Goal: Task Accomplishment & Management: Complete application form

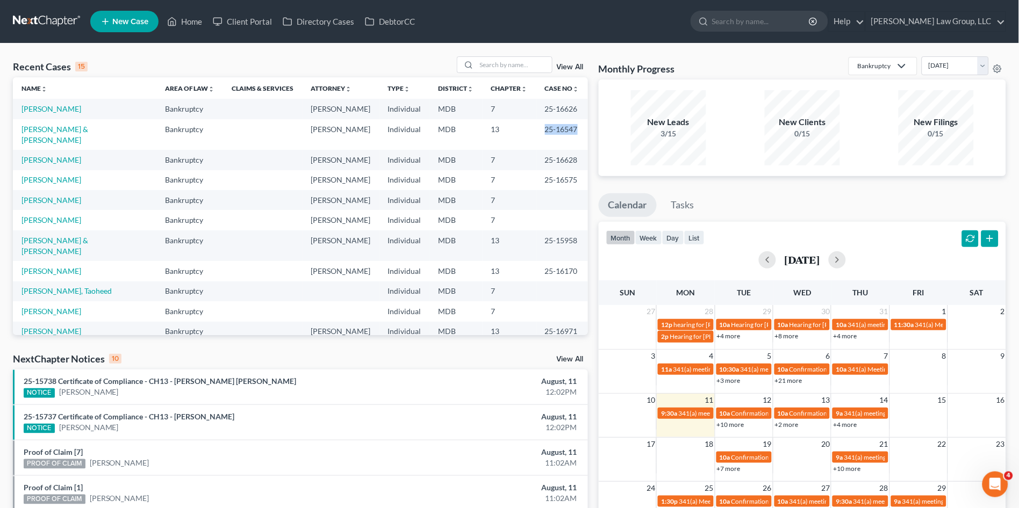
drag, startPoint x: 539, startPoint y: 128, endPoint x: 568, endPoint y: 132, distance: 28.8
click at [568, 132] on td "25-16547" at bounding box center [562, 134] width 52 height 31
click at [51, 127] on link "[PERSON_NAME] & [PERSON_NAME]" at bounding box center [54, 135] width 67 height 20
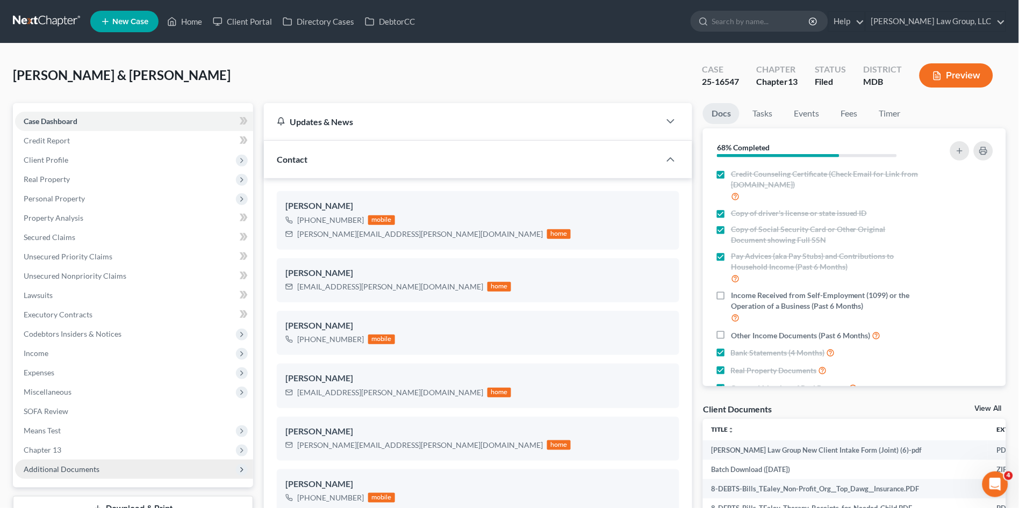
click at [81, 460] on span "Additional Documents" at bounding box center [134, 469] width 238 height 19
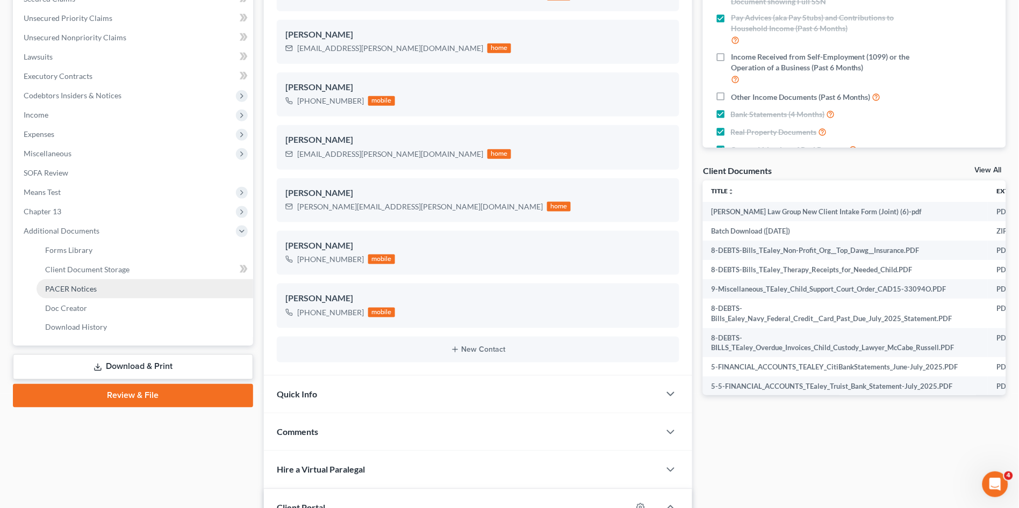
click at [95, 286] on link "PACER Notices" at bounding box center [145, 288] width 217 height 19
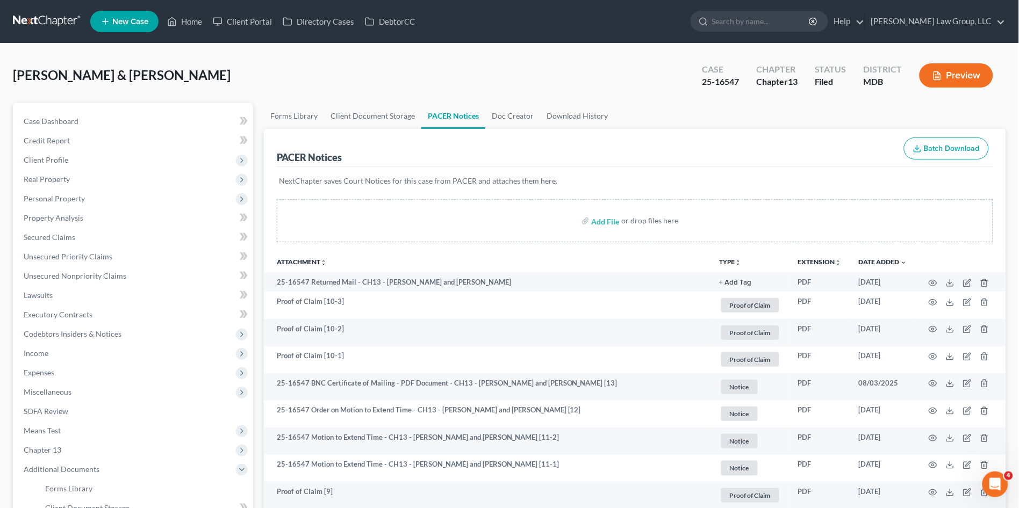
scroll to position [60, 0]
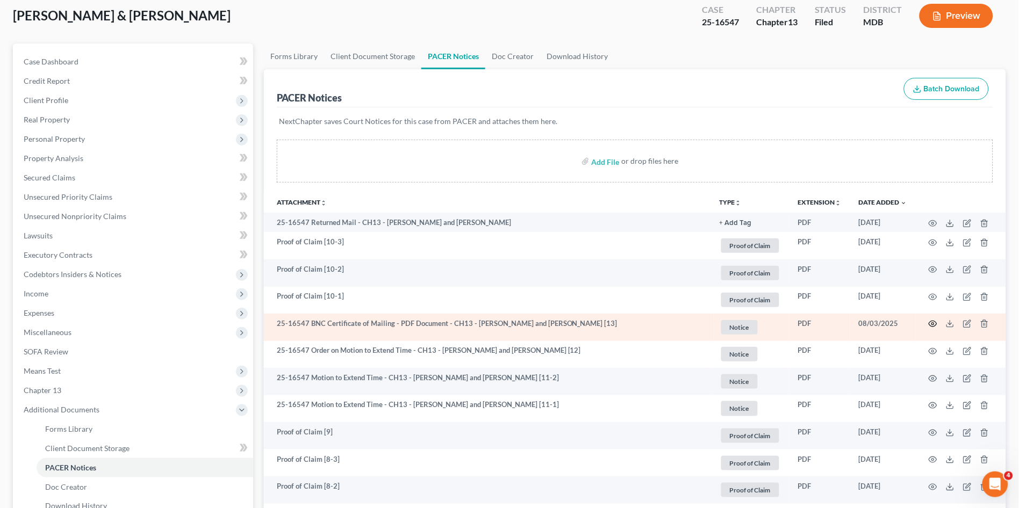
click at [932, 325] on icon "button" at bounding box center [933, 324] width 9 height 9
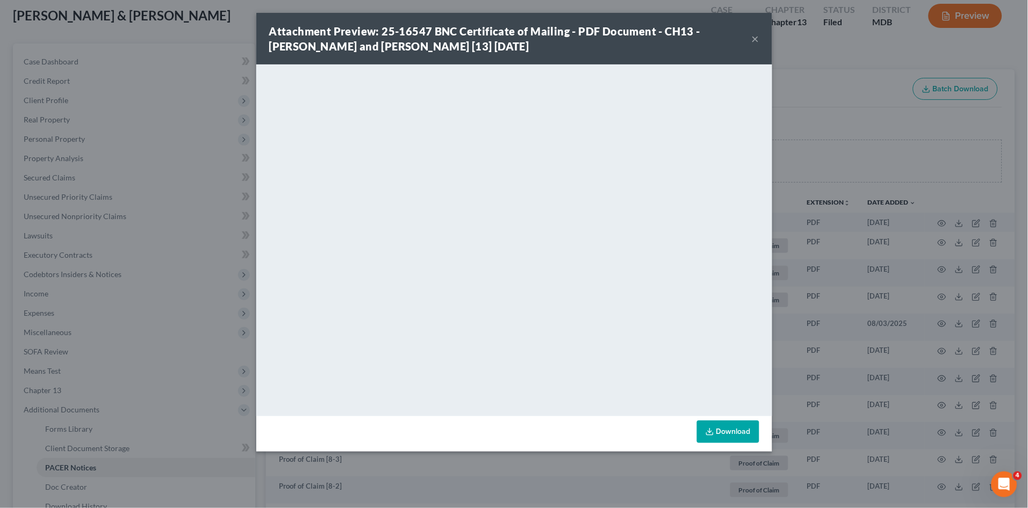
click at [757, 39] on button "×" at bounding box center [756, 38] width 8 height 13
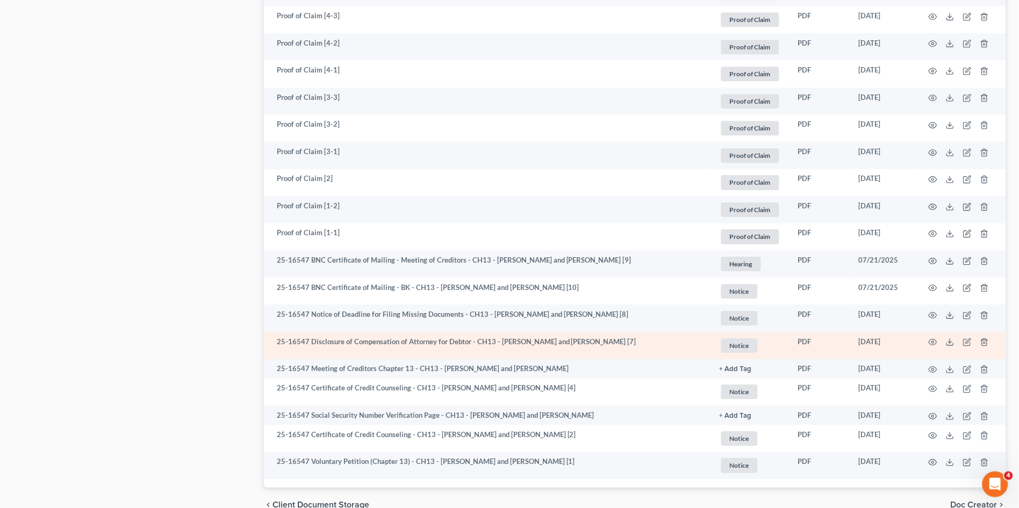
scroll to position [836, 0]
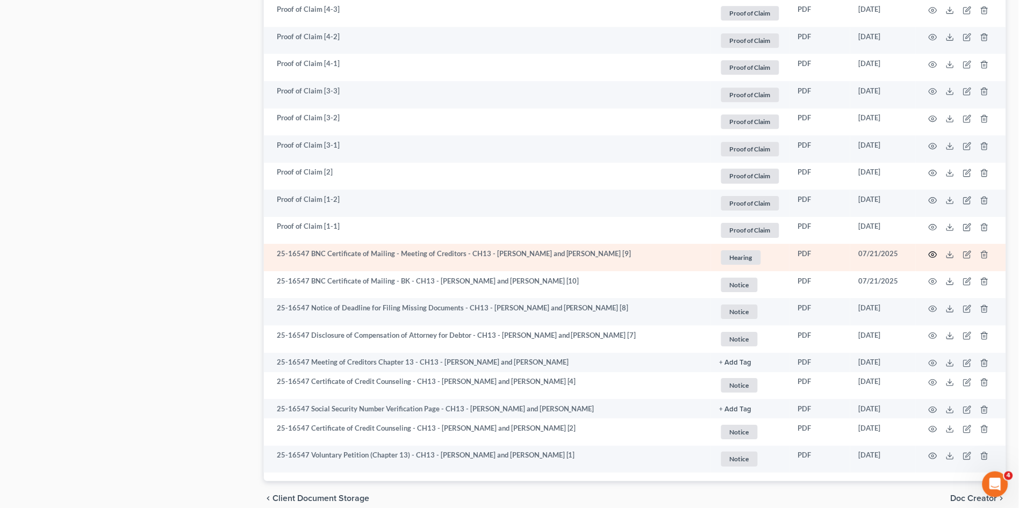
click at [933, 250] on icon "button" at bounding box center [933, 254] width 9 height 9
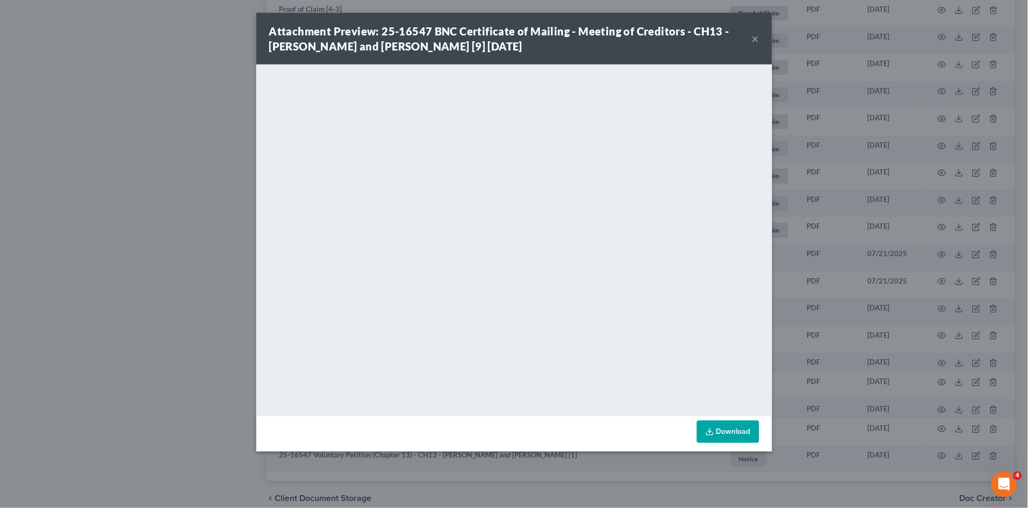
drag, startPoint x: 755, startPoint y: 40, endPoint x: 800, endPoint y: 45, distance: 44.9
click at [755, 40] on button "×" at bounding box center [756, 38] width 8 height 13
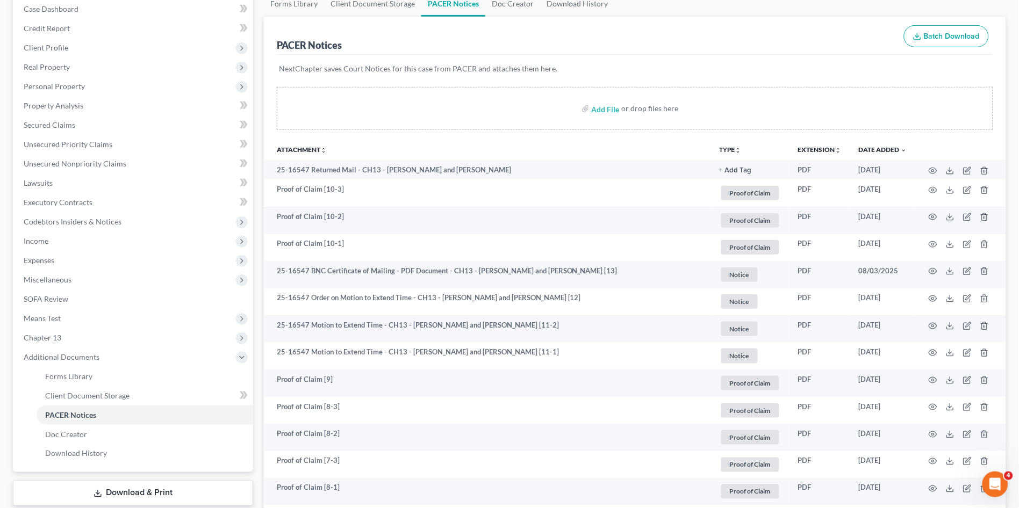
scroll to position [0, 0]
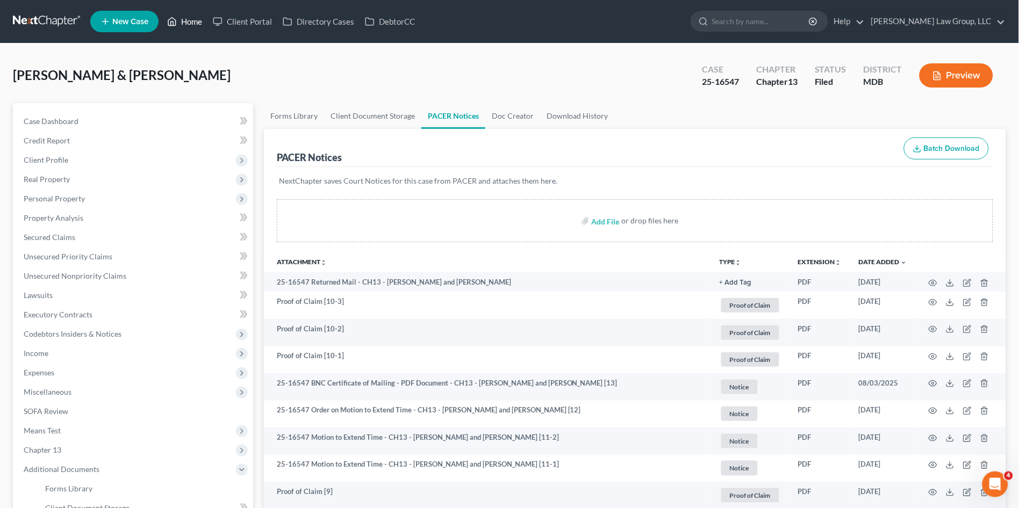
click at [191, 16] on link "Home" at bounding box center [185, 21] width 46 height 19
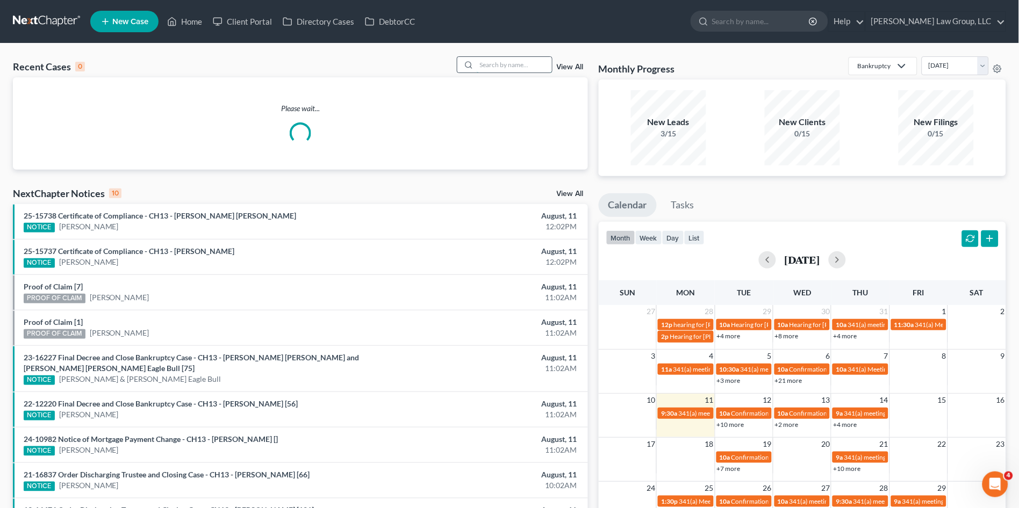
click at [489, 63] on input "search" at bounding box center [514, 65] width 75 height 16
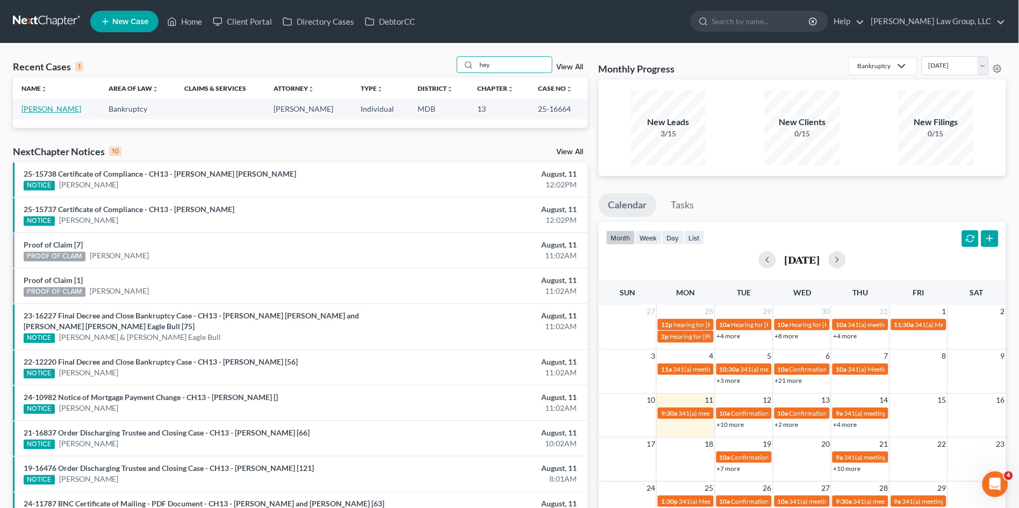
type input "hey"
click at [56, 108] on link "Heyliger, Deon" at bounding box center [51, 108] width 60 height 9
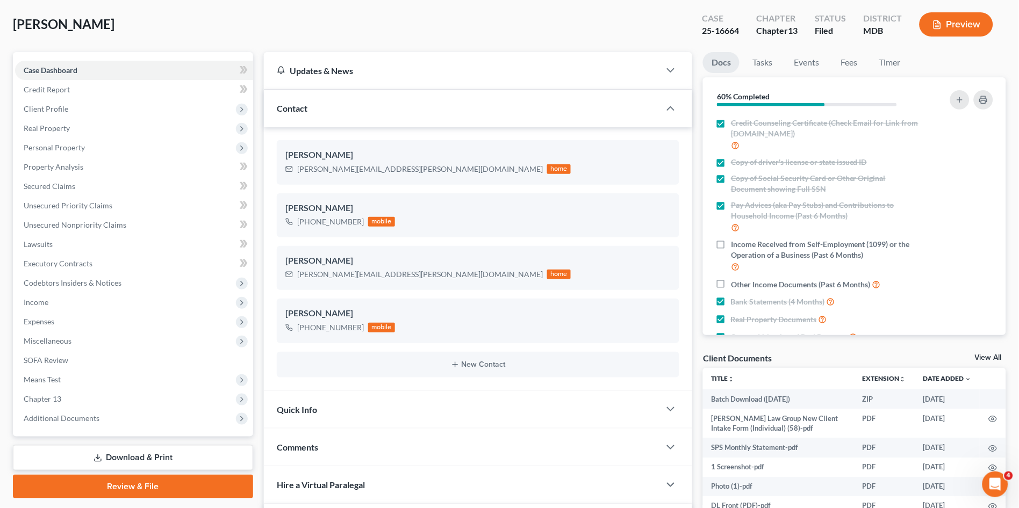
scroll to position [298, 0]
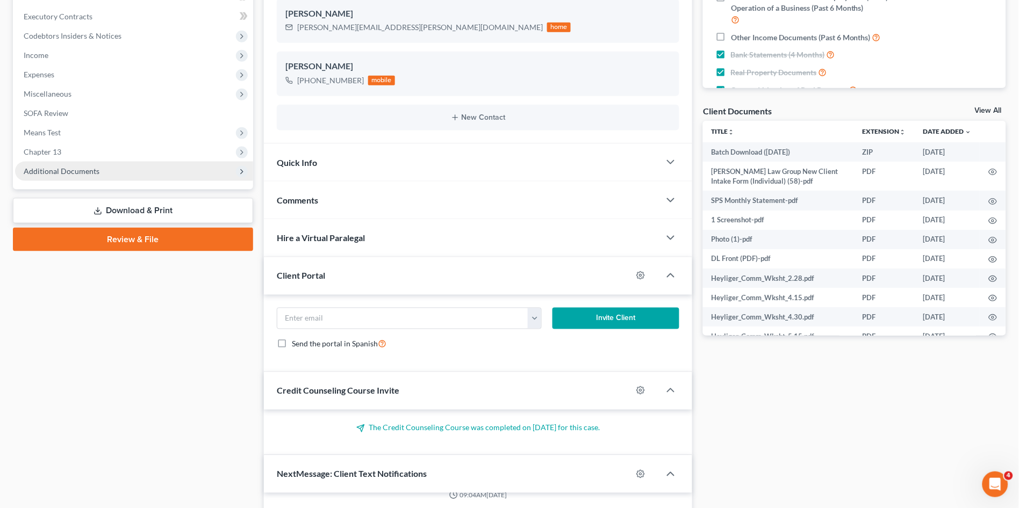
click at [66, 168] on span "Additional Documents" at bounding box center [62, 171] width 76 height 9
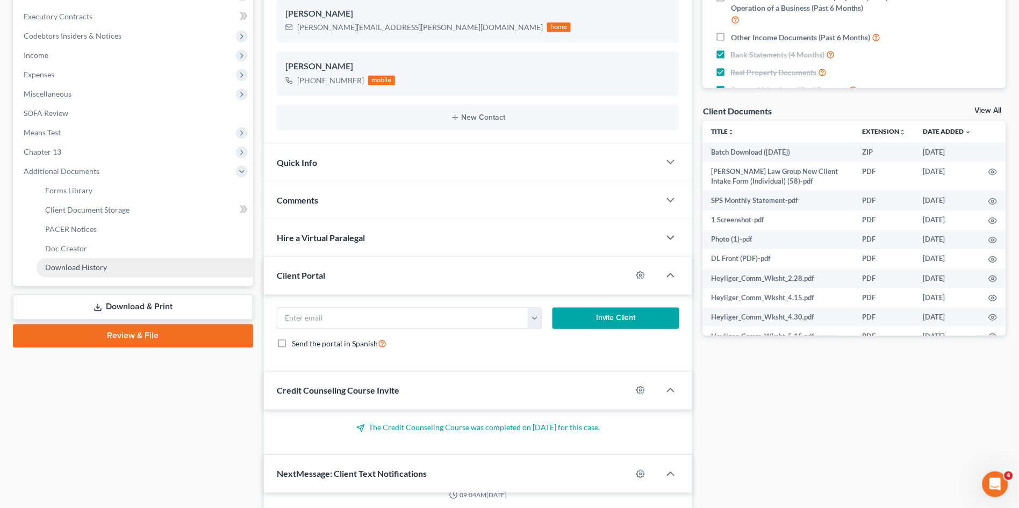
click at [92, 267] on span "Download History" at bounding box center [76, 267] width 62 height 9
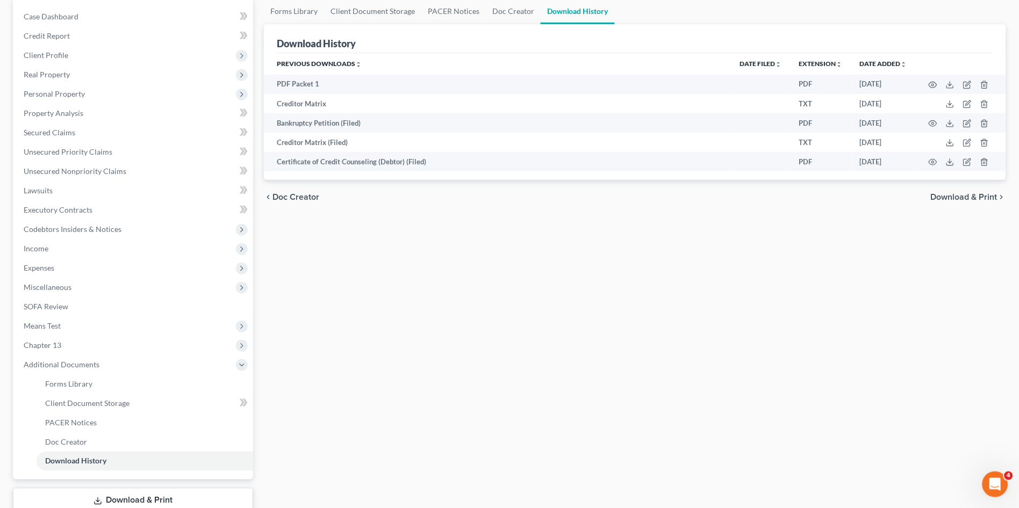
scroll to position [177, 0]
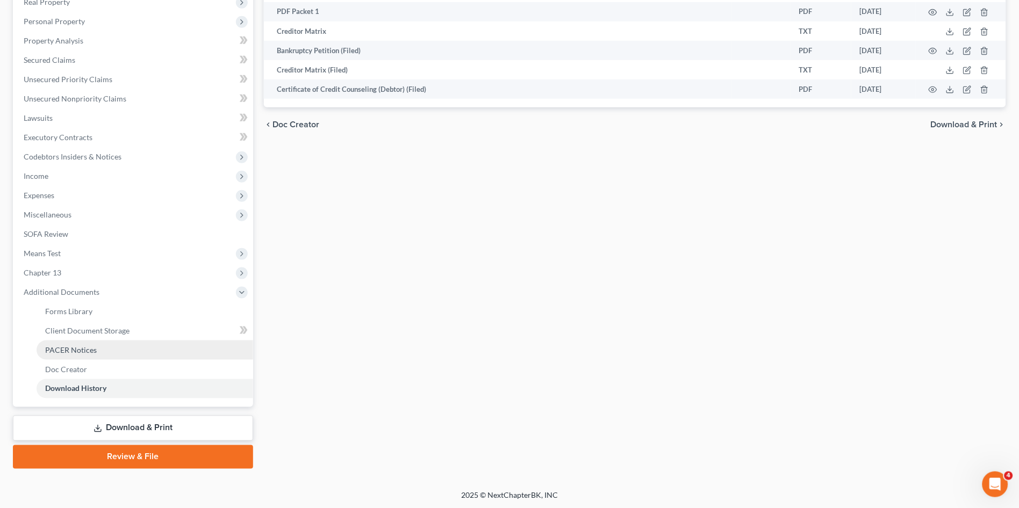
click at [69, 346] on span "PACER Notices" at bounding box center [71, 350] width 52 height 9
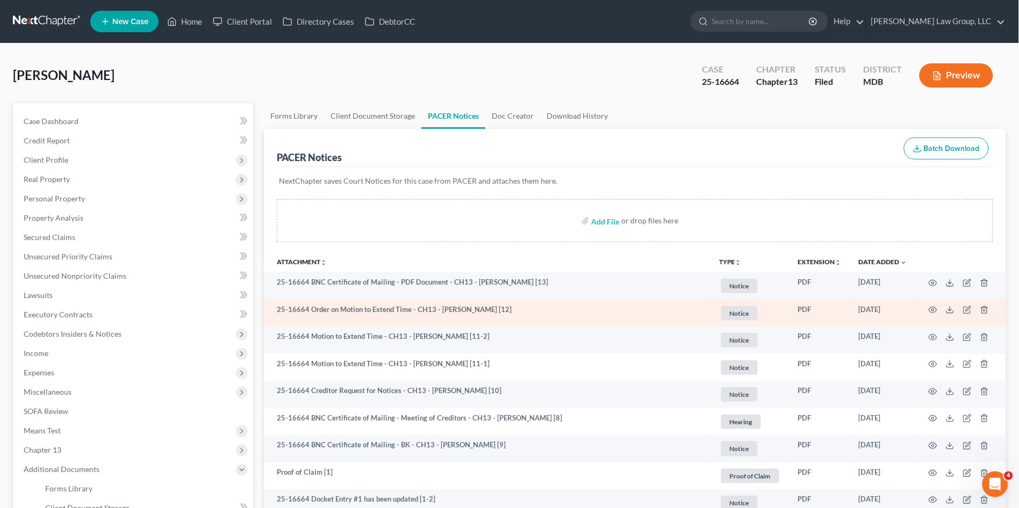
scroll to position [265, 0]
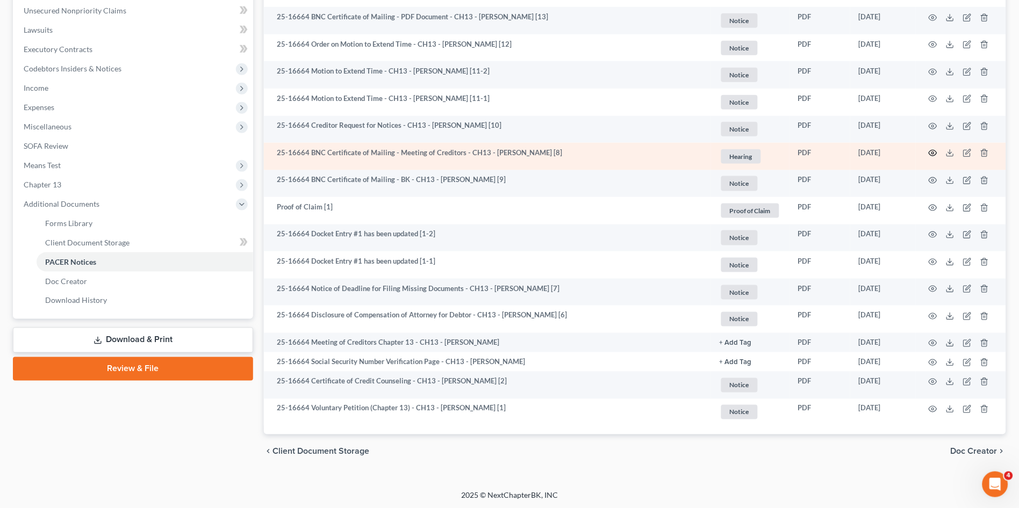
click at [931, 149] on icon "button" at bounding box center [933, 153] width 9 height 9
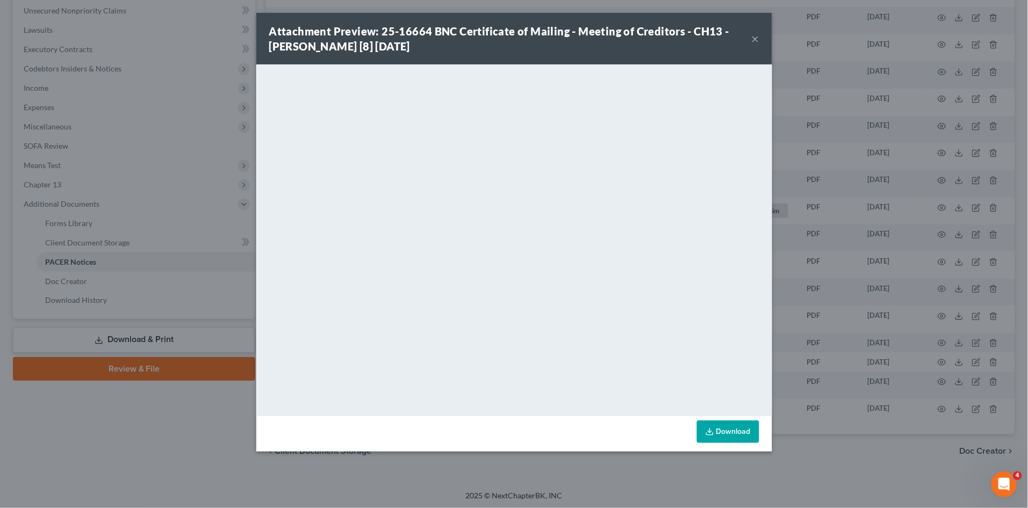
click at [755, 39] on button "×" at bounding box center [756, 38] width 8 height 13
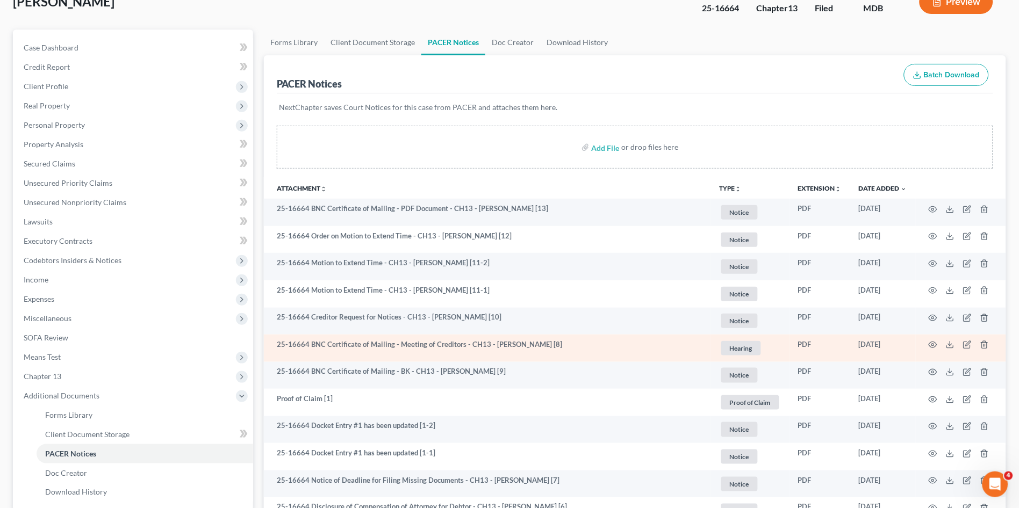
scroll to position [0, 0]
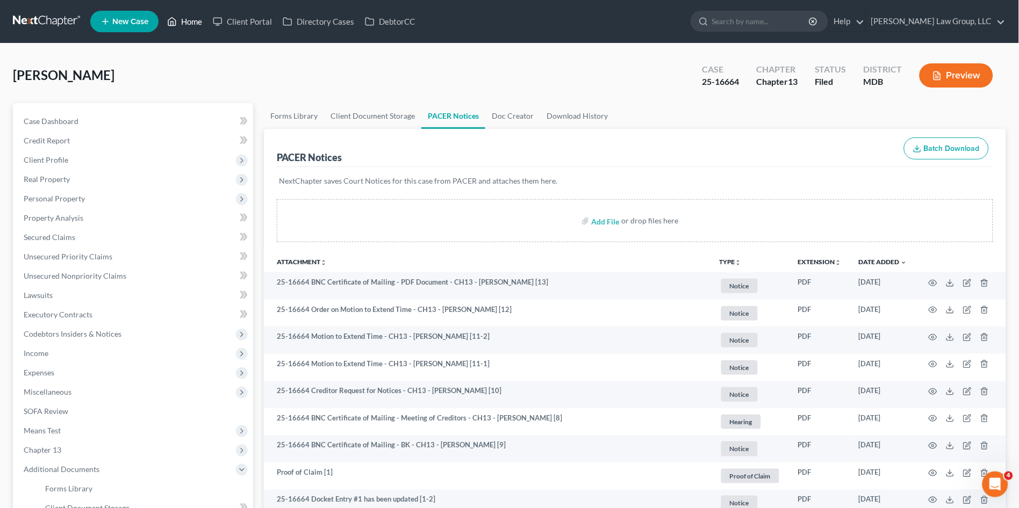
click at [186, 21] on link "Home" at bounding box center [185, 21] width 46 height 19
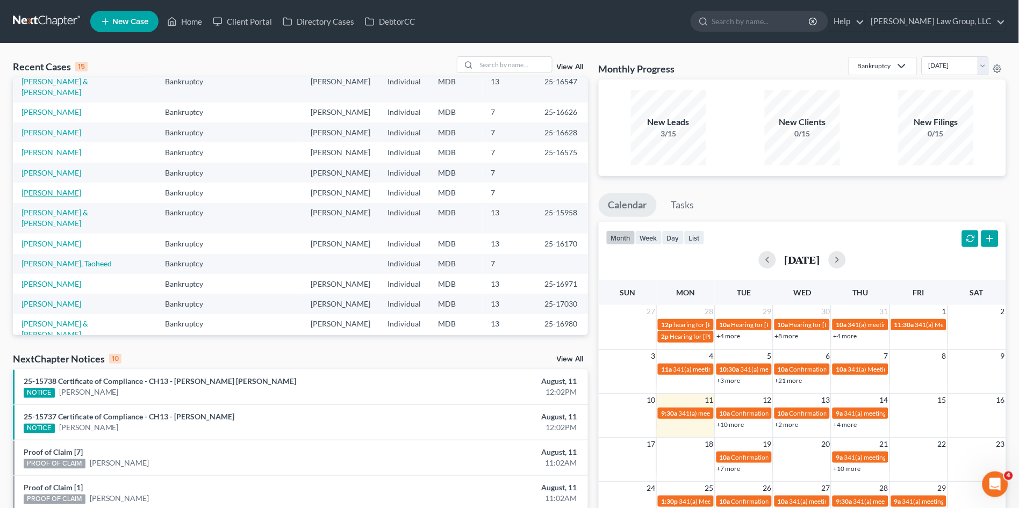
scroll to position [74, 0]
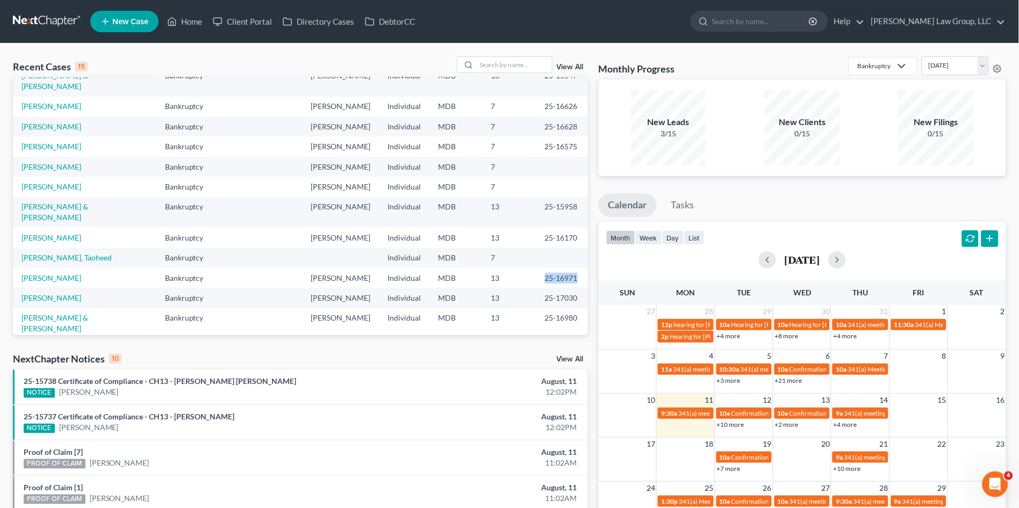
drag, startPoint x: 529, startPoint y: 256, endPoint x: 569, endPoint y: 255, distance: 39.8
click at [569, 268] on td "25-16971" at bounding box center [562, 278] width 52 height 20
copy td "25-16971"
click at [511, 63] on input "search" at bounding box center [514, 65] width 75 height 16
drag, startPoint x: 528, startPoint y: 278, endPoint x: 574, endPoint y: 283, distance: 46.5
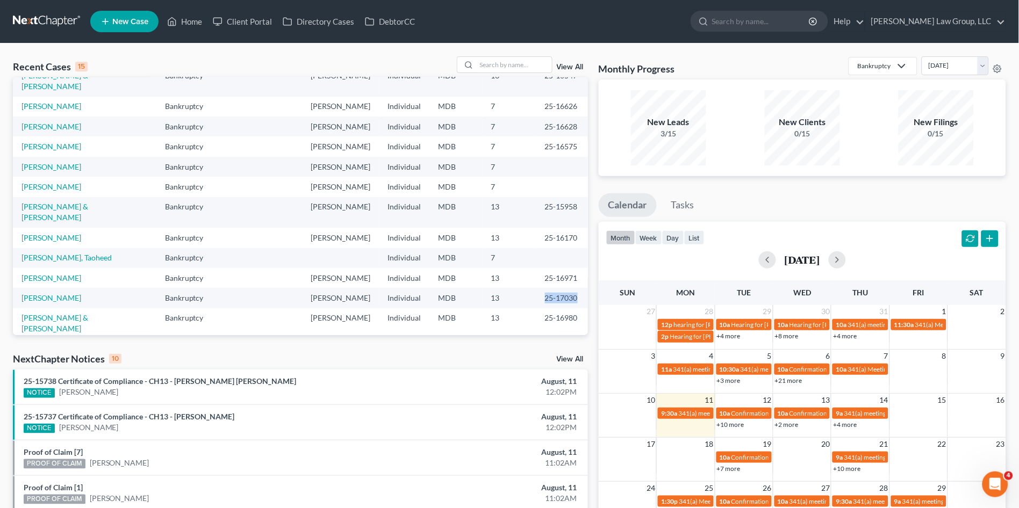
click at [574, 288] on td "25-17030" at bounding box center [562, 298] width 52 height 20
copy td "25-17030"
click at [45, 274] on link "[PERSON_NAME]" at bounding box center [51, 278] width 60 height 9
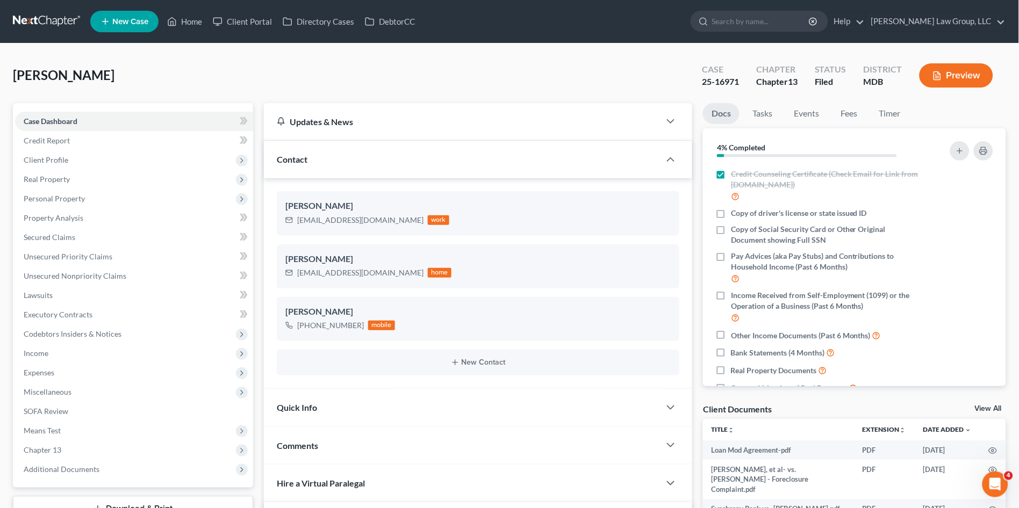
scroll to position [239, 0]
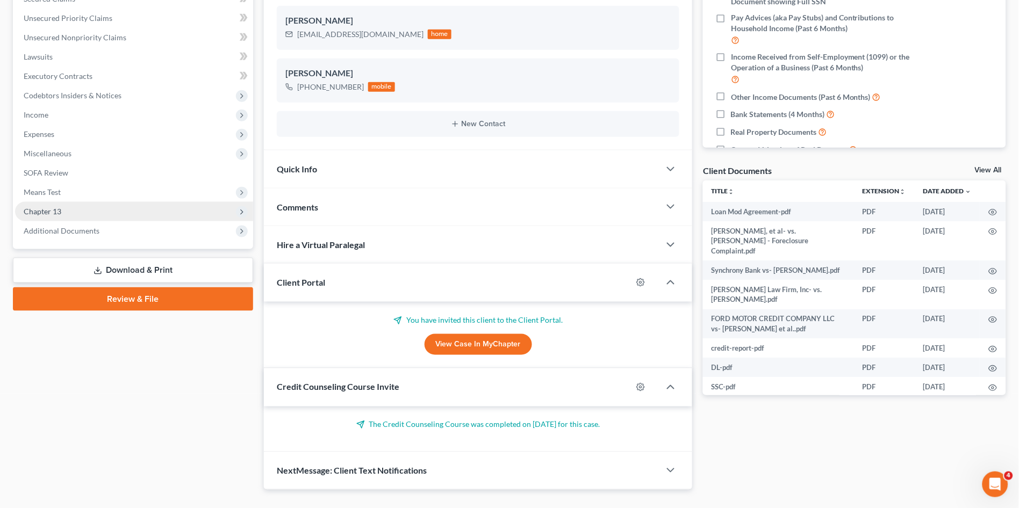
click at [99, 215] on span "Chapter 13" at bounding box center [134, 211] width 238 height 19
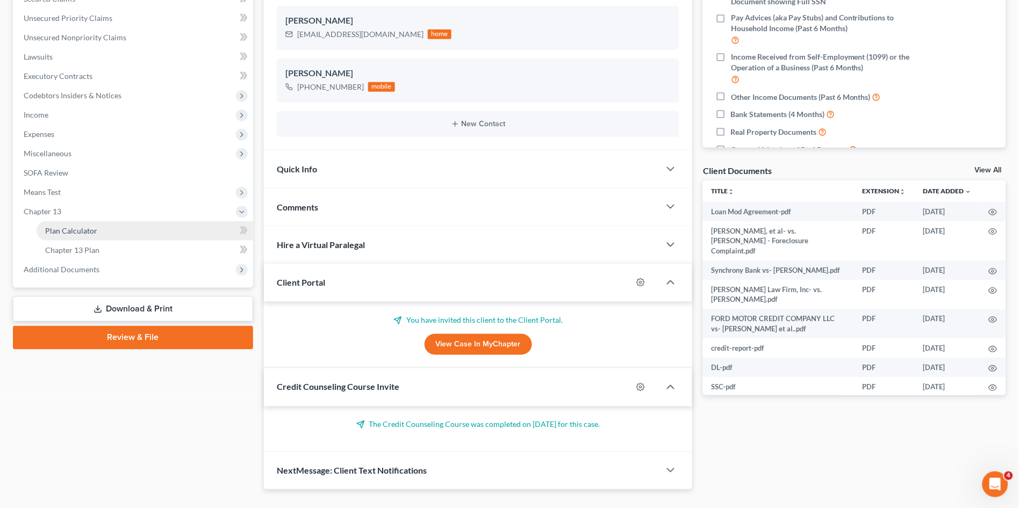
click at [96, 231] on link "Plan Calculator" at bounding box center [145, 230] width 217 height 19
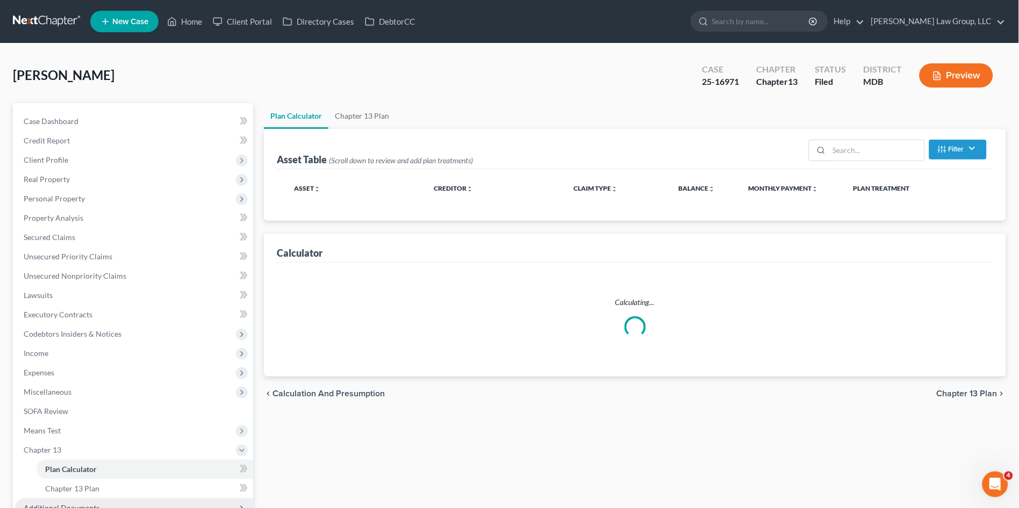
scroll to position [119, 0]
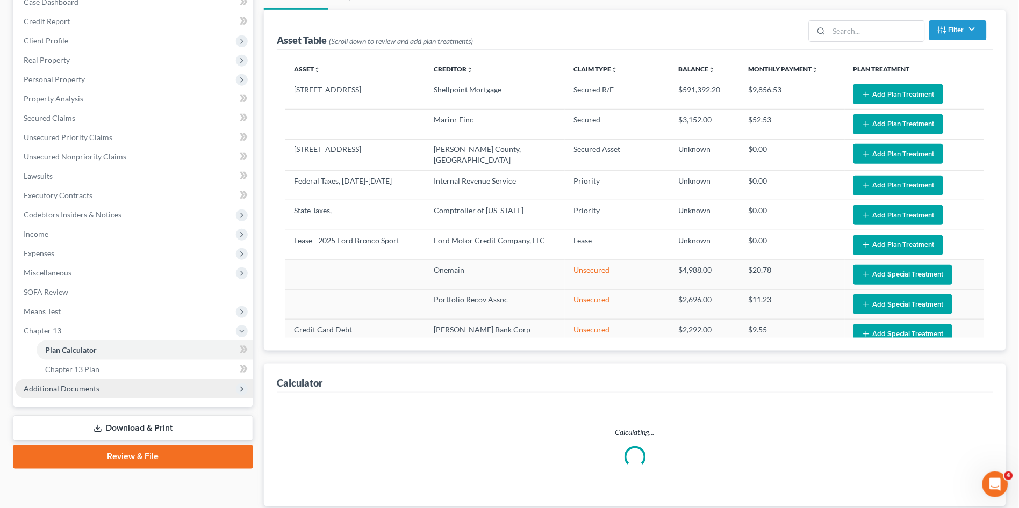
click at [84, 394] on span "Additional Documents" at bounding box center [134, 388] width 238 height 19
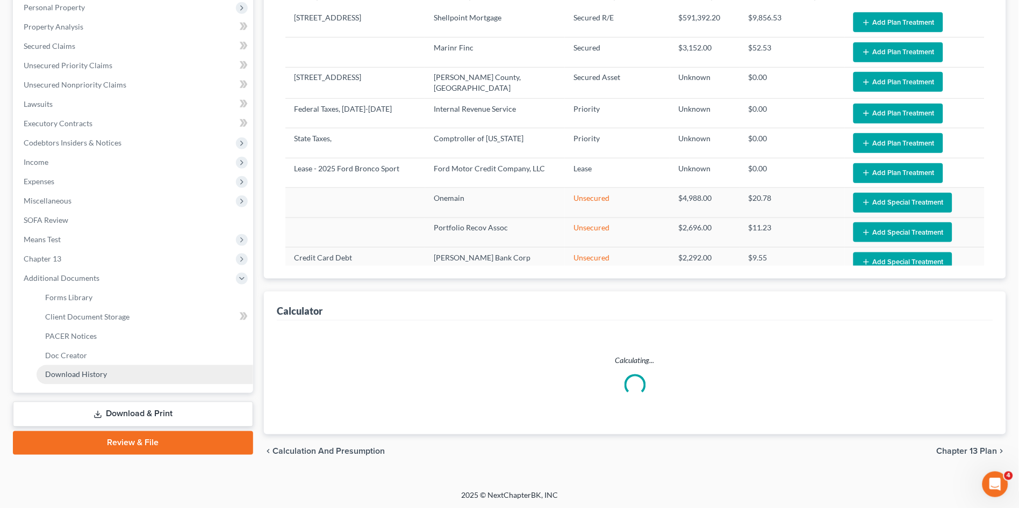
select select "59"
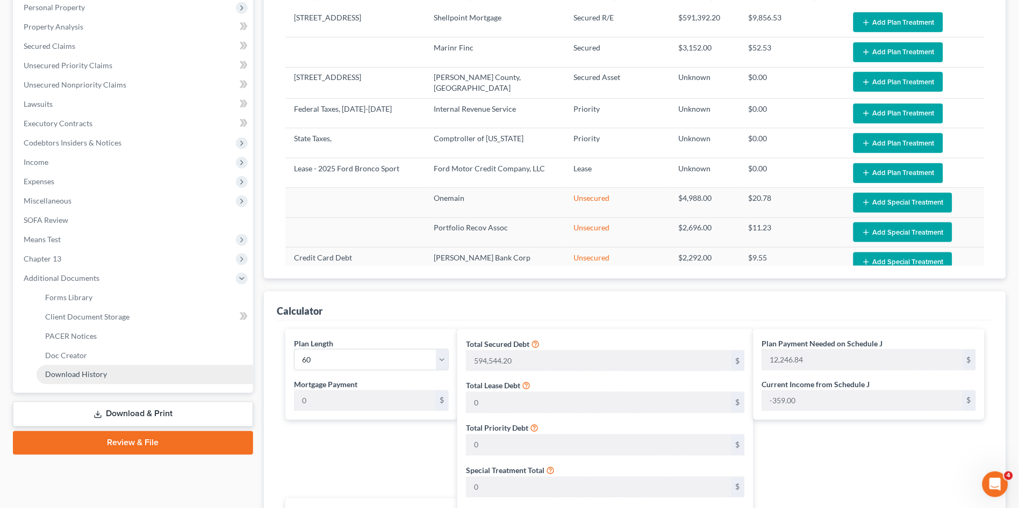
click at [80, 373] on span "Download History" at bounding box center [76, 374] width 62 height 9
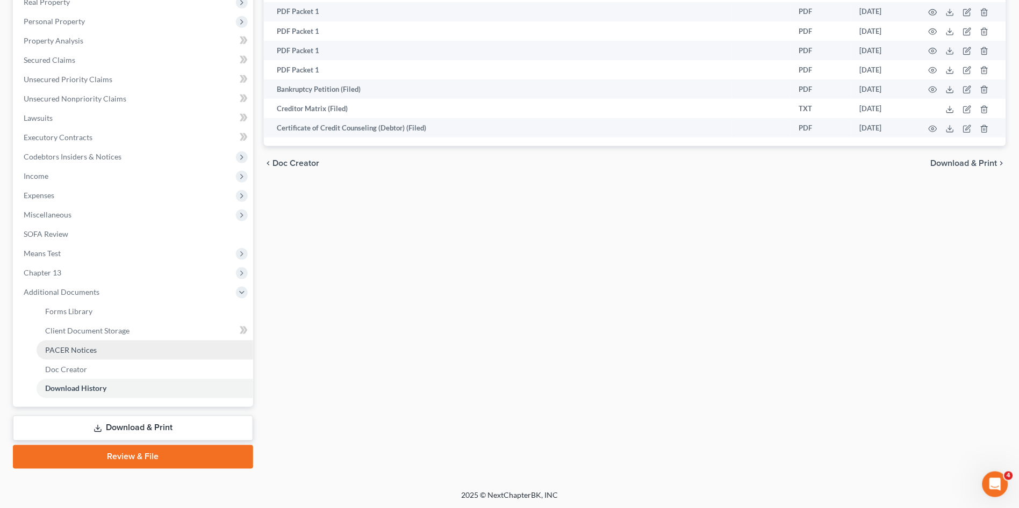
drag, startPoint x: 64, startPoint y: 351, endPoint x: 262, endPoint y: 360, distance: 198.5
click at [64, 351] on span "PACER Notices" at bounding box center [71, 350] width 52 height 9
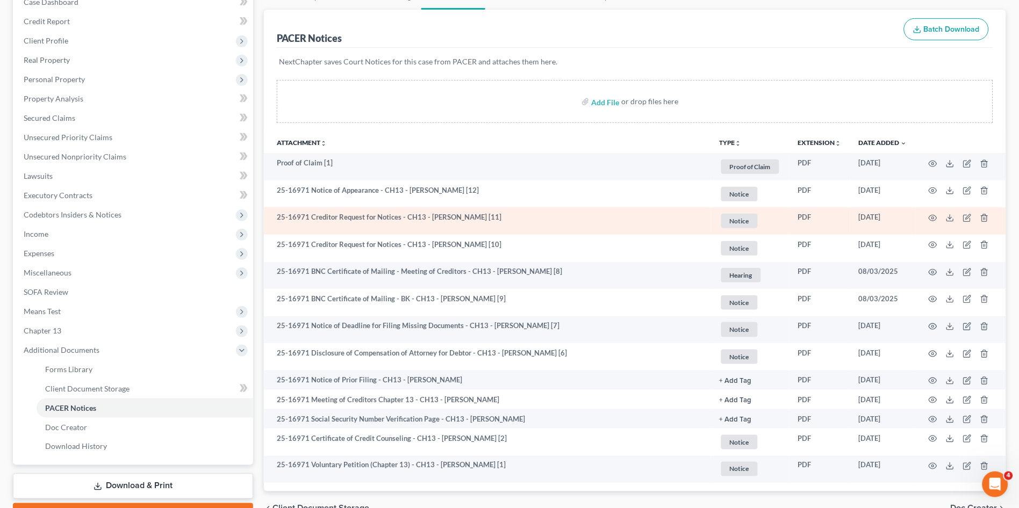
scroll to position [177, 0]
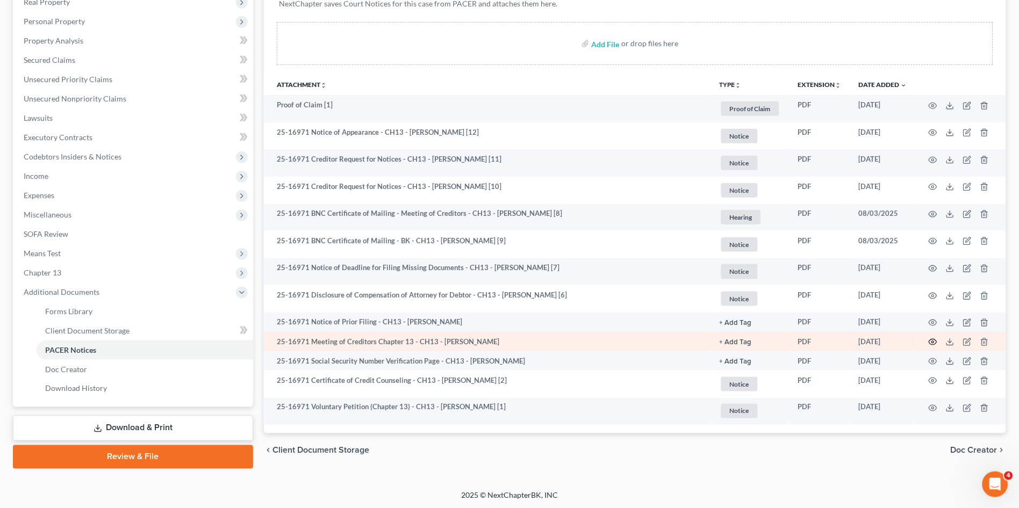
click at [932, 340] on icon "button" at bounding box center [933, 342] width 9 height 9
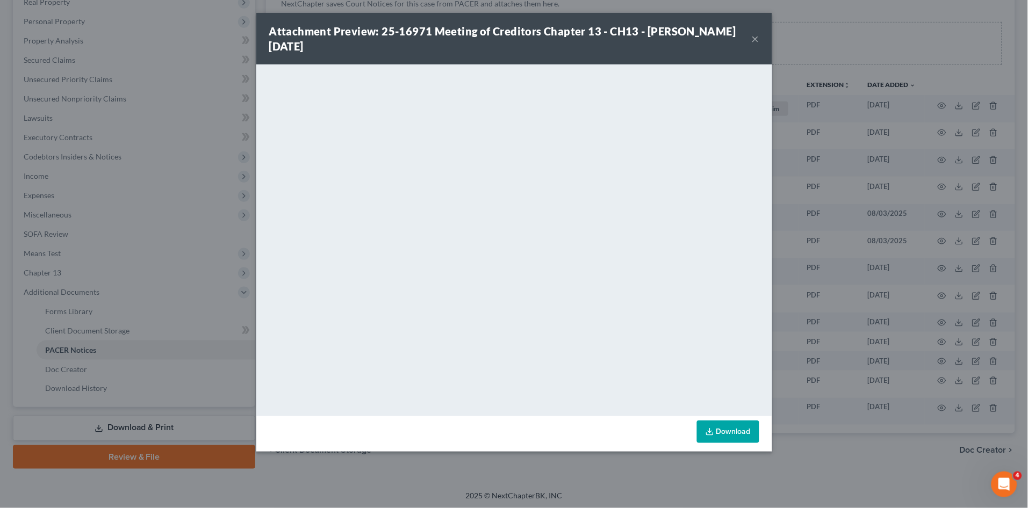
click at [753, 39] on button "×" at bounding box center [756, 38] width 8 height 13
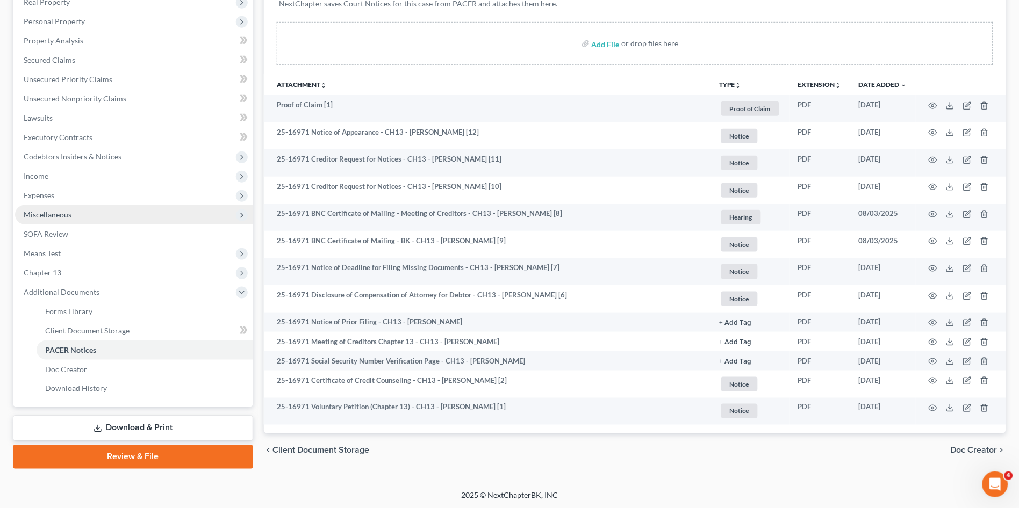
scroll to position [0, 0]
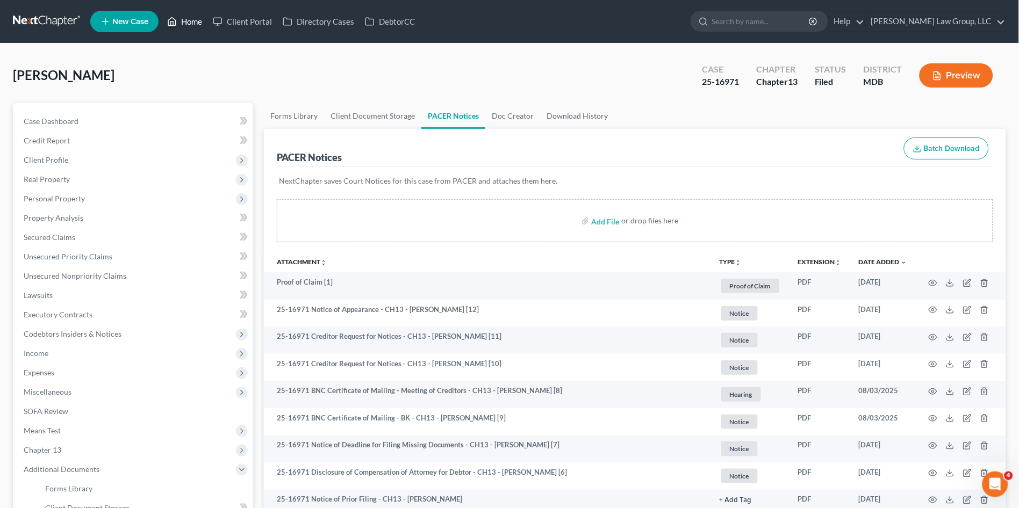
click at [187, 17] on link "Home" at bounding box center [185, 21] width 46 height 19
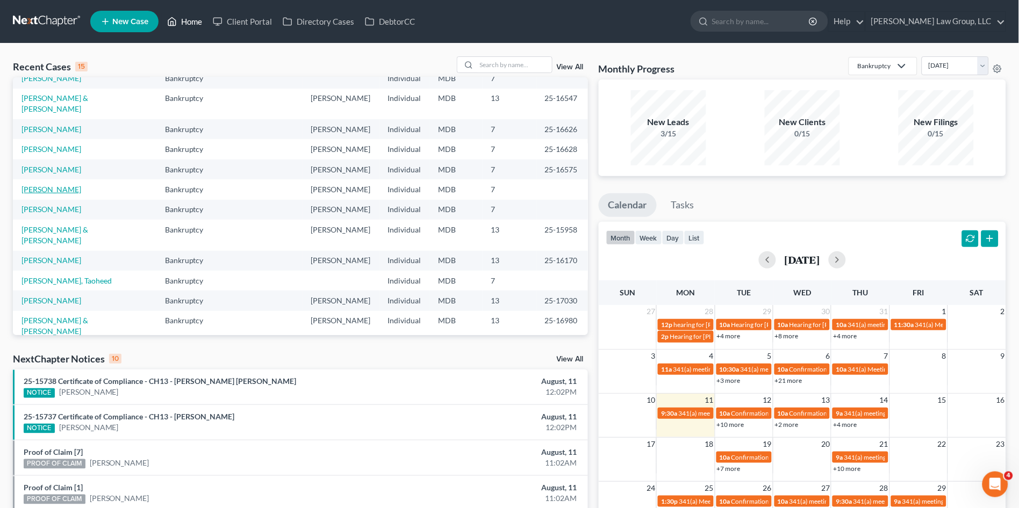
scroll to position [74, 0]
click at [49, 293] on link "[PERSON_NAME]" at bounding box center [51, 297] width 60 height 9
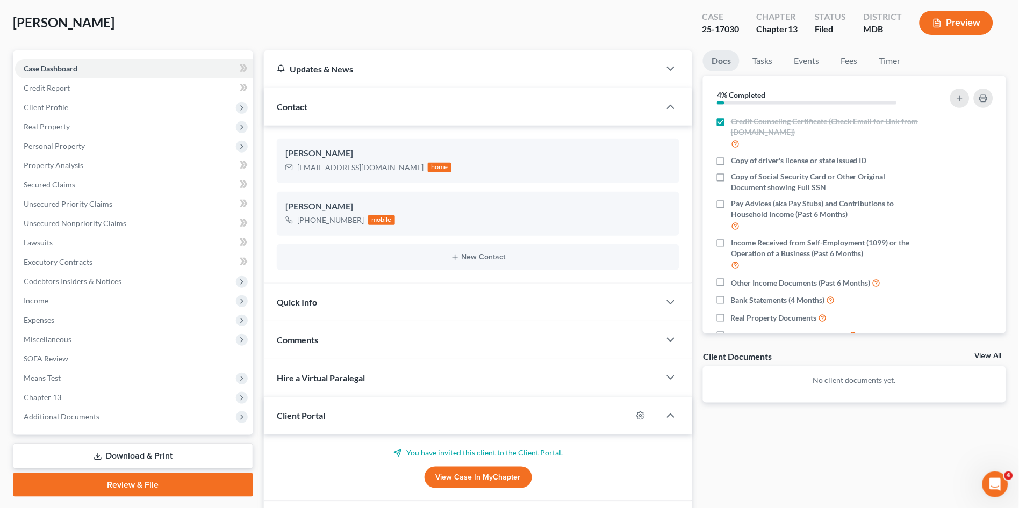
scroll to position [161, 0]
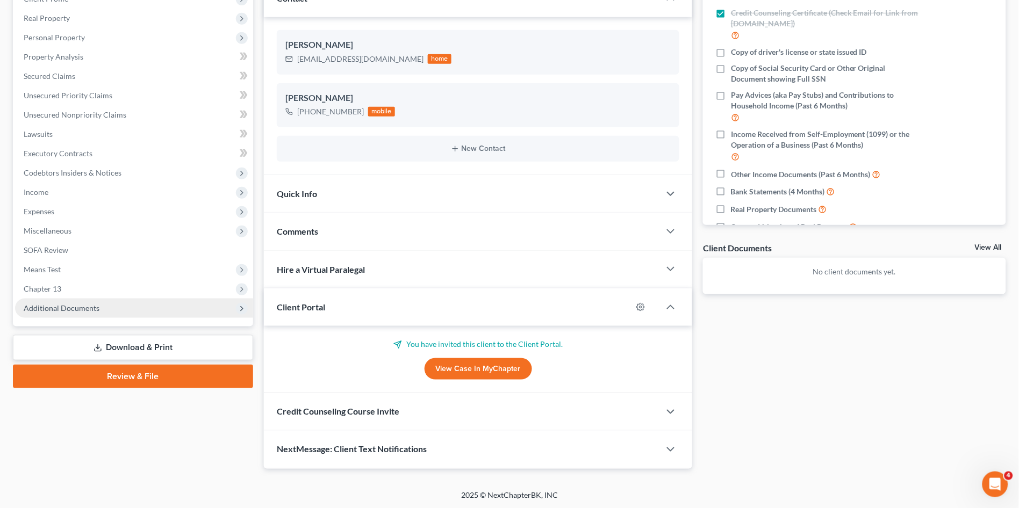
click at [92, 308] on span "Additional Documents" at bounding box center [62, 308] width 76 height 9
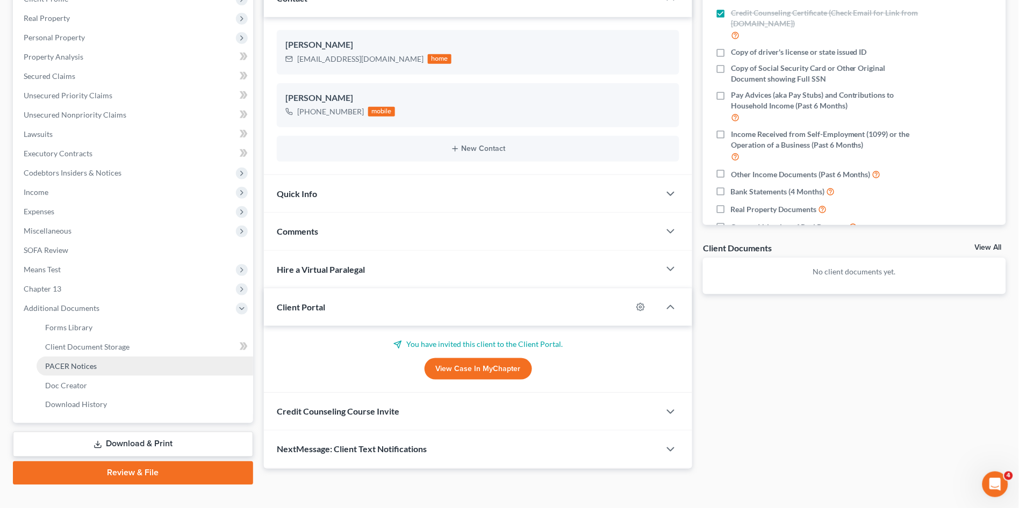
click at [101, 366] on link "PACER Notices" at bounding box center [145, 366] width 217 height 19
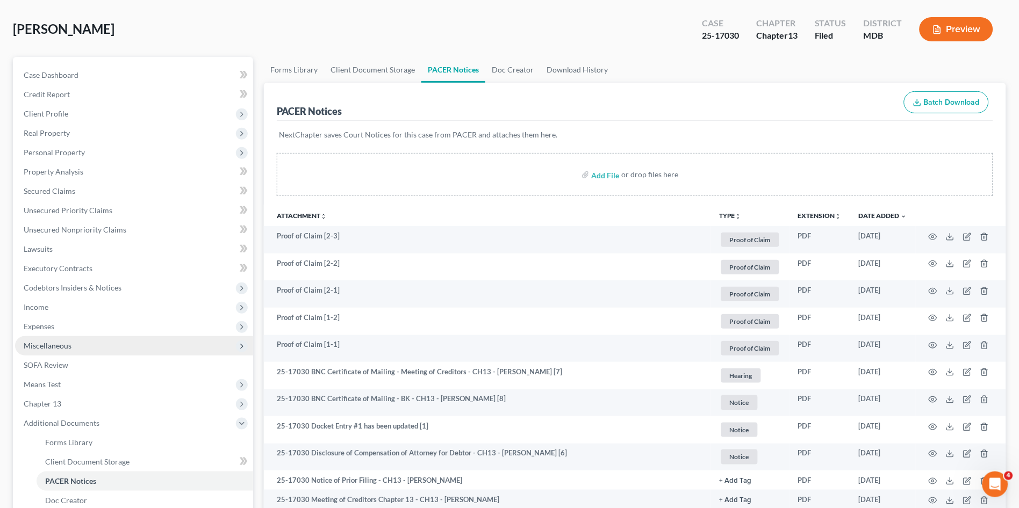
scroll to position [179, 0]
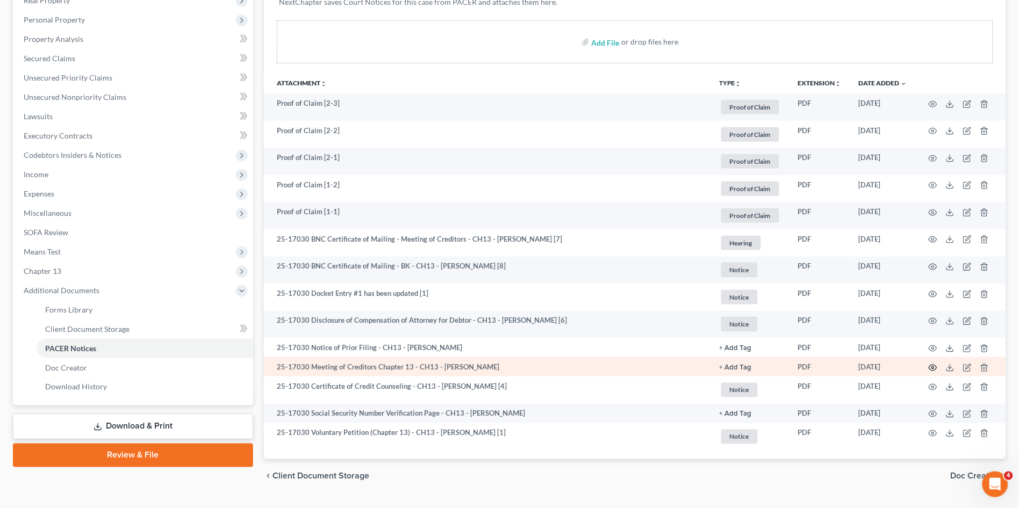
click at [933, 364] on icon "button" at bounding box center [933, 368] width 9 height 9
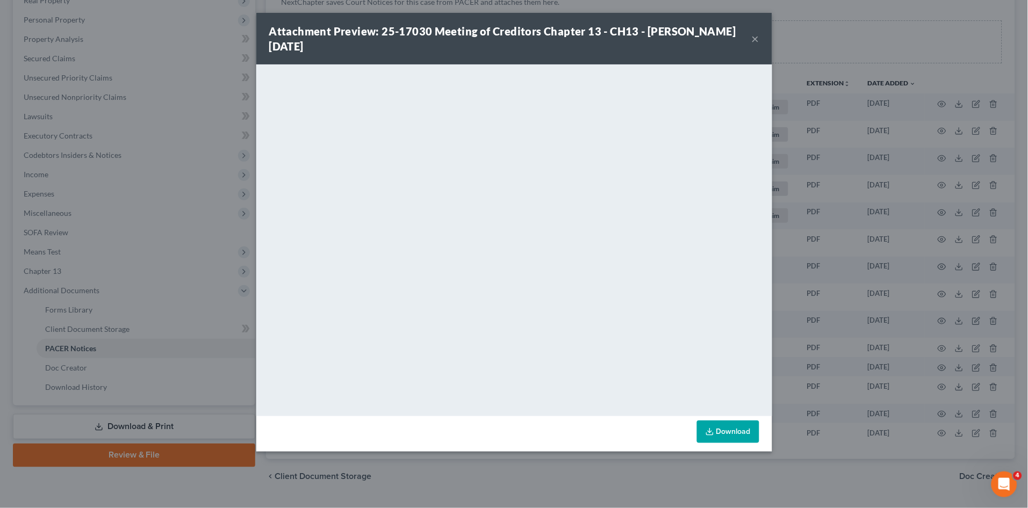
click at [755, 40] on button "×" at bounding box center [756, 38] width 8 height 13
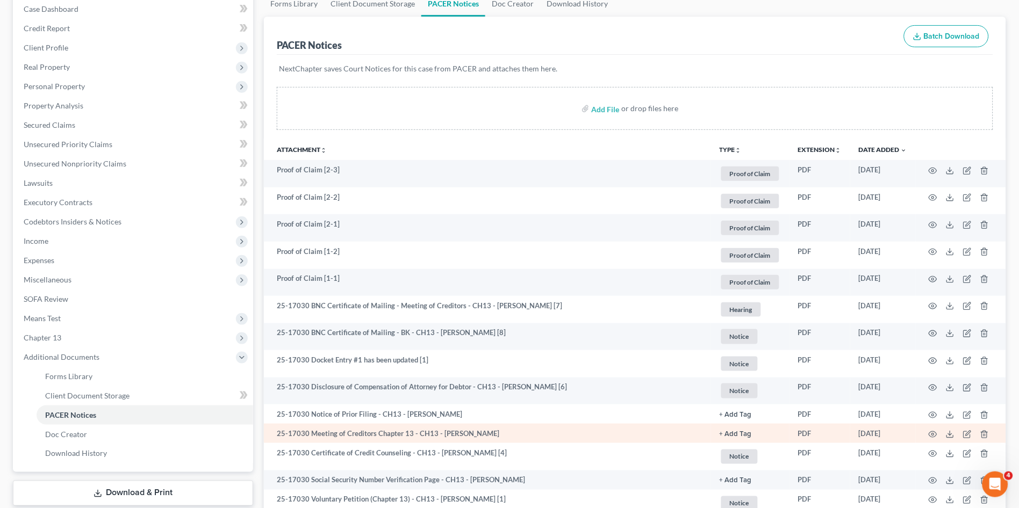
scroll to position [0, 0]
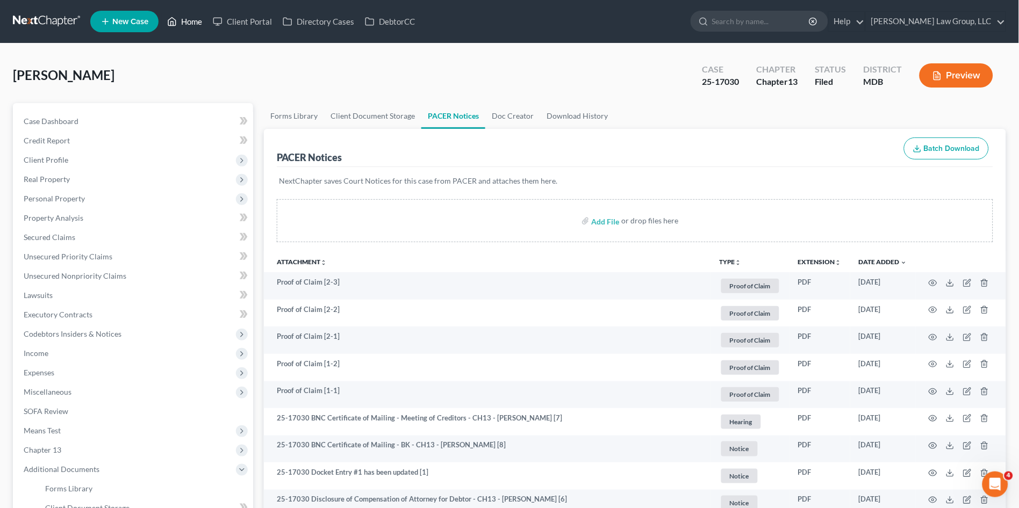
click at [190, 18] on link "Home" at bounding box center [185, 21] width 46 height 19
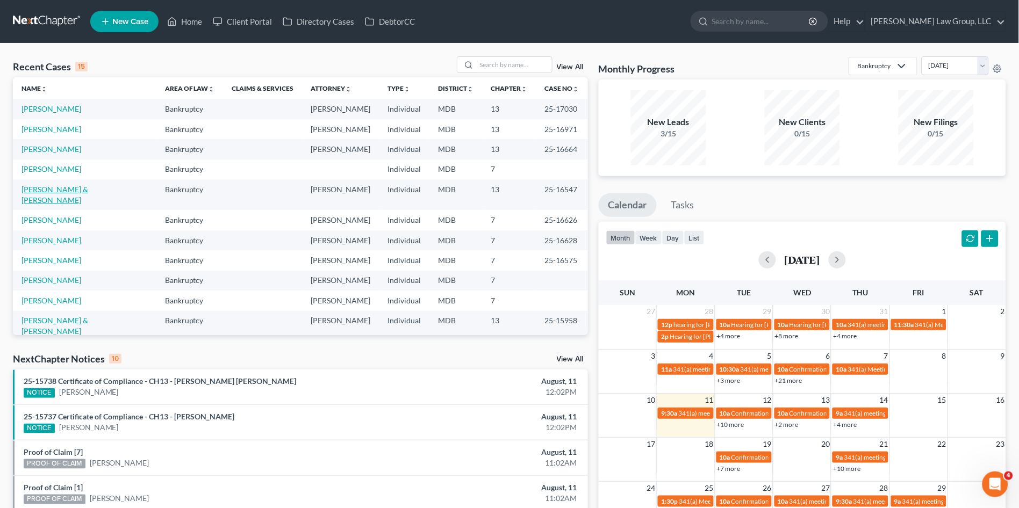
click at [47, 193] on link "[PERSON_NAME] & [PERSON_NAME]" at bounding box center [54, 195] width 67 height 20
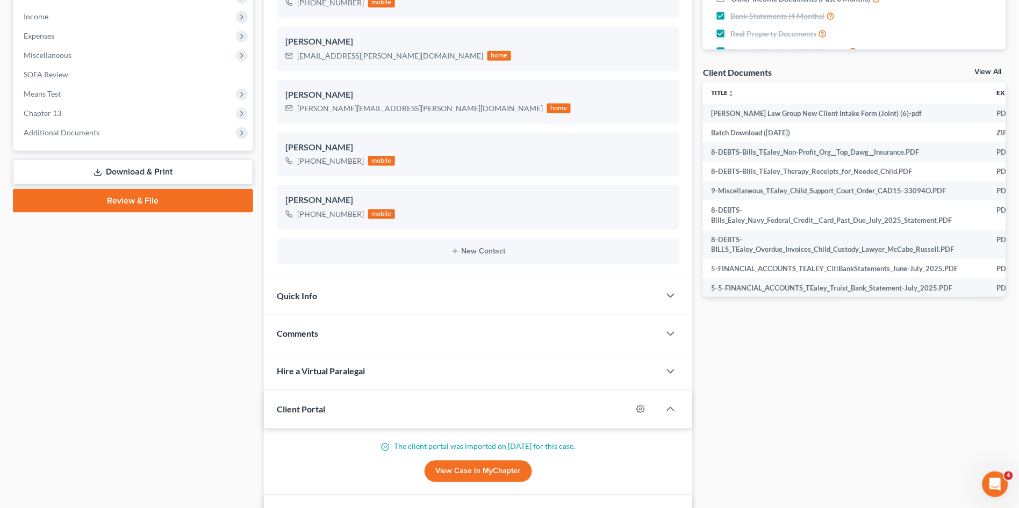
scroll to position [358, 0]
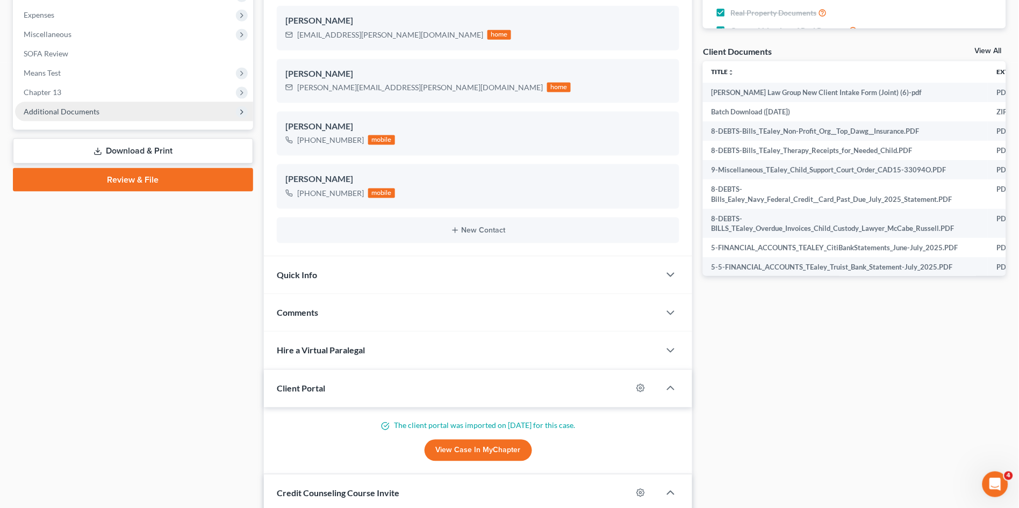
click at [110, 110] on span "Additional Documents" at bounding box center [134, 111] width 238 height 19
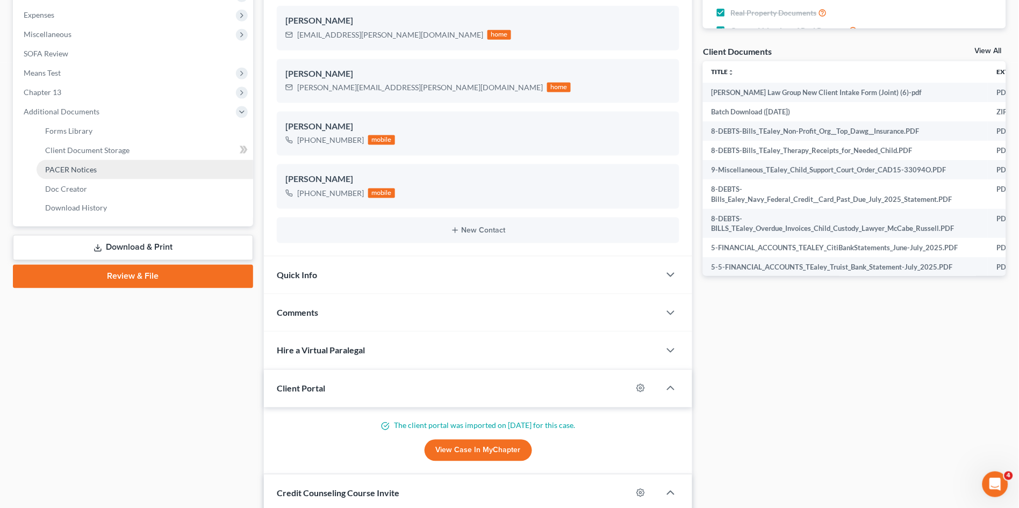
click at [105, 169] on link "PACER Notices" at bounding box center [145, 169] width 217 height 19
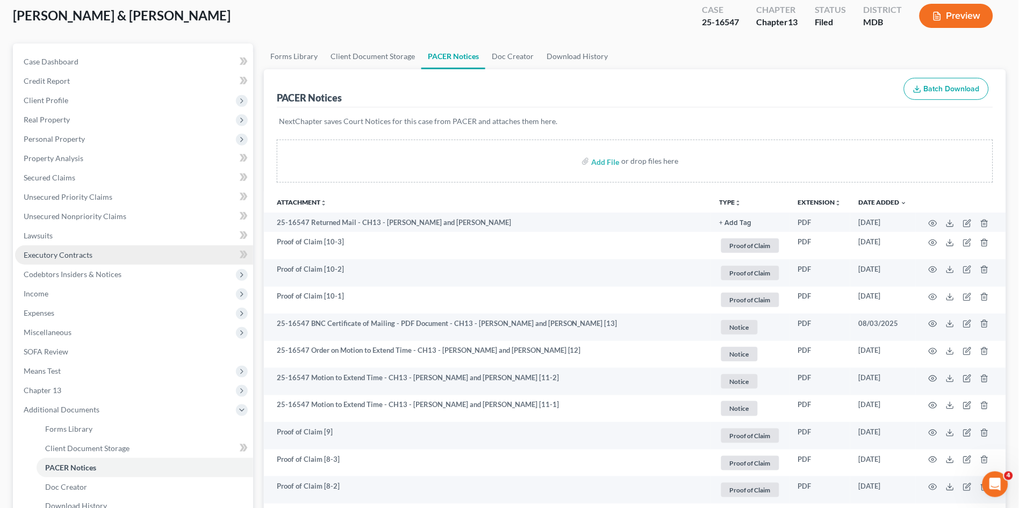
scroll to position [119, 0]
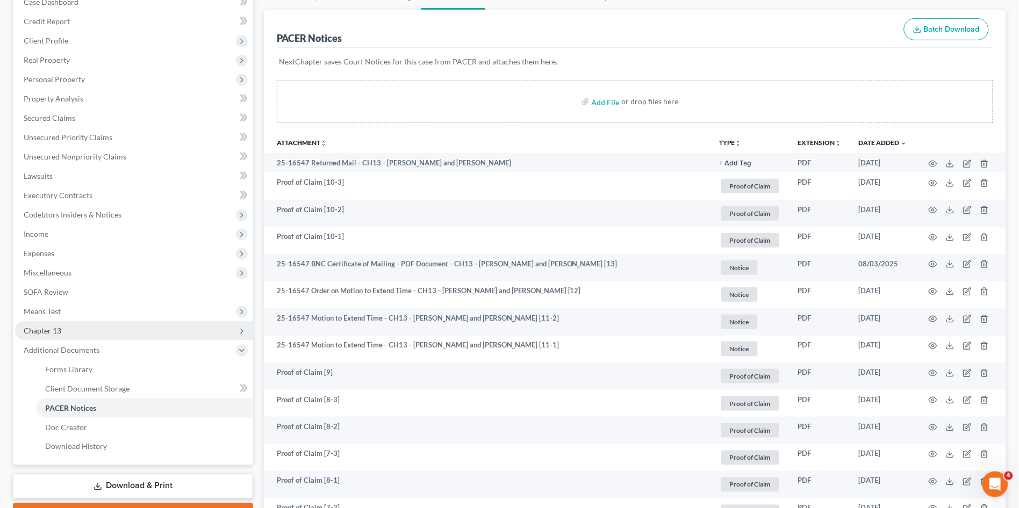
click at [81, 325] on span "Chapter 13" at bounding box center [134, 330] width 238 height 19
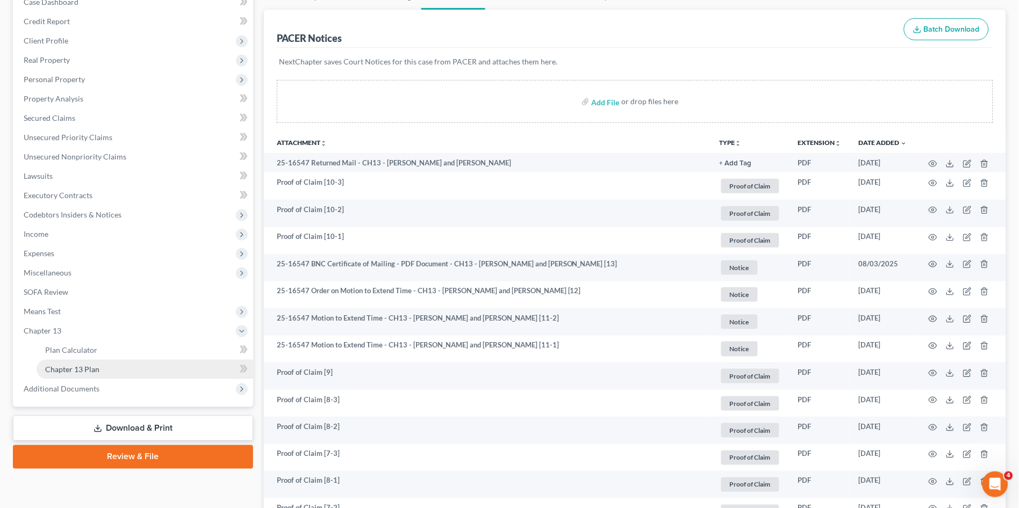
click at [73, 375] on link "Chapter 13 Plan" at bounding box center [145, 369] width 217 height 19
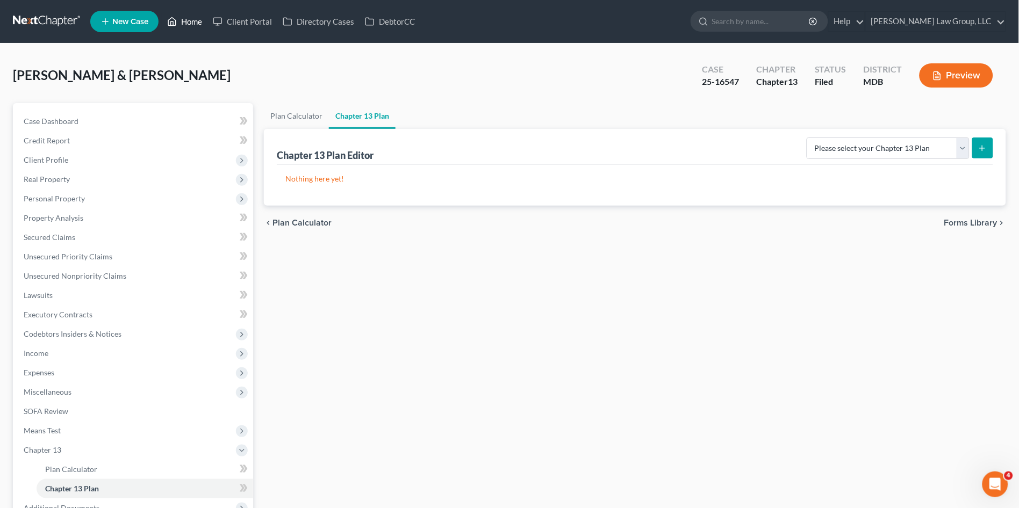
click at [186, 19] on link "Home" at bounding box center [185, 21] width 46 height 19
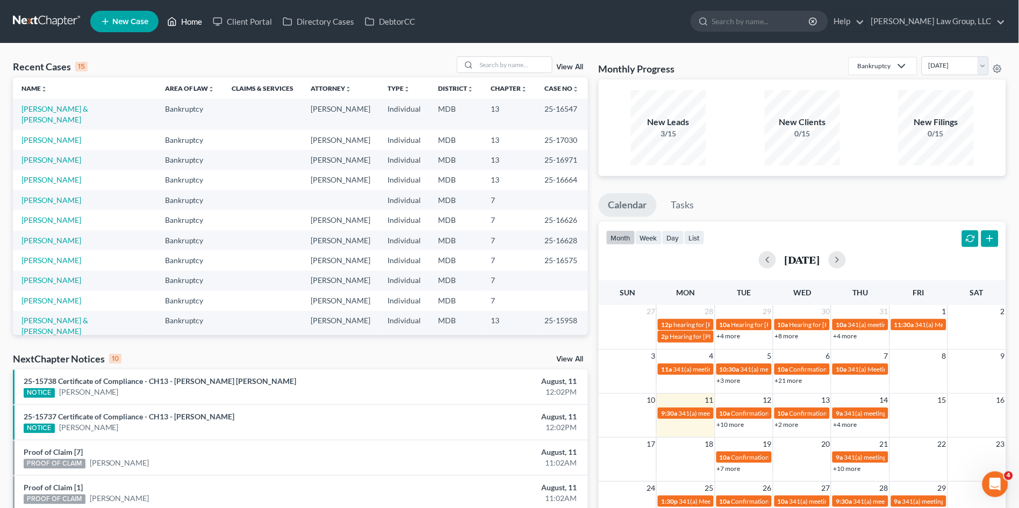
click at [186, 23] on link "Home" at bounding box center [185, 21] width 46 height 19
drag, startPoint x: 40, startPoint y: 148, endPoint x: 205, endPoint y: 197, distance: 172.2
click at [40, 155] on link "[PERSON_NAME]" at bounding box center [51, 159] width 60 height 9
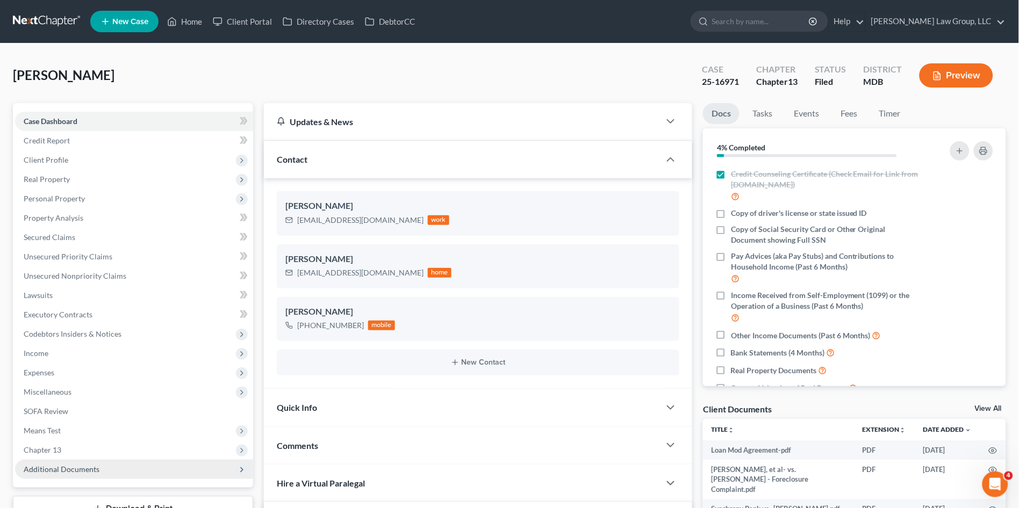
click at [89, 160] on ul "Case Dashboard Payments Invoices Payments Payments Credit Report Client Profile" at bounding box center [134, 296] width 238 height 368
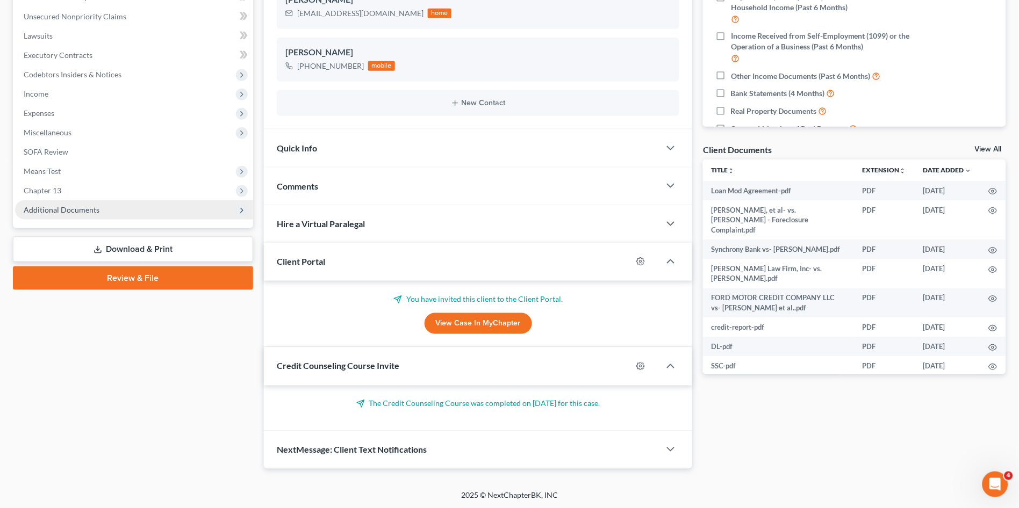
click at [92, 208] on span "Additional Documents" at bounding box center [62, 209] width 76 height 9
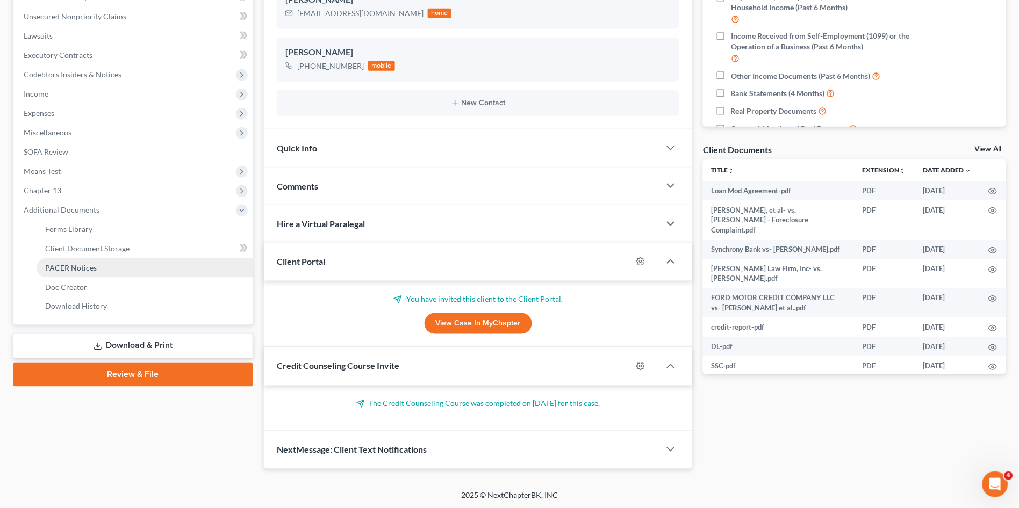
click at [82, 261] on link "PACER Notices" at bounding box center [145, 267] width 217 height 19
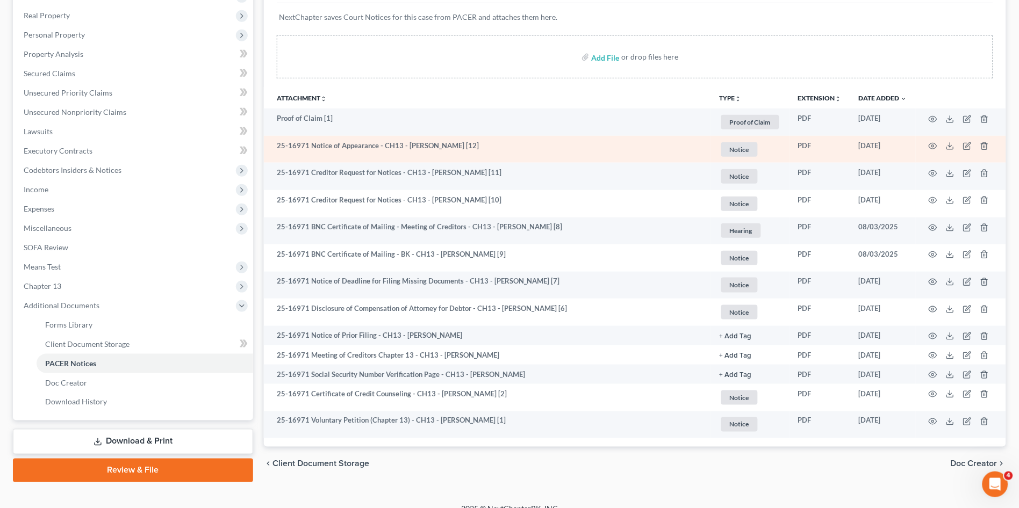
scroll to position [177, 0]
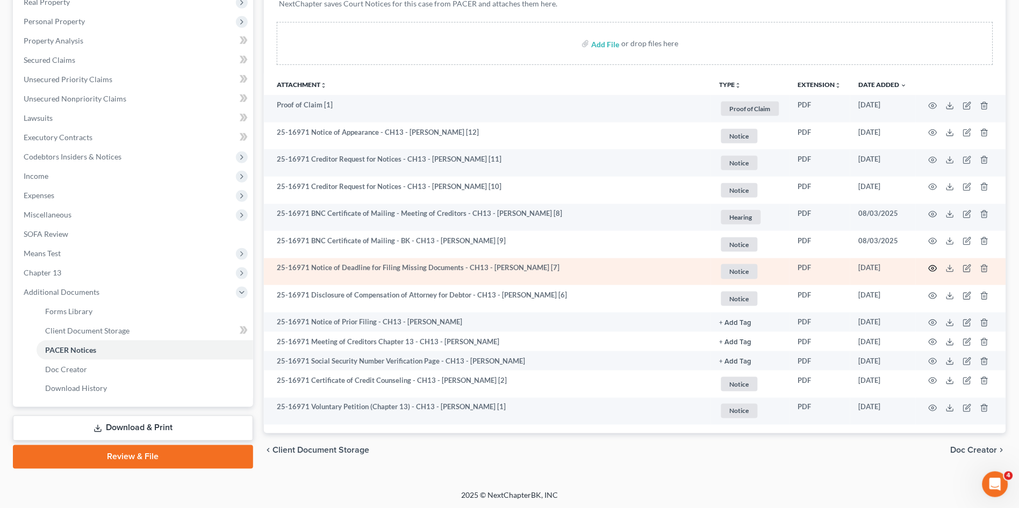
click at [930, 268] on icon "button" at bounding box center [933, 268] width 9 height 9
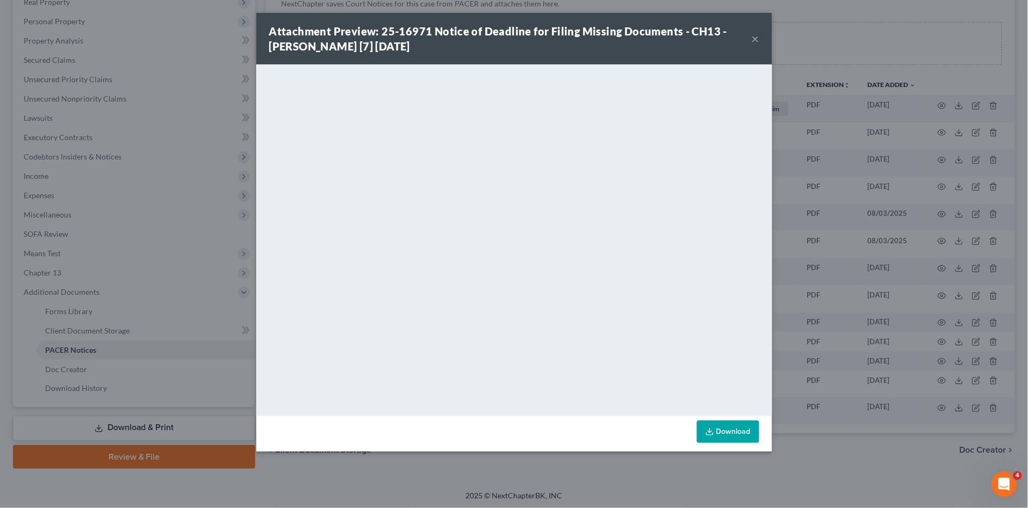
click at [753, 37] on button "×" at bounding box center [756, 38] width 8 height 13
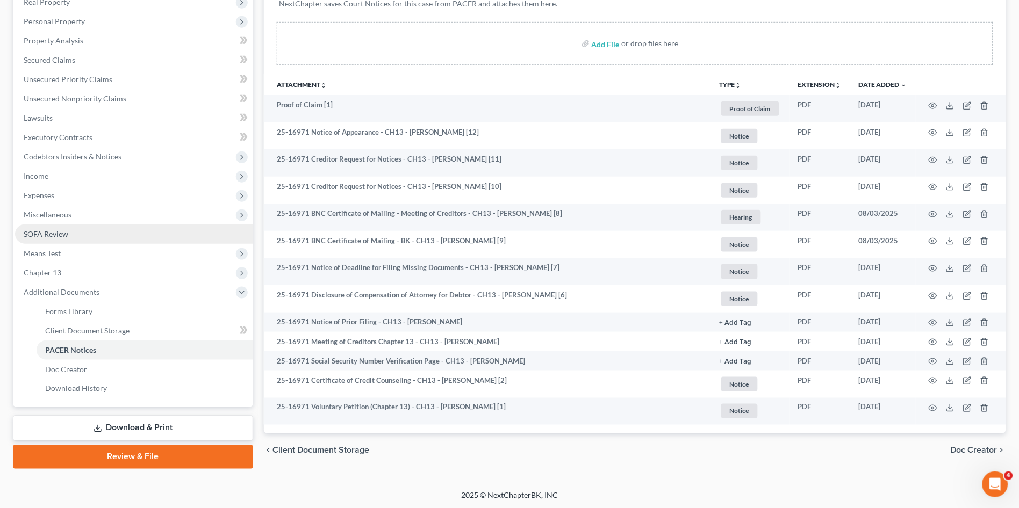
scroll to position [0, 0]
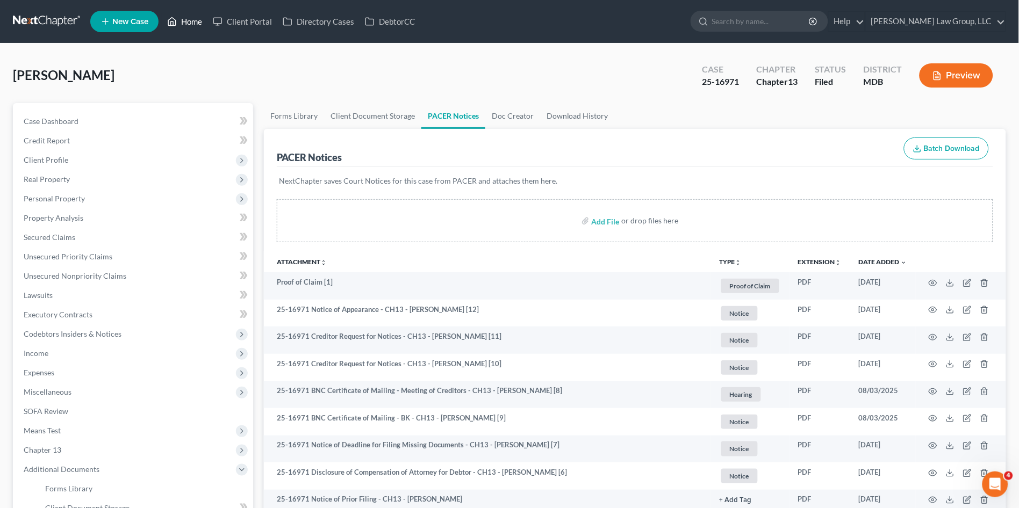
click at [188, 21] on link "Home" at bounding box center [185, 21] width 46 height 19
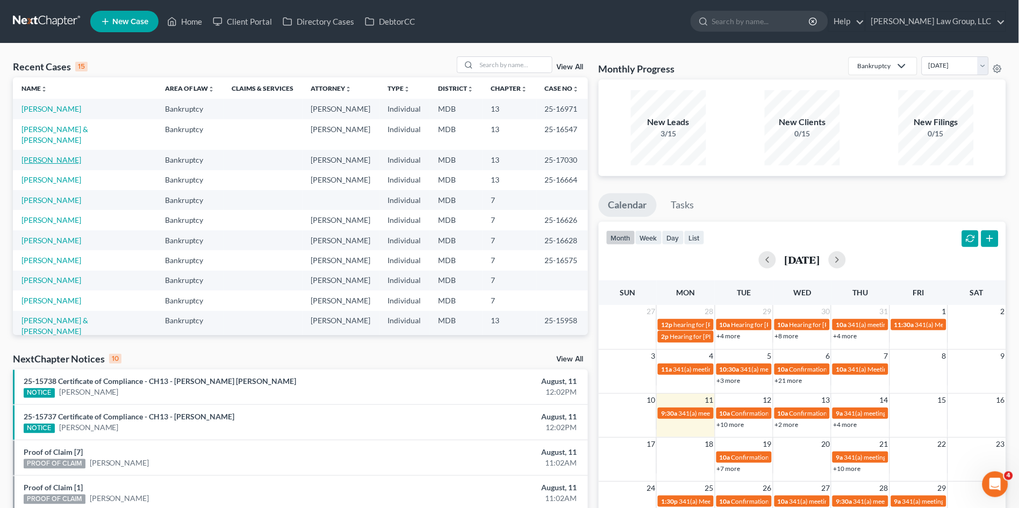
click at [48, 155] on link "[PERSON_NAME]" at bounding box center [51, 159] width 60 height 9
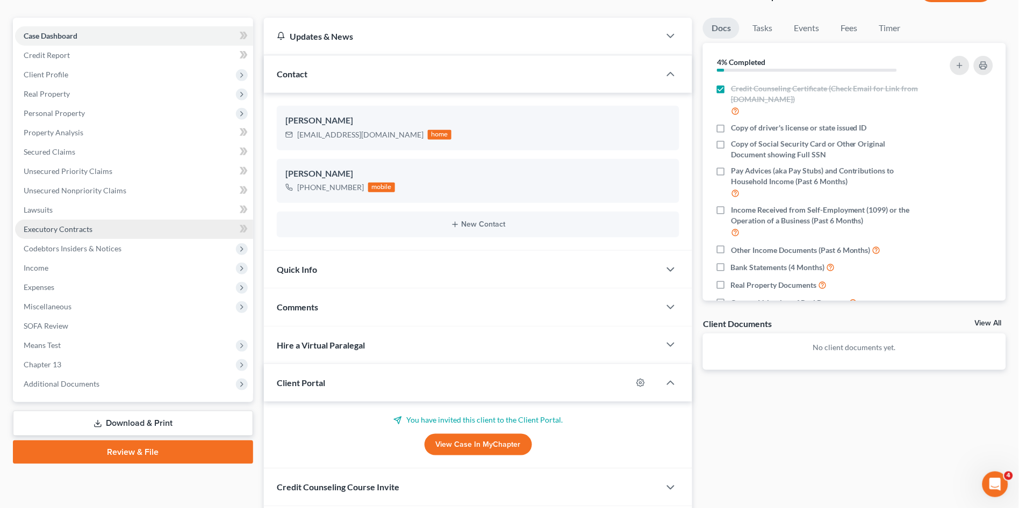
scroll to position [161, 0]
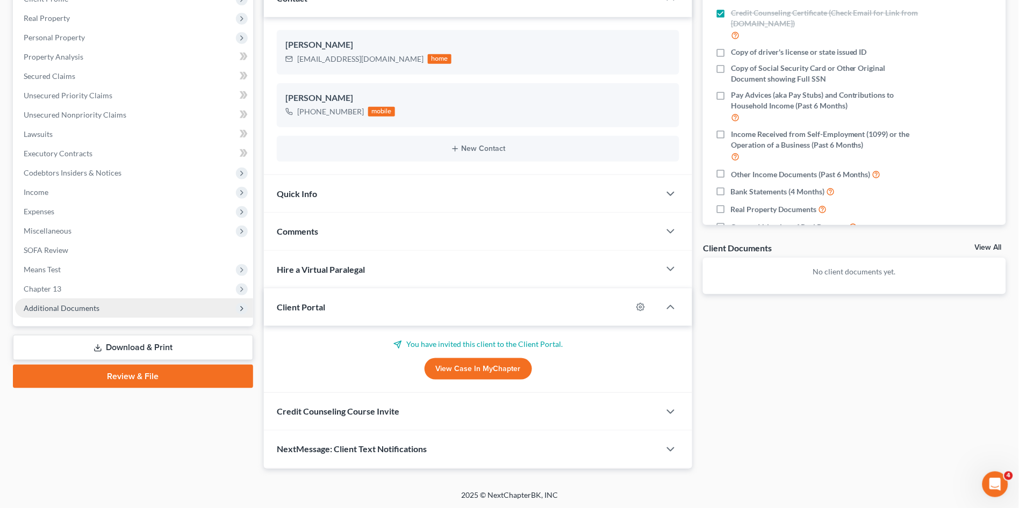
click at [76, 305] on span "Additional Documents" at bounding box center [62, 308] width 76 height 9
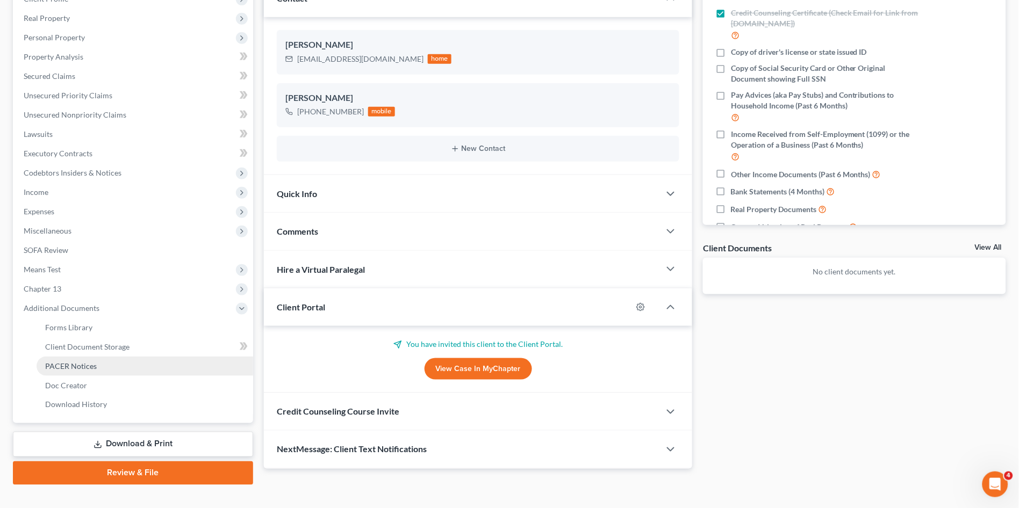
click at [85, 362] on span "PACER Notices" at bounding box center [71, 366] width 52 height 9
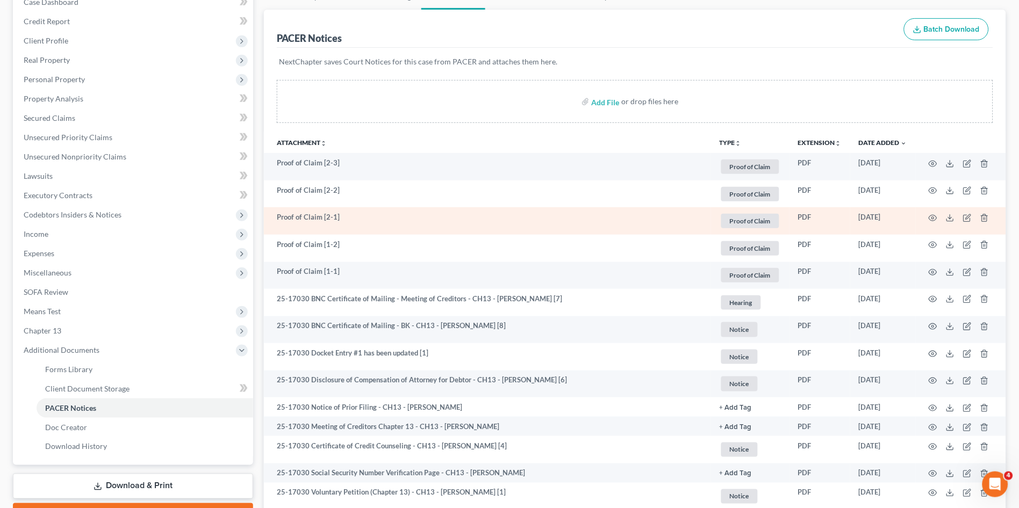
scroll to position [179, 0]
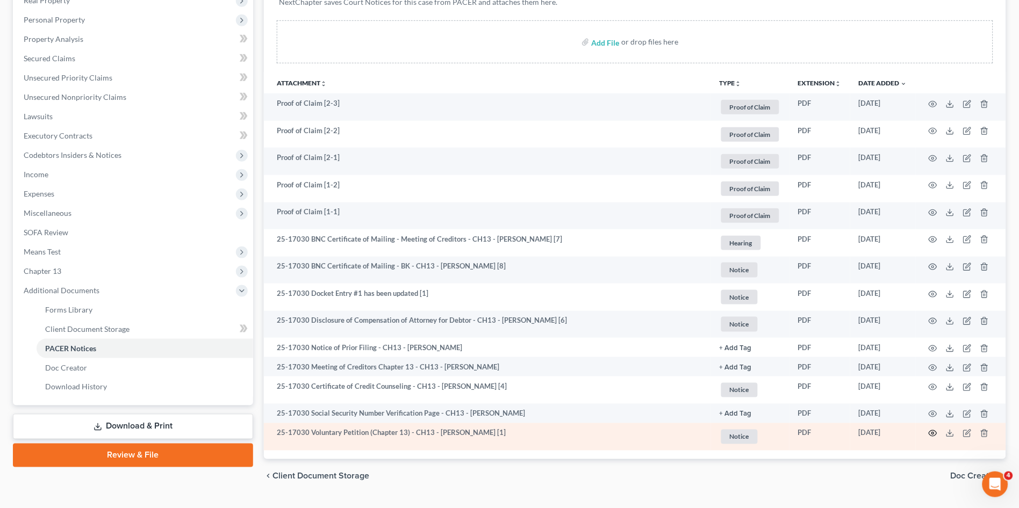
click at [931, 431] on icon "button" at bounding box center [933, 433] width 9 height 9
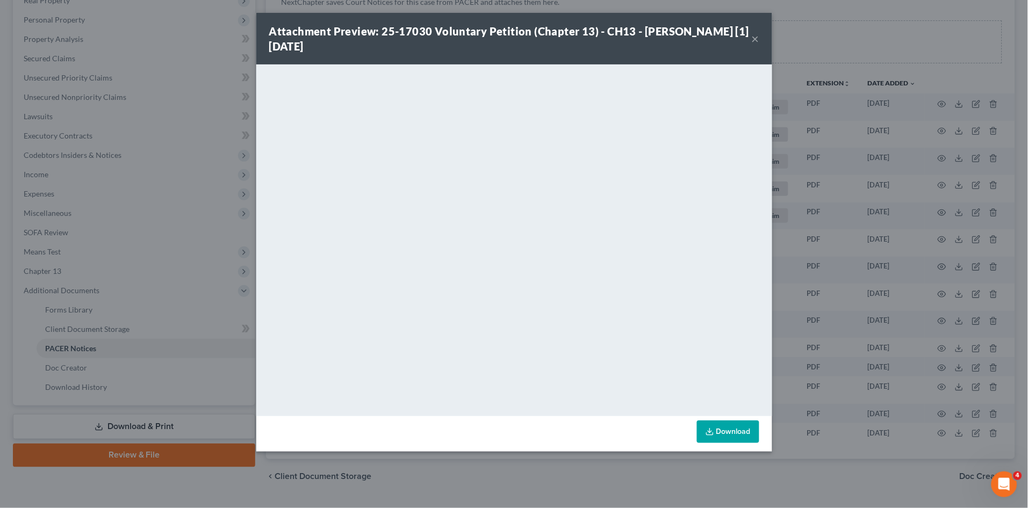
click at [753, 40] on button "×" at bounding box center [756, 38] width 8 height 13
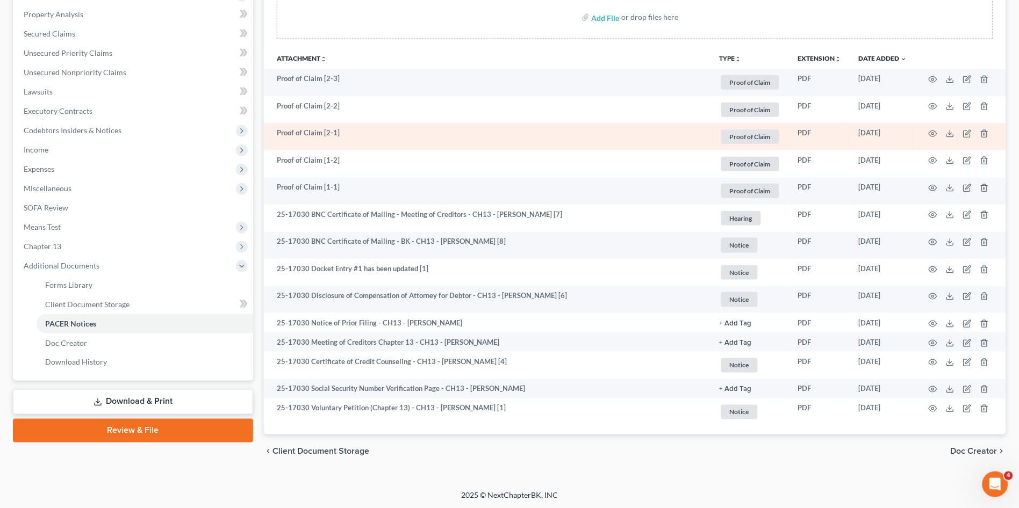
scroll to position [0, 0]
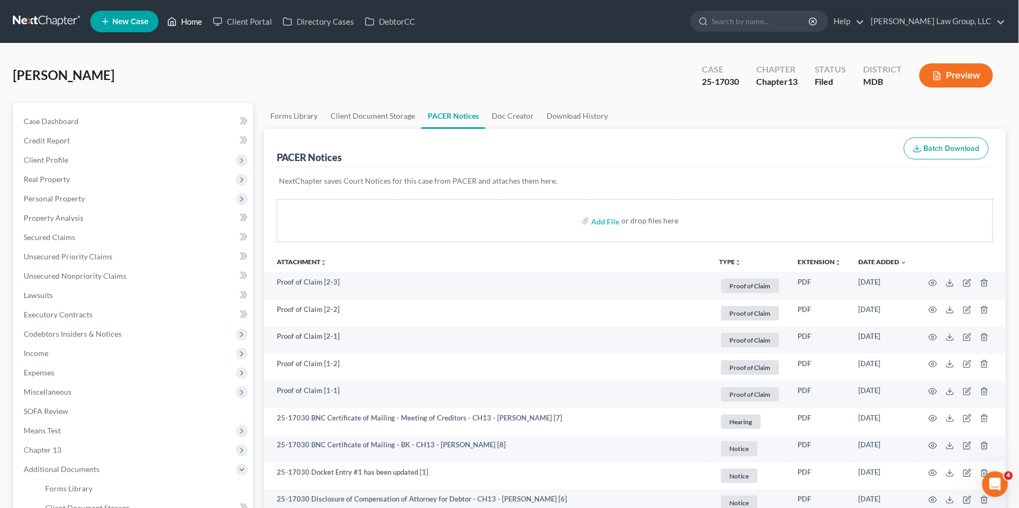
drag, startPoint x: 186, startPoint y: 19, endPoint x: 366, endPoint y: 151, distance: 223.8
click at [186, 19] on link "Home" at bounding box center [185, 21] width 46 height 19
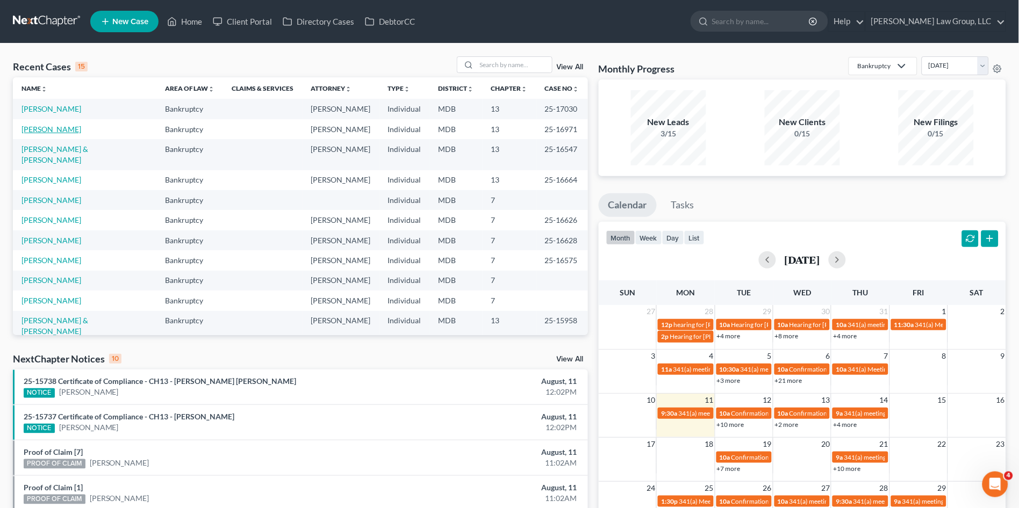
click at [56, 127] on link "[PERSON_NAME]" at bounding box center [51, 129] width 60 height 9
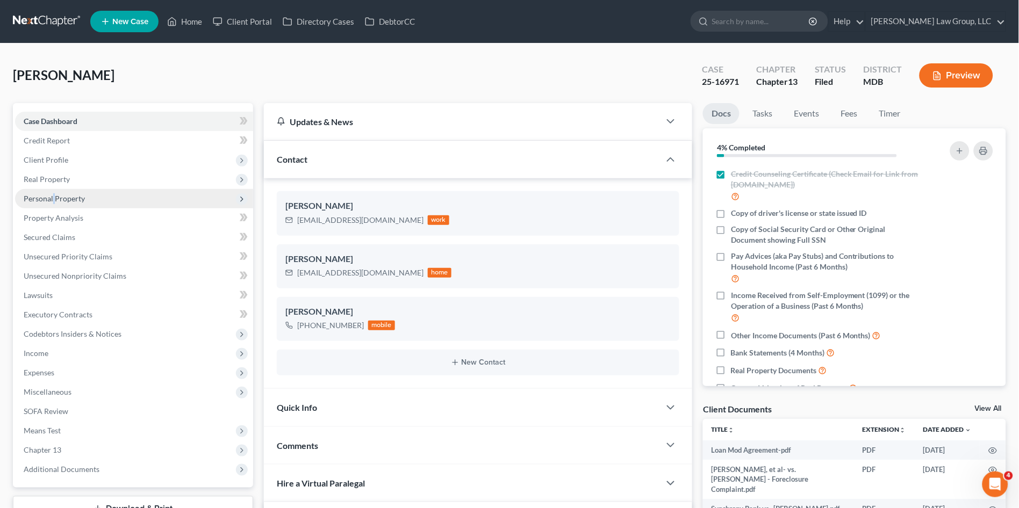
click at [53, 194] on span "Personal Property" at bounding box center [54, 198] width 61 height 9
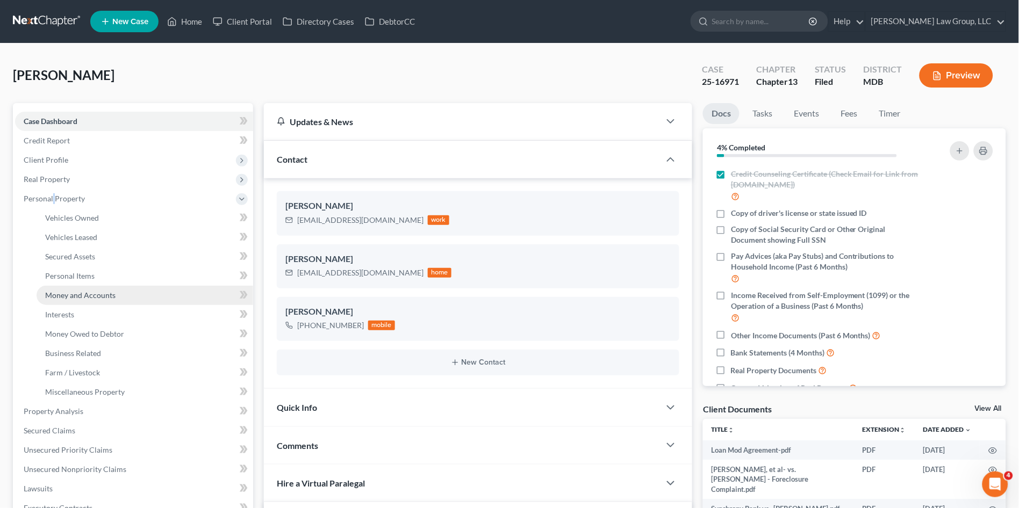
click at [81, 296] on span "Money and Accounts" at bounding box center [80, 295] width 70 height 9
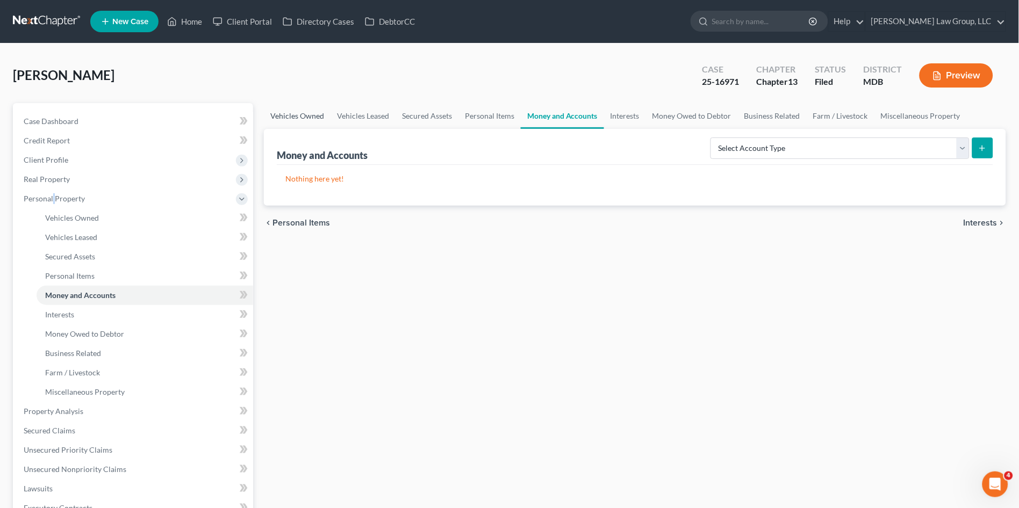
click at [310, 112] on link "Vehicles Owned" at bounding box center [297, 116] width 67 height 26
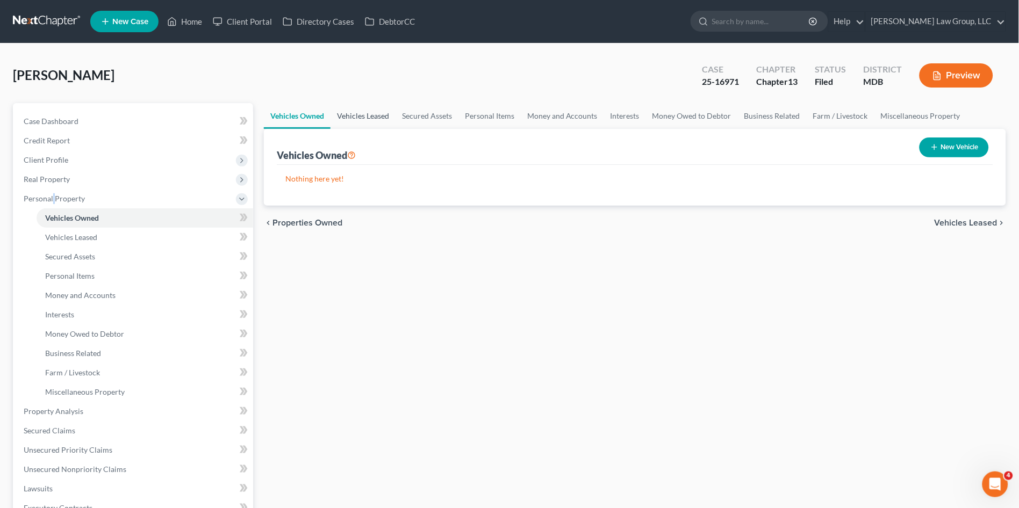
click at [360, 112] on link "Vehicles Leased" at bounding box center [362, 116] width 65 height 26
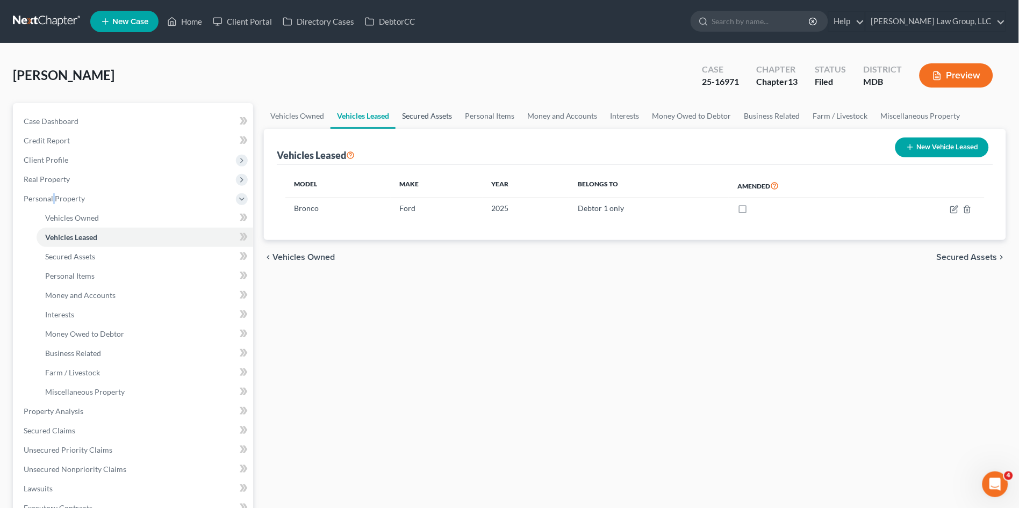
click at [437, 110] on link "Secured Assets" at bounding box center [426, 116] width 63 height 26
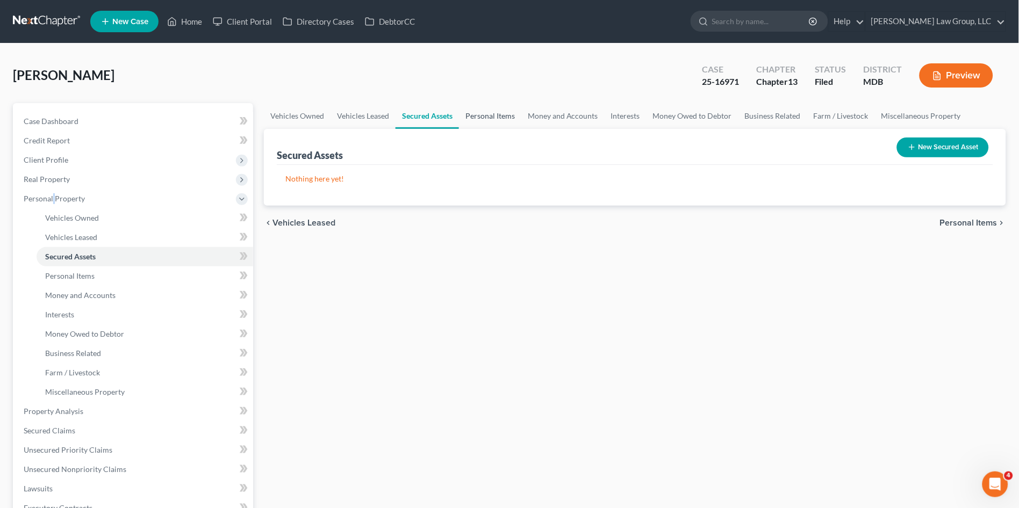
click at [491, 114] on link "Personal Items" at bounding box center [490, 116] width 62 height 26
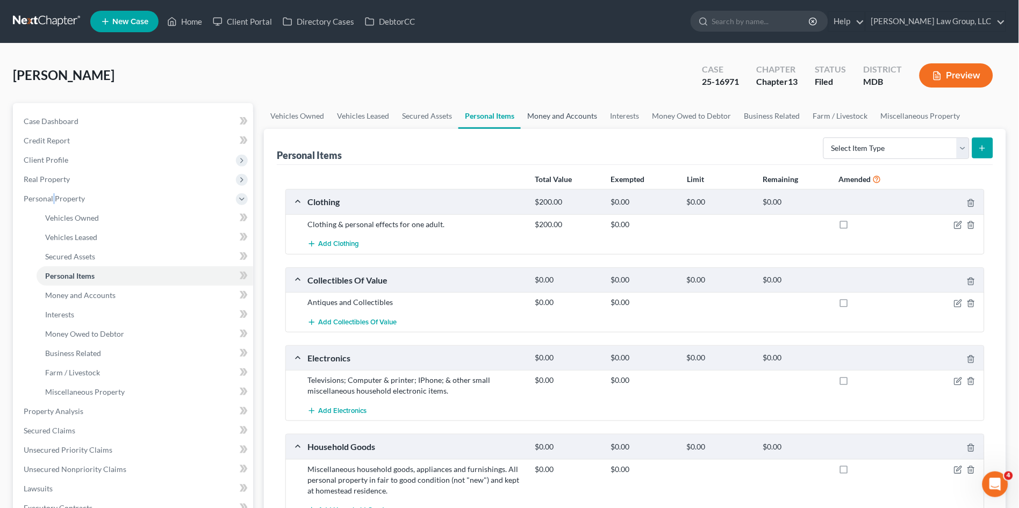
click at [571, 113] on link "Money and Accounts" at bounding box center [562, 116] width 83 height 26
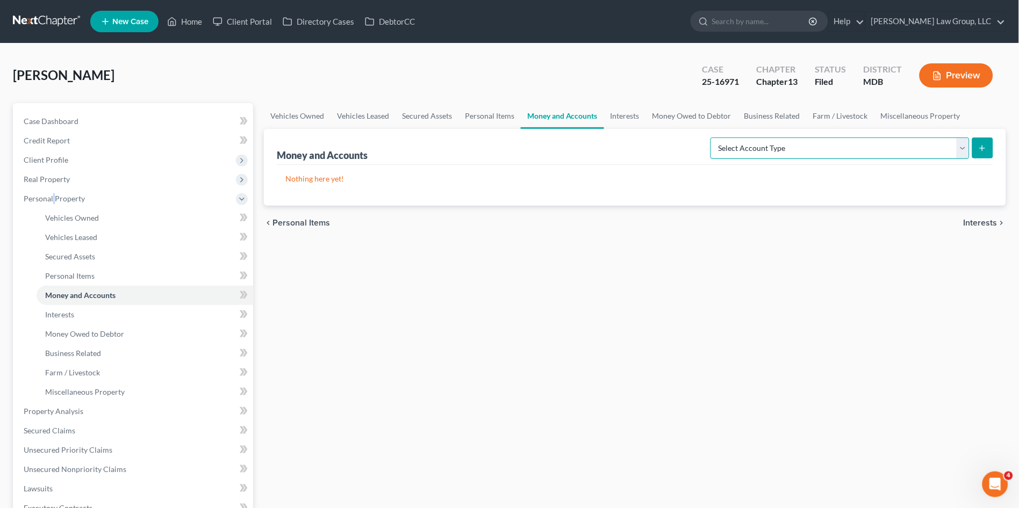
click at [961, 148] on select "Select Account Type Brokerage (A/B: 18, SOFA: 20) Cash on Hand (A/B: 16) Certif…" at bounding box center [839, 148] width 259 height 21
select select "checking"
click at [714, 138] on select "Select Account Type Brokerage (A/B: 18, SOFA: 20) Cash on Hand (A/B: 16) Certif…" at bounding box center [839, 148] width 259 height 21
click at [975, 147] on button "submit" at bounding box center [982, 148] width 21 height 21
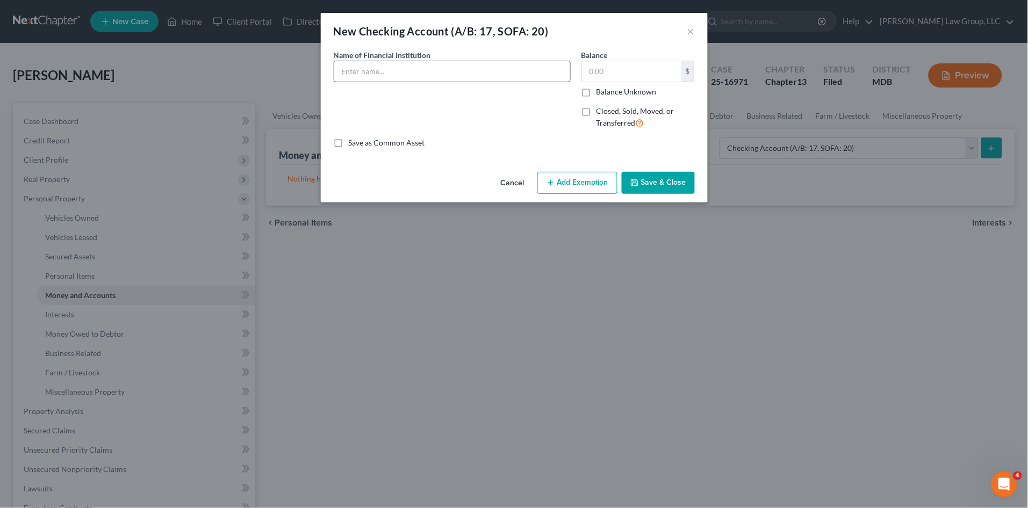
click at [400, 73] on input "text" at bounding box center [452, 71] width 236 height 20
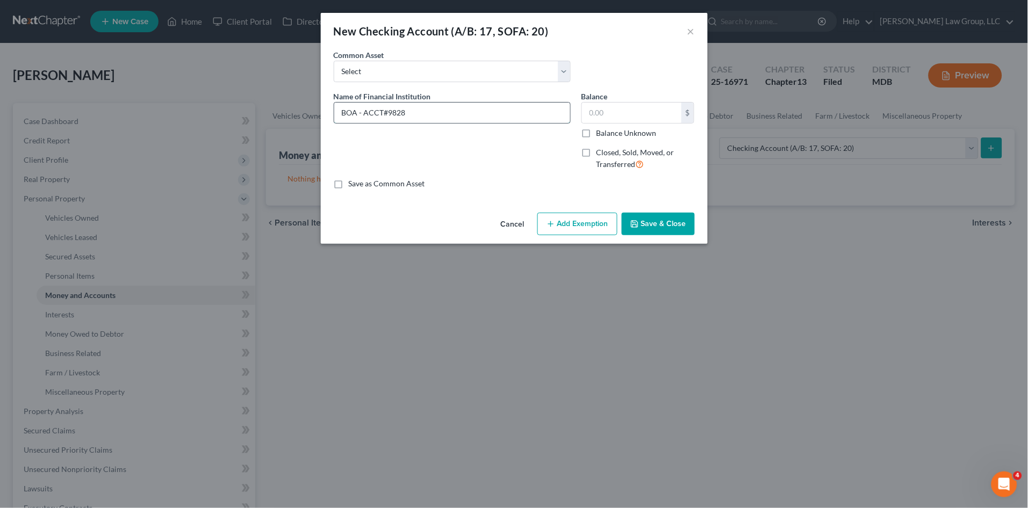
click at [429, 112] on input "BOA - ACCT#9828" at bounding box center [452, 113] width 236 height 20
type input "BOA - ACCT#9825"
click at [673, 219] on button "Save & Close" at bounding box center [658, 224] width 73 height 23
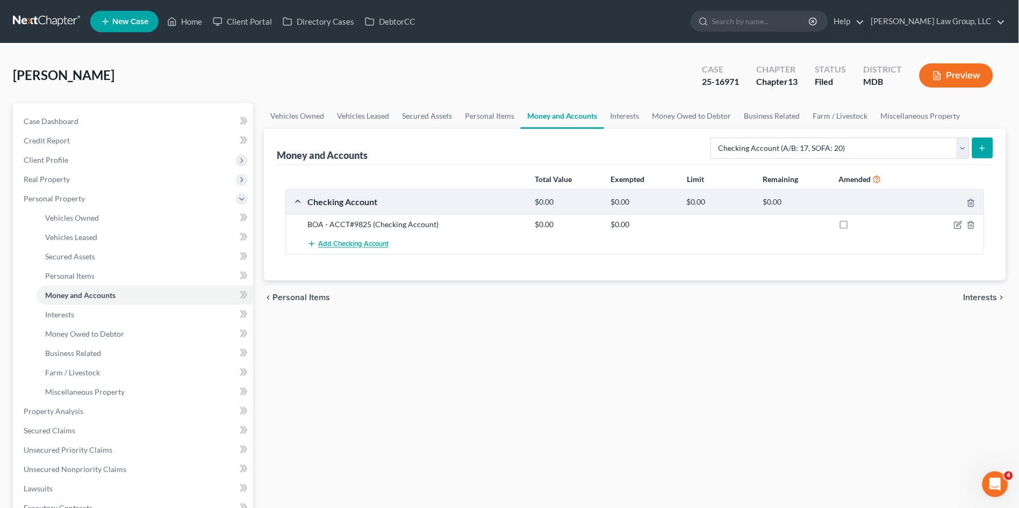
click at [337, 245] on span "Add Checking Account" at bounding box center [353, 244] width 70 height 9
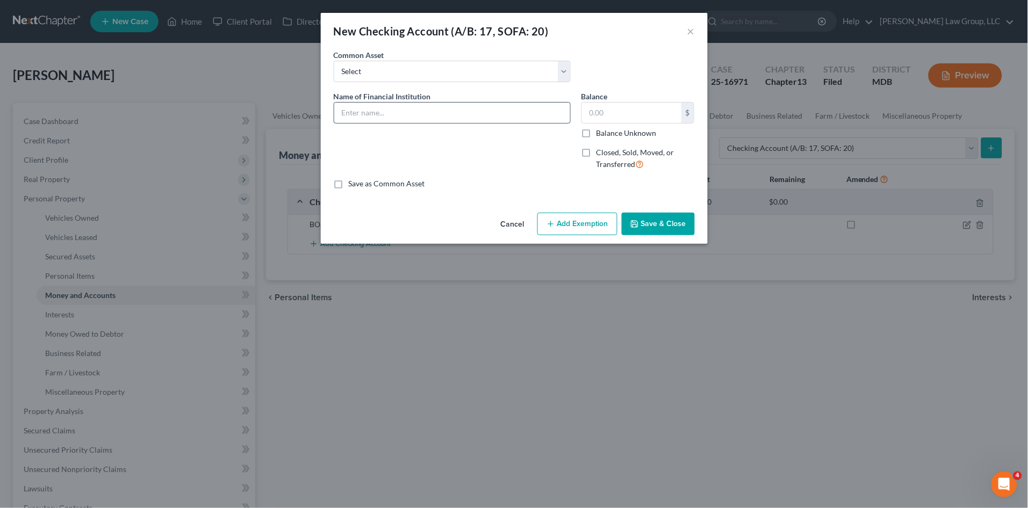
click at [349, 118] on input "text" at bounding box center [452, 113] width 236 height 20
drag, startPoint x: 183, startPoint y: 112, endPoint x: 177, endPoint y: 112, distance: 5.9
click at [177, 112] on div "New Checking Account (A/B: 17, SOFA: 20) × An exemption set must first be selec…" at bounding box center [514, 254] width 1028 height 508
type input "BOA - Acct#0705"
click at [673, 221] on button "Save & Close" at bounding box center [658, 224] width 73 height 23
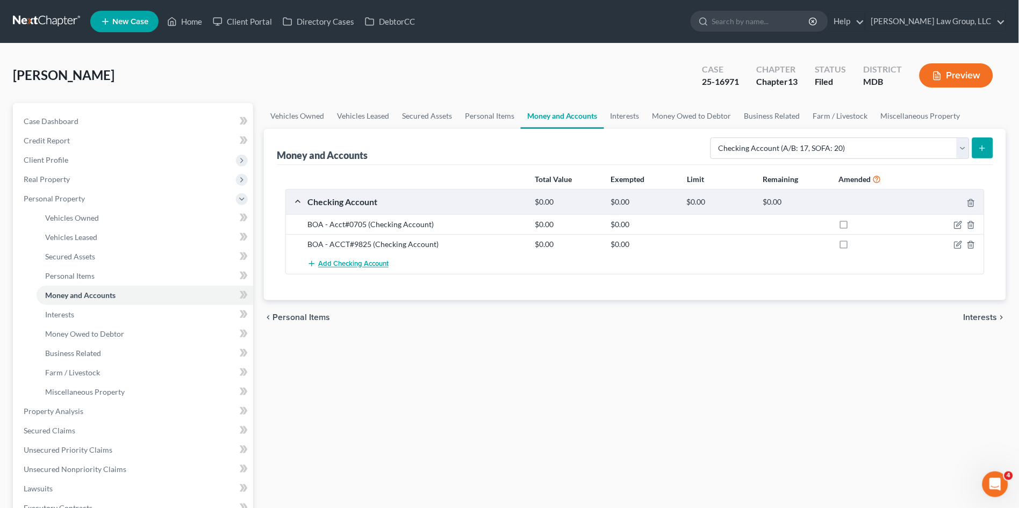
click at [341, 262] on span "Add Checking Account" at bounding box center [353, 264] width 70 height 9
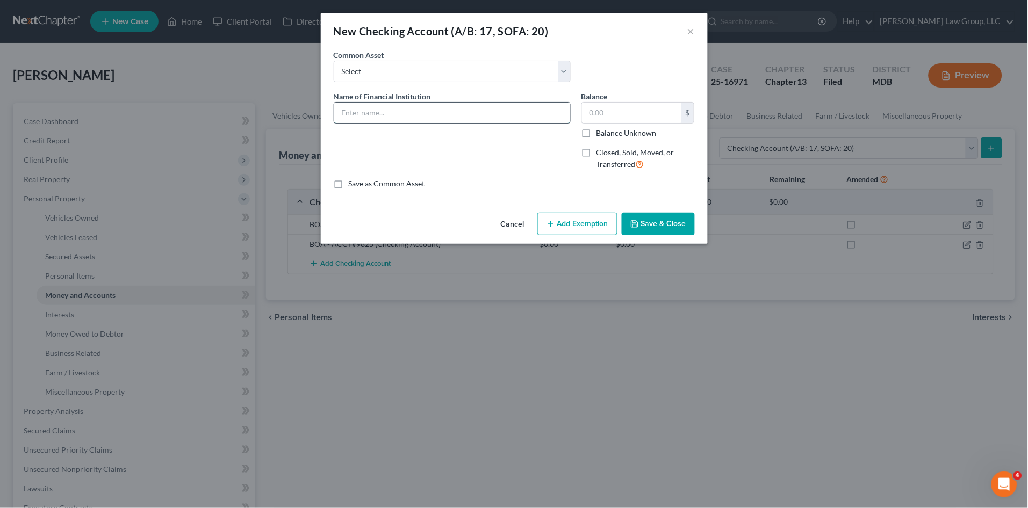
click at [390, 111] on input "text" at bounding box center [452, 113] width 236 height 20
type input "BOA - Acct#4623"
click at [641, 222] on button "Save & Close" at bounding box center [658, 224] width 73 height 23
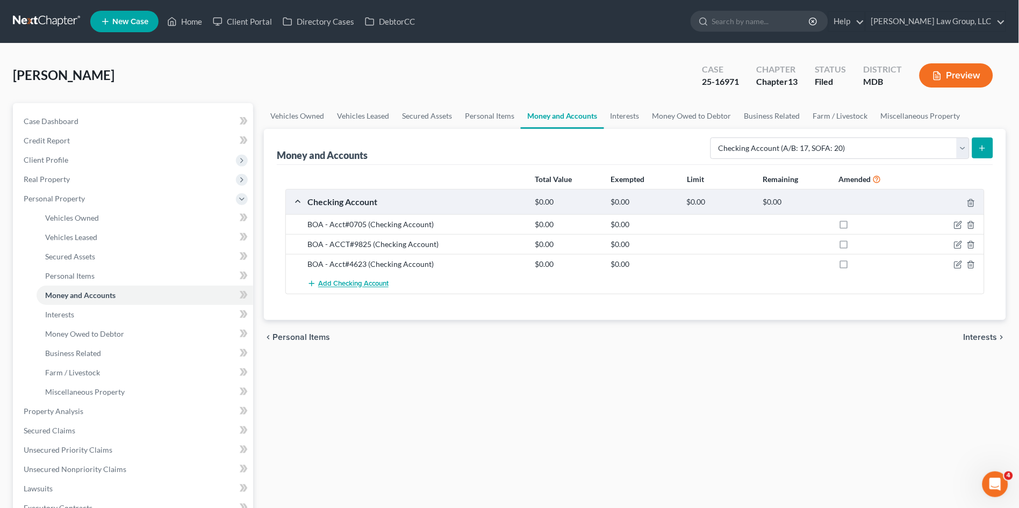
click at [358, 281] on span "Add Checking Account" at bounding box center [353, 284] width 70 height 9
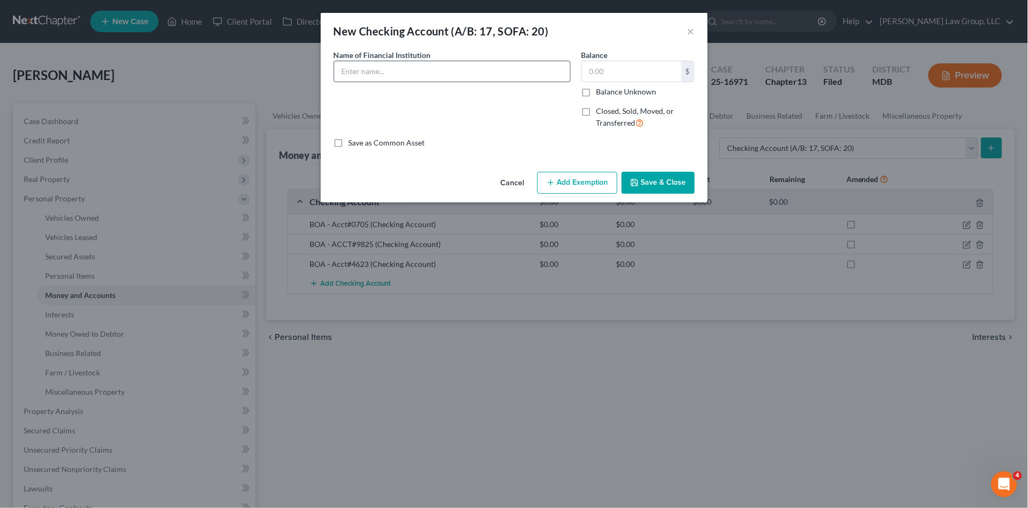
click at [405, 76] on div "Common Asset Select Name of Financial Institution * Balance $ Balance Unknown B…" at bounding box center [514, 98] width 361 height 99
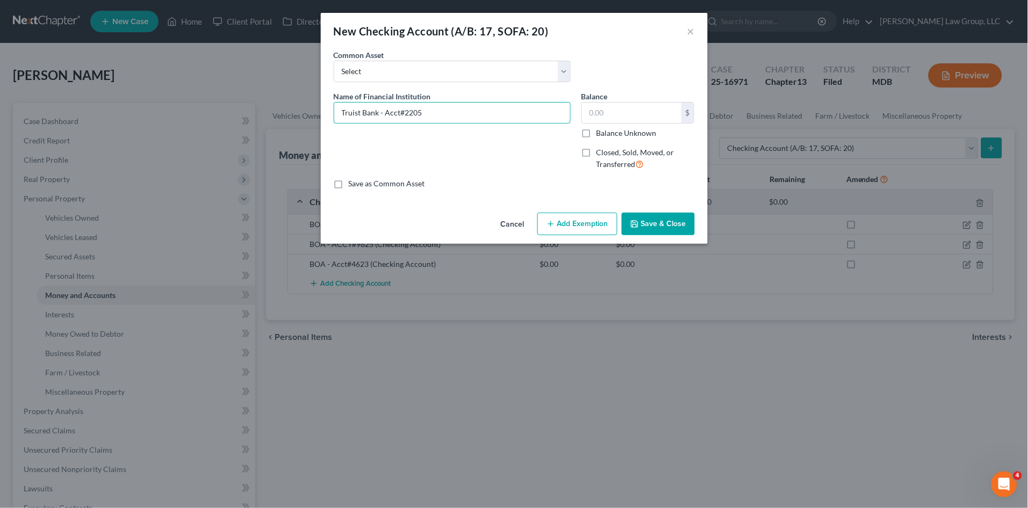
type input "Truist Bank - Acct#2205"
click at [642, 224] on button "Save & Close" at bounding box center [658, 224] width 73 height 23
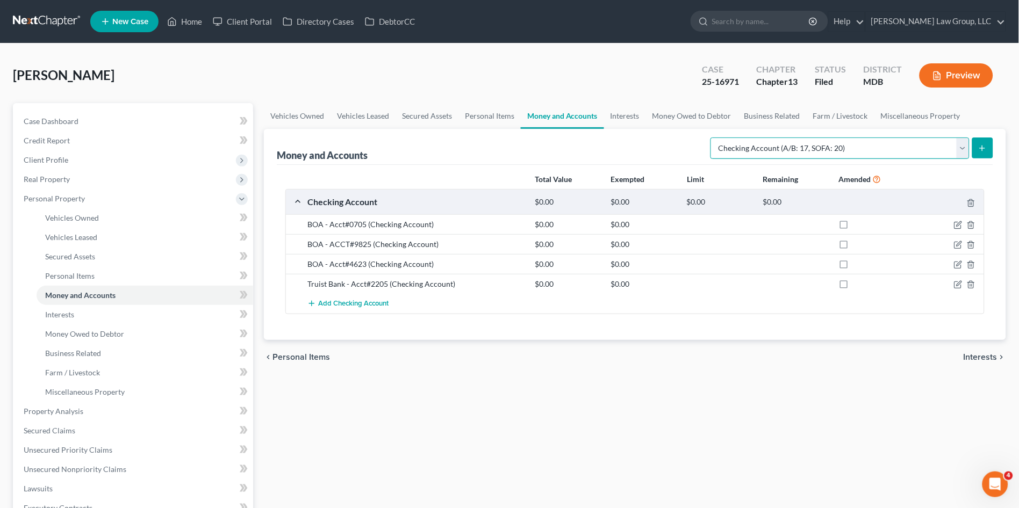
click at [821, 148] on select "Select Account Type Brokerage (A/B: 18, SOFA: 20) Cash on Hand (A/B: 16) Certif…" at bounding box center [839, 148] width 259 height 21
select select "savings"
click at [714, 138] on select "Select Account Type Brokerage (A/B: 18, SOFA: 20) Cash on Hand (A/B: 16) Certif…" at bounding box center [839, 148] width 259 height 21
click at [983, 144] on icon "submit" at bounding box center [982, 148] width 9 height 9
click at [627, 117] on link "Interests" at bounding box center [625, 116] width 42 height 26
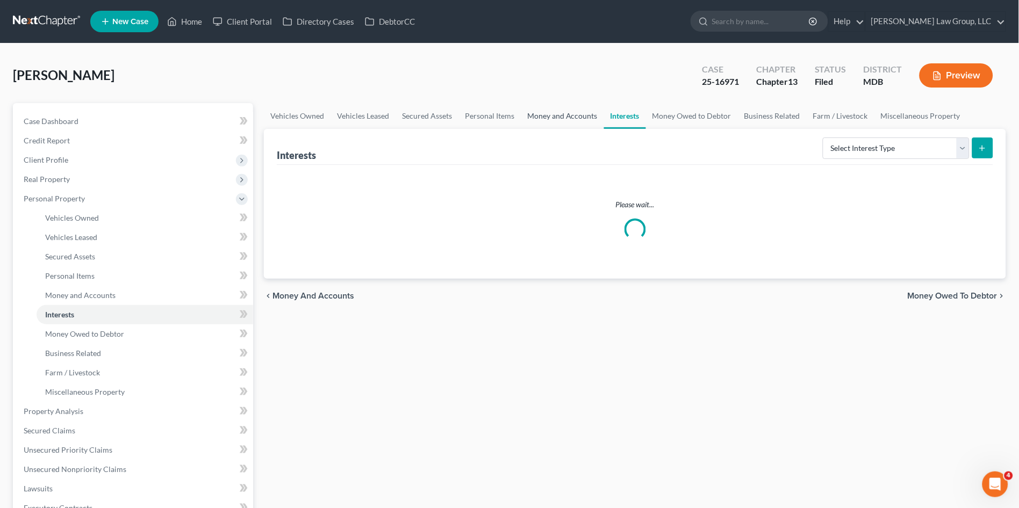
click at [563, 115] on link "Money and Accounts" at bounding box center [562, 116] width 83 height 26
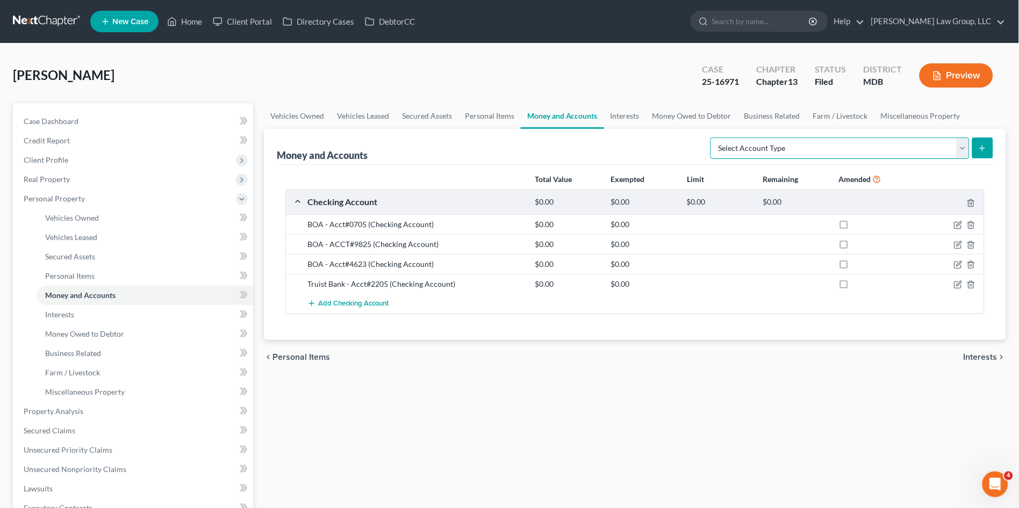
drag, startPoint x: 855, startPoint y: 150, endPoint x: 855, endPoint y: 156, distance: 5.9
click at [855, 150] on select "Select Account Type Brokerage (A/B: 18, SOFA: 20) Cash on Hand (A/B: 16) Certif…" at bounding box center [839, 148] width 259 height 21
select select "savings"
click at [714, 138] on select "Select Account Type Brokerage (A/B: 18, SOFA: 20) Cash on Hand (A/B: 16) Certif…" at bounding box center [839, 148] width 259 height 21
click at [983, 145] on icon "submit" at bounding box center [982, 148] width 9 height 9
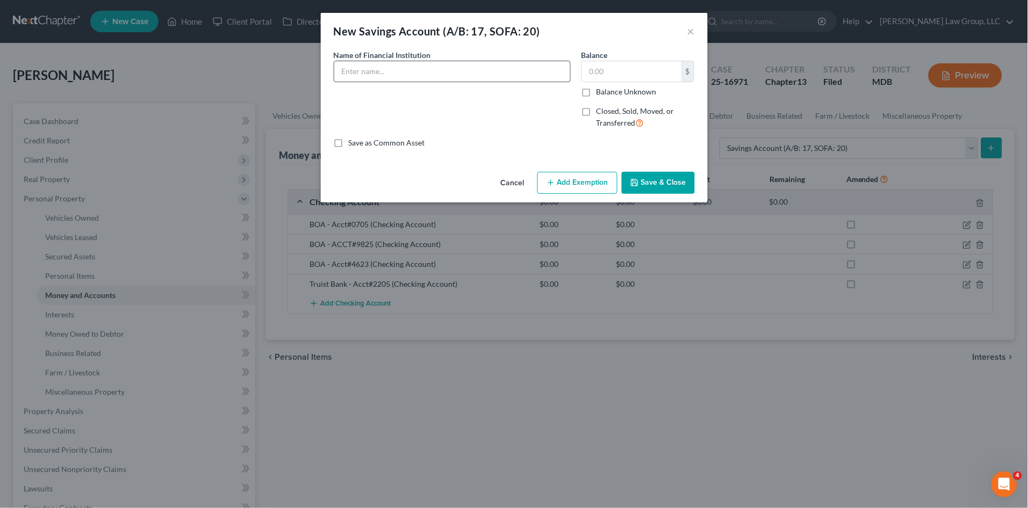
click at [429, 71] on input "text" at bounding box center [452, 71] width 236 height 20
type input "Truist Bank - Acct#2587"
click at [668, 177] on button "Save & Close" at bounding box center [658, 183] width 73 height 23
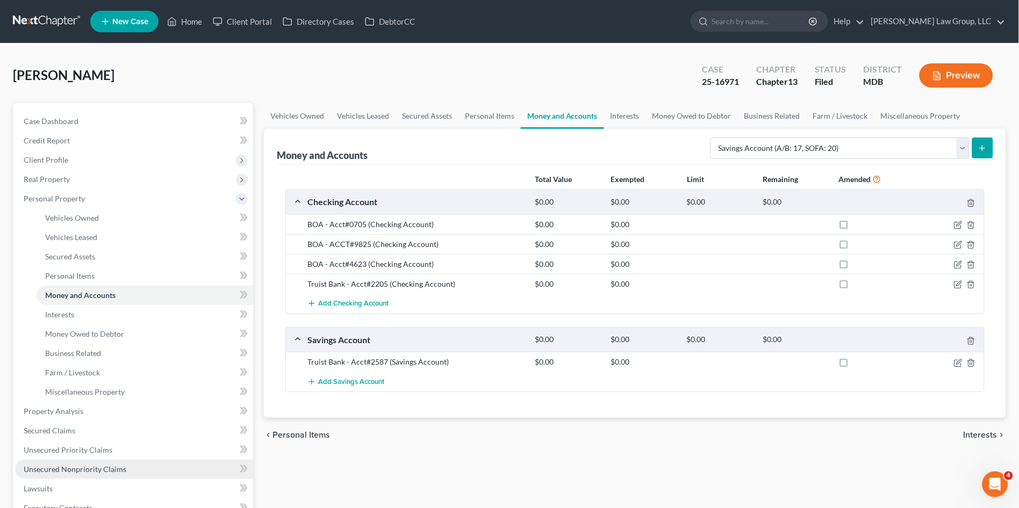
click at [100, 470] on span "Unsecured Nonpriority Claims" at bounding box center [75, 469] width 103 height 9
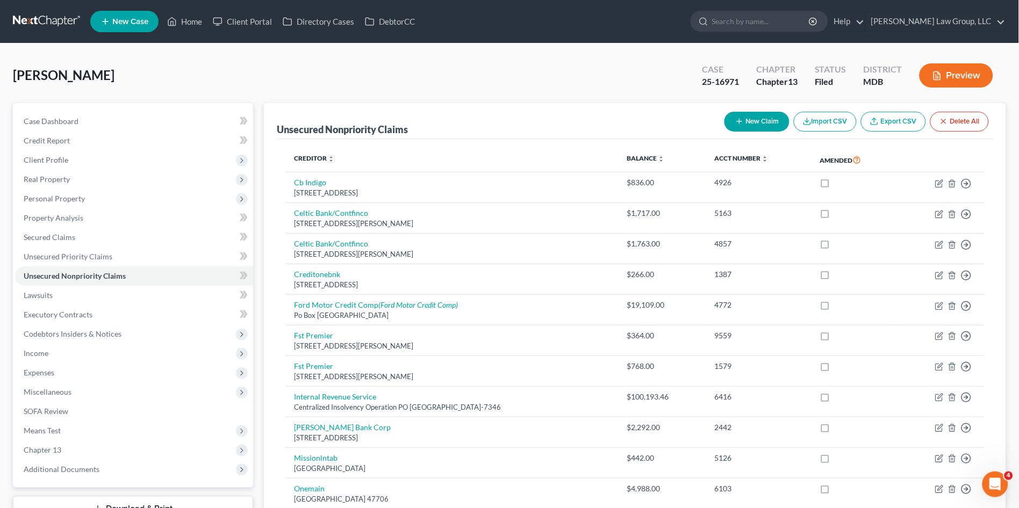
click at [760, 119] on button "New Claim" at bounding box center [756, 122] width 65 height 20
select select "0"
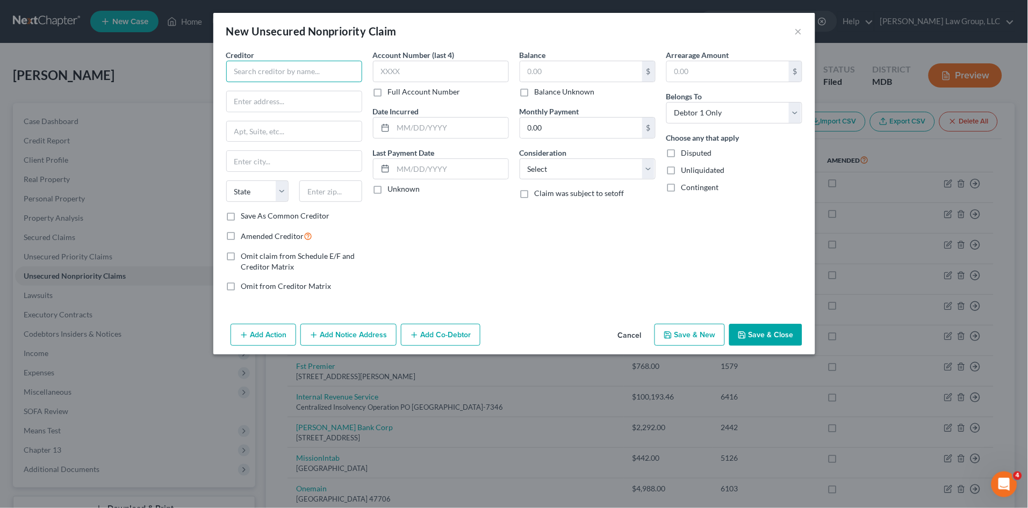
click at [255, 64] on input "text" at bounding box center [294, 71] width 136 height 21
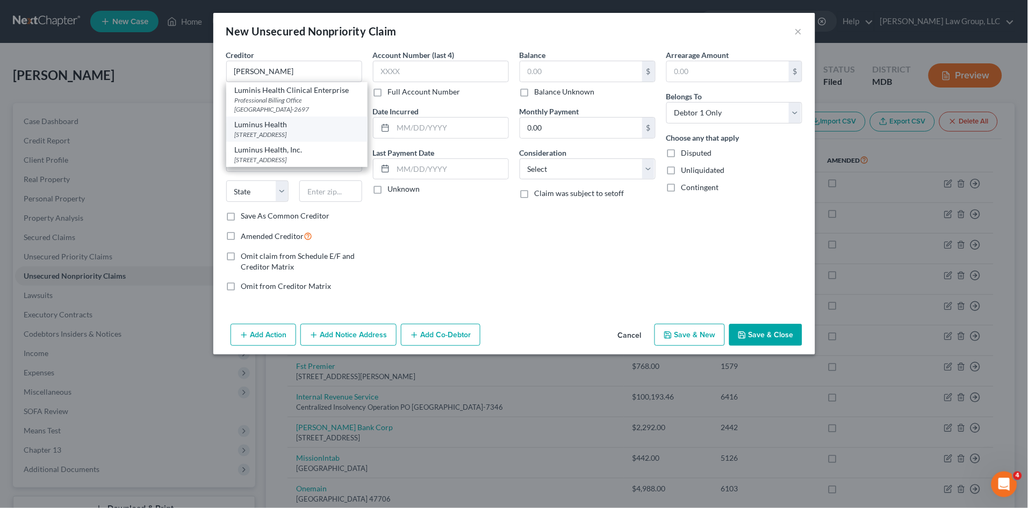
click at [265, 136] on div "28438 Marlboro Avenue, Easton, MD 21601" at bounding box center [297, 134] width 124 height 9
type input "Luminus Health"
type input "28438 Marlboro Avenue"
type input "Easton"
select select "21"
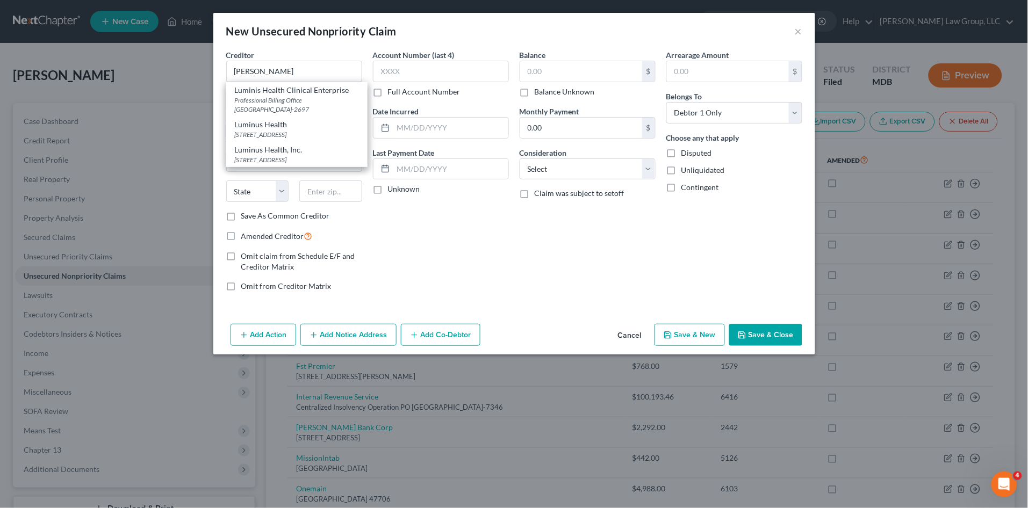
type input "21601"
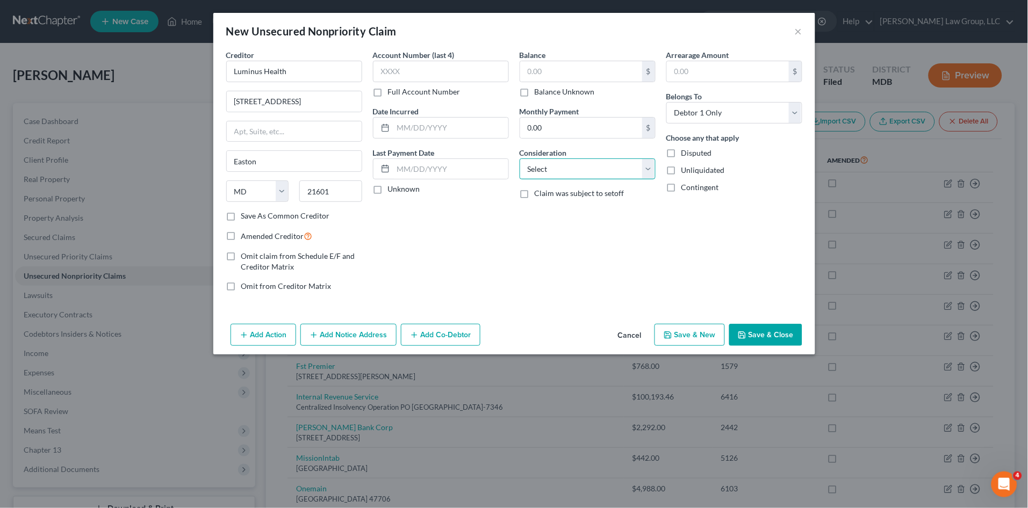
click at [564, 171] on select "Select Cable / Satellite Services Collection Agency Credit Card Debt Debt Couns…" at bounding box center [588, 169] width 136 height 21
select select "9"
click at [520, 159] on select "Select Cable / Satellite Services Collection Agency Credit Card Debt Debt Couns…" at bounding box center [588, 169] width 136 height 21
click at [543, 73] on input "text" at bounding box center [581, 71] width 122 height 20
type input "1,457.33"
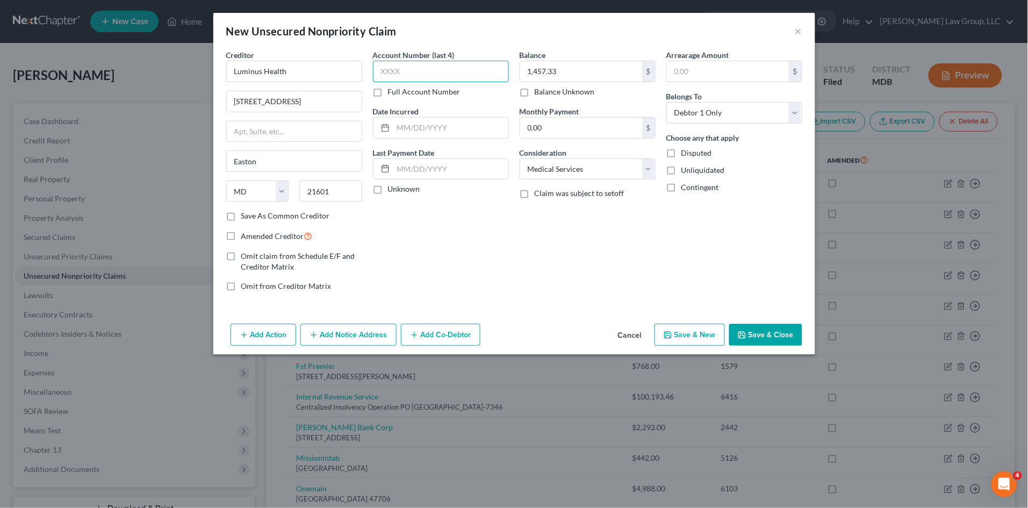
click at [429, 73] on input "text" at bounding box center [441, 71] width 136 height 21
type input "0227"
click at [481, 240] on div "Account Number (last 4) 0227 Full Account Number Date Incurred Last Payment Dat…" at bounding box center [441, 174] width 147 height 251
click at [354, 334] on button "Add Notice Address" at bounding box center [348, 335] width 96 height 23
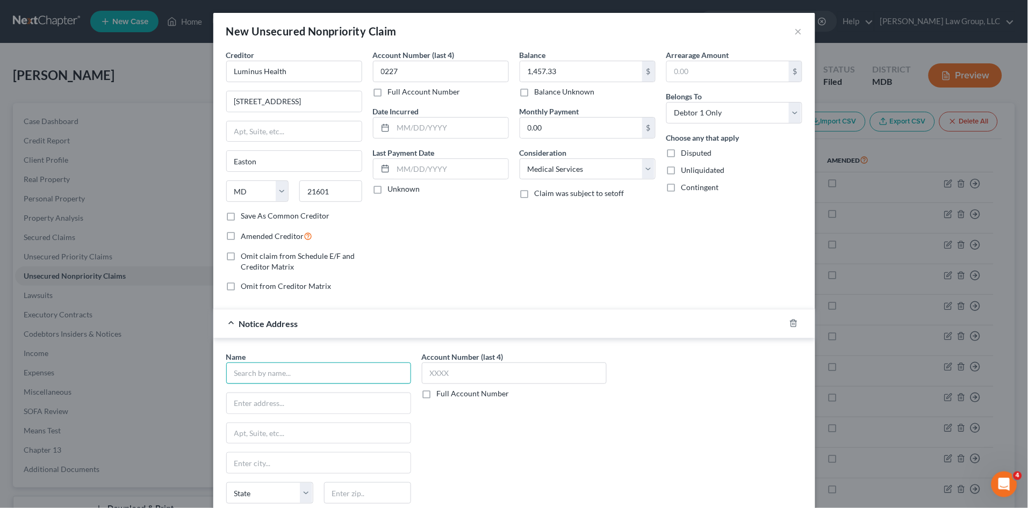
click at [270, 369] on input "text" at bounding box center [318, 373] width 185 height 21
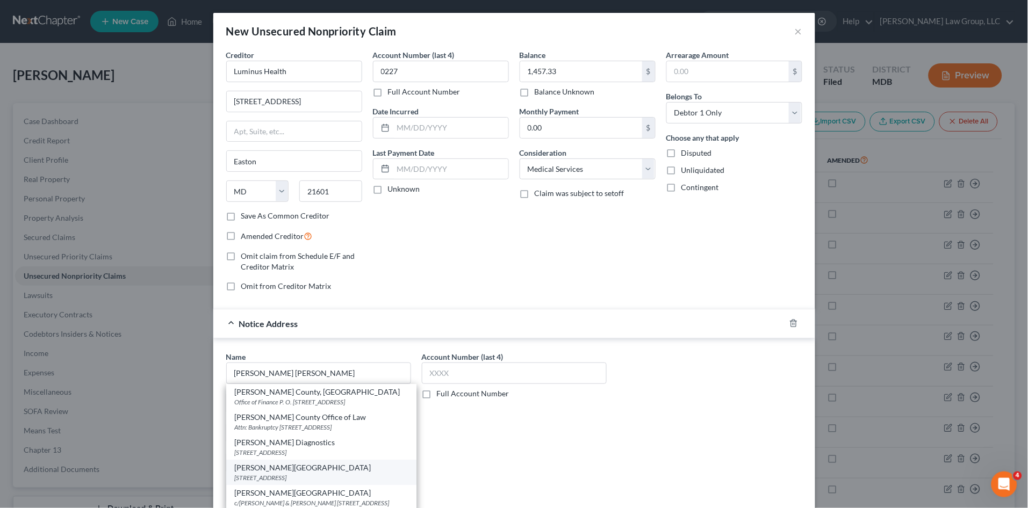
click at [314, 473] on div "Anne Arundel Medical Center" at bounding box center [321, 468] width 173 height 11
type input "Anne Arundel Medical Center"
type input "2001 Medical Parkway"
type input "Annapolis"
select select "21"
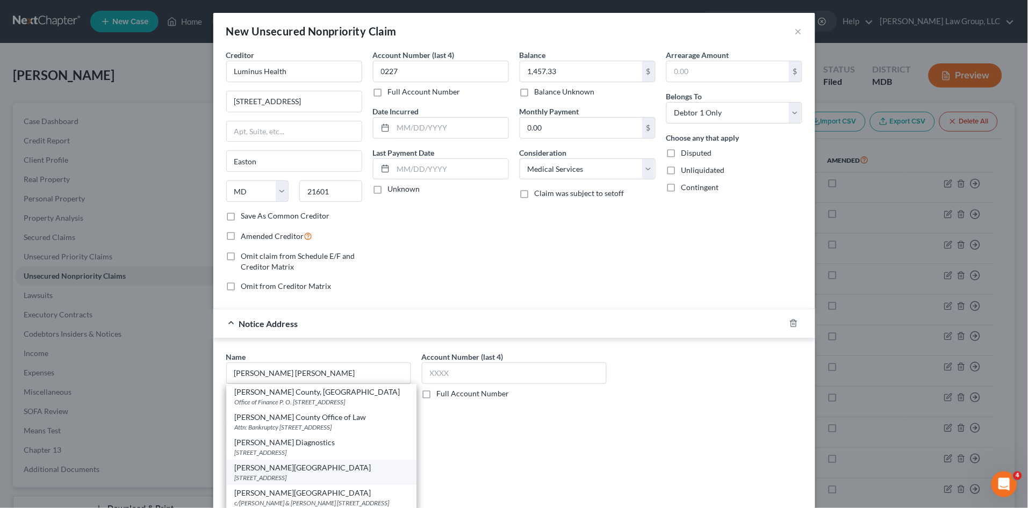
type input "21401"
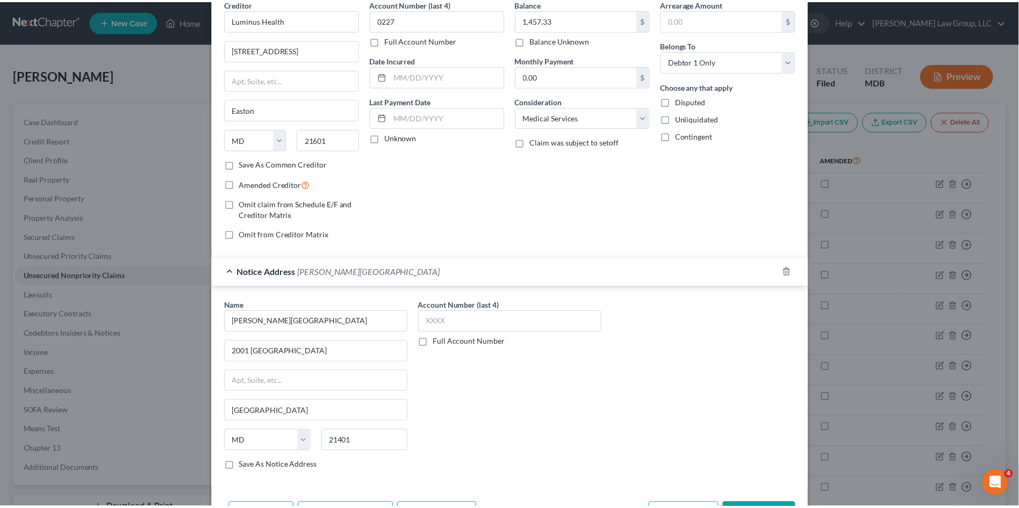
scroll to position [90, 0]
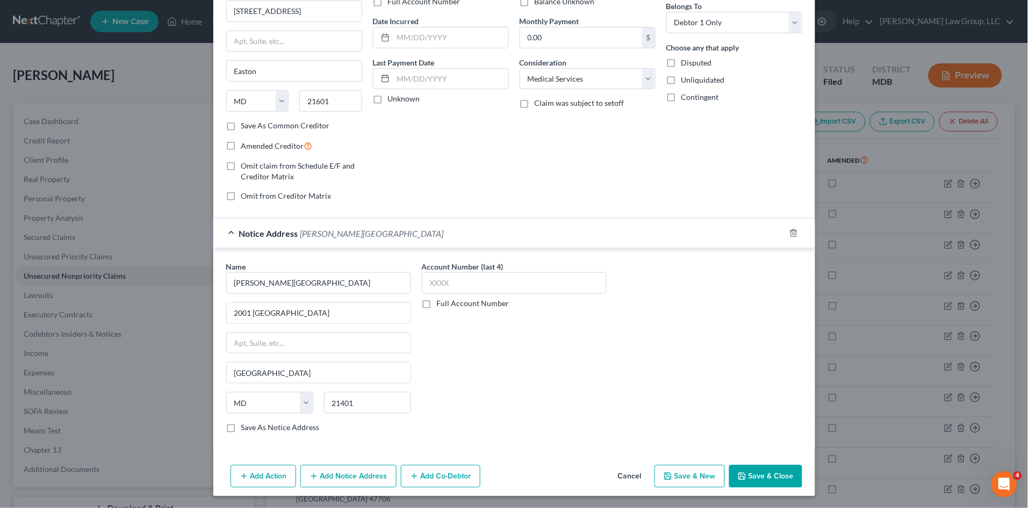
click at [754, 486] on button "Save & Close" at bounding box center [765, 476] width 73 height 23
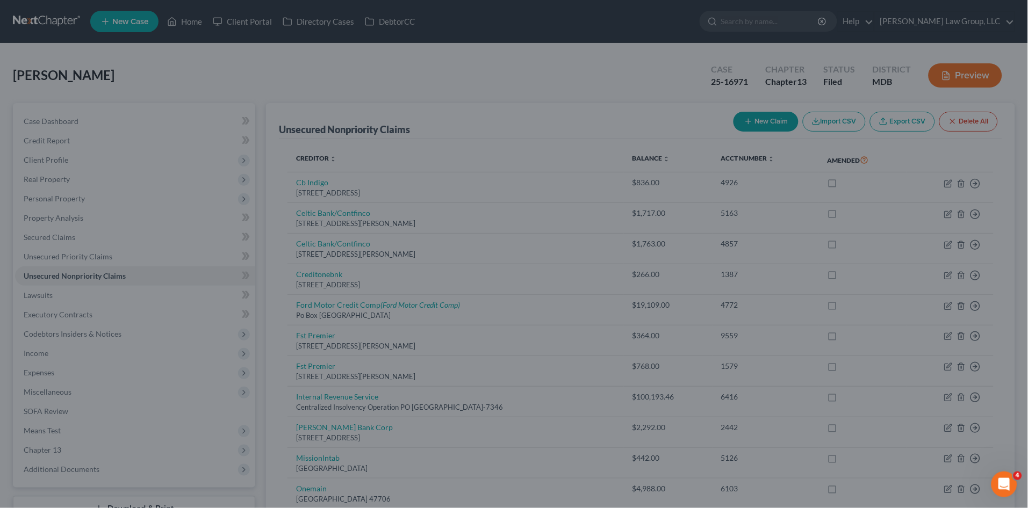
click at [753, 480] on div "New Unsecured Nonpriority Claim × Creditor * Luminus Health 28438 Marlboro Aven…" at bounding box center [514, 254] width 1028 height 508
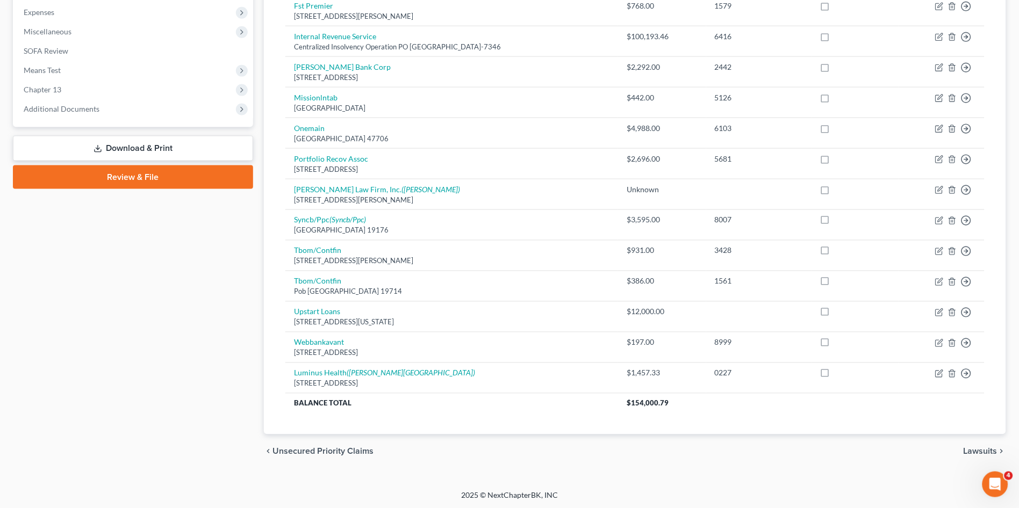
scroll to position [0, 0]
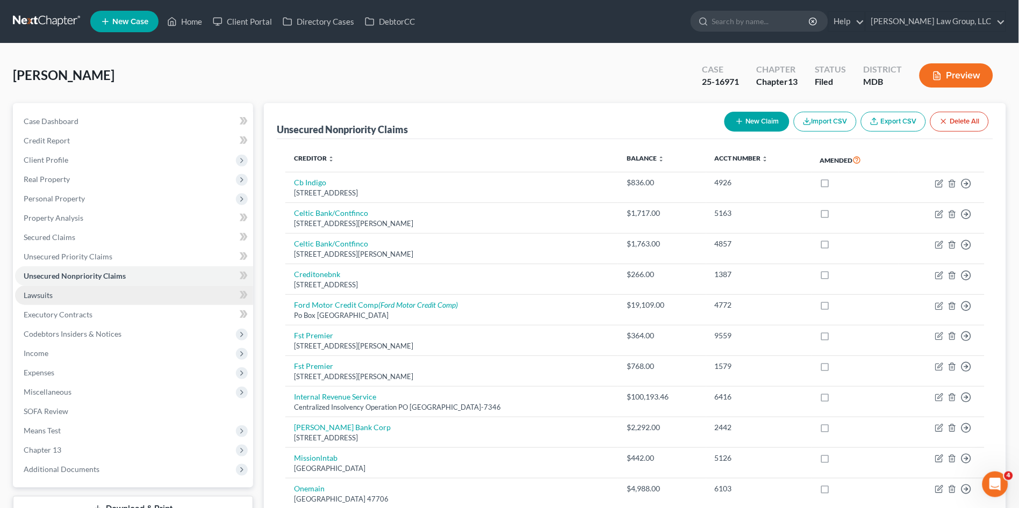
click at [52, 296] on link "Lawsuits" at bounding box center [134, 295] width 238 height 19
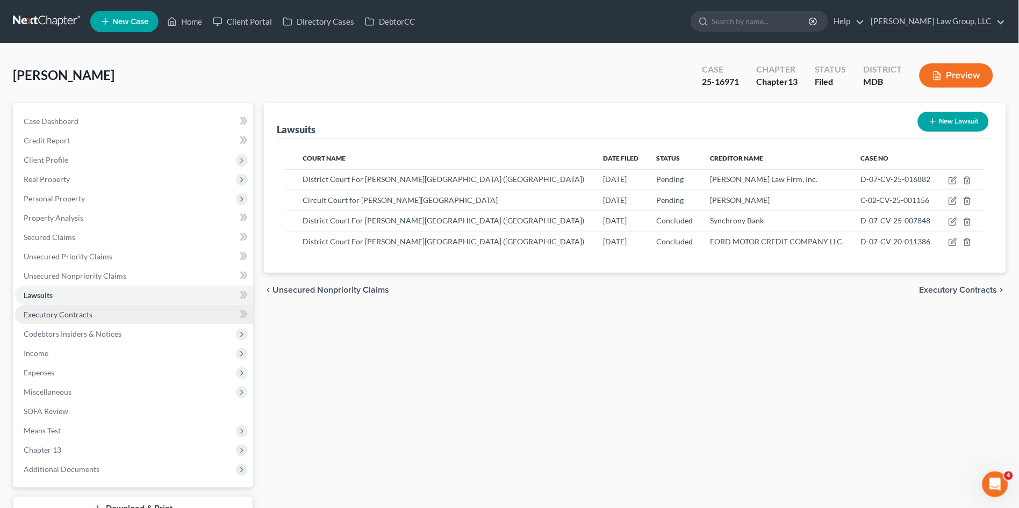
click at [124, 315] on link "Executory Contracts" at bounding box center [134, 314] width 238 height 19
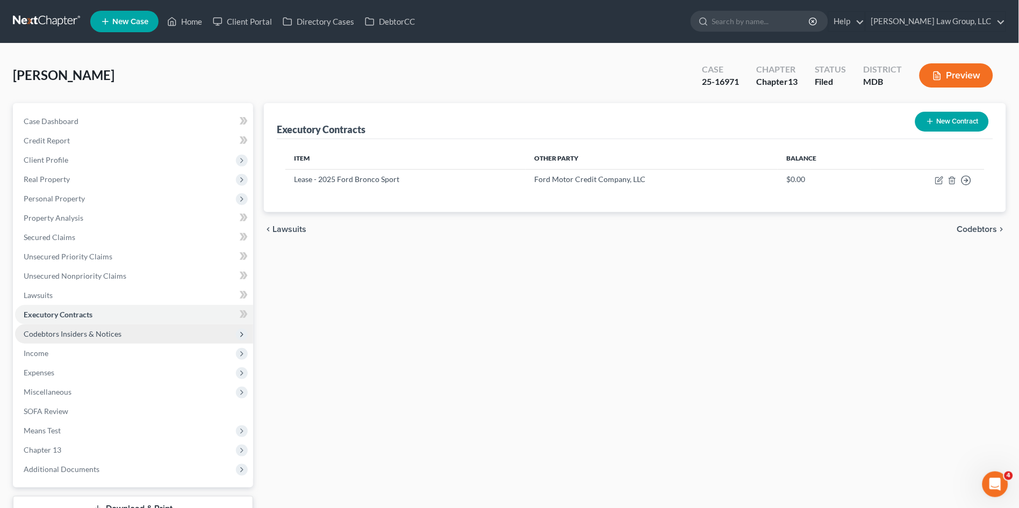
click at [124, 338] on span "Codebtors Insiders & Notices" at bounding box center [134, 334] width 238 height 19
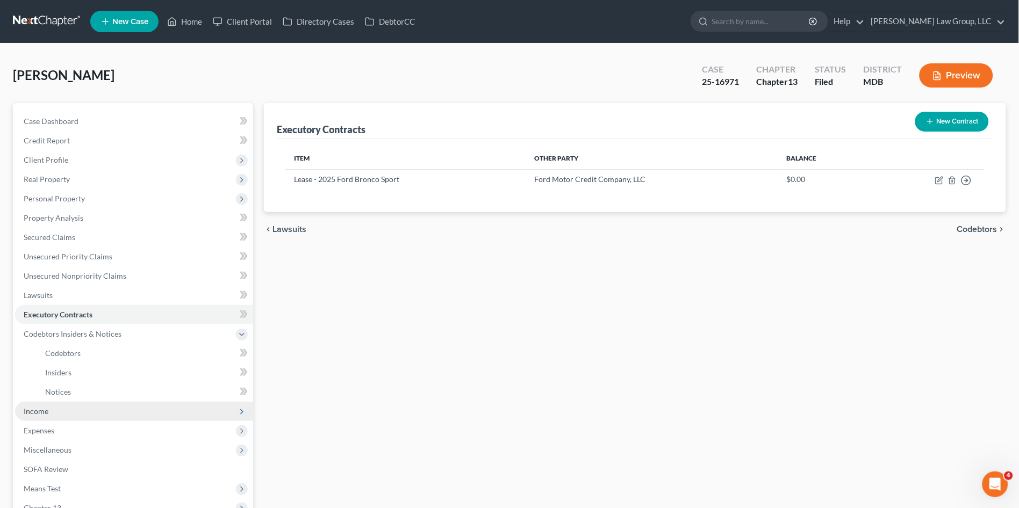
click at [70, 411] on span "Income" at bounding box center [134, 411] width 238 height 19
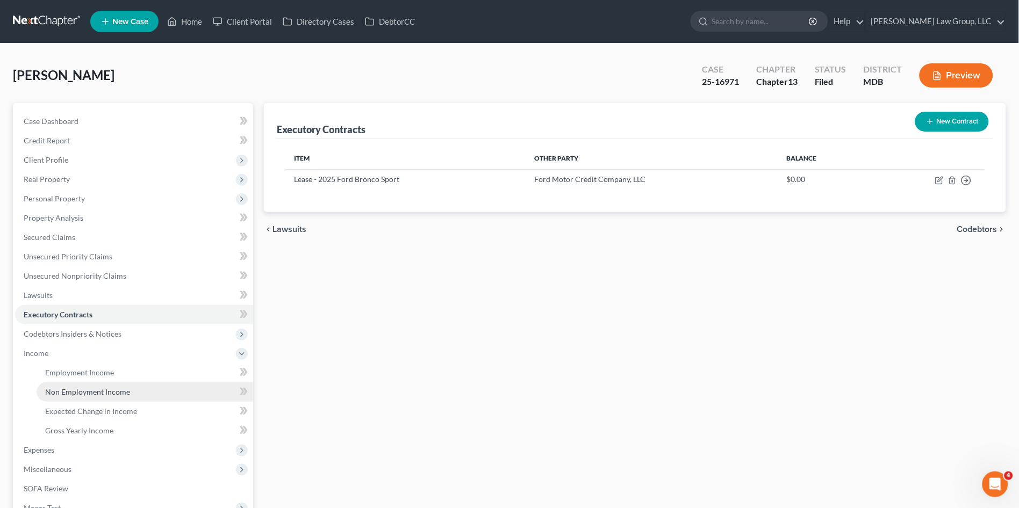
click at [80, 398] on link "Non Employment Income" at bounding box center [145, 392] width 217 height 19
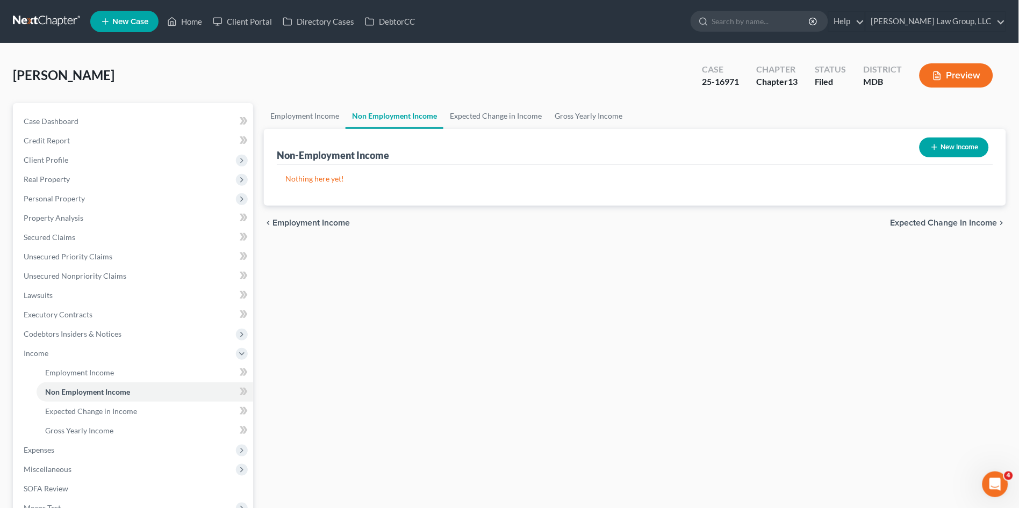
click at [976, 143] on button "New Income" at bounding box center [953, 148] width 69 height 20
select select "0"
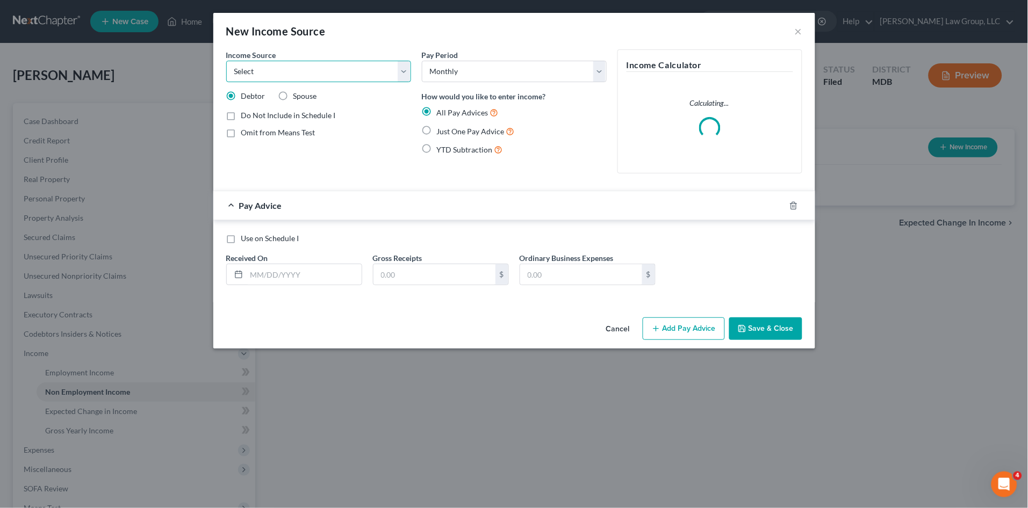
click at [316, 73] on select "Select Unemployment Disability (from employer) Pension Retirement Social Securi…" at bounding box center [318, 71] width 185 height 21
select select "4"
click at [226, 61] on select "Select Unemployment Disability (from employer) Pension Retirement Social Securi…" at bounding box center [318, 71] width 185 height 21
drag, startPoint x: 428, startPoint y: 131, endPoint x: 455, endPoint y: 211, distance: 85.0
click at [437, 131] on label "Just One Pay Advice" at bounding box center [476, 131] width 78 height 12
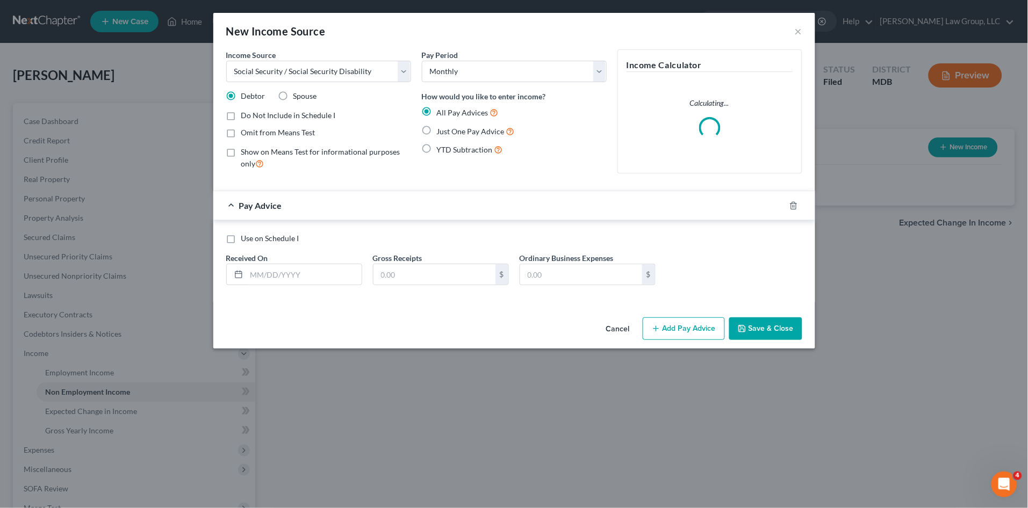
click at [441, 131] on input "Just One Pay Advice" at bounding box center [444, 128] width 7 height 7
radio input "true"
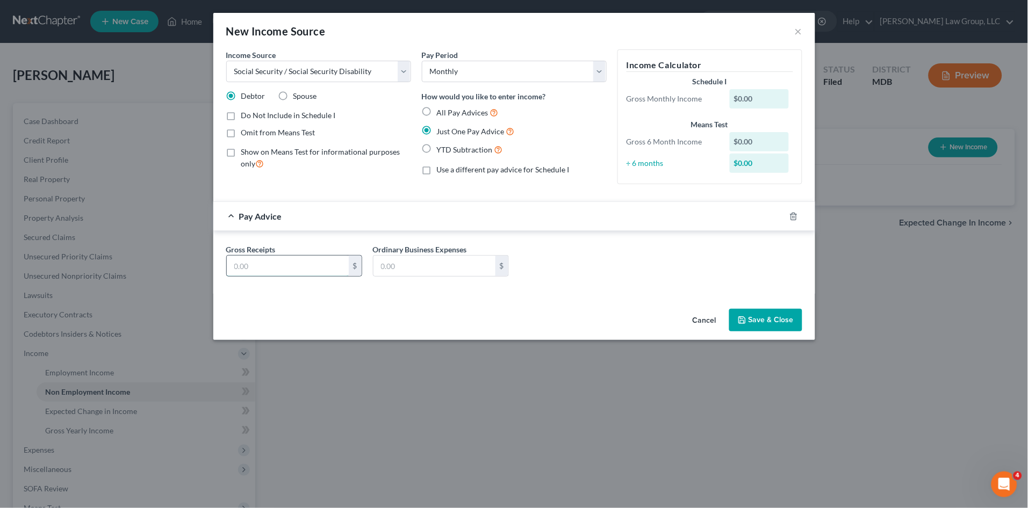
click at [284, 268] on input "text" at bounding box center [288, 266] width 122 height 20
type input "1,896.00"
click at [756, 316] on button "Save & Close" at bounding box center [765, 320] width 73 height 23
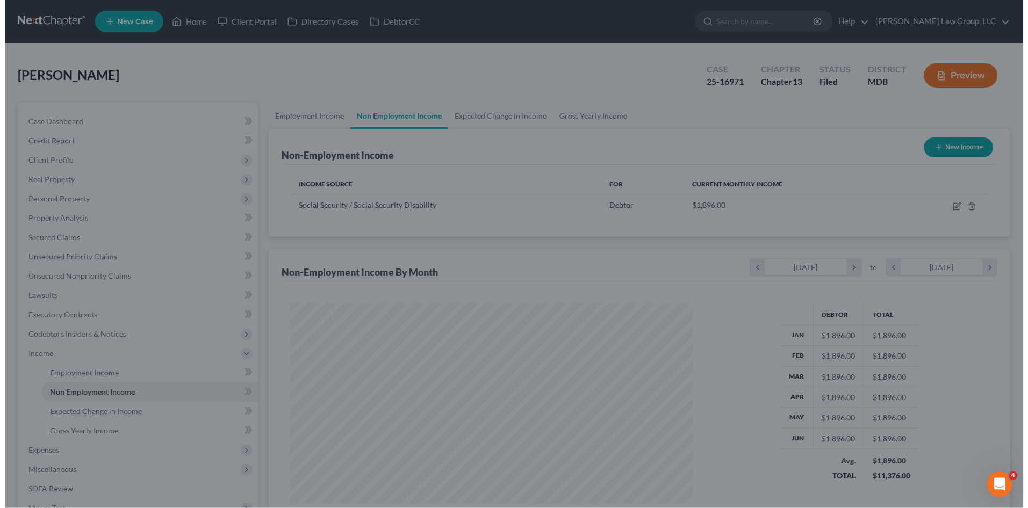
scroll to position [537140, 536919]
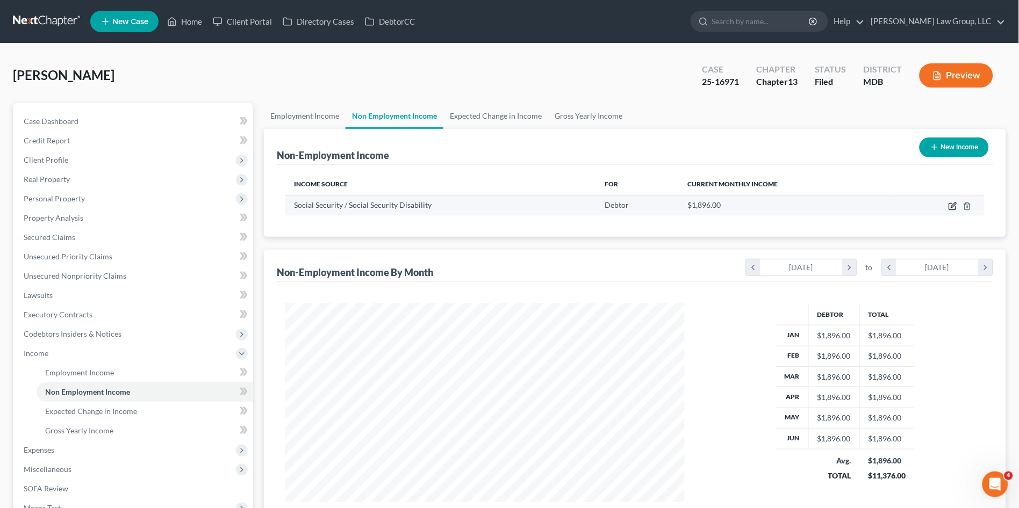
click at [954, 203] on icon "button" at bounding box center [952, 206] width 9 height 9
select select "4"
select select "0"
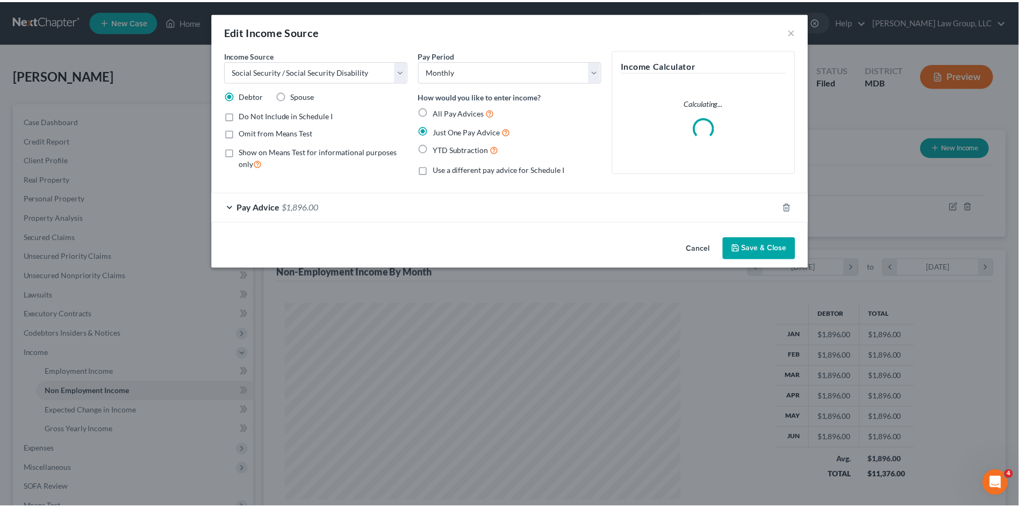
scroll to position [200, 424]
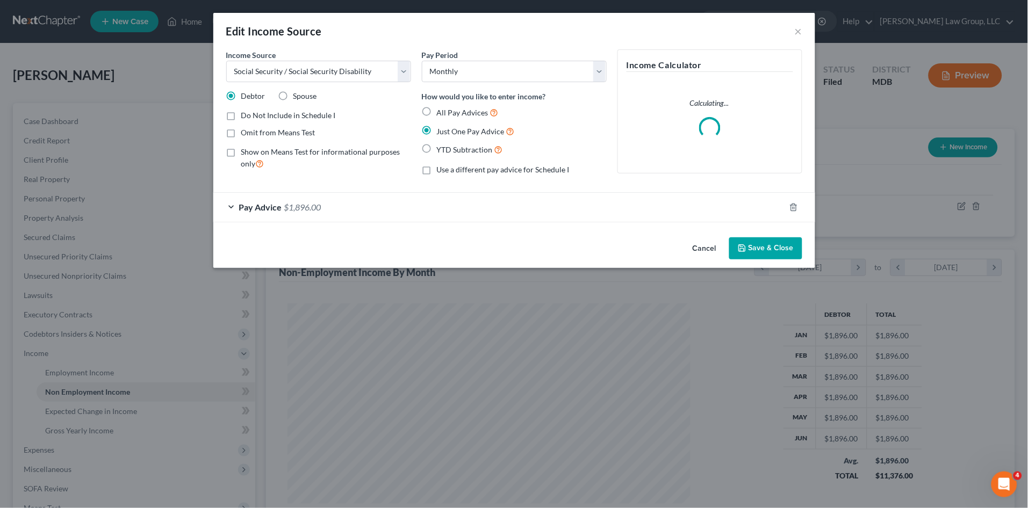
click at [241, 135] on label "Omit from Means Test" at bounding box center [278, 132] width 74 height 11
click at [246, 134] on input "Omit from Means Test" at bounding box center [249, 130] width 7 height 7
checkbox input "true"
click at [756, 247] on button "Save & Close" at bounding box center [765, 249] width 73 height 23
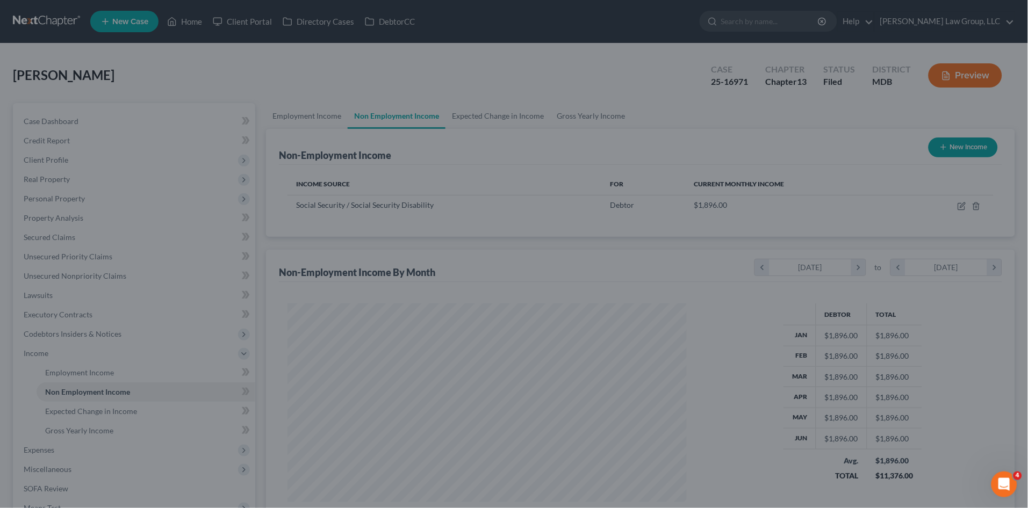
scroll to position [537140, 536919]
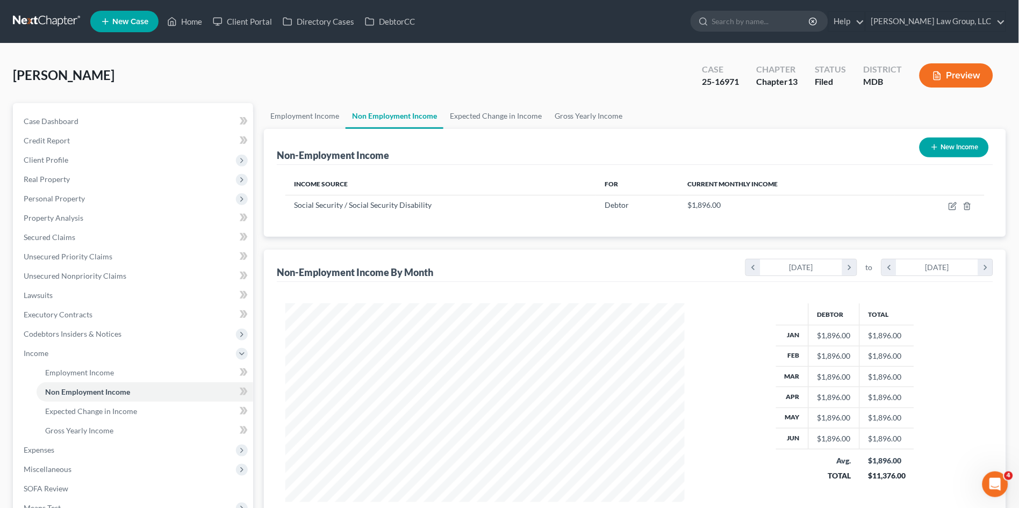
click at [944, 138] on button "New Income" at bounding box center [953, 148] width 69 height 20
select select "0"
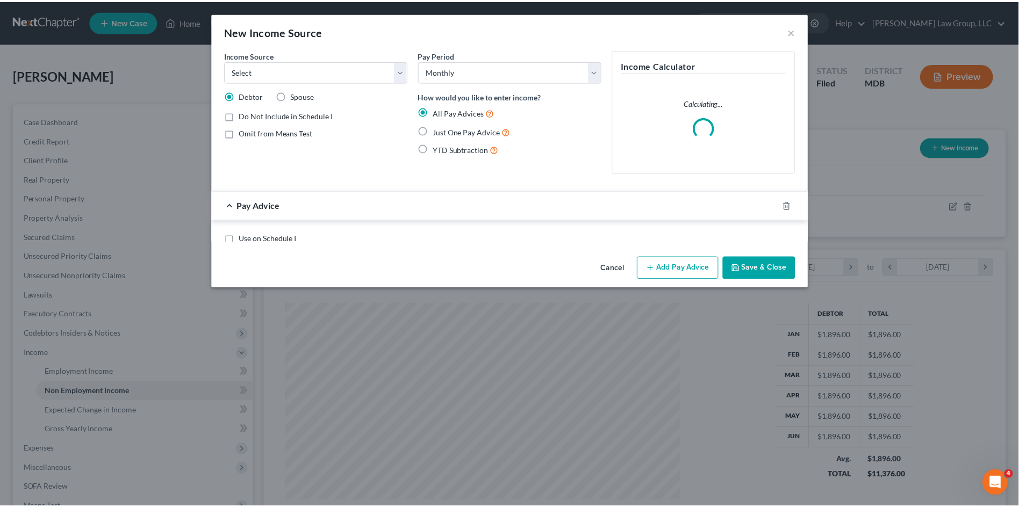
scroll to position [200, 424]
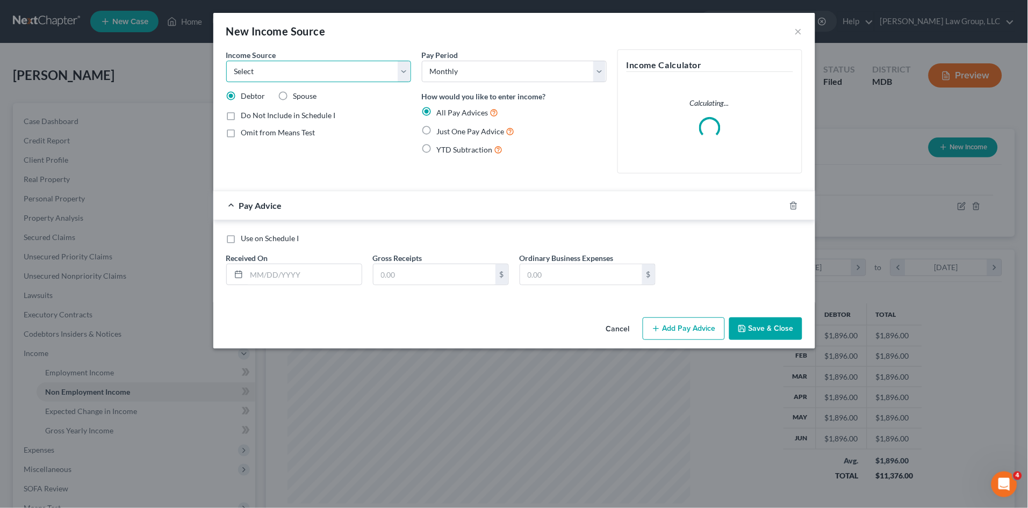
click at [319, 73] on select "Select Unemployment Disability (from employer) Pension Retirement Social Securi…" at bounding box center [318, 71] width 185 height 21
select select "2"
click at [226, 61] on select "Select Unemployment Disability (from employer) Pension Retirement Social Securi…" at bounding box center [318, 71] width 185 height 21
click at [437, 127] on label "Just One Pay Advice" at bounding box center [476, 131] width 78 height 12
click at [441, 127] on input "Just One Pay Advice" at bounding box center [444, 128] width 7 height 7
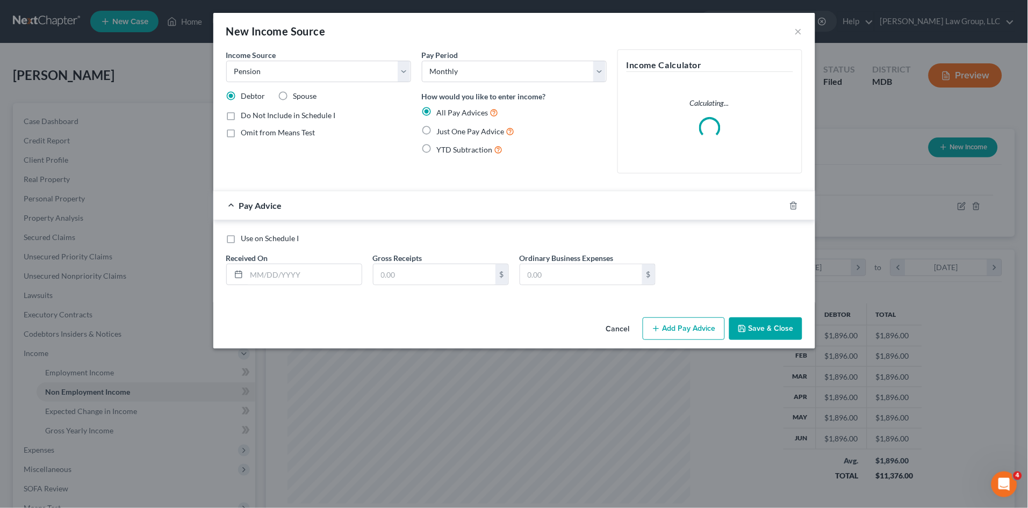
radio input "true"
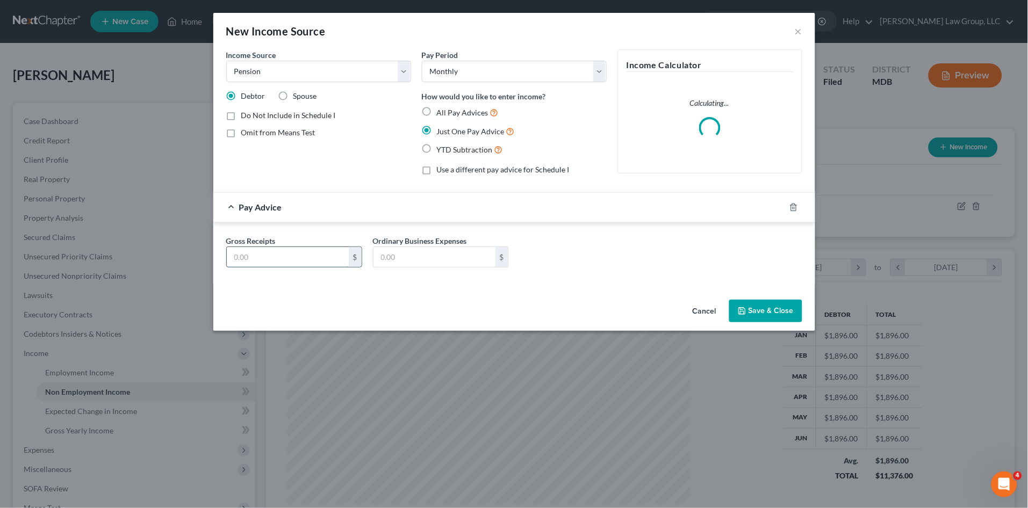
click at [269, 263] on input "text" at bounding box center [288, 257] width 122 height 20
click at [313, 262] on input "text" at bounding box center [288, 257] width 122 height 20
type input "8"
type input "5,292.25"
click at [760, 312] on button "Save & Close" at bounding box center [765, 311] width 73 height 23
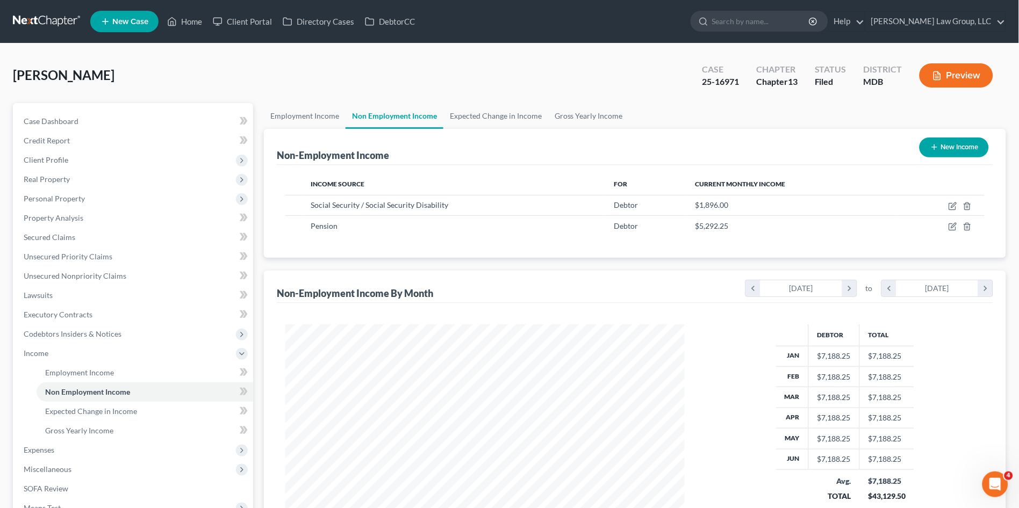
scroll to position [60, 0]
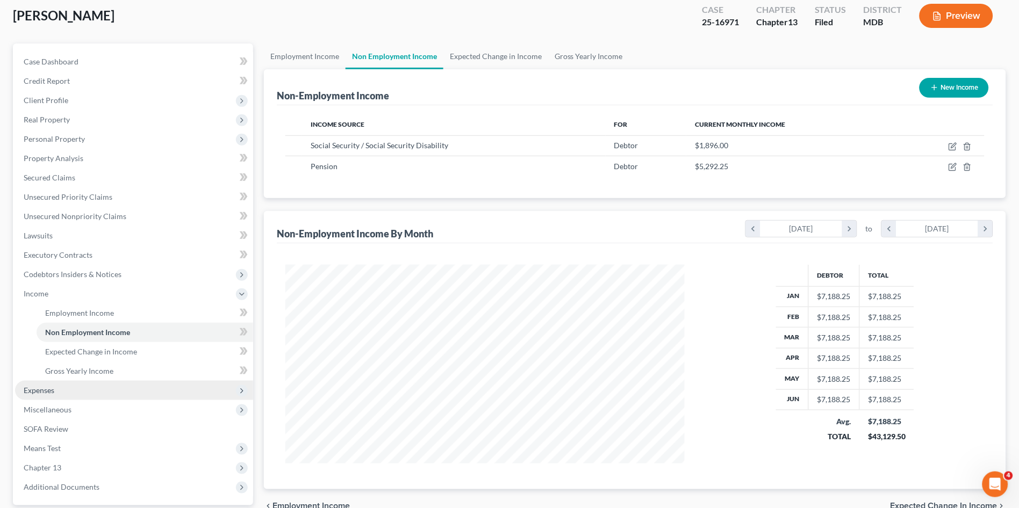
click at [53, 381] on span "Expenses" at bounding box center [134, 390] width 238 height 19
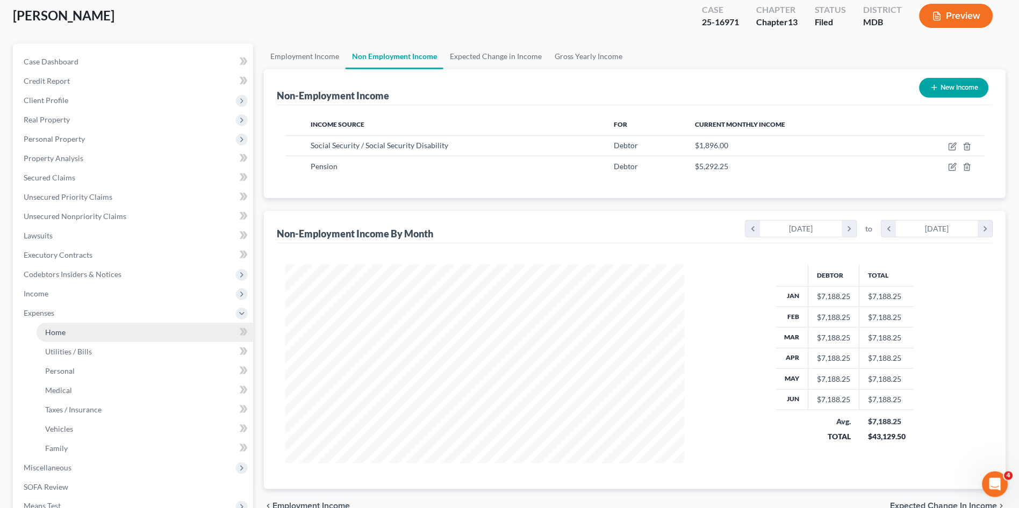
click at [50, 335] on span "Home" at bounding box center [55, 332] width 20 height 9
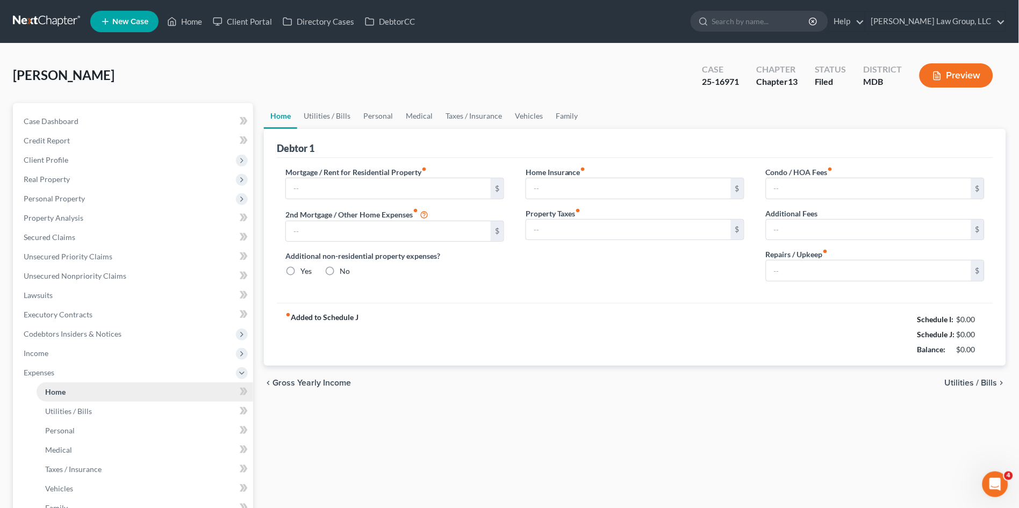
type input "0.00"
radio input "true"
type input "0.00"
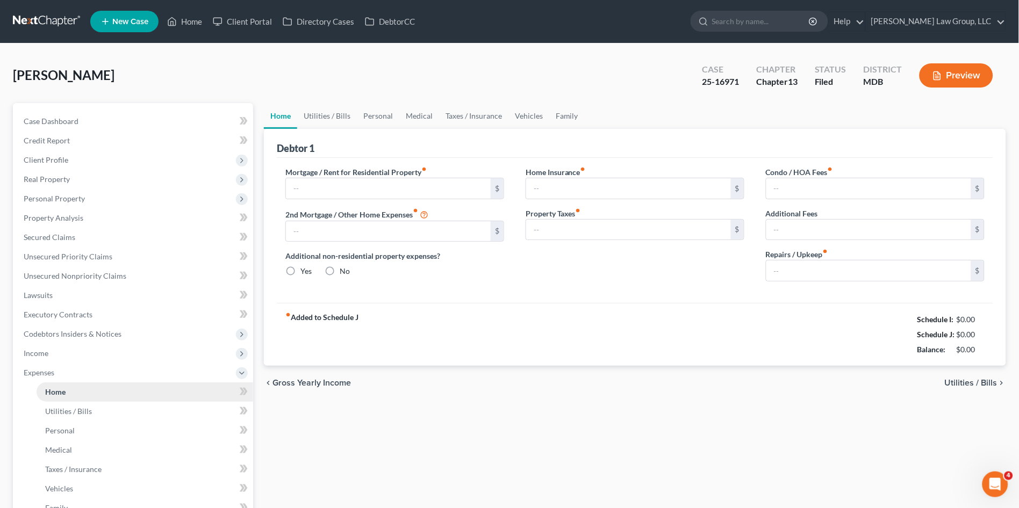
type input "0.00"
drag, startPoint x: 347, startPoint y: 190, endPoint x: 347, endPoint y: 203, distance: 12.4
click at [346, 197] on input "text" at bounding box center [388, 188] width 205 height 20
type input "2,868.00"
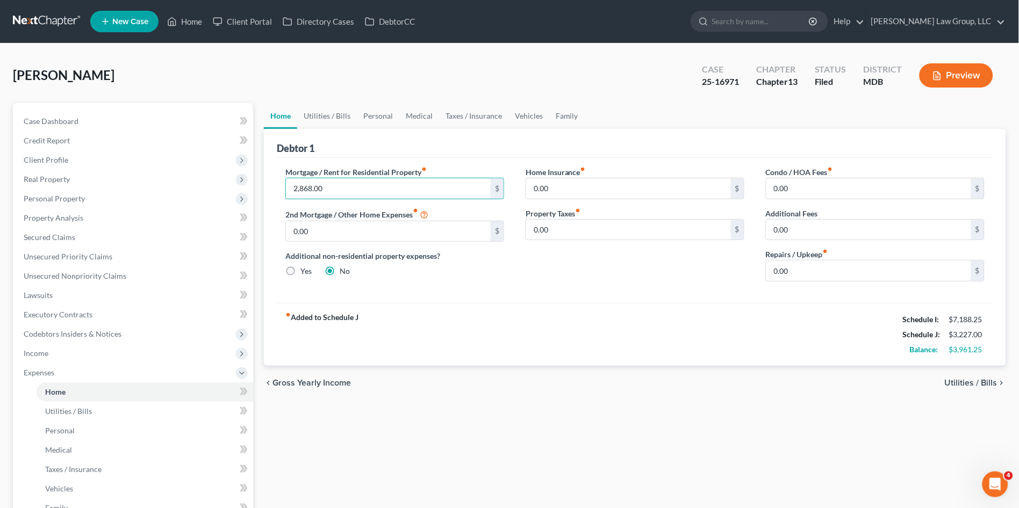
click at [456, 280] on div "Mortgage / Rent for Residential Property fiber_manual_record 2,868.00 $ 2nd Mor…" at bounding box center [395, 229] width 240 height 124
type input "100.00"
click at [722, 336] on div "fiber_manual_record Added to Schedule J Schedule I: $7,188.25 Schedule J: $3,32…" at bounding box center [635, 334] width 716 height 63
click at [335, 119] on link "Utilities / Bills" at bounding box center [327, 116] width 60 height 26
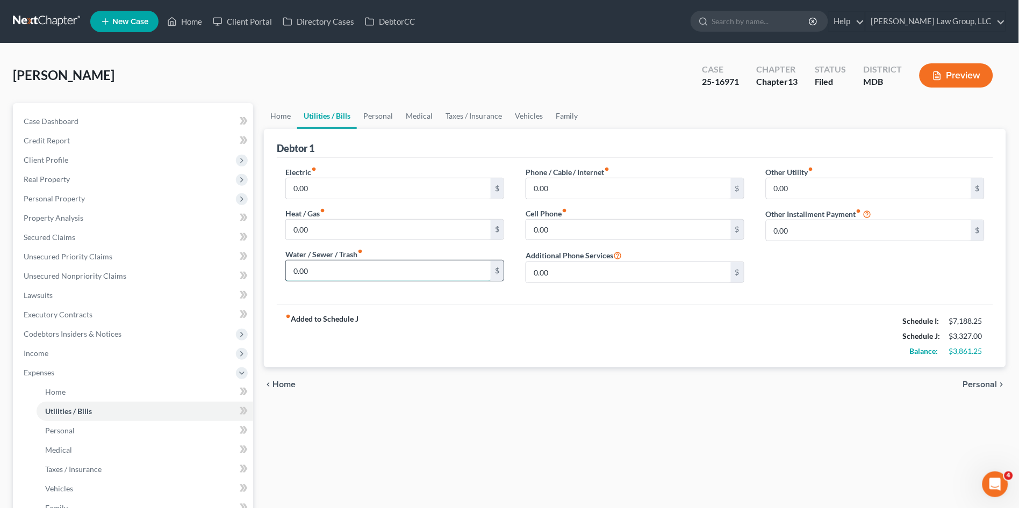
click at [334, 273] on input "0.00" at bounding box center [388, 271] width 205 height 20
type input "160.00"
click at [375, 114] on link "Personal" at bounding box center [378, 116] width 42 height 26
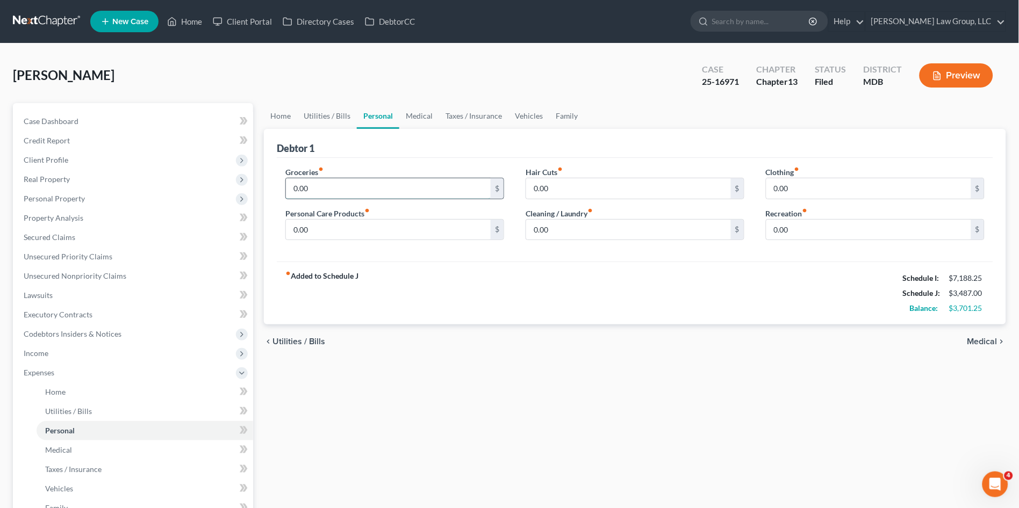
click at [342, 185] on input "0.00" at bounding box center [388, 188] width 205 height 20
type input "55.00"
click at [368, 311] on div "fiber_manual_record Added to Schedule J Schedule I: $7,188.25 Schedule J: $3,54…" at bounding box center [635, 293] width 716 height 63
click at [344, 230] on input "0.00" at bounding box center [388, 230] width 205 height 20
type input "50.00"
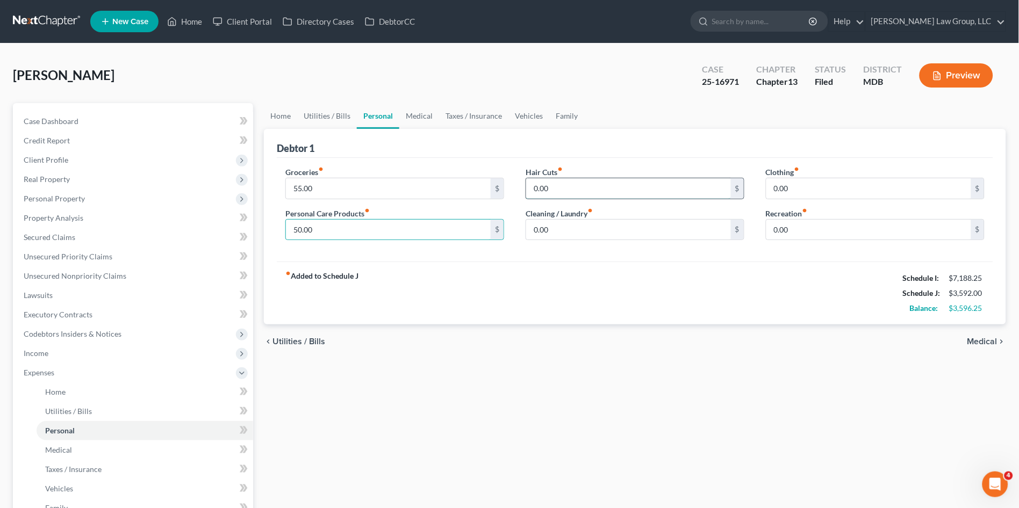
click at [577, 188] on input "0.00" at bounding box center [628, 188] width 205 height 20
type input "50.00"
click at [832, 190] on input "0.00" at bounding box center [868, 188] width 205 height 20
type input "100.00"
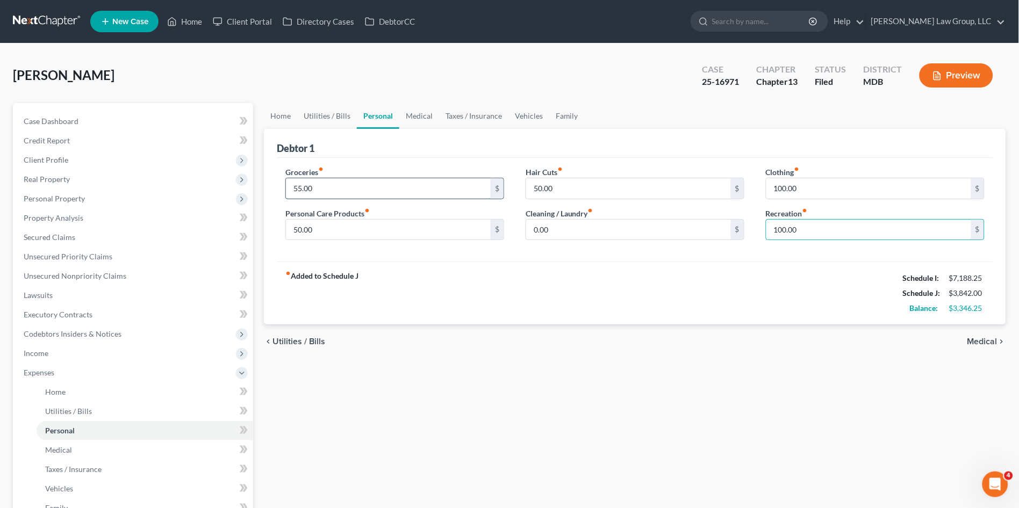
click at [374, 190] on input "55.00" at bounding box center [388, 188] width 205 height 20
type input "550.00"
click at [348, 232] on input "50.00" at bounding box center [388, 230] width 205 height 20
click at [434, 265] on div "fiber_manual_record Added to Schedule J Schedule I: $7,188.25 Schedule J: $4,33…" at bounding box center [635, 293] width 716 height 63
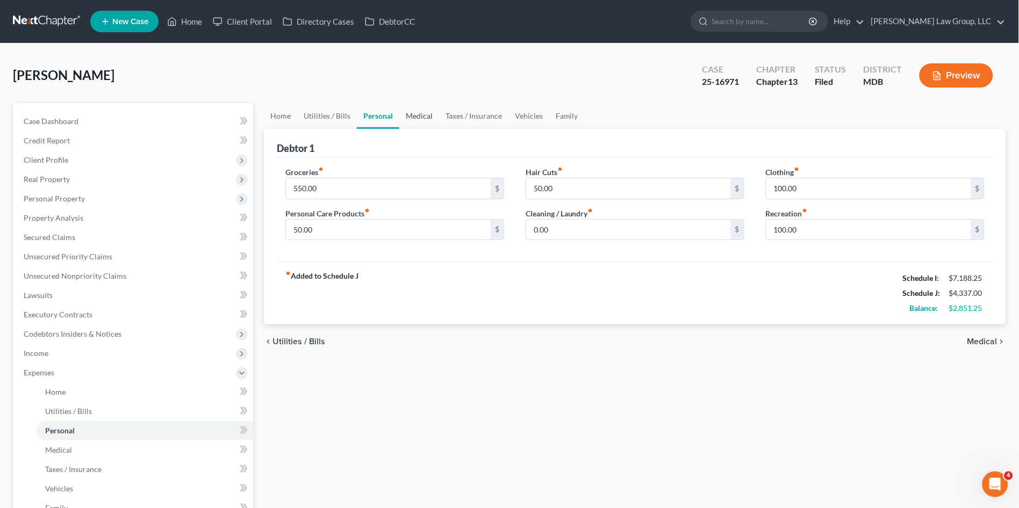
click at [421, 117] on link "Medical" at bounding box center [419, 116] width 40 height 26
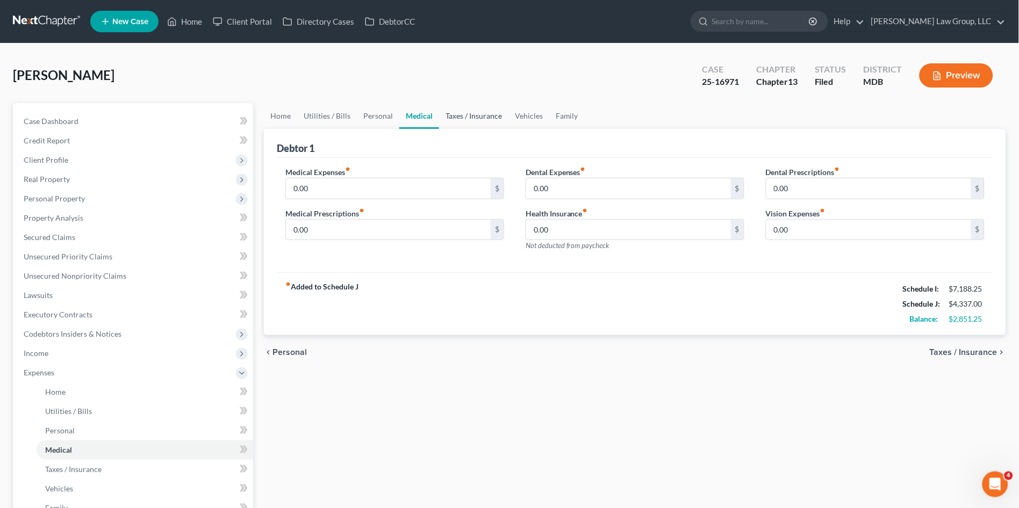
click at [478, 114] on link "Taxes / Insurance" at bounding box center [473, 116] width 69 height 26
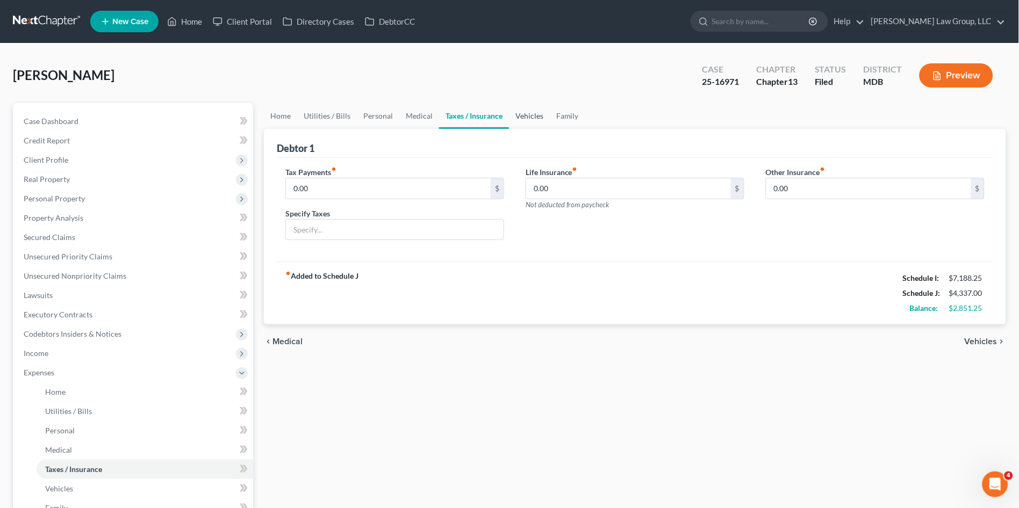
click at [530, 116] on link "Vehicles" at bounding box center [529, 116] width 41 height 26
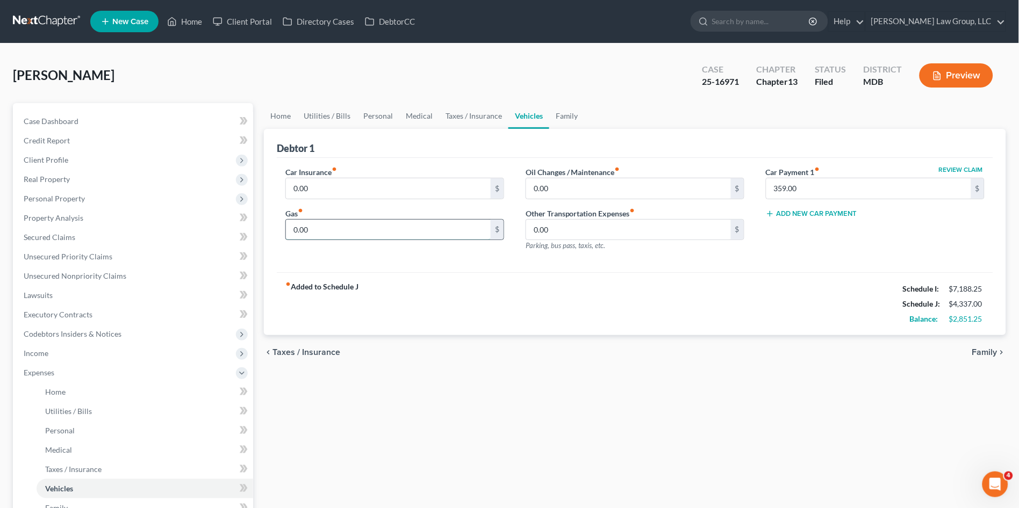
click at [363, 232] on input "0.00" at bounding box center [388, 230] width 205 height 20
type input "350.00"
click at [580, 192] on input "0.00" at bounding box center [628, 188] width 205 height 20
type input "95.00"
click at [826, 188] on input "359.00" at bounding box center [868, 188] width 205 height 20
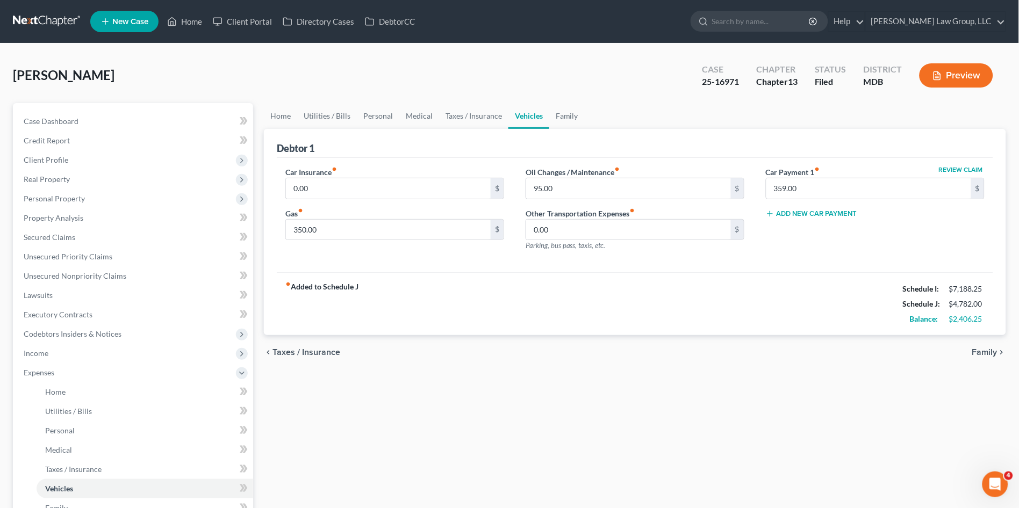
click at [819, 229] on div "Review Claim Car Payment 1 fiber_manual_record 359.00 $ Add New Car Payment" at bounding box center [875, 213] width 240 height 93
click at [569, 115] on link "Family" at bounding box center [566, 116] width 35 height 26
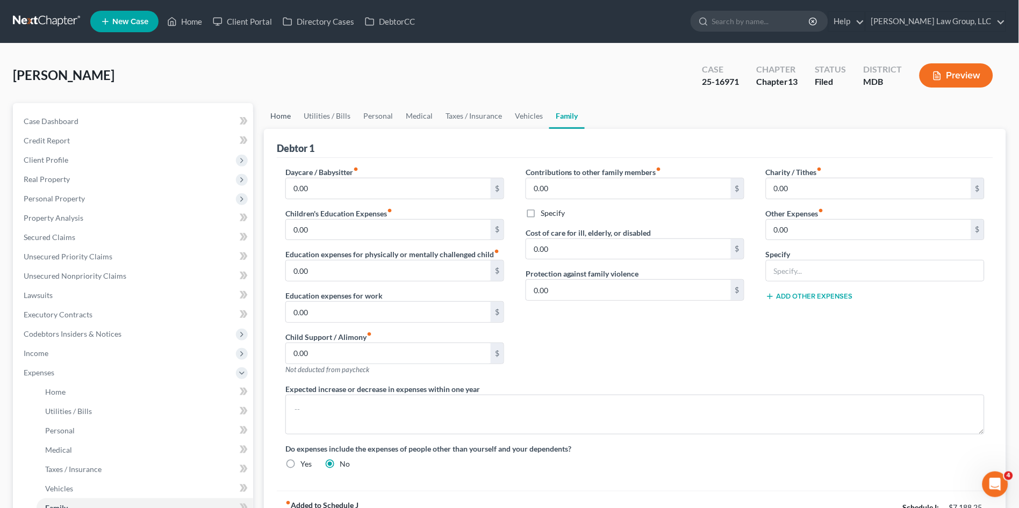
click at [278, 116] on link "Home" at bounding box center [280, 116] width 33 height 26
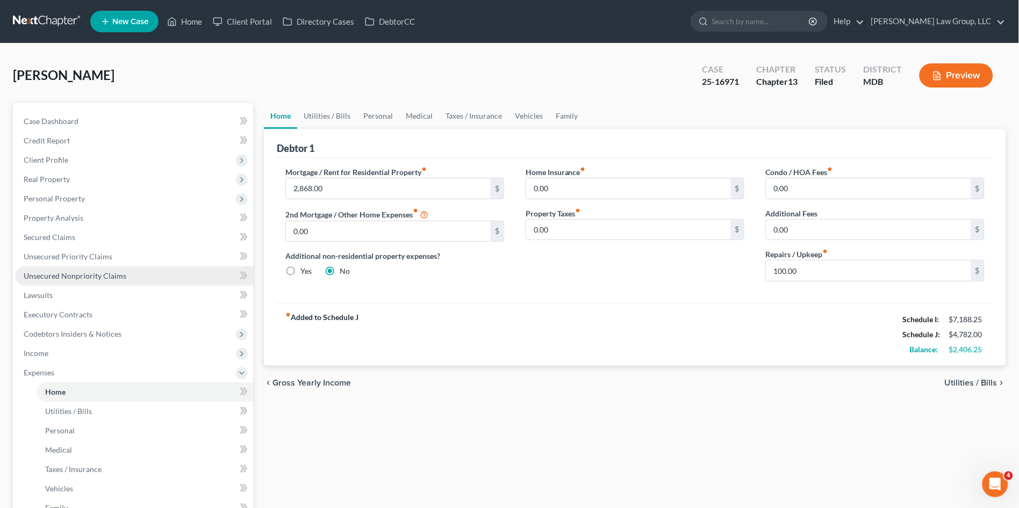
click at [83, 272] on span "Unsecured Nonpriority Claims" at bounding box center [75, 275] width 103 height 9
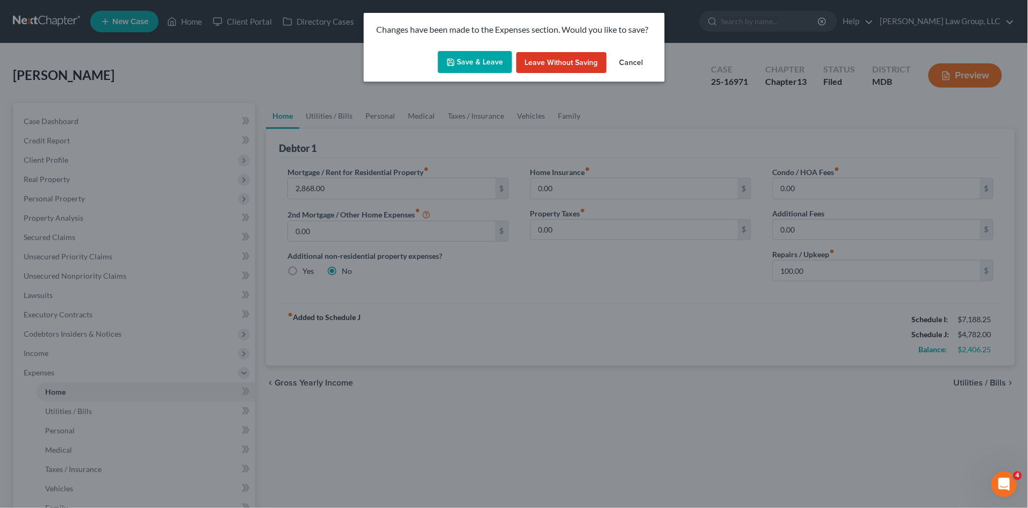
click at [459, 64] on button "Save & Leave" at bounding box center [475, 62] width 74 height 23
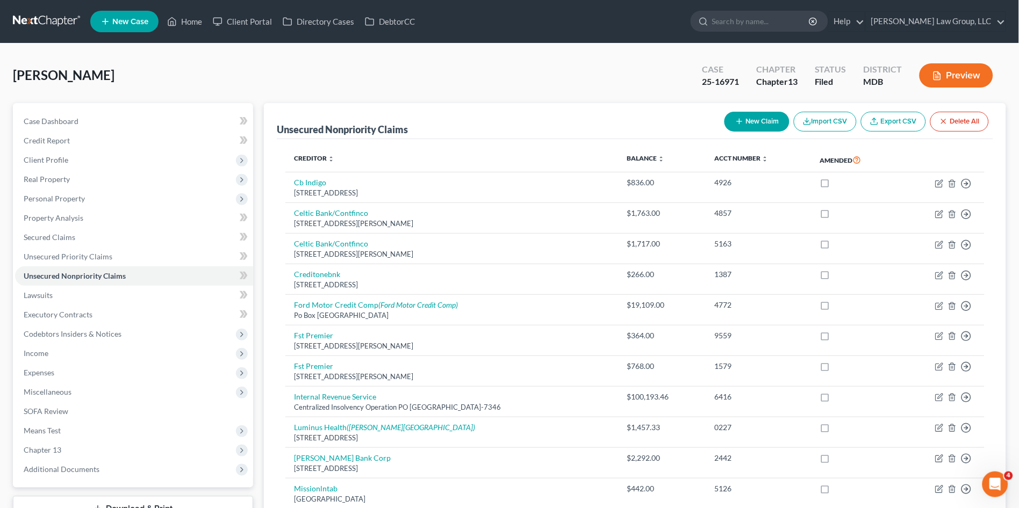
click at [767, 118] on button "New Claim" at bounding box center [756, 122] width 65 height 20
select select "0"
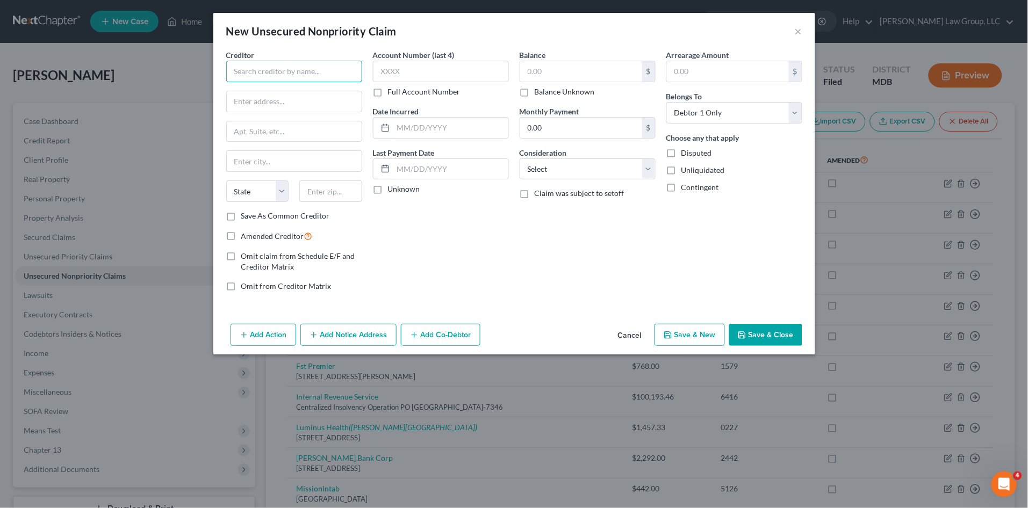
click at [259, 69] on input "text" at bounding box center [294, 71] width 136 height 21
type input "BGE"
drag, startPoint x: 259, startPoint y: 91, endPoint x: 382, endPoint y: 80, distance: 123.6
click at [260, 92] on div "BGE" at bounding box center [291, 90] width 112 height 11
type input "PO Box 13070"
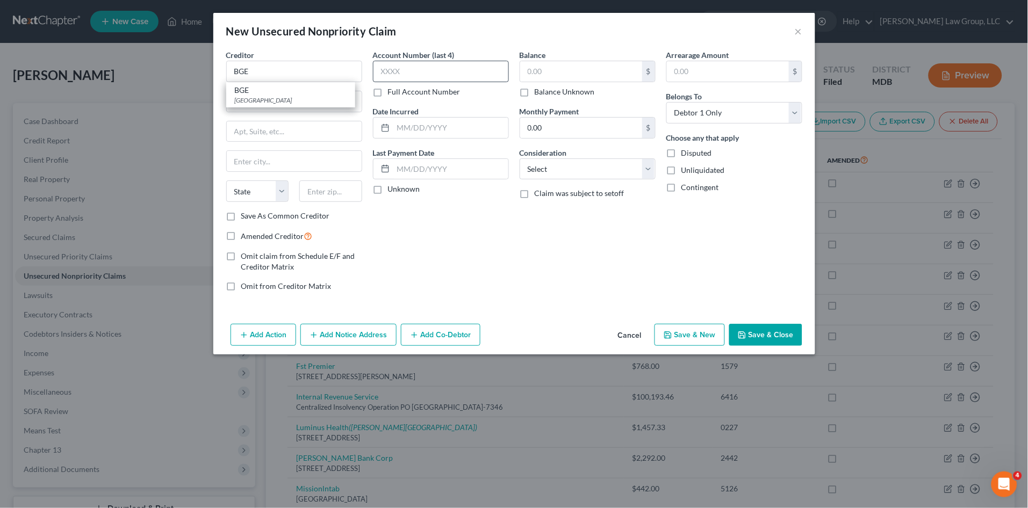
type input "Philadelphia"
select select "39"
type input "19101"
click at [404, 69] on input "text" at bounding box center [441, 71] width 136 height 21
type input "1000"
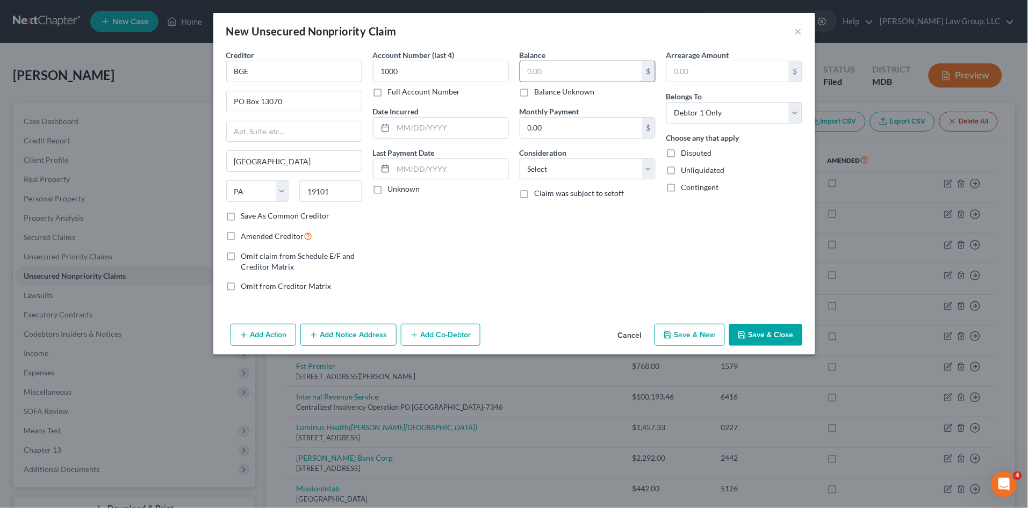
click at [540, 75] on input "text" at bounding box center [581, 71] width 122 height 20
type input "929.91"
click at [505, 246] on div "Account Number (last 4) 1000 Full Account Number Date Incurred Last Payment Dat…" at bounding box center [441, 174] width 147 height 251
drag, startPoint x: 545, startPoint y: 167, endPoint x: 544, endPoint y: 180, distance: 13.4
click at [545, 167] on select "Select Cable / Satellite Services Collection Agency Credit Card Debt Debt Couns…" at bounding box center [588, 169] width 136 height 21
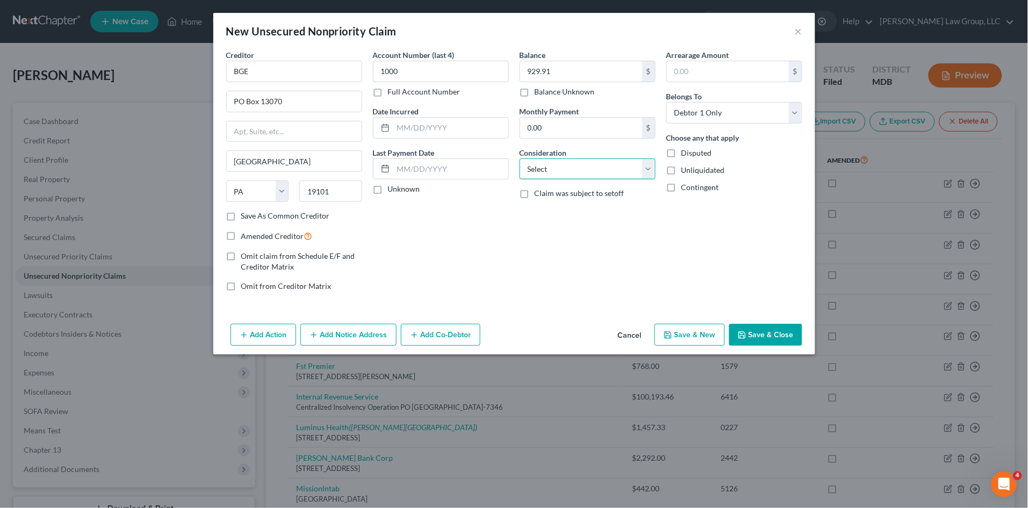
select select "20"
click at [520, 159] on select "Select Cable / Satellite Services Collection Agency Credit Card Debt Debt Couns…" at bounding box center [588, 169] width 136 height 21
click at [773, 324] on button "Save & Close" at bounding box center [765, 335] width 73 height 23
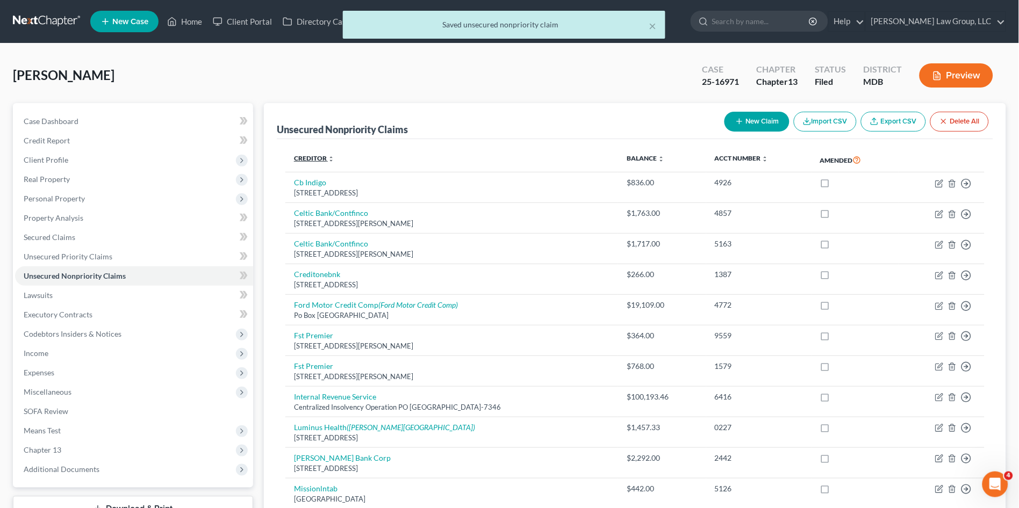
click at [306, 157] on link "Creditor expand_more expand_less unfold_more" at bounding box center [314, 158] width 40 height 8
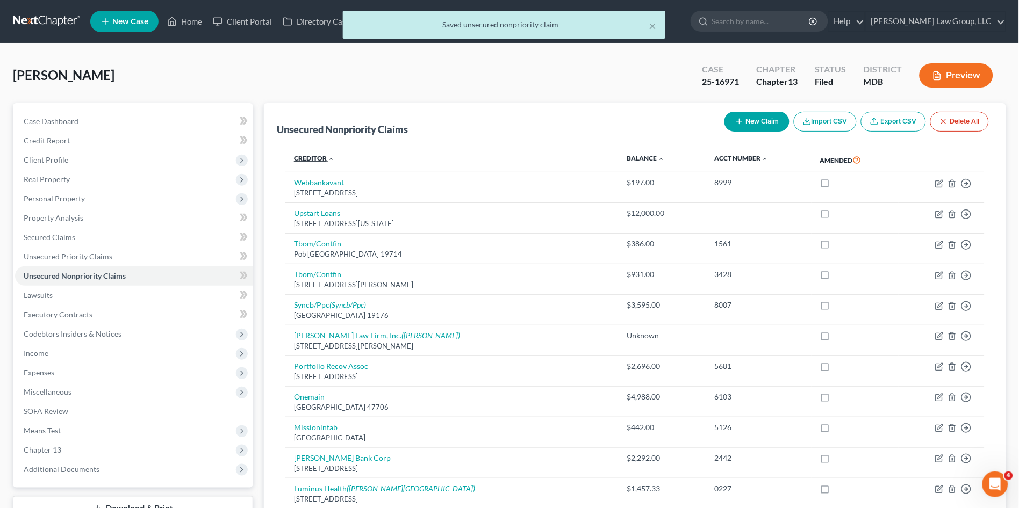
click at [306, 157] on link "Creditor expand_more expand_less unfold_more" at bounding box center [314, 158] width 40 height 8
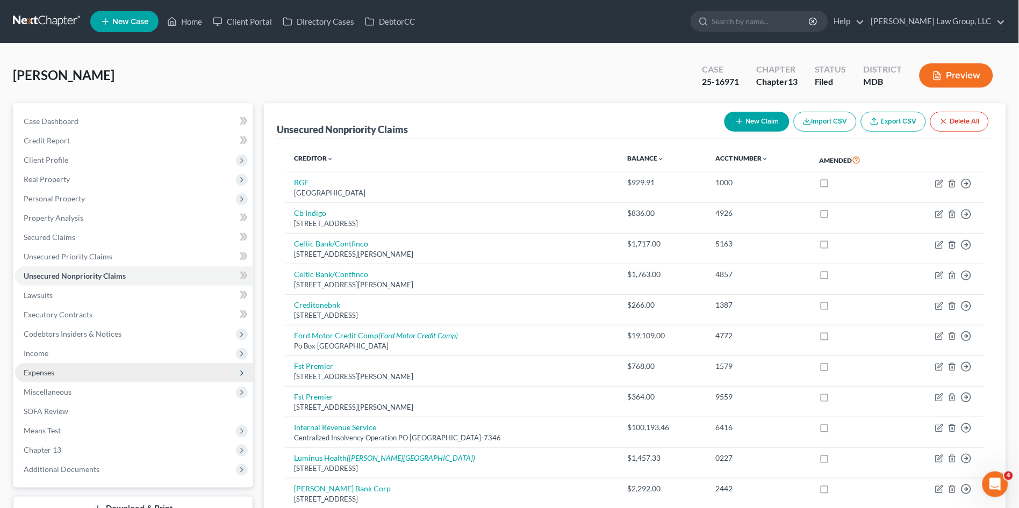
click at [39, 369] on span "Expenses" at bounding box center [39, 372] width 31 height 9
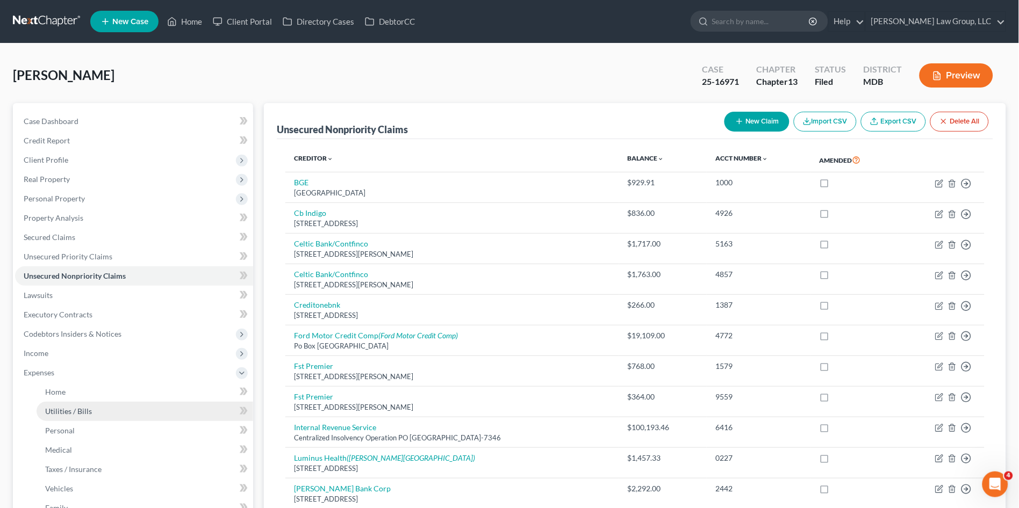
click at [66, 410] on span "Utilities / Bills" at bounding box center [68, 411] width 47 height 9
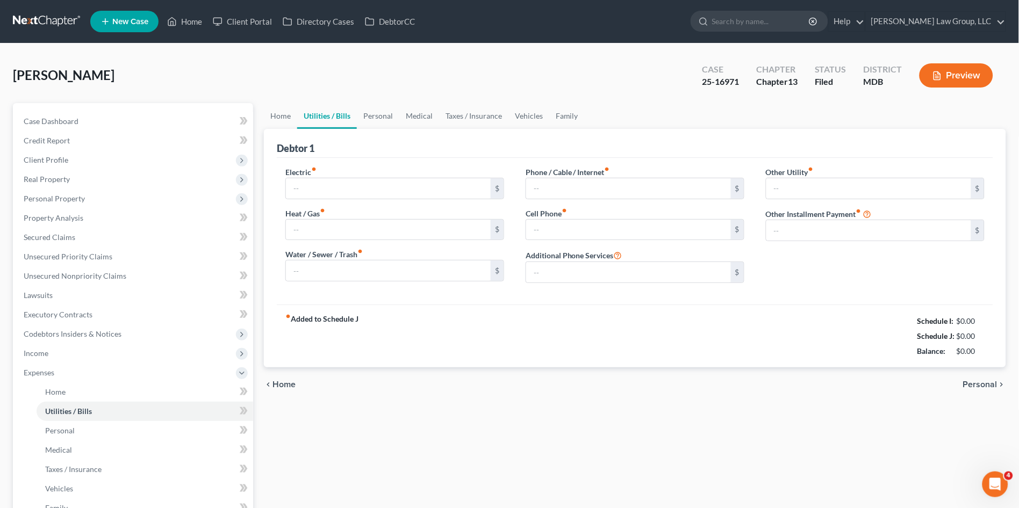
type input "0.00"
type input "160.00"
type input "0.00"
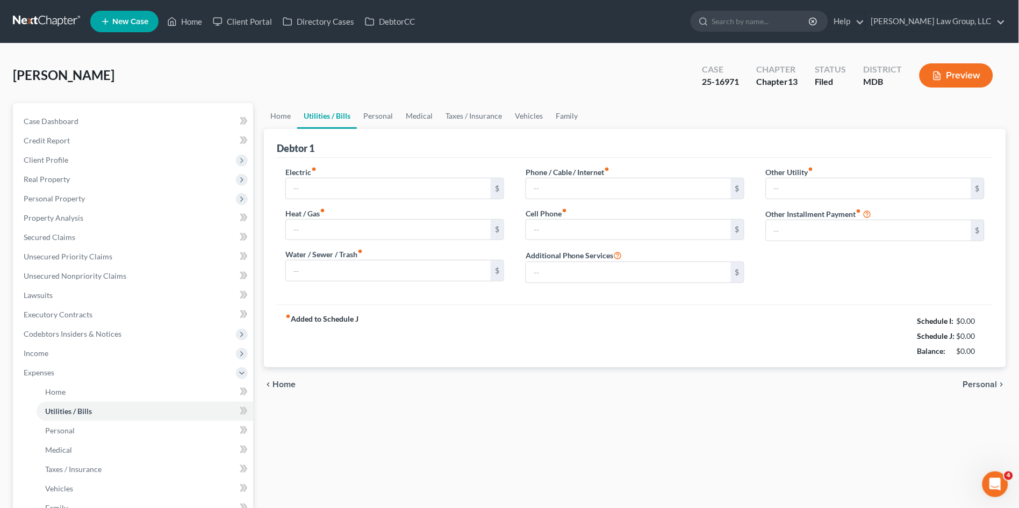
type input "0.00"
click at [328, 229] on input "0.00" at bounding box center [388, 230] width 205 height 20
type input "25.00"
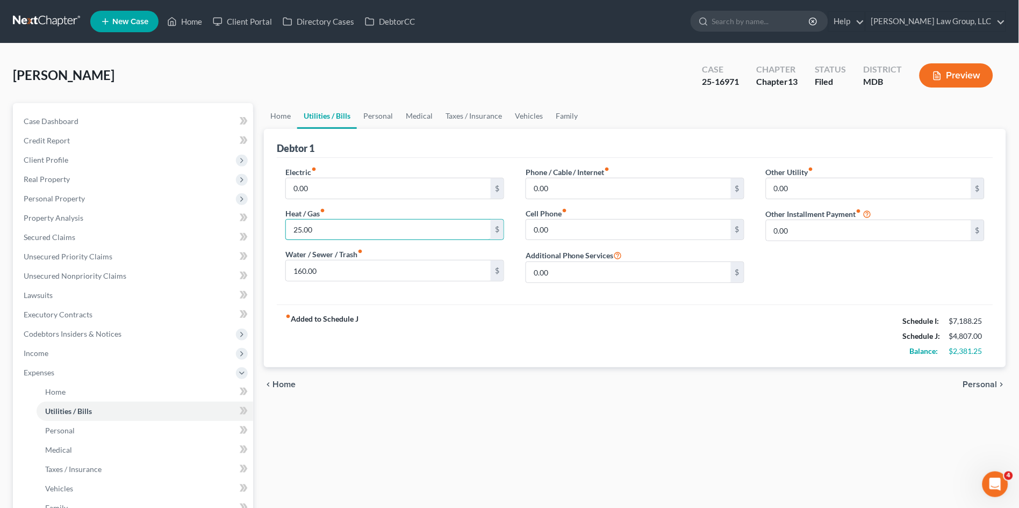
drag, startPoint x: 328, startPoint y: 229, endPoint x: 274, endPoint y: 238, distance: 55.5
click at [274, 238] on div "Debtor 1 Electric fiber_manual_record 0.00 $ Heat / Gas fiber_manual_record 25.…" at bounding box center [635, 248] width 742 height 239
click at [320, 187] on input "0.00" at bounding box center [388, 188] width 205 height 20
type input "250.00"
type input "100.00"
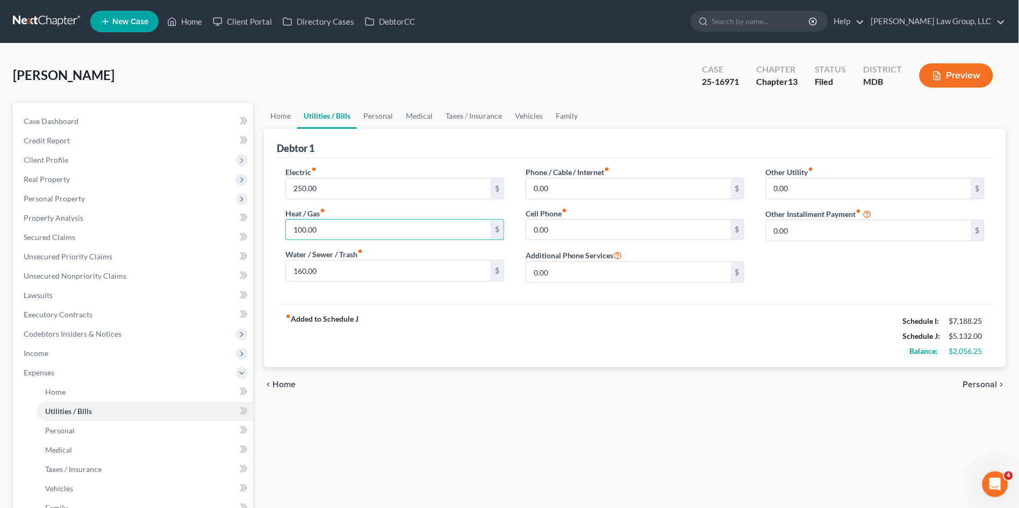
click at [432, 349] on div "fiber_manual_record Added to Schedule J Schedule I: $7,188.25 Schedule J: $5,13…" at bounding box center [635, 336] width 716 height 63
click at [365, 115] on link "Personal" at bounding box center [378, 116] width 42 height 26
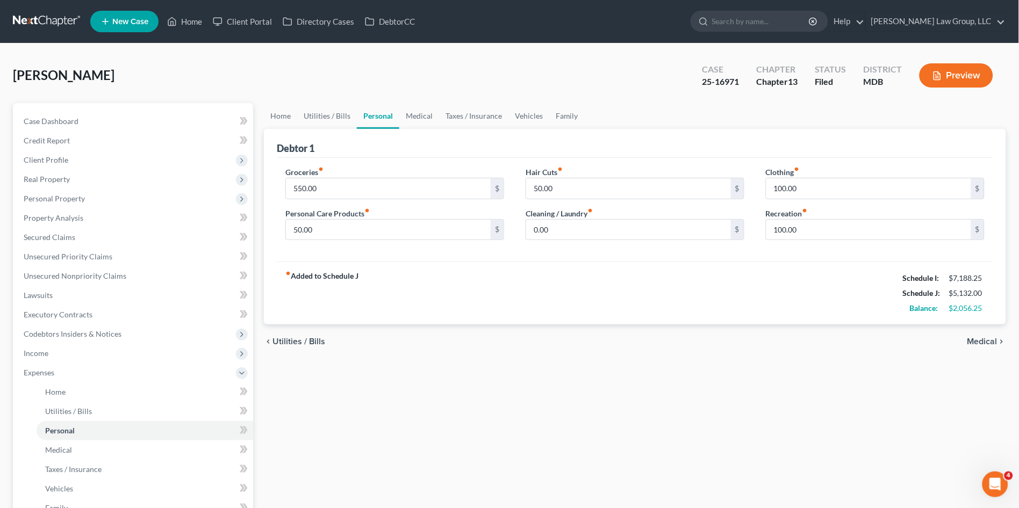
click at [376, 279] on div "fiber_manual_record Added to Schedule J Schedule I: $7,188.25 Schedule J: $5,13…" at bounding box center [635, 293] width 716 height 63
click at [282, 114] on link "Home" at bounding box center [280, 116] width 33 height 26
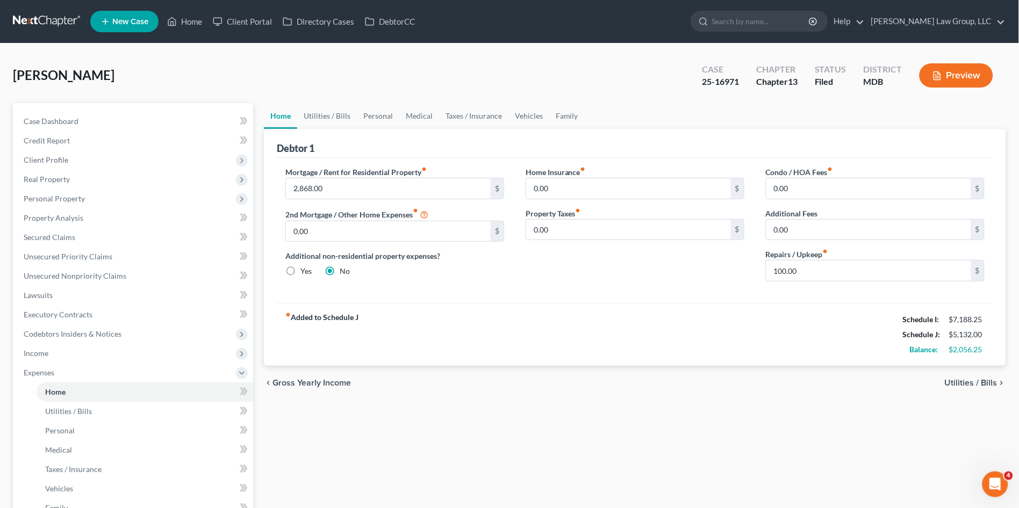
click at [457, 303] on div "fiber_manual_record Added to Schedule J Schedule I: $7,188.25 Schedule J: $5,13…" at bounding box center [635, 334] width 716 height 63
click at [334, 116] on link "Utilities / Bills" at bounding box center [327, 116] width 60 height 26
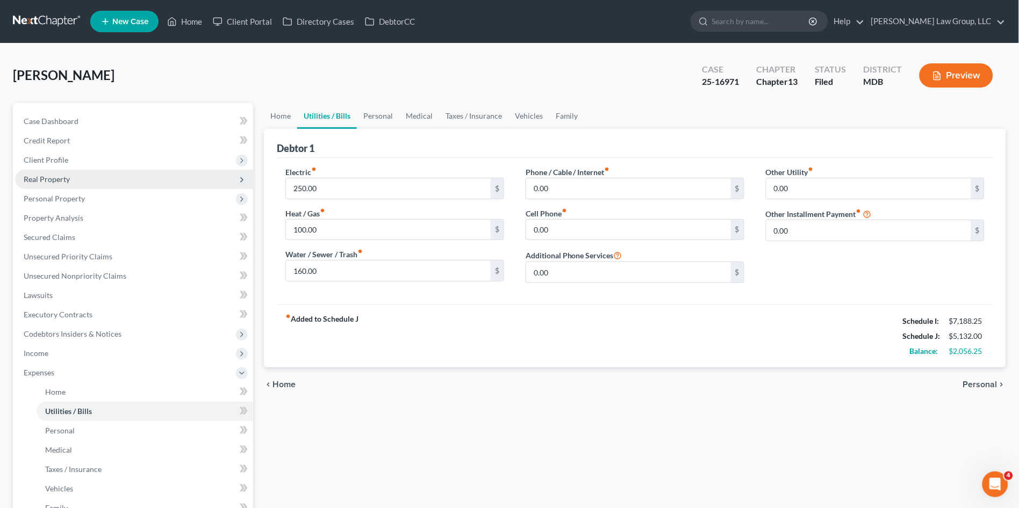
click at [52, 185] on span "Real Property" at bounding box center [134, 179] width 238 height 19
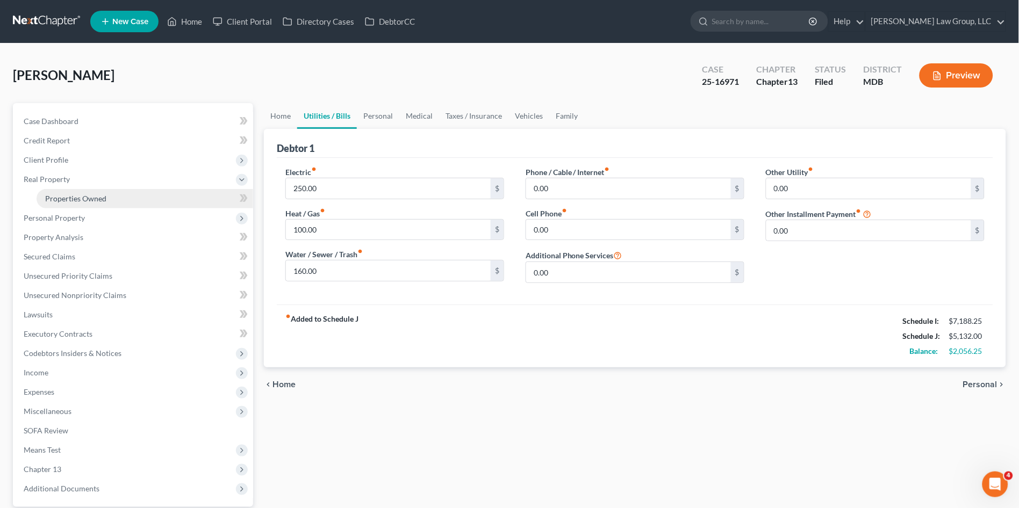
click at [55, 198] on span "Properties Owned" at bounding box center [75, 198] width 61 height 9
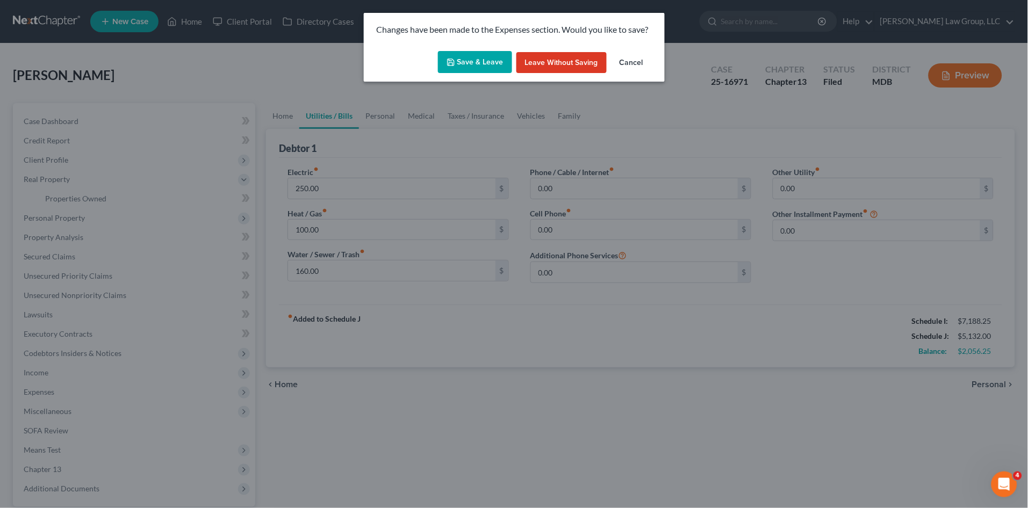
click at [460, 56] on button "Save & Leave" at bounding box center [475, 62] width 74 height 23
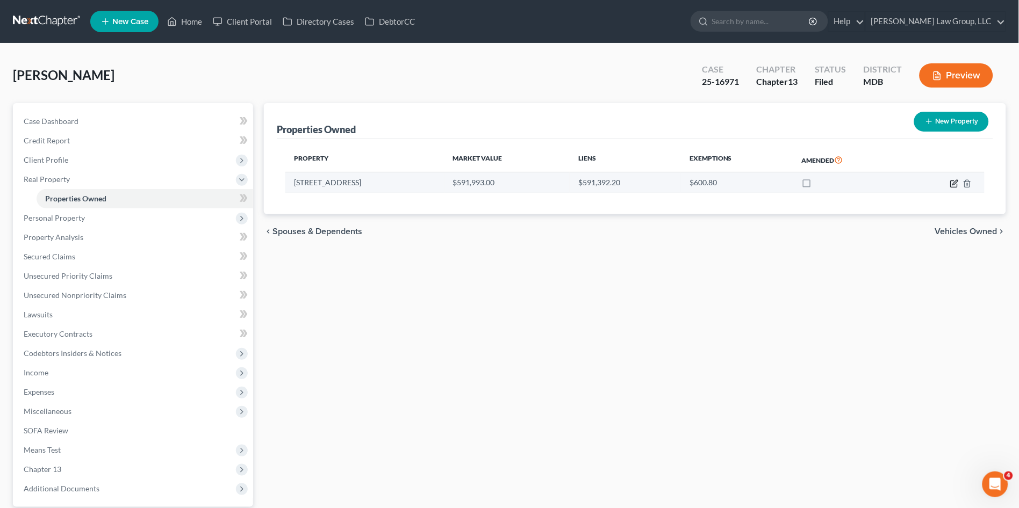
click at [953, 184] on icon "button" at bounding box center [954, 183] width 9 height 9
select select "21"
select select "0"
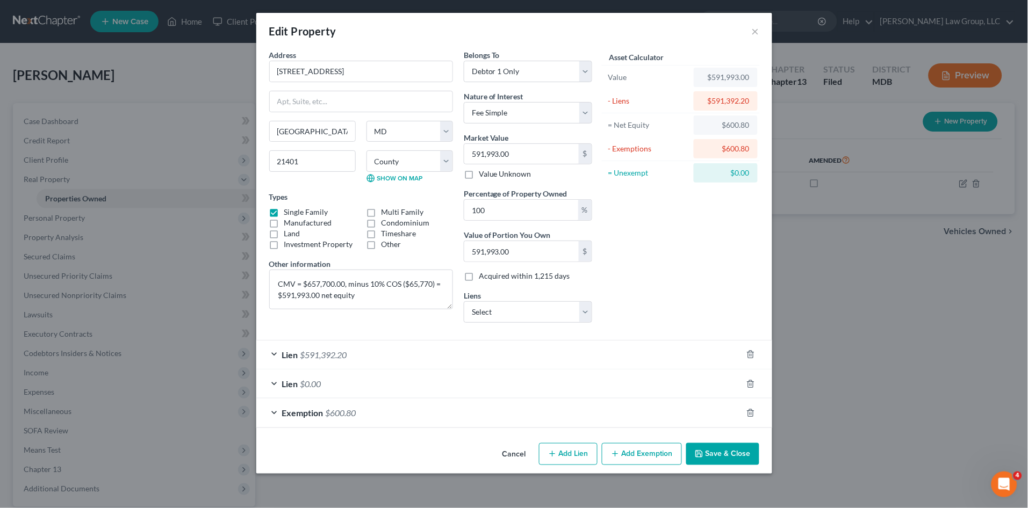
click at [695, 301] on div "Asset Calculator Value $591,993.00 - Liens $591,392.20 = Net Equity $600.80 - E…" at bounding box center [681, 190] width 167 height 282
click at [736, 454] on button "Save & Close" at bounding box center [722, 454] width 73 height 23
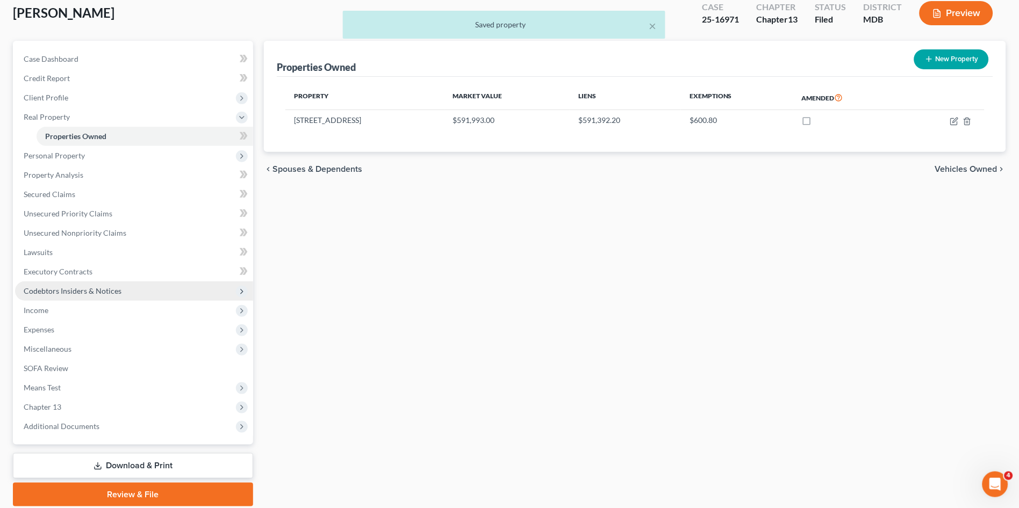
scroll to position [100, 0]
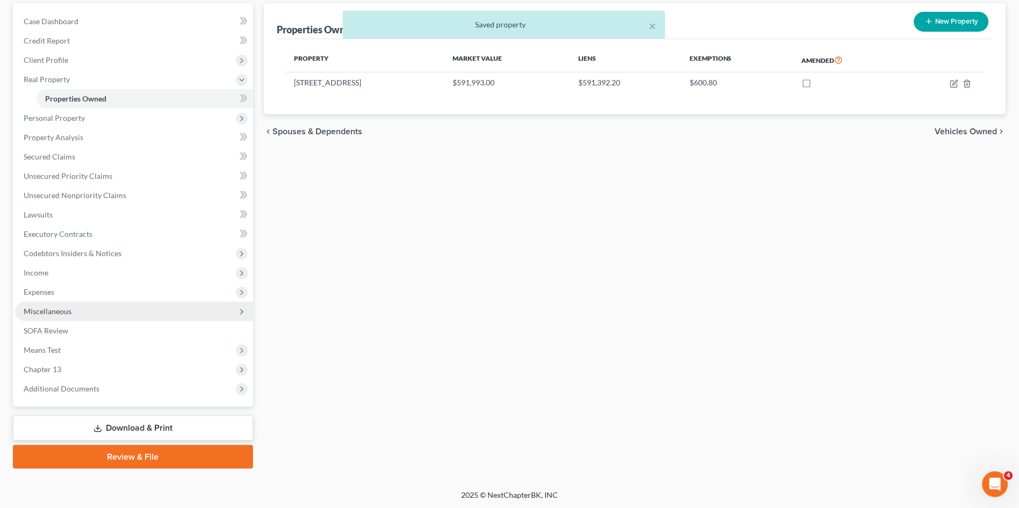
click at [66, 311] on span "Miscellaneous" at bounding box center [48, 311] width 48 height 9
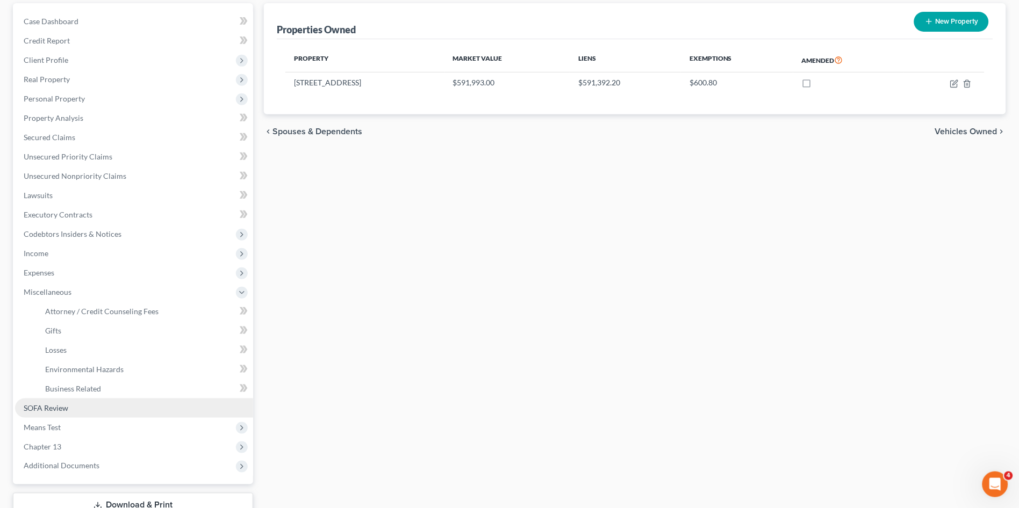
click at [78, 406] on link "SOFA Review" at bounding box center [134, 408] width 238 height 19
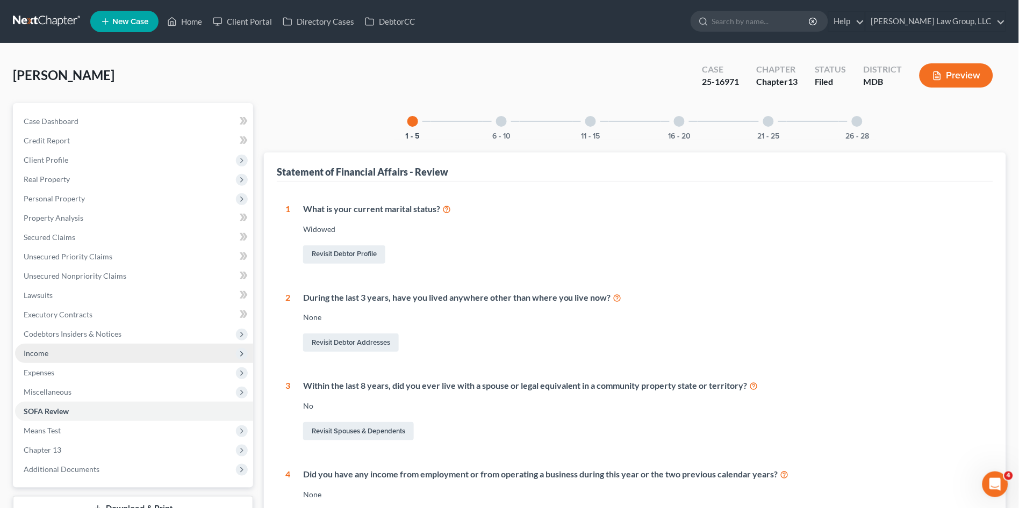
click at [76, 348] on span "Income" at bounding box center [134, 353] width 238 height 19
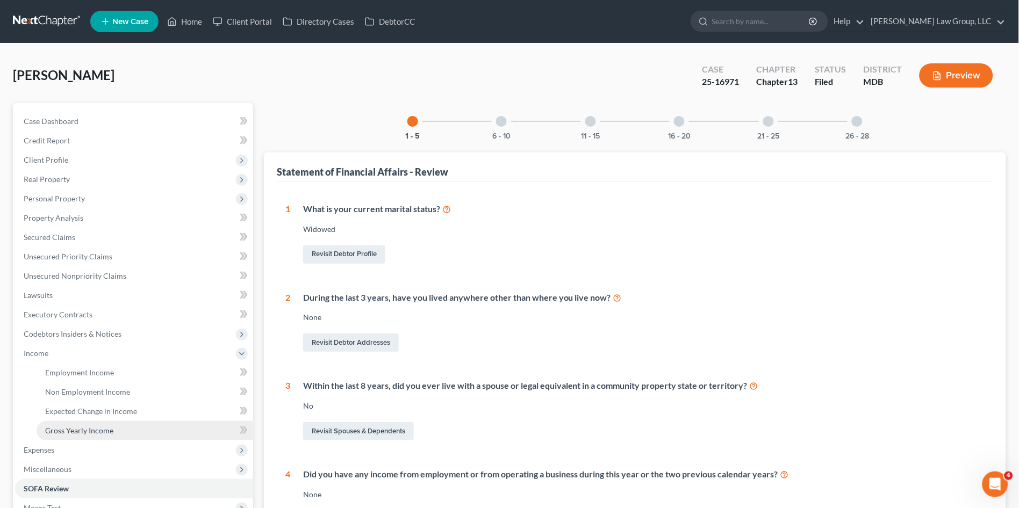
click at [96, 429] on span "Gross Yearly Income" at bounding box center [79, 430] width 68 height 9
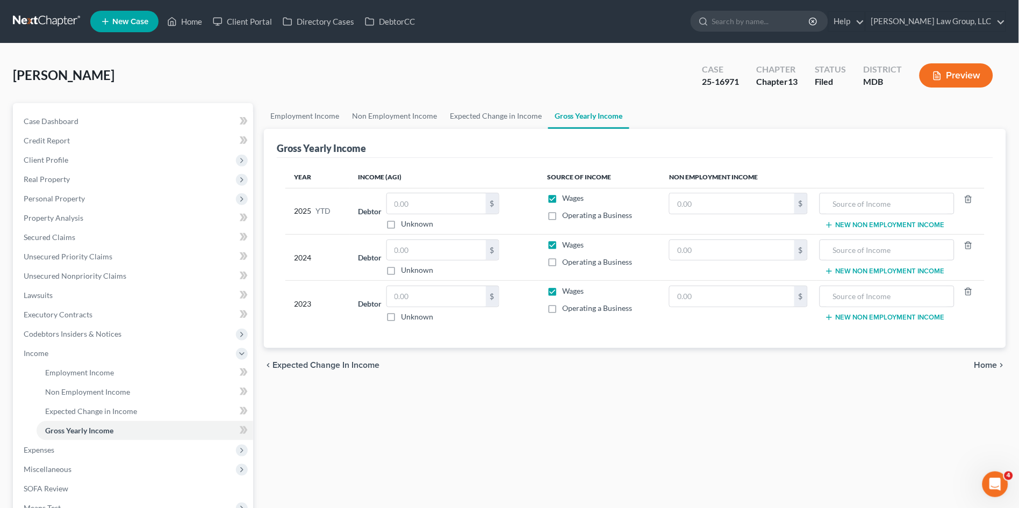
click at [562, 193] on label "Wages" at bounding box center [572, 198] width 21 height 11
click at [566, 193] on input "Wages" at bounding box center [569, 196] width 7 height 7
checkbox input "false"
click at [562, 248] on label "Wages" at bounding box center [572, 245] width 21 height 11
click at [566, 247] on input "Wages" at bounding box center [569, 243] width 7 height 7
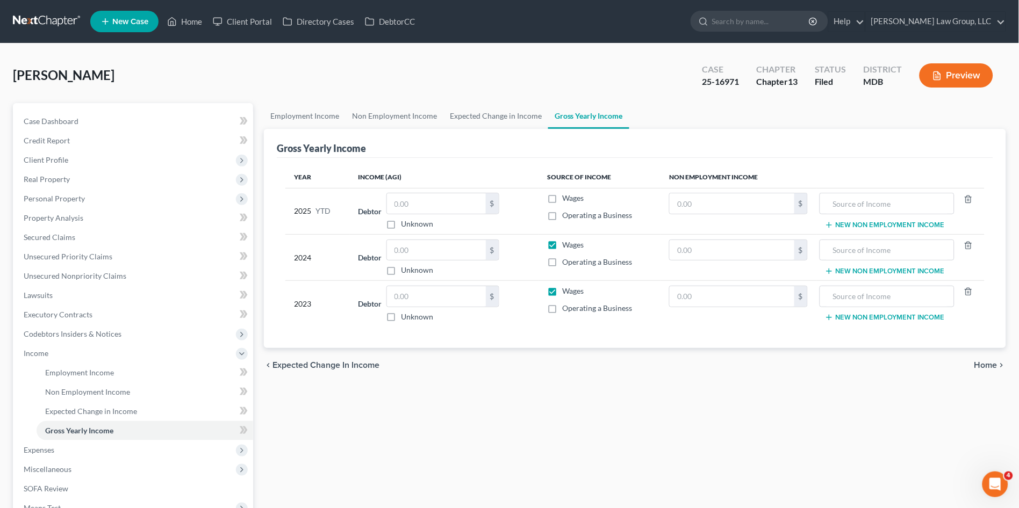
checkbox input "false"
click at [562, 303] on label "Operating a Business" at bounding box center [597, 308] width 70 height 11
click at [566, 303] on input "Operating a Business" at bounding box center [569, 306] width 7 height 7
checkbox input "true"
click at [562, 291] on label "Wages" at bounding box center [572, 291] width 21 height 11
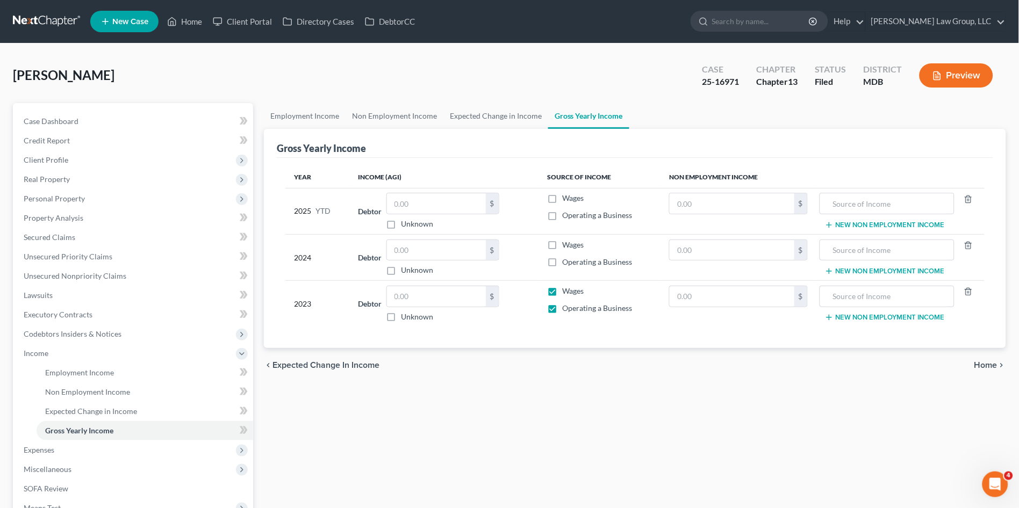
click at [566, 291] on input "Wages" at bounding box center [569, 289] width 7 height 7
checkbox input "false"
click at [562, 312] on label "Operating a Business" at bounding box center [597, 308] width 70 height 11
click at [566, 310] on input "Operating a Business" at bounding box center [569, 306] width 7 height 7
checkbox input "false"
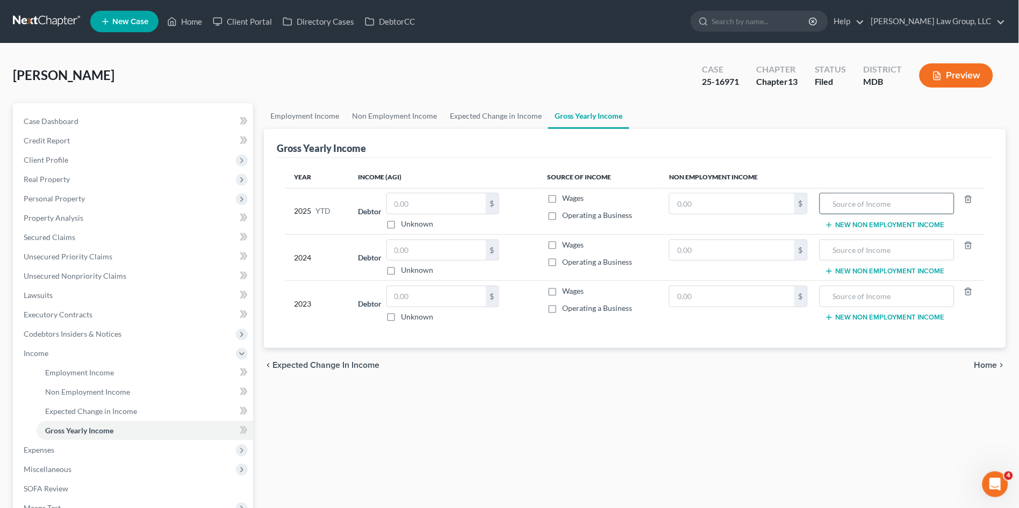
click at [856, 204] on input "text" at bounding box center [886, 203] width 123 height 20
click at [841, 203] on input "text" at bounding box center [886, 203] width 123 height 20
drag, startPoint x: 898, startPoint y: 200, endPoint x: 783, endPoint y: 216, distance: 116.1
click at [783, 216] on tr "2025 YTD Debtor $ Unknown Balance Undetermined $ Unknown Wages Operating a Busi…" at bounding box center [634, 211] width 699 height 46
type input "Social Security"
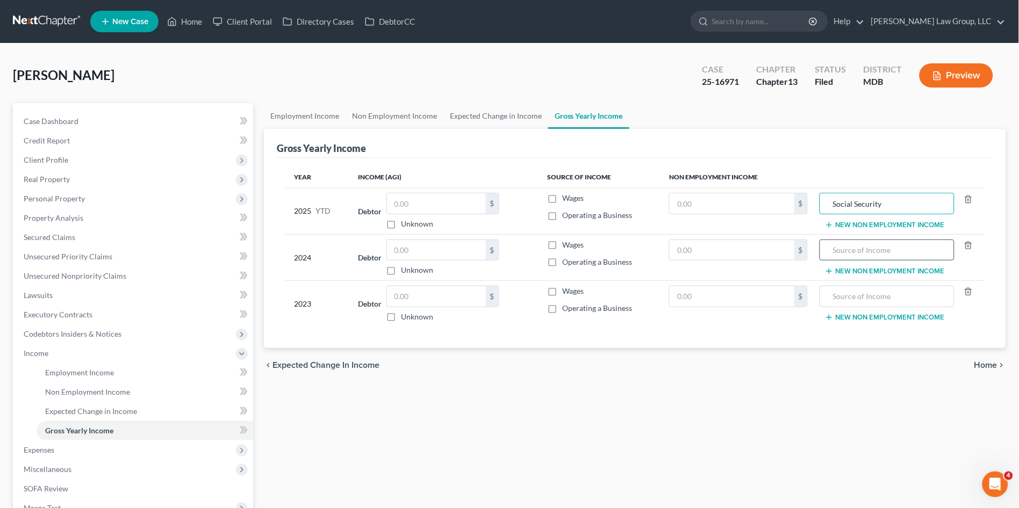
click at [838, 245] on input "text" at bounding box center [886, 250] width 123 height 20
paste input "Social Security"
type input "Social Security"
click at [857, 291] on input "text" at bounding box center [886, 296] width 123 height 20
paste input "Social Security"
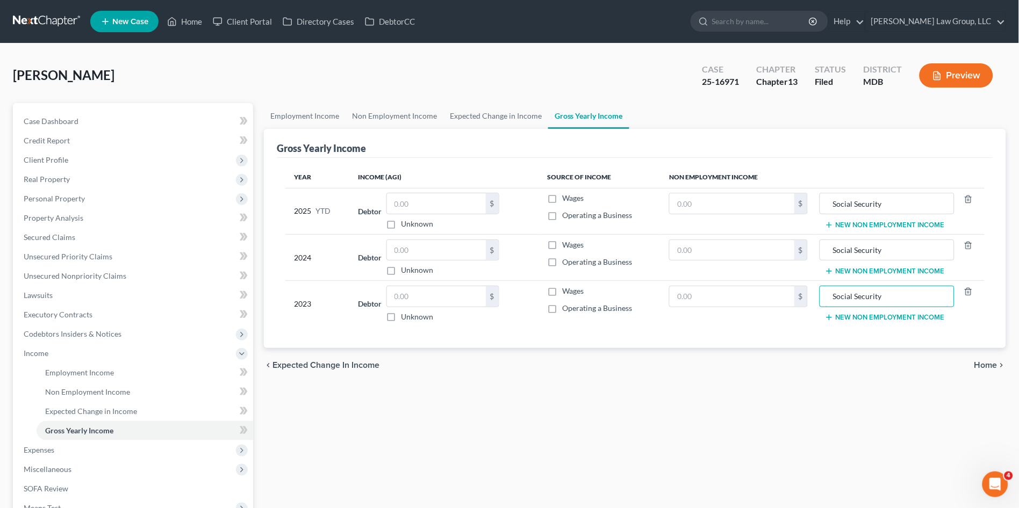
type input "Social Security"
click at [867, 224] on button "New Non Employment Income" at bounding box center [885, 225] width 120 height 9
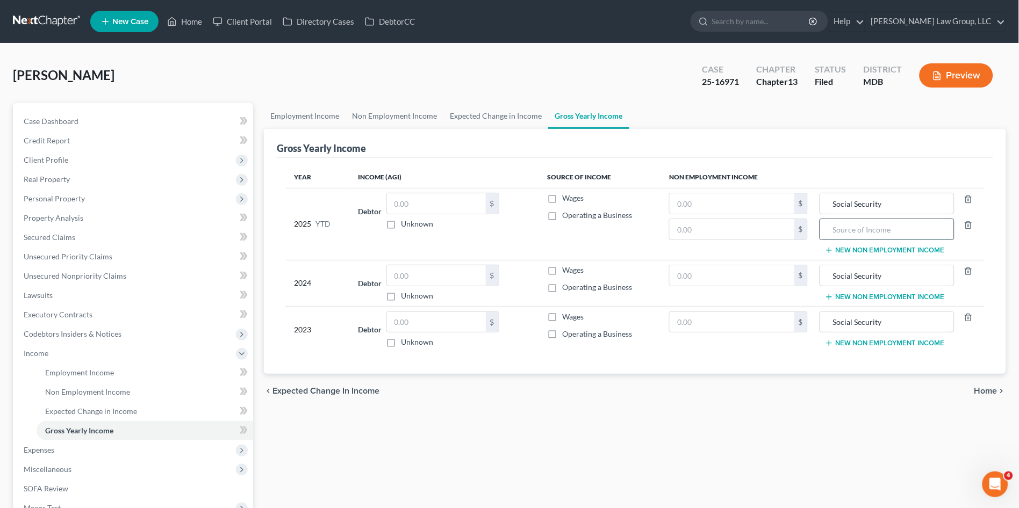
click at [852, 226] on input "text" at bounding box center [886, 229] width 123 height 20
drag, startPoint x: 847, startPoint y: 238, endPoint x: 785, endPoint y: 251, distance: 63.7
click at [785, 251] on tr "2025 YTD Debtor $ Unknown Balance Undetermined $ Unknown Wages Operating a Busi…" at bounding box center [634, 224] width 699 height 72
type input "Pension"
click at [852, 290] on td "Social Security New Non Employment Income" at bounding box center [900, 283] width 168 height 46
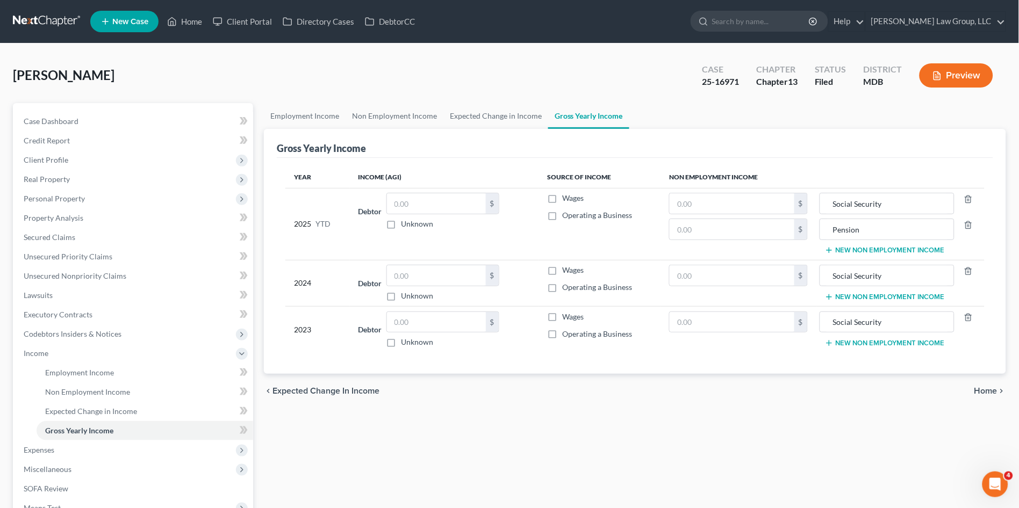
click at [848, 298] on button "New Non Employment Income" at bounding box center [885, 297] width 120 height 9
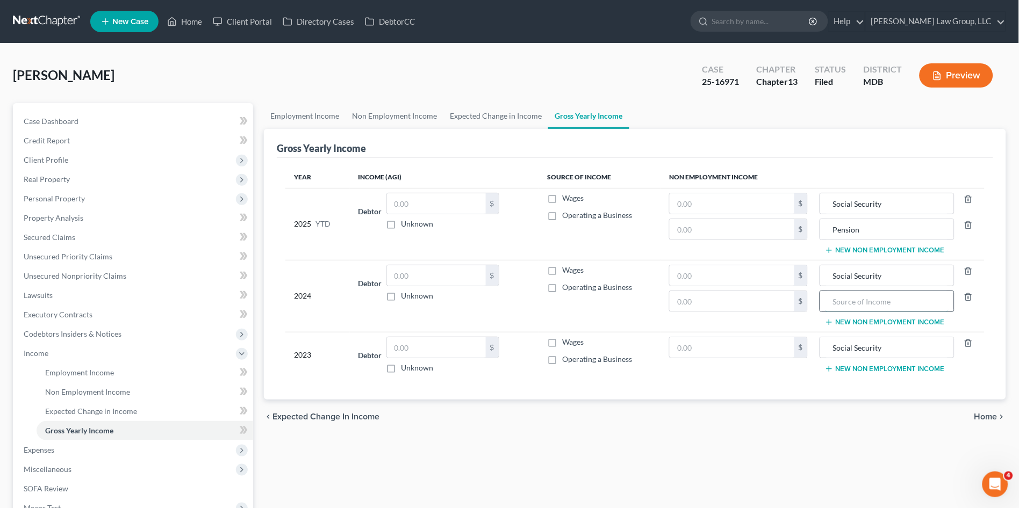
click at [844, 299] on input "text" at bounding box center [886, 301] width 123 height 20
paste input "Pension"
type input "Pension"
click at [846, 371] on button "New Non Employment Income" at bounding box center [885, 369] width 120 height 9
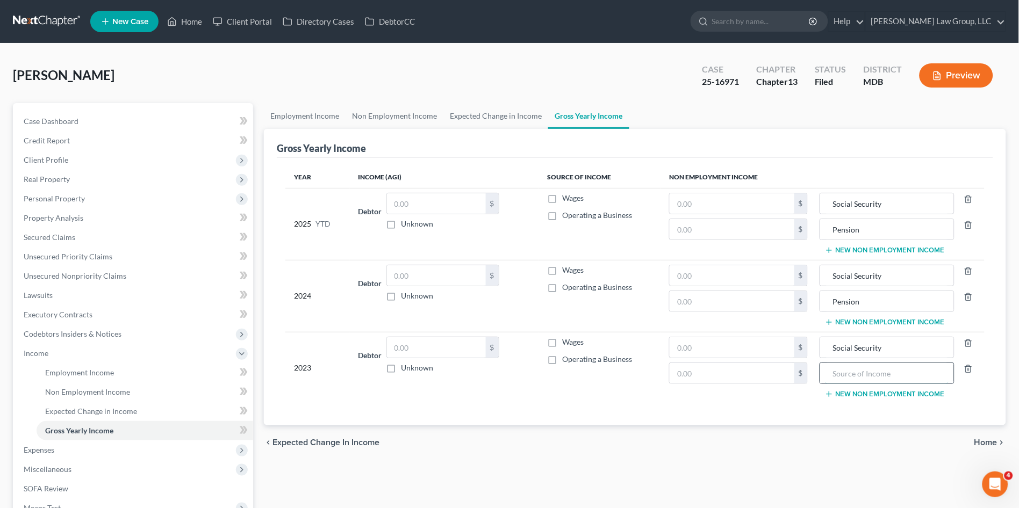
click at [839, 378] on input "text" at bounding box center [886, 373] width 123 height 20
paste input "Pension"
type input "Pension"
click at [506, 118] on link "Expected Change in Income" at bounding box center [495, 116] width 105 height 26
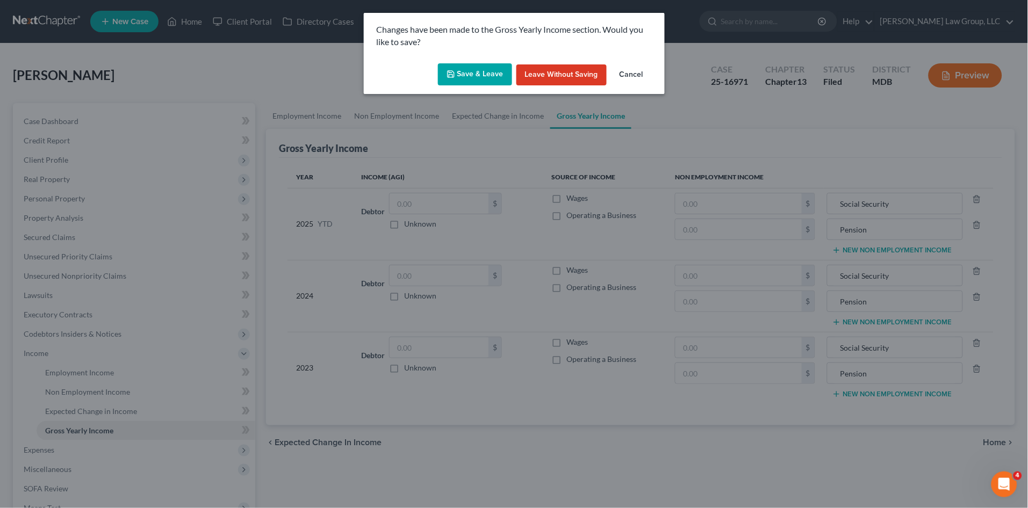
click at [472, 86] on div "Save & Leave Leave without Saving Cancel" at bounding box center [514, 76] width 301 height 35
click at [473, 70] on button "Save & Leave" at bounding box center [475, 74] width 74 height 23
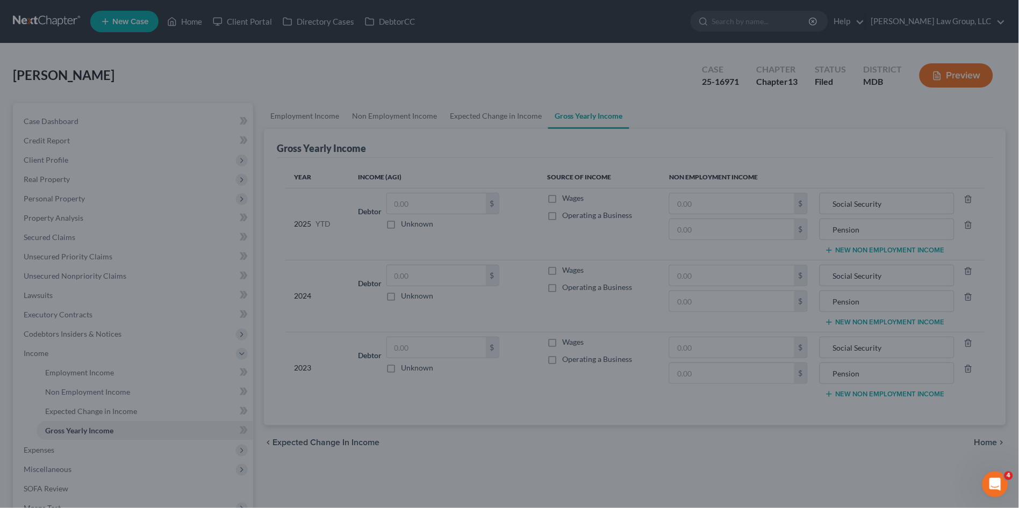
type input "Pension"
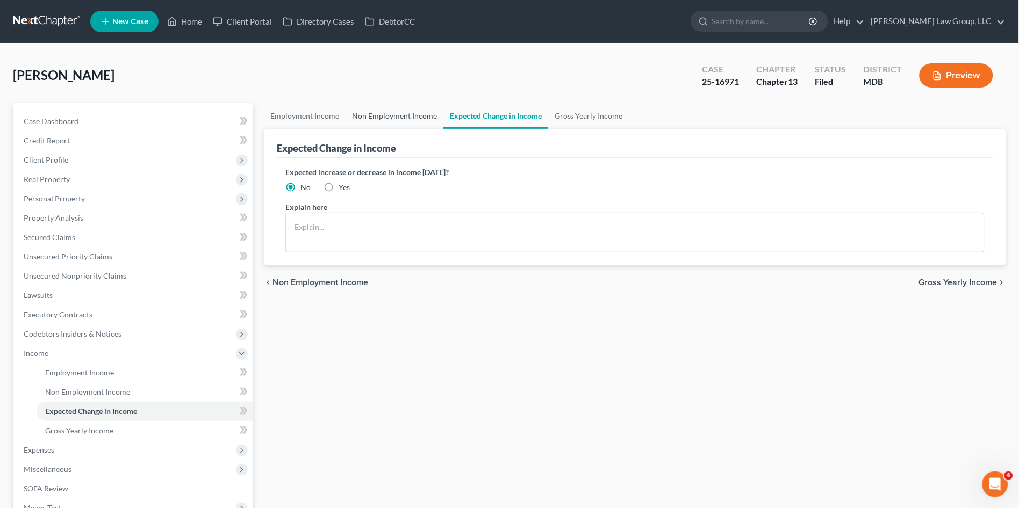
click at [377, 118] on link "Non Employment Income" at bounding box center [395, 116] width 98 height 26
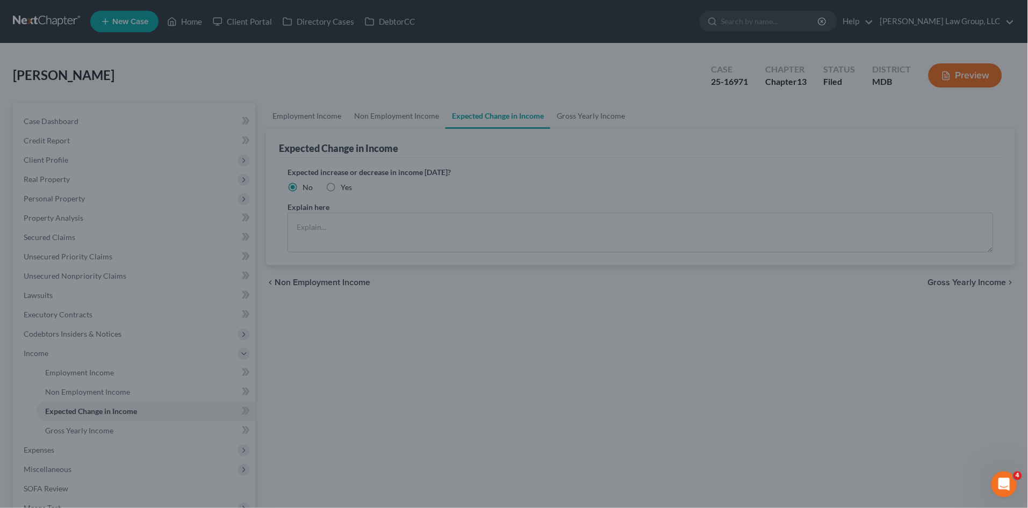
click at [392, 115] on div at bounding box center [514, 254] width 1028 height 508
drag, startPoint x: 202, startPoint y: 26, endPoint x: 179, endPoint y: 15, distance: 25.2
click at [190, 23] on div at bounding box center [514, 254] width 1028 height 508
click at [180, 15] on div at bounding box center [514, 254] width 1028 height 508
drag, startPoint x: 180, startPoint y: 15, endPoint x: 981, endPoint y: 10, distance: 800.7
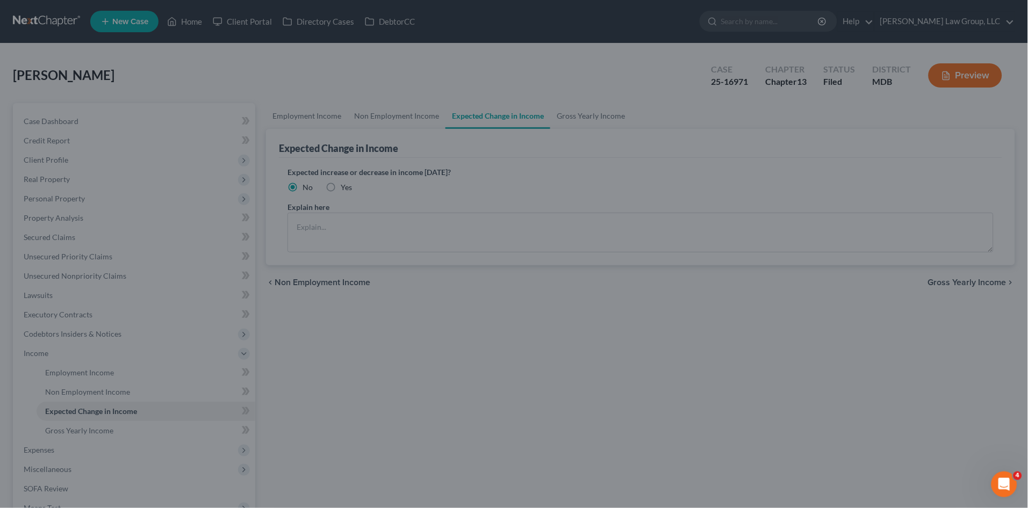
click at [181, 15] on div at bounding box center [514, 254] width 1028 height 508
click at [200, 24] on div at bounding box center [514, 254] width 1028 height 508
click at [507, 164] on div at bounding box center [514, 254] width 1028 height 508
click at [581, 119] on div at bounding box center [514, 254] width 1028 height 508
click at [579, 112] on div at bounding box center [514, 254] width 1028 height 508
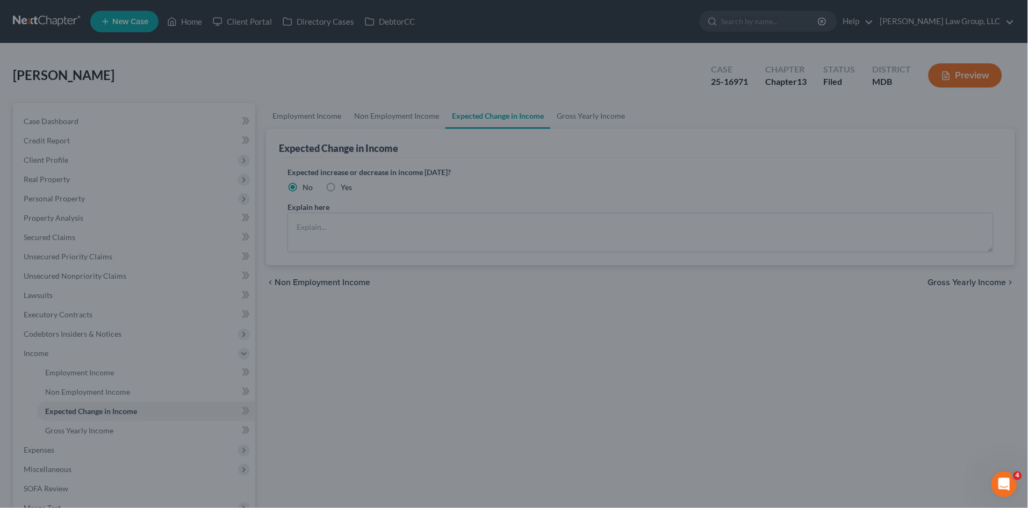
click at [580, 112] on div at bounding box center [514, 254] width 1028 height 508
click at [182, 18] on div at bounding box center [514, 254] width 1028 height 508
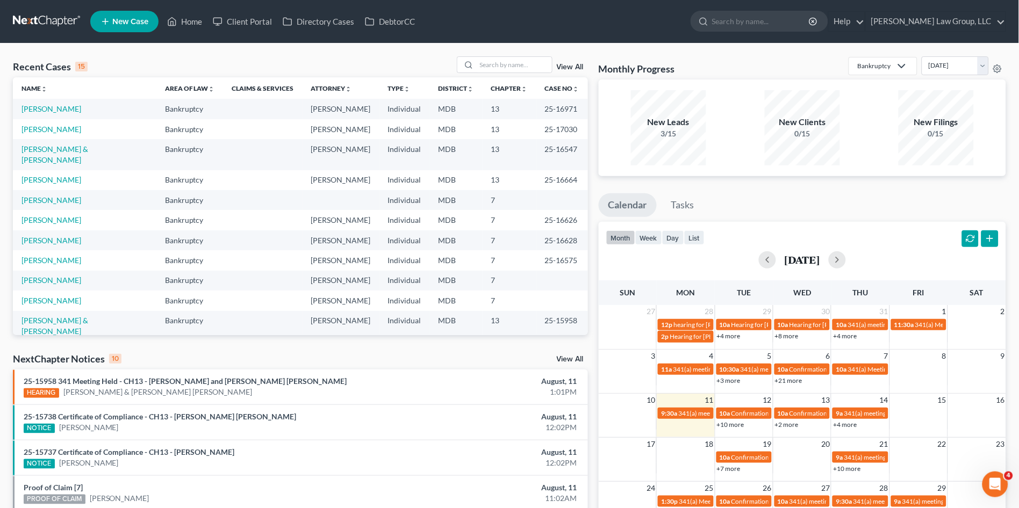
click at [46, 115] on td "[PERSON_NAME]" at bounding box center [84, 109] width 143 height 20
click at [45, 107] on link "[PERSON_NAME]" at bounding box center [51, 108] width 60 height 9
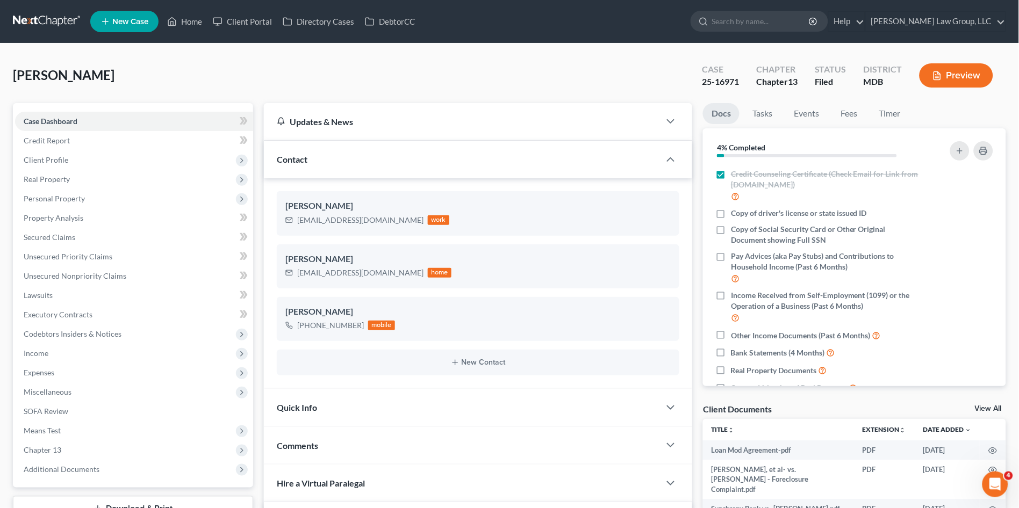
drag, startPoint x: 44, startPoint y: 357, endPoint x: 51, endPoint y: 366, distance: 11.1
click at [45, 357] on span "Income" at bounding box center [36, 353] width 25 height 9
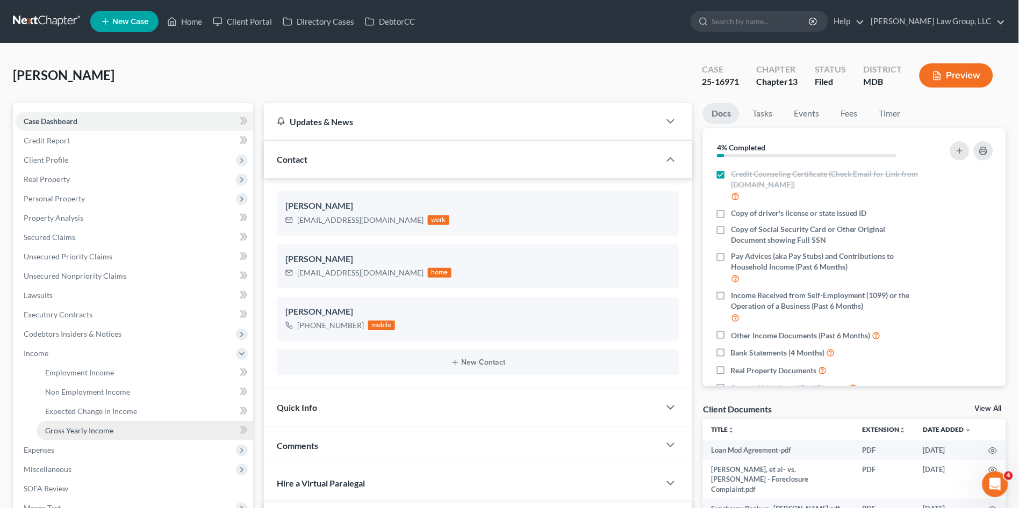
click at [62, 423] on link "Gross Yearly Income" at bounding box center [145, 430] width 217 height 19
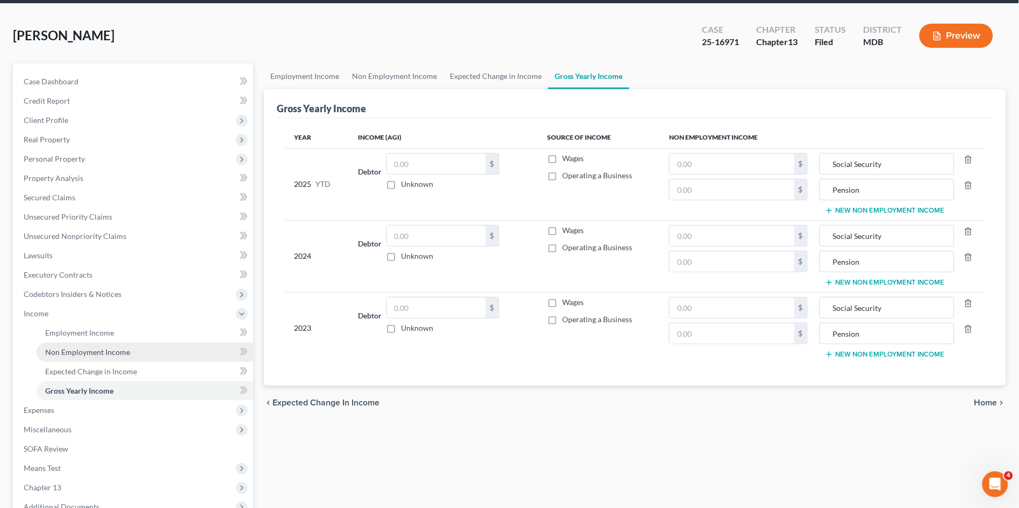
scroll to position [119, 0]
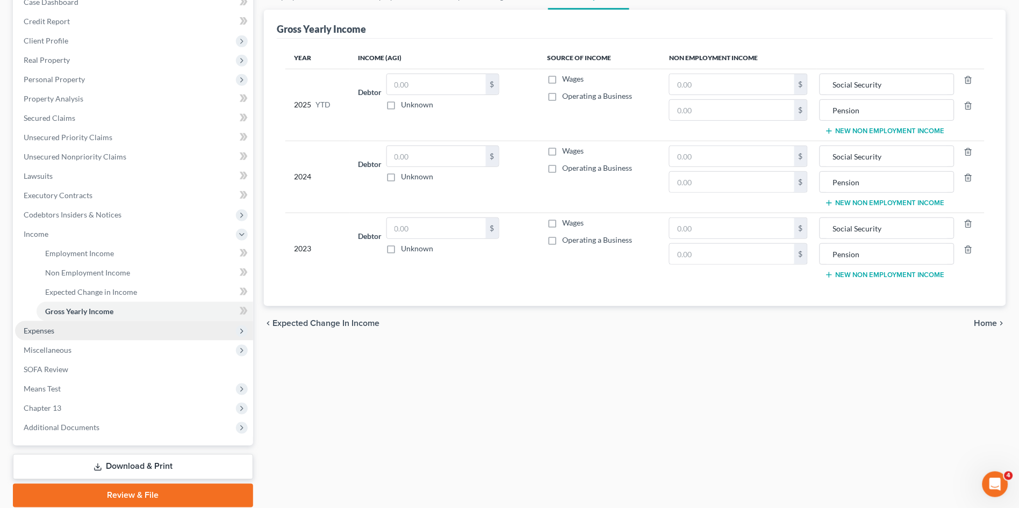
click at [62, 327] on span "Expenses" at bounding box center [134, 330] width 238 height 19
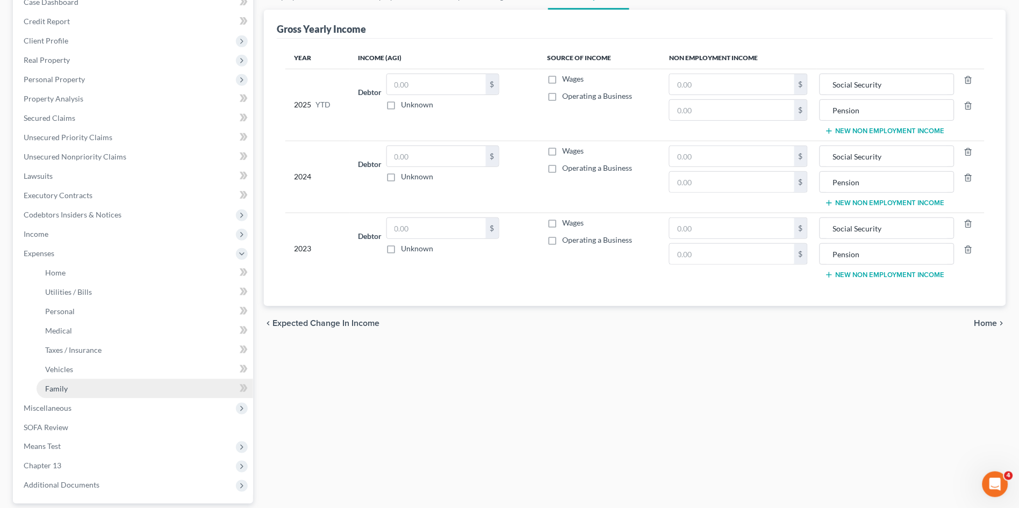
click at [54, 387] on span "Family" at bounding box center [56, 388] width 23 height 9
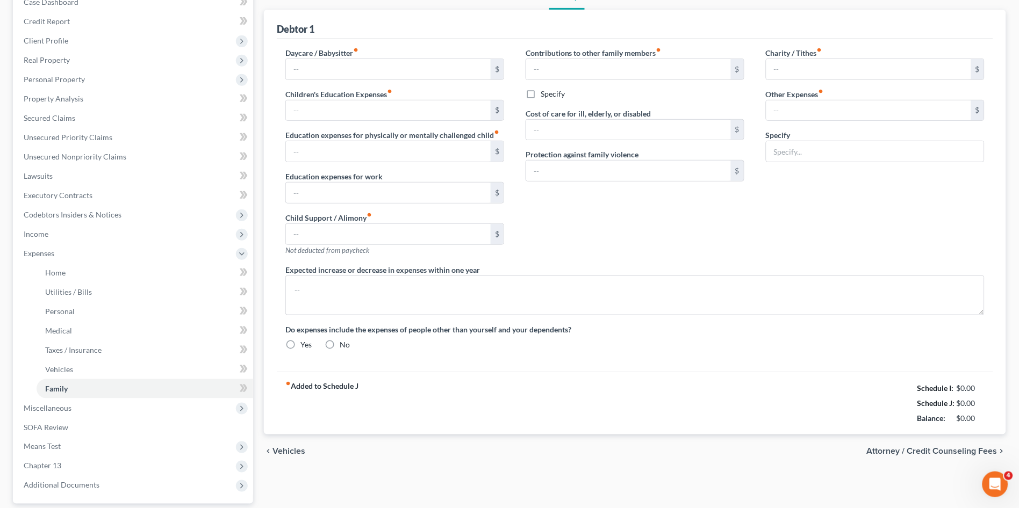
scroll to position [66, 0]
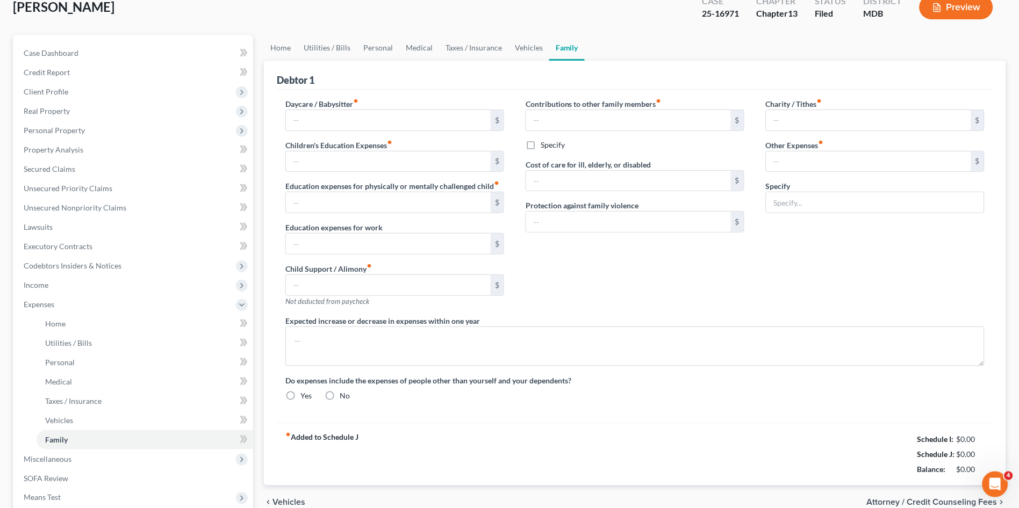
type input "0.00"
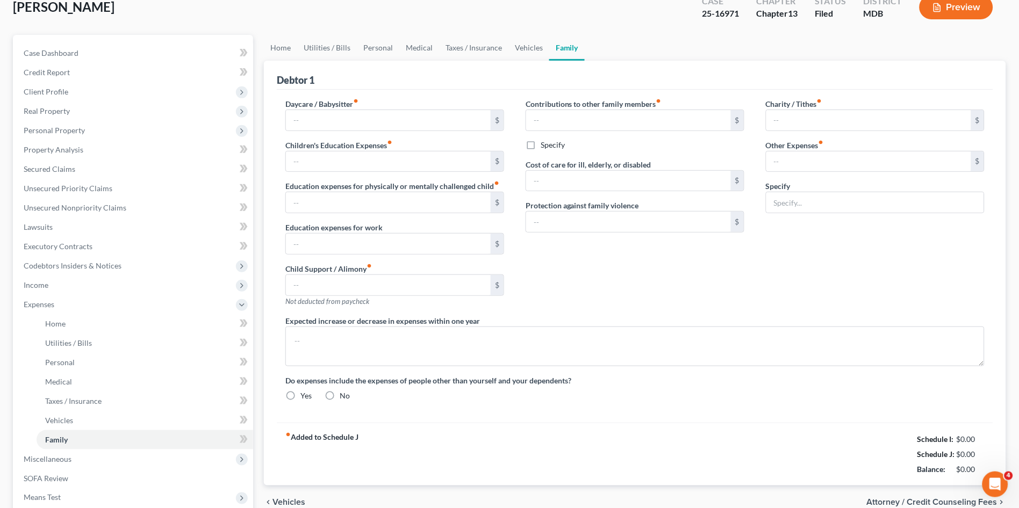
type input "0.00"
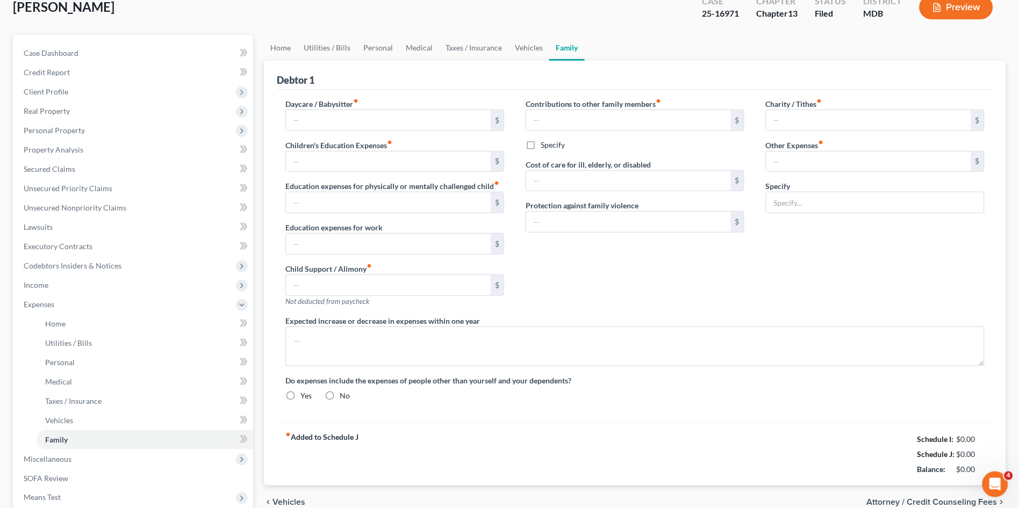
radio input "true"
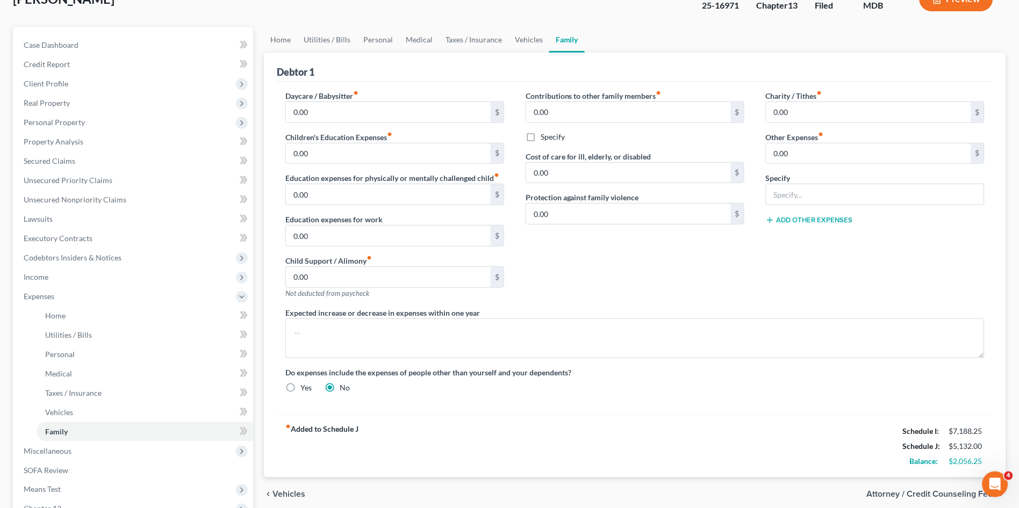
scroll to position [0, 0]
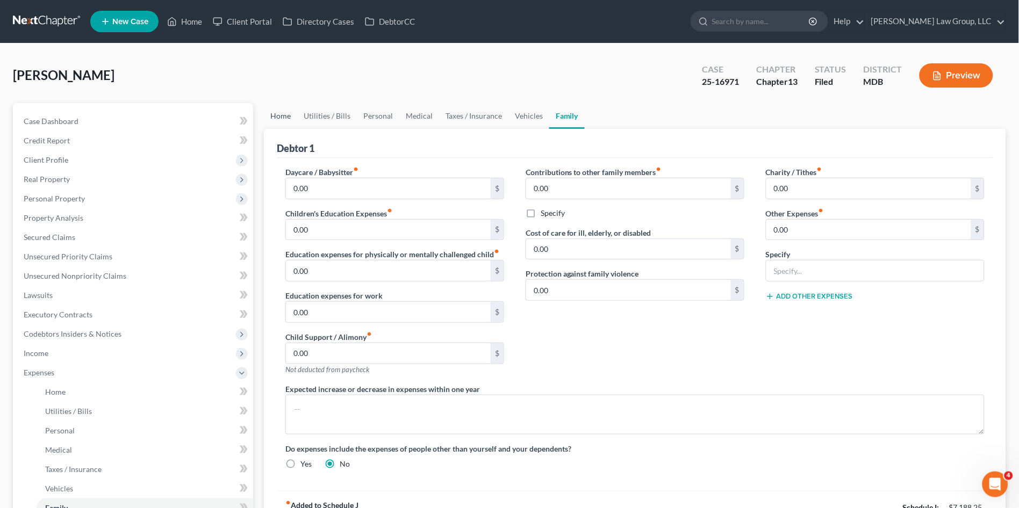
click at [292, 113] on link "Home" at bounding box center [280, 116] width 33 height 26
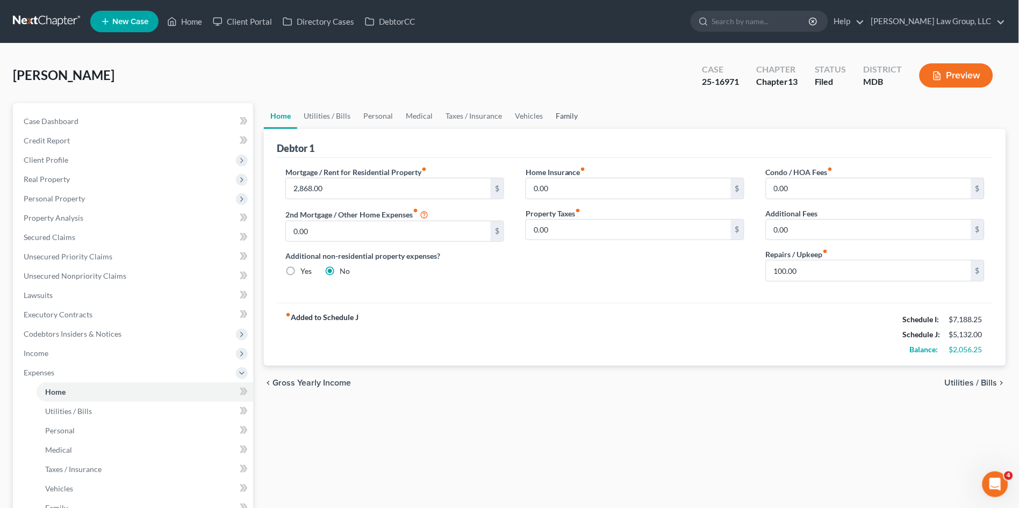
click at [562, 118] on link "Family" at bounding box center [566, 116] width 35 height 26
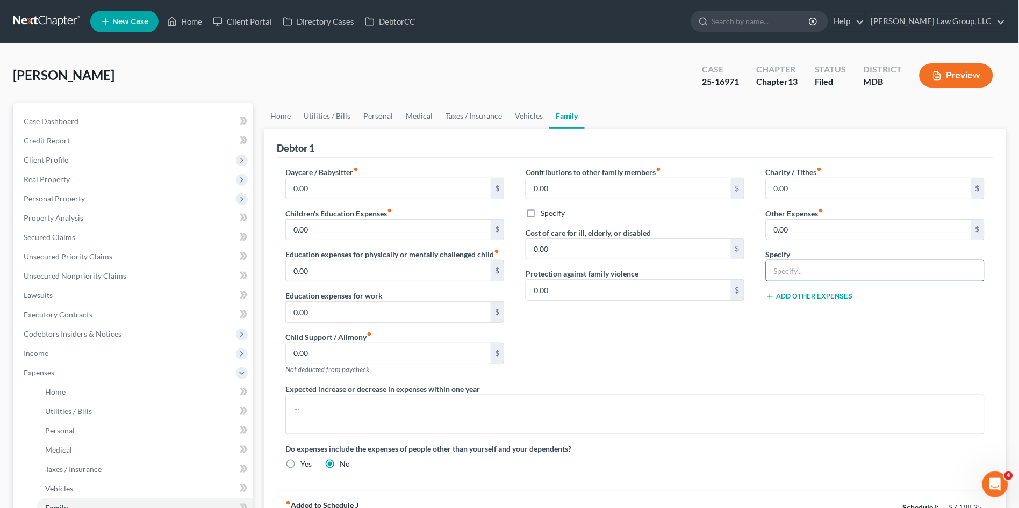
click at [794, 269] on input "text" at bounding box center [875, 271] width 218 height 20
click at [804, 226] on input "0.00" at bounding box center [868, 230] width 205 height 20
click at [803, 266] on input "text" at bounding box center [875, 271] width 218 height 20
drag, startPoint x: 737, startPoint y: 343, endPoint x: 738, endPoint y: 337, distance: 6.5
click at [737, 343] on div "Contributions to other family members fiber_manual_record 0.00 $ Specify Cost o…" at bounding box center [635, 275] width 240 height 217
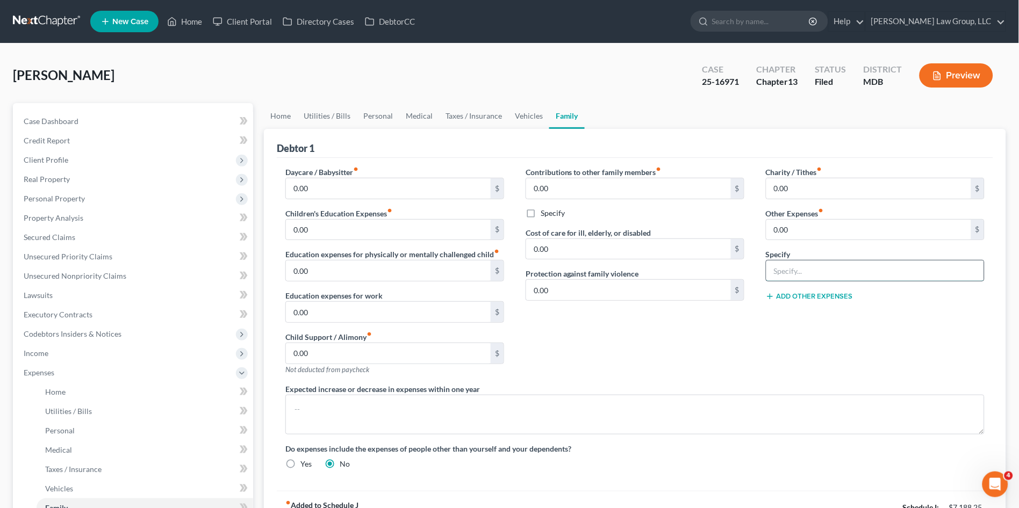
click at [791, 261] on input "text" at bounding box center [875, 271] width 218 height 20
type input "SS Income"
click at [797, 228] on input "0.00" at bounding box center [868, 230] width 205 height 20
type input "1,896.00"
click at [273, 114] on link "Home" at bounding box center [280, 116] width 33 height 26
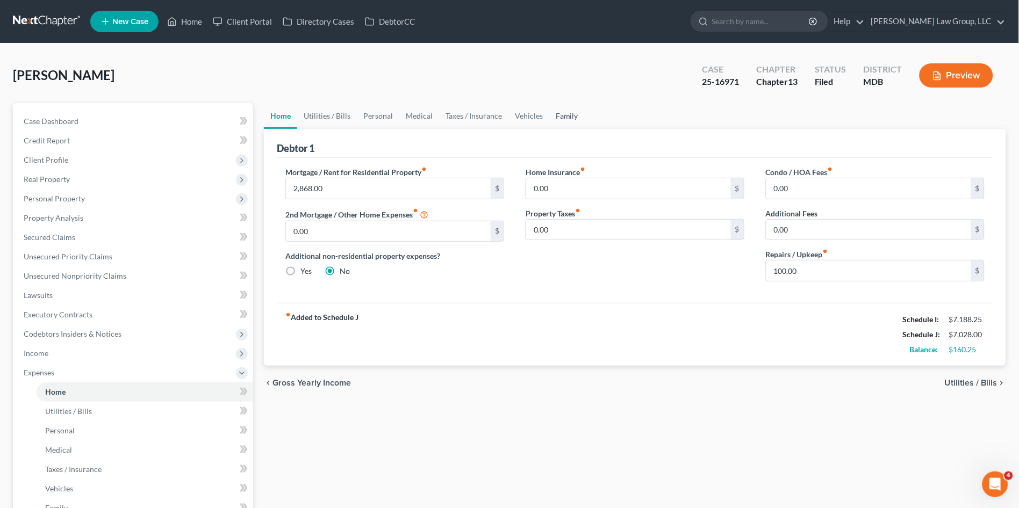
click at [564, 118] on link "Family" at bounding box center [566, 116] width 35 height 26
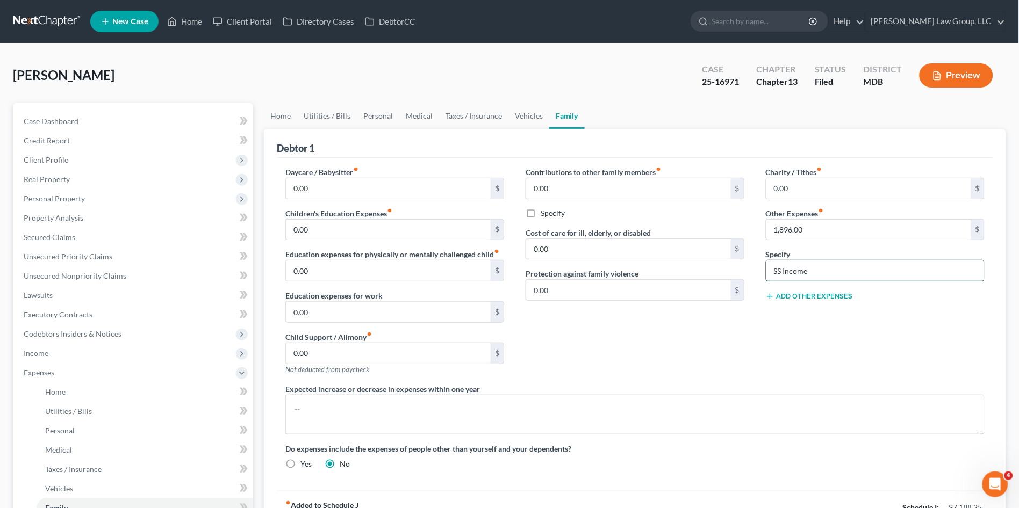
click at [821, 268] on input "SS Income" at bounding box center [875, 271] width 218 height 20
click at [731, 350] on div "Contributions to other family members fiber_manual_record 0.00 $ Specify Cost o…" at bounding box center [635, 275] width 240 height 217
drag, startPoint x: 781, startPoint y: 269, endPoint x: 753, endPoint y: 275, distance: 28.6
click at [753, 275] on div "Daycare / Babysitter fiber_manual_record 0.00 $ Children's Education Expenses f…" at bounding box center [635, 323] width 721 height 312
type input "Social Security Income"
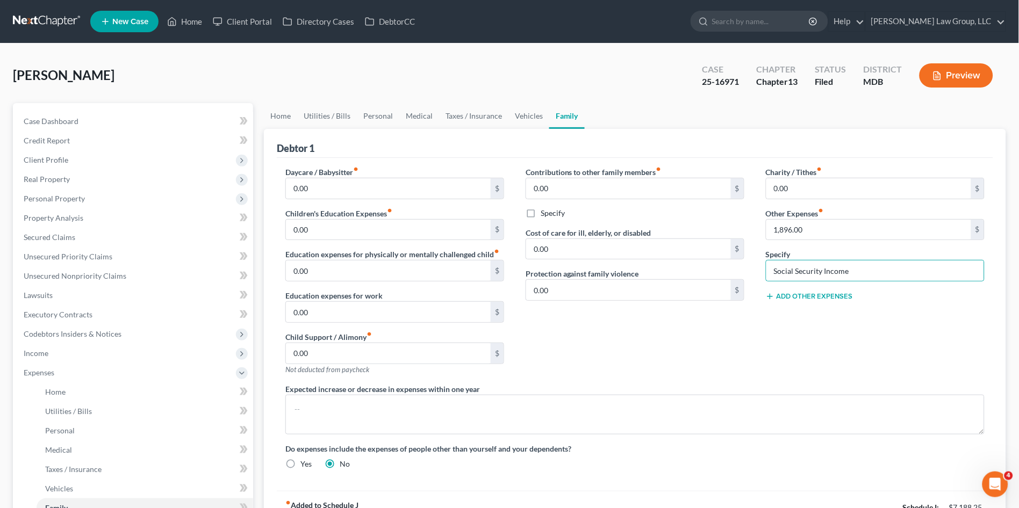
click at [743, 347] on div "Contributions to other family members fiber_manual_record 0.00 $ Specify Cost o…" at bounding box center [635, 275] width 240 height 217
click at [53, 294] on link "Lawsuits" at bounding box center [134, 295] width 238 height 19
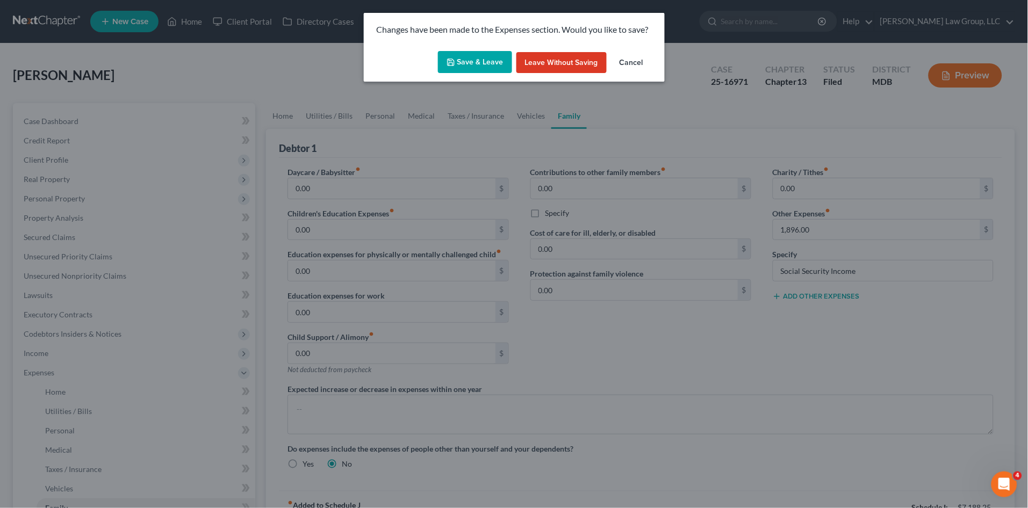
click at [469, 51] on button "Save & Leave" at bounding box center [475, 62] width 74 height 23
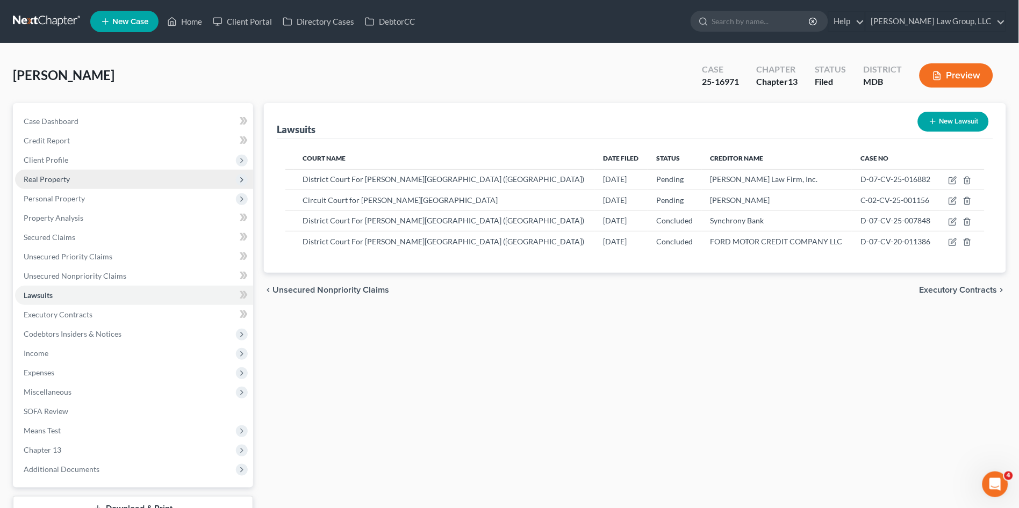
click at [53, 175] on span "Real Property" at bounding box center [47, 179] width 46 height 9
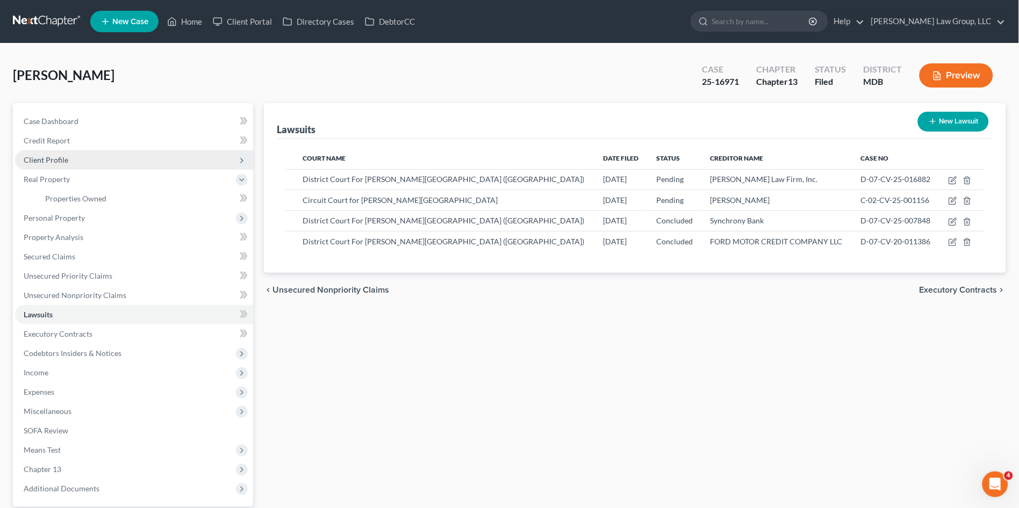
click at [45, 155] on span "Client Profile" at bounding box center [46, 159] width 45 height 9
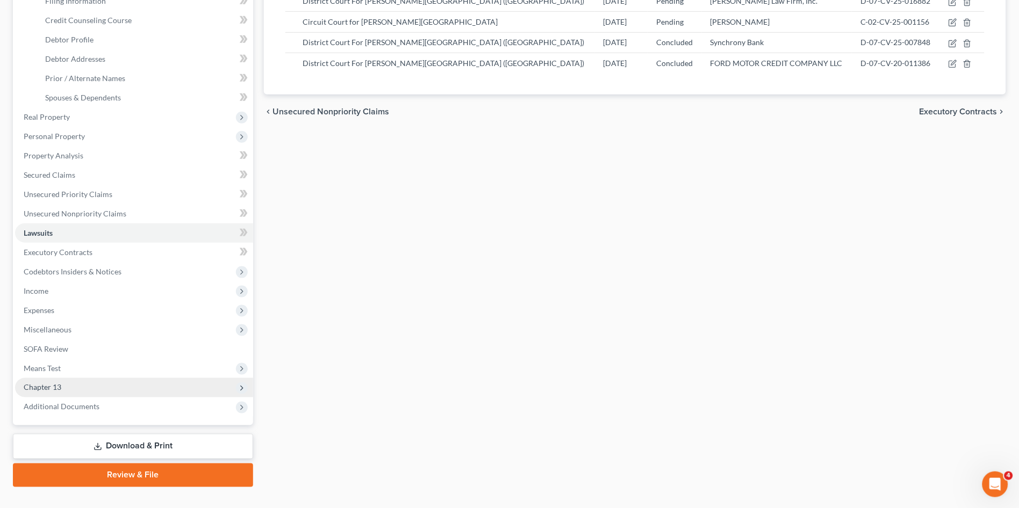
scroll to position [179, 0]
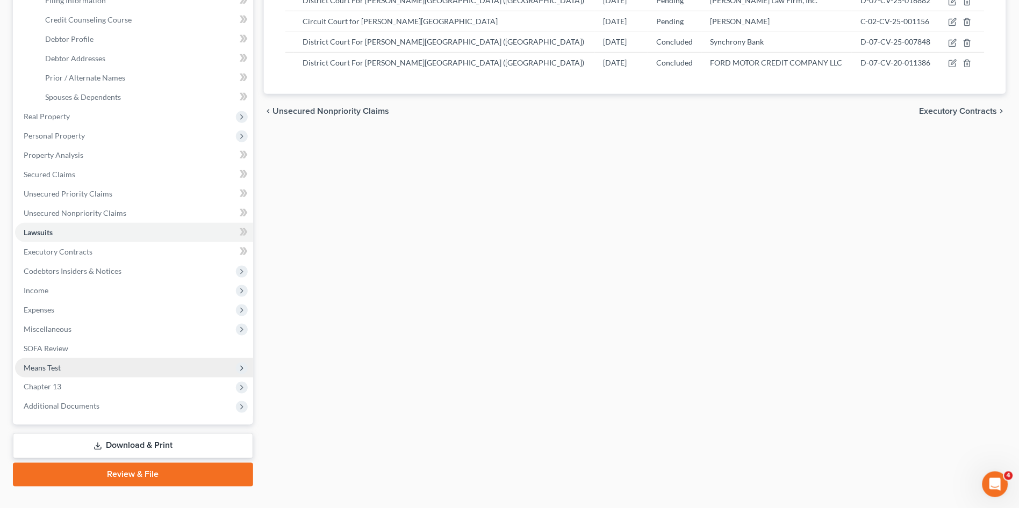
click at [62, 369] on span "Means Test" at bounding box center [134, 367] width 238 height 19
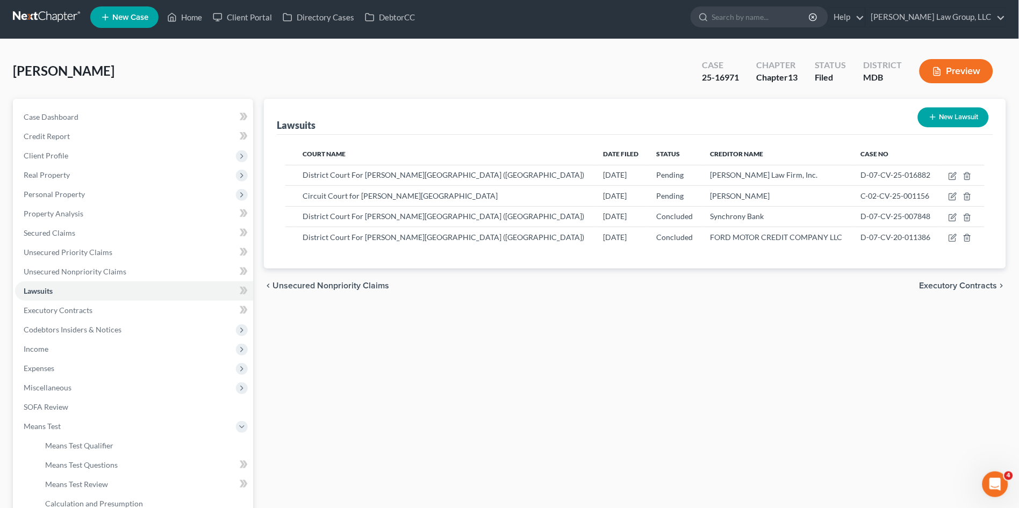
scroll to position [0, 0]
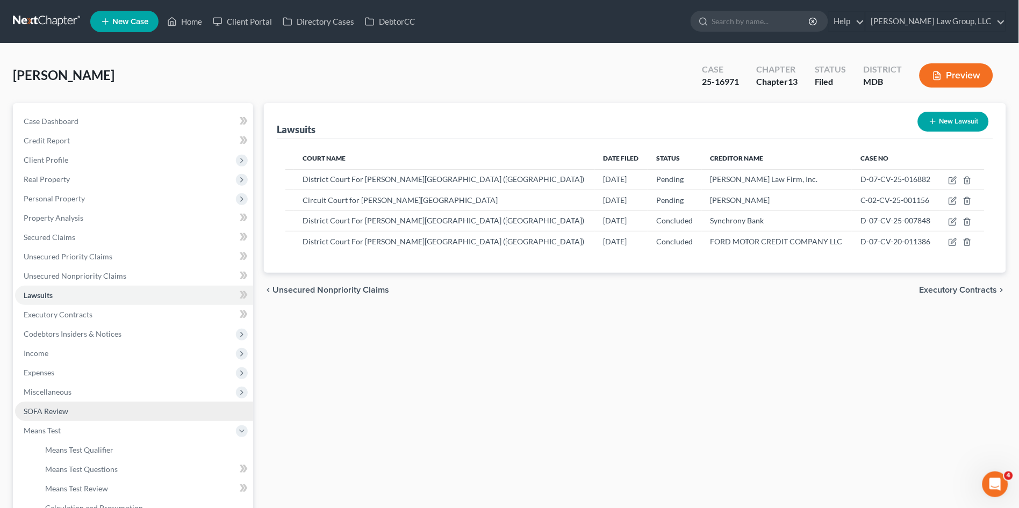
click at [55, 408] on span "SOFA Review" at bounding box center [46, 411] width 45 height 9
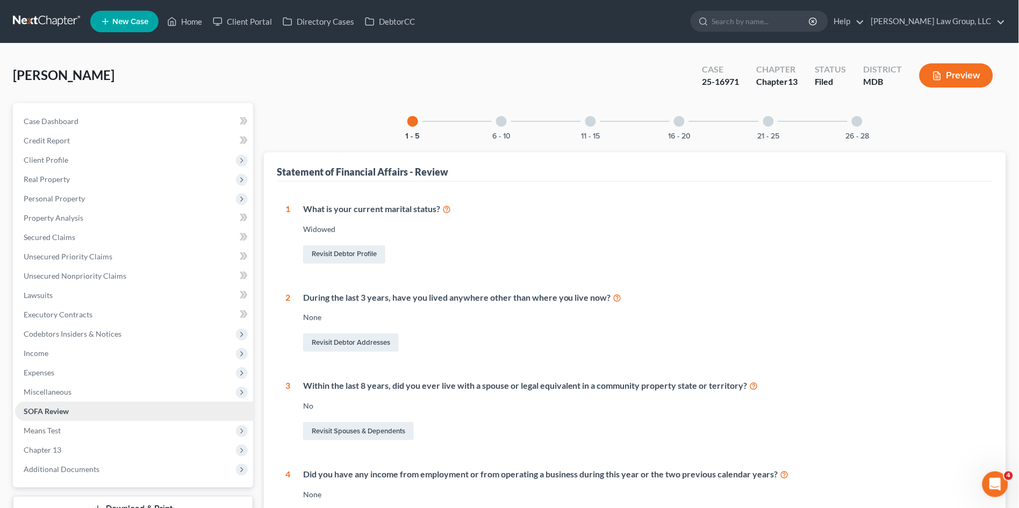
click at [55, 411] on span "SOFA Review" at bounding box center [46, 411] width 45 height 9
click at [498, 127] on div "6 - 10" at bounding box center [501, 121] width 37 height 37
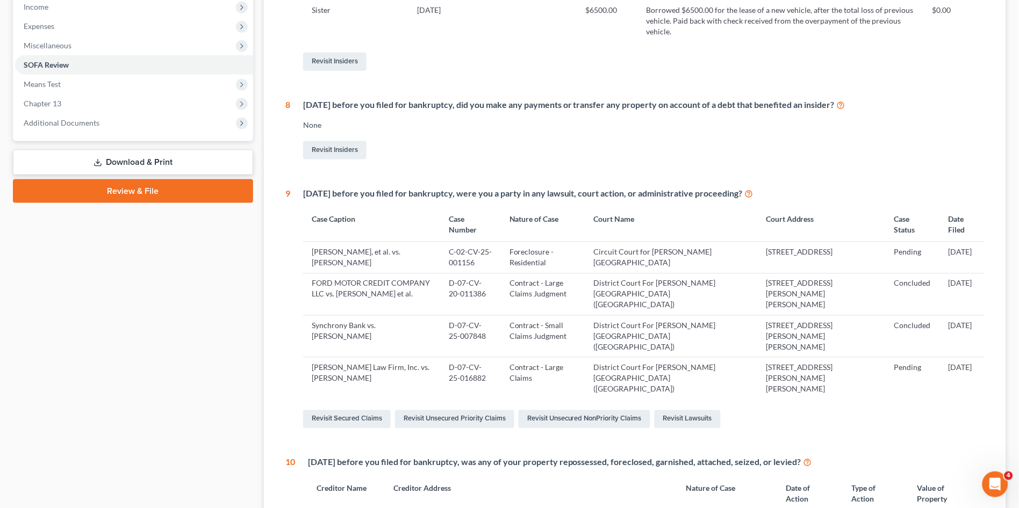
scroll to position [60, 0]
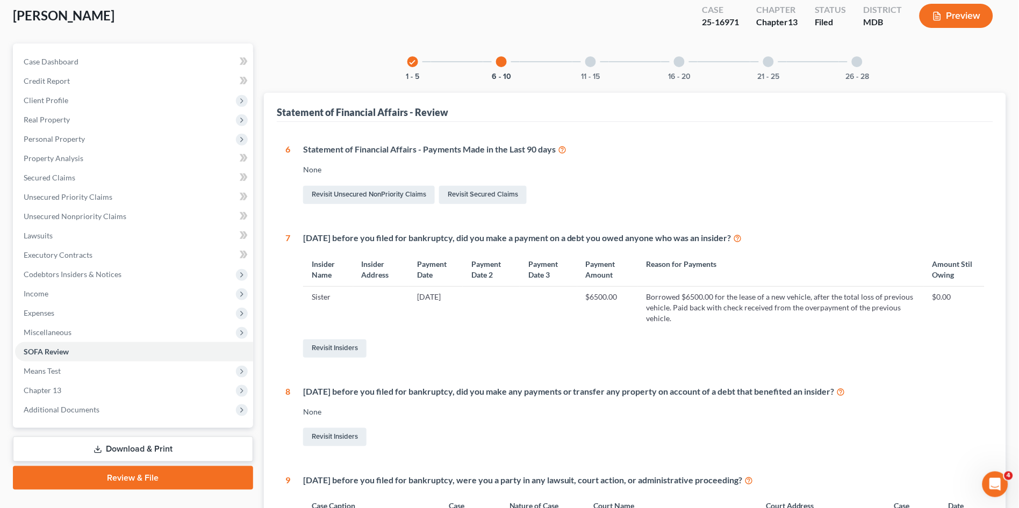
click at [589, 67] on div "11 - 15" at bounding box center [590, 62] width 37 height 37
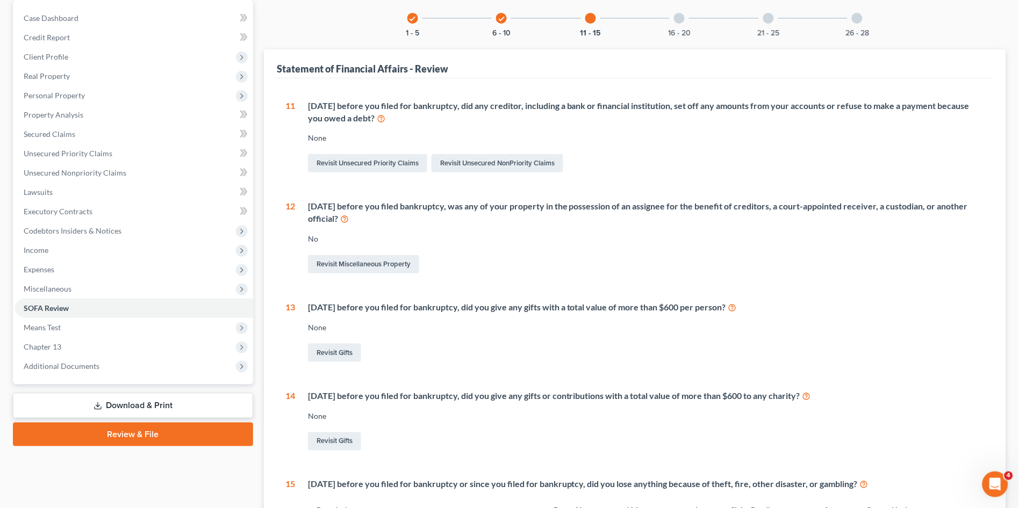
scroll to position [0, 0]
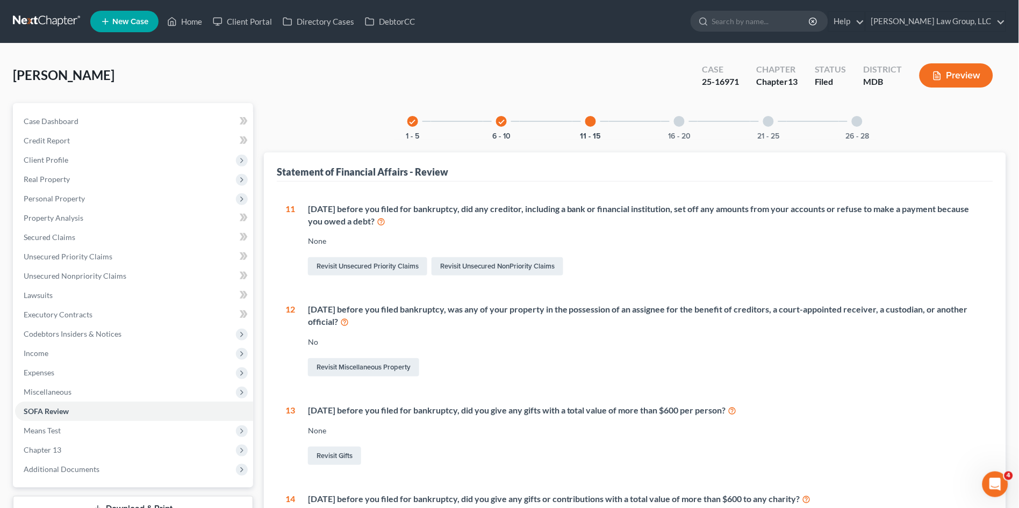
click at [673, 119] on div "16 - 20" at bounding box center [679, 121] width 37 height 37
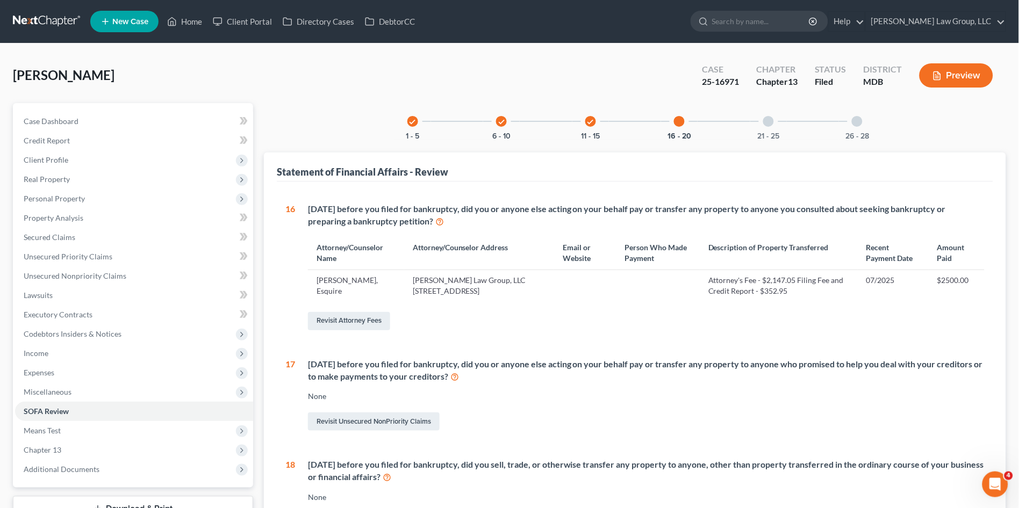
click at [768, 126] on div "21 - 25" at bounding box center [768, 121] width 37 height 37
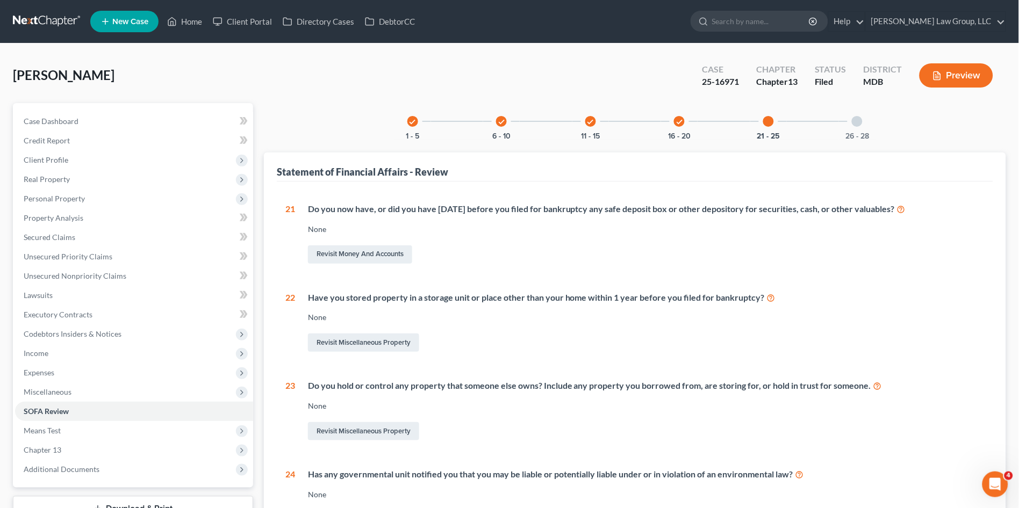
click at [859, 128] on div "26 - 28" at bounding box center [857, 121] width 37 height 37
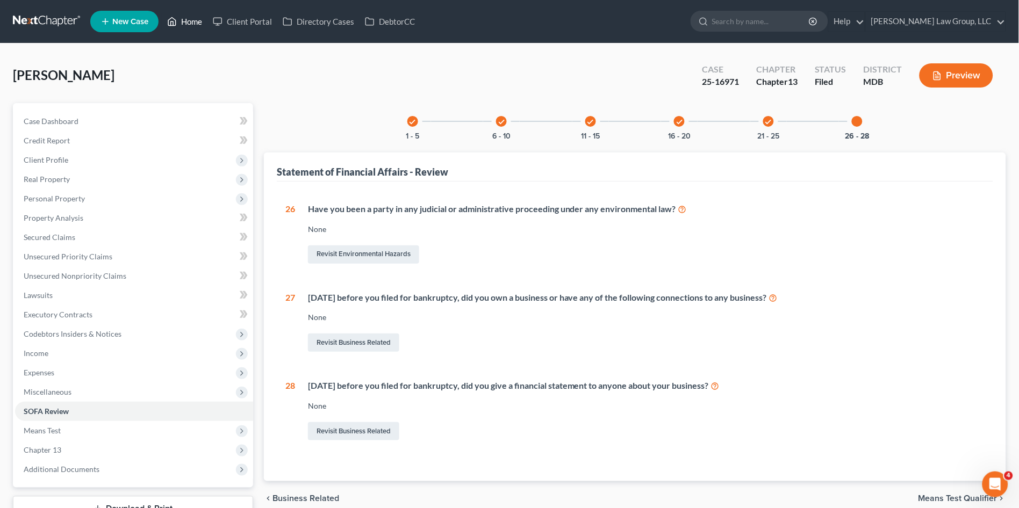
click at [184, 18] on link "Home" at bounding box center [185, 21] width 46 height 19
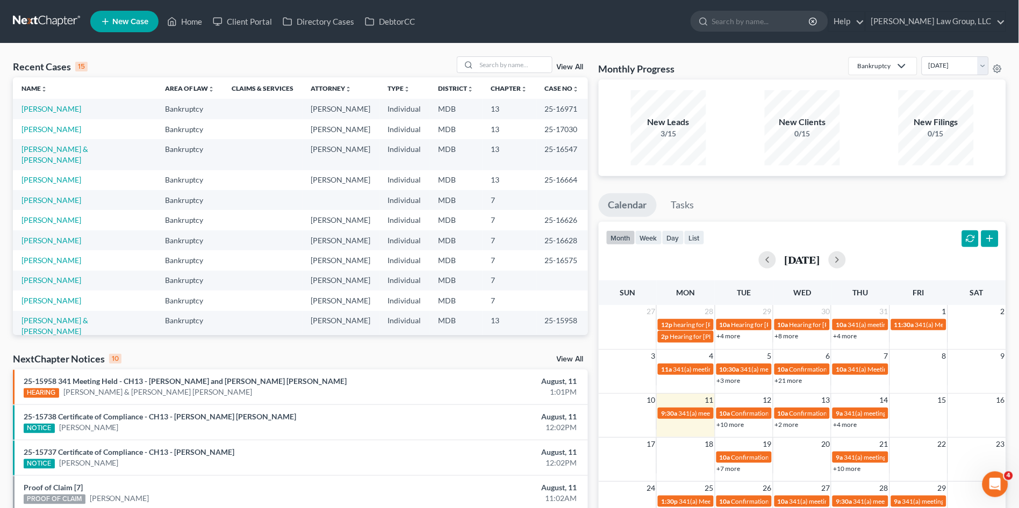
click at [64, 103] on td "[PERSON_NAME]" at bounding box center [84, 109] width 143 height 20
click at [63, 109] on link "[PERSON_NAME]" at bounding box center [51, 108] width 60 height 9
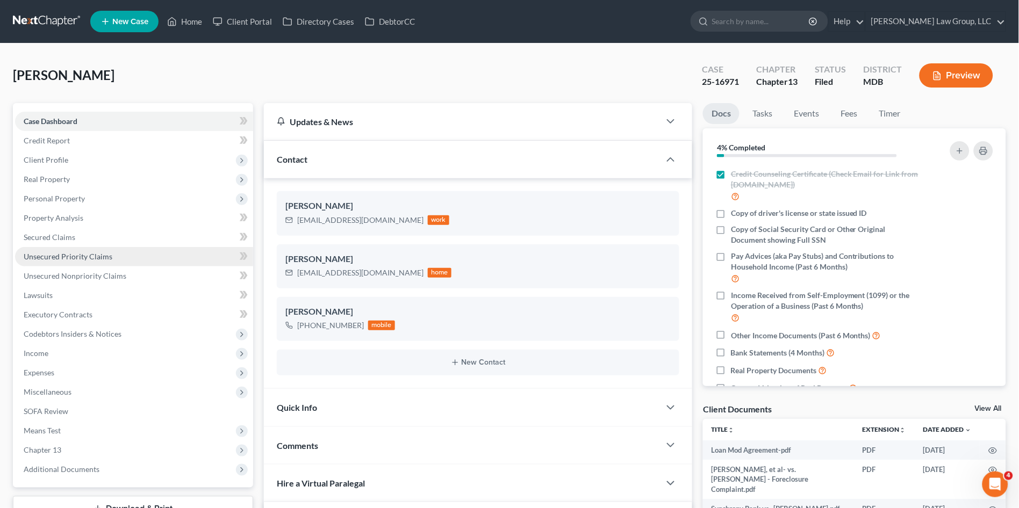
click at [61, 255] on span "Unsecured Priority Claims" at bounding box center [68, 256] width 89 height 9
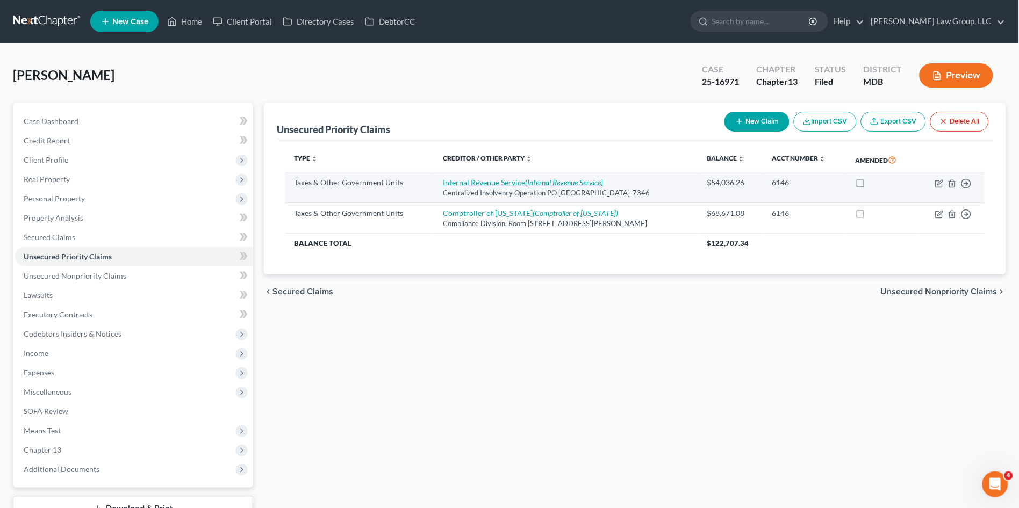
click at [581, 182] on icon "(Internal Revenue Service)" at bounding box center [564, 182] width 78 height 9
select select "0"
select select "39"
select select "0"
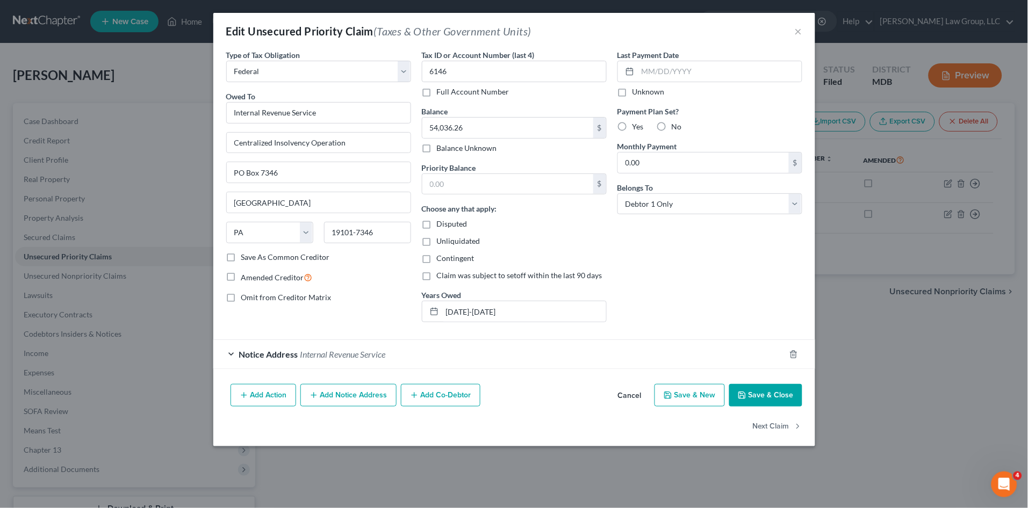
click at [650, 284] on div "Last Payment Date Unknown Payment Plan Set? Yes No Monthly Payment 0.00 $ Belon…" at bounding box center [710, 190] width 196 height 282
click at [754, 394] on button "Save & Close" at bounding box center [765, 395] width 73 height 23
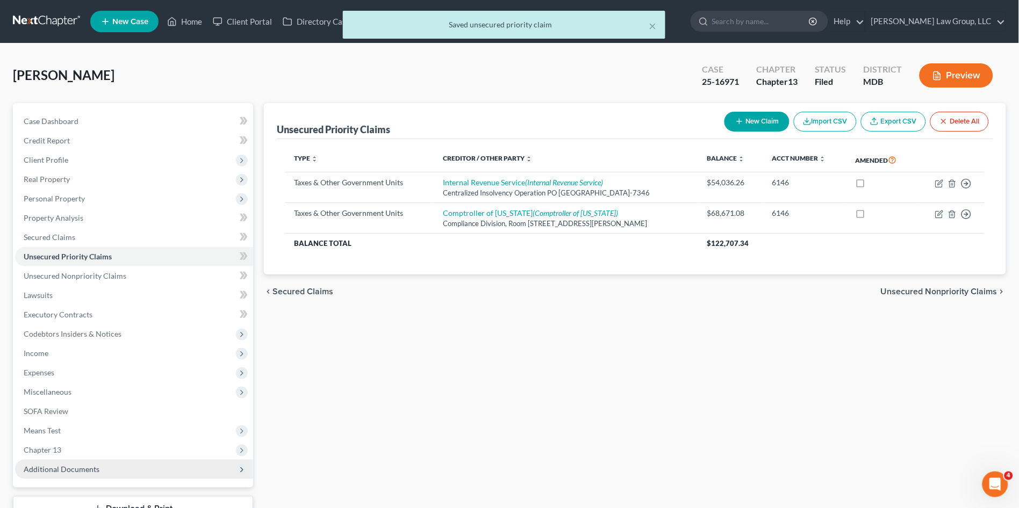
click at [56, 460] on span "Additional Documents" at bounding box center [134, 469] width 238 height 19
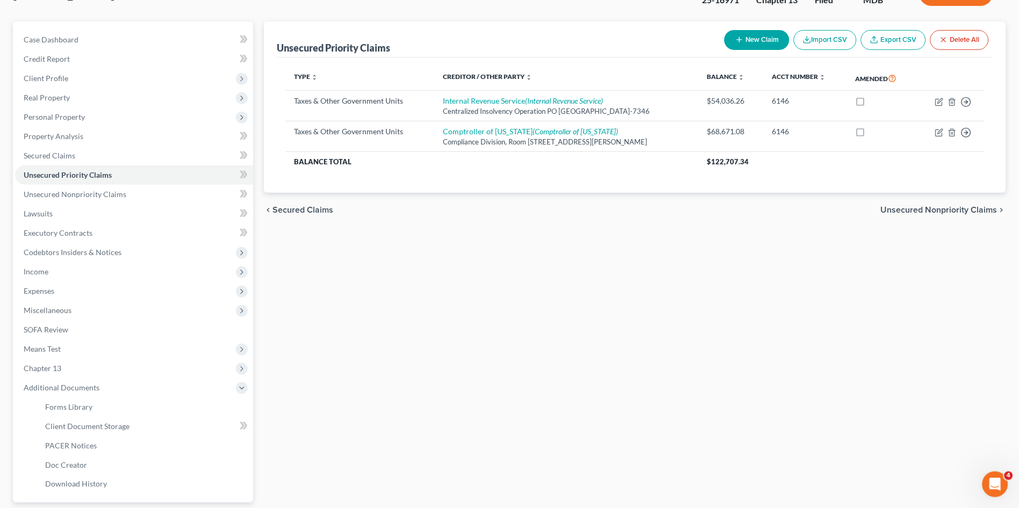
scroll to position [177, 0]
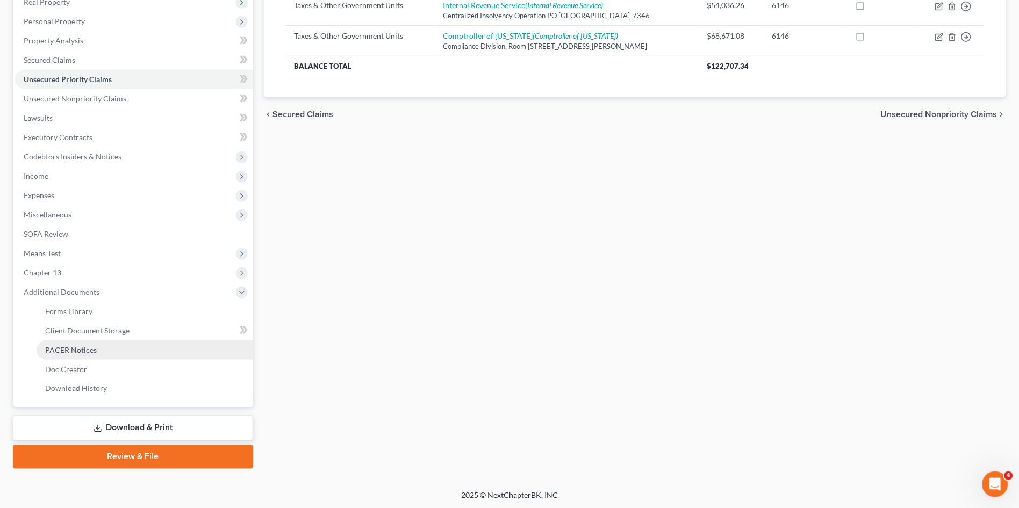
click at [80, 346] on span "PACER Notices" at bounding box center [71, 350] width 52 height 9
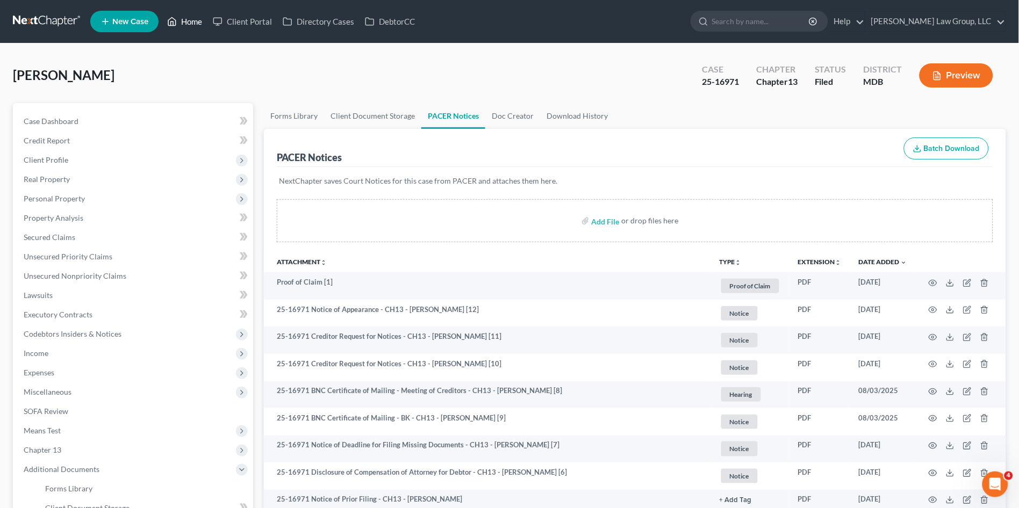
click at [191, 19] on link "Home" at bounding box center [185, 21] width 46 height 19
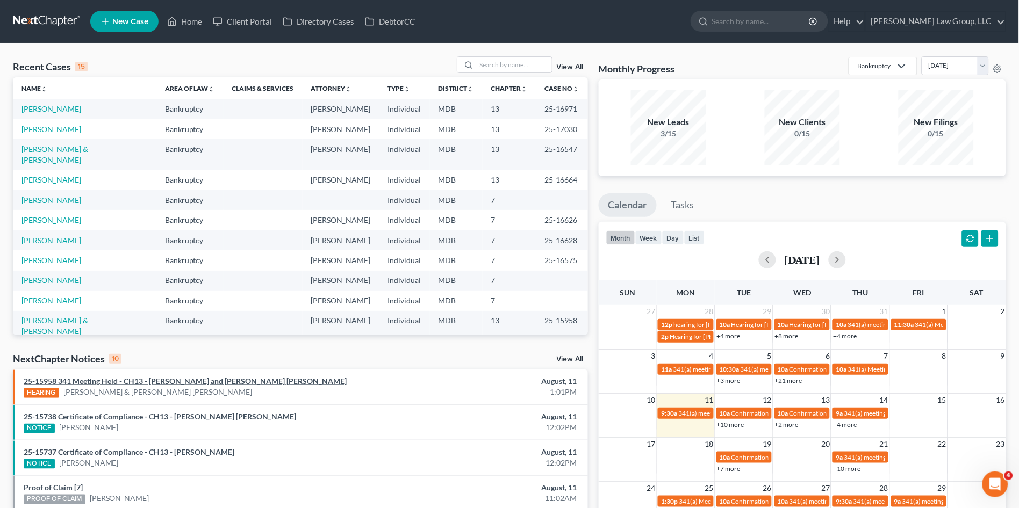
click at [146, 383] on link "25-15958 341 Meeting Held - CH13 - Jason Lamar Watson and Somers Ann Watson" at bounding box center [185, 381] width 323 height 9
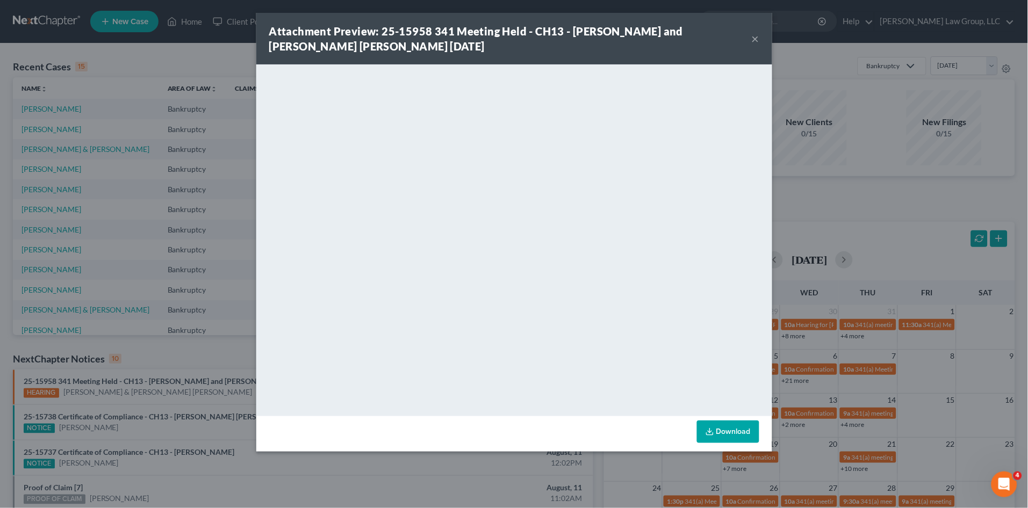
click at [755, 35] on button "×" at bounding box center [756, 38] width 8 height 13
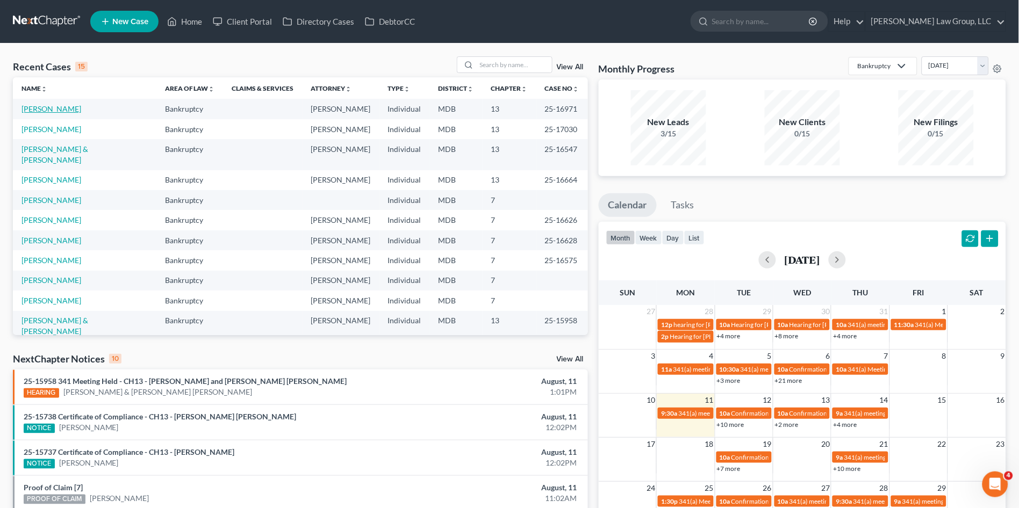
click at [61, 109] on link "[PERSON_NAME]" at bounding box center [51, 108] width 60 height 9
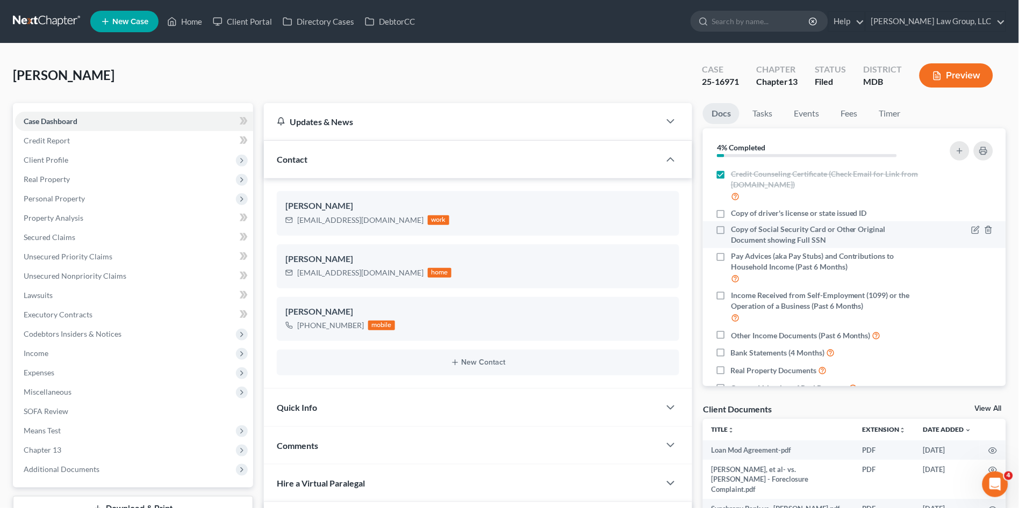
drag, startPoint x: 722, startPoint y: 215, endPoint x: 719, endPoint y: 238, distance: 23.2
click at [731, 215] on label "Copy of driver's license or state issued ID" at bounding box center [799, 213] width 136 height 11
click at [735, 215] on input "Copy of driver's license or state issued ID" at bounding box center [738, 211] width 7 height 7
checkbox input "true"
click at [731, 234] on label "Copy of Social Security Card or Other Original Document showing Full SSN" at bounding box center [826, 234] width 190 height 21
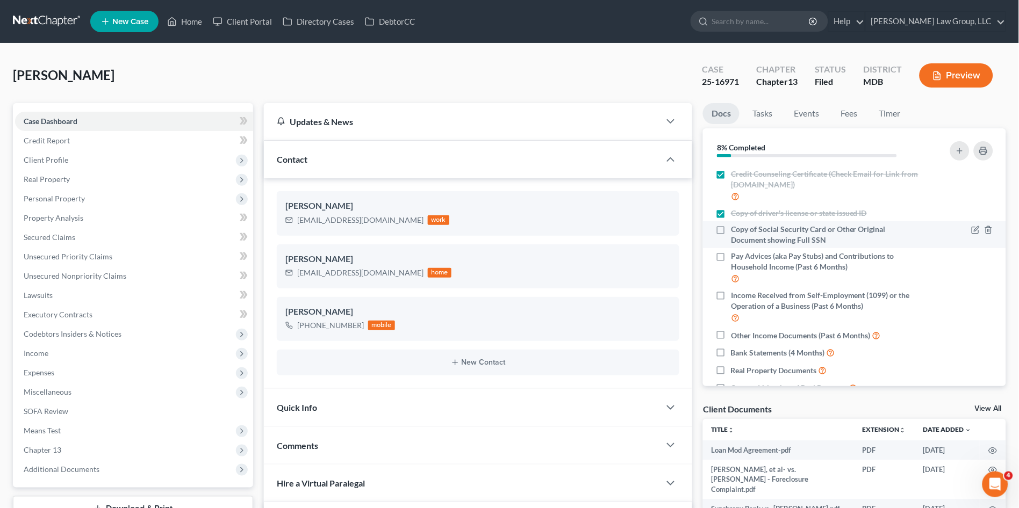
click at [735, 231] on input "Copy of Social Security Card or Other Original Document showing Full SSN" at bounding box center [738, 227] width 7 height 7
checkbox input "true"
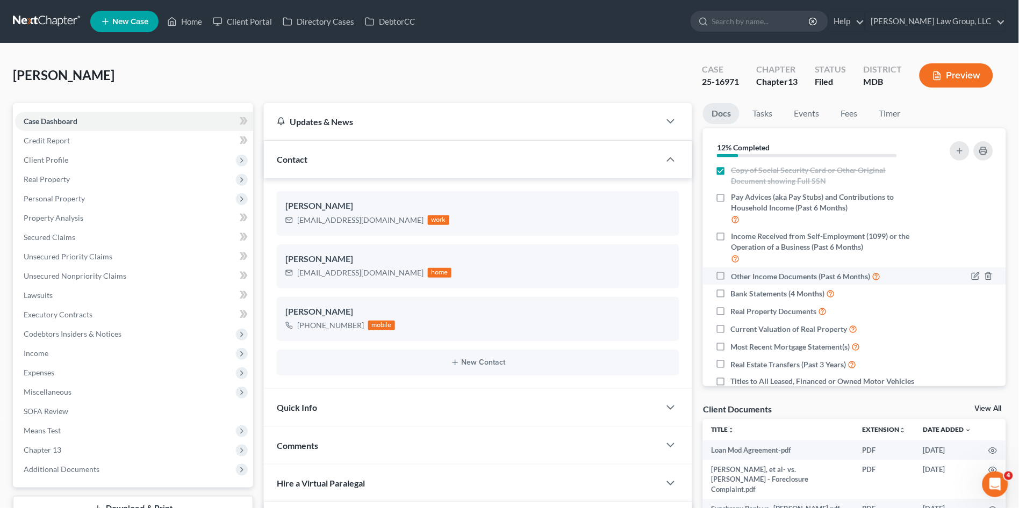
scroll to position [60, 0]
click at [731, 295] on label "Bank Statements (4 Months)" at bounding box center [783, 293] width 104 height 12
click at [735, 294] on input "Bank Statements (4 Months)" at bounding box center [738, 290] width 7 height 7
checkbox input "true"
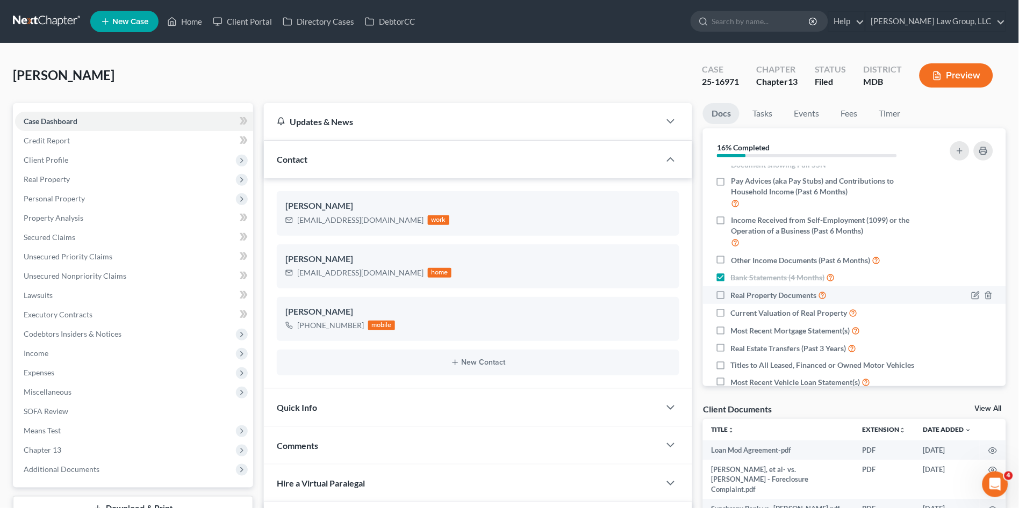
scroll to position [119, 0]
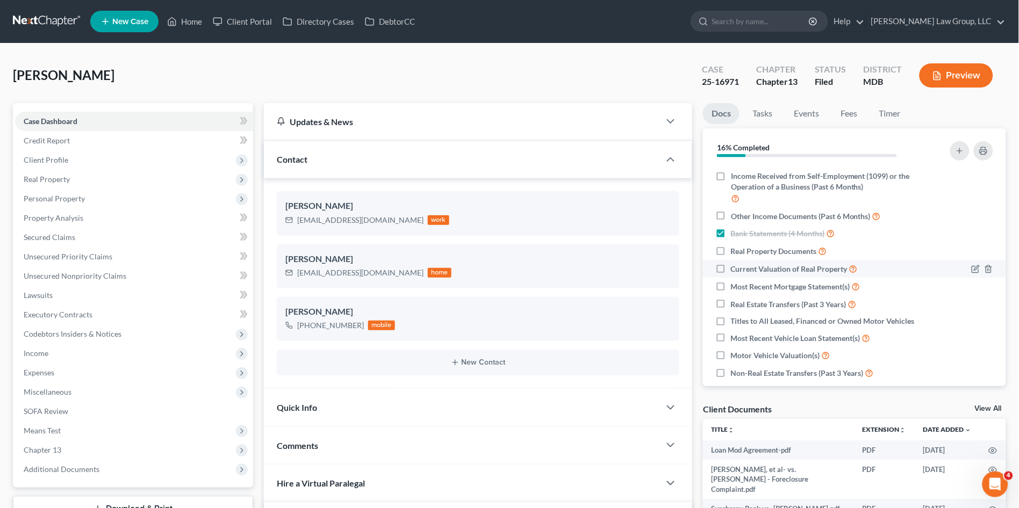
click at [731, 267] on label "Current Valuation of Real Property" at bounding box center [794, 269] width 127 height 12
click at [735, 267] on input "Current Valuation of Real Property" at bounding box center [738, 266] width 7 height 7
checkbox input "true"
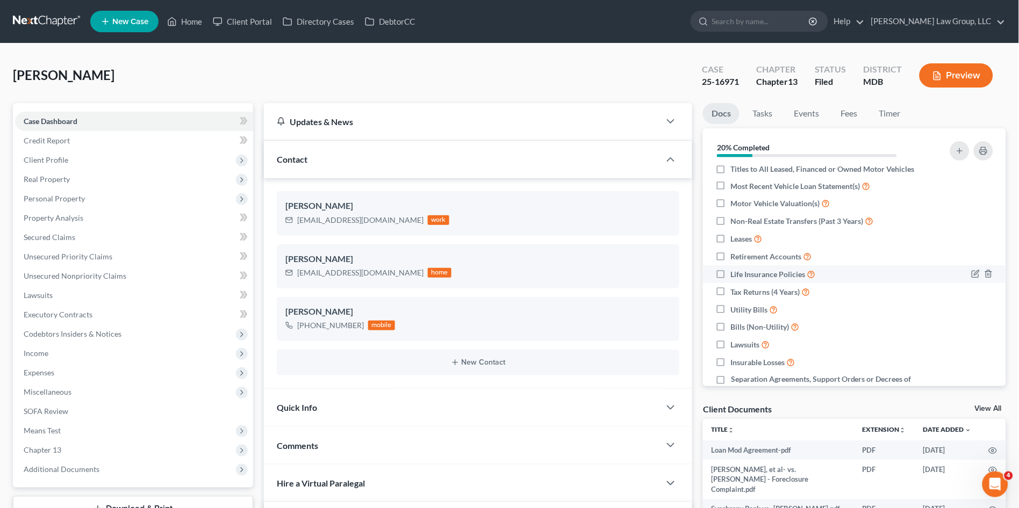
scroll to position [298, 0]
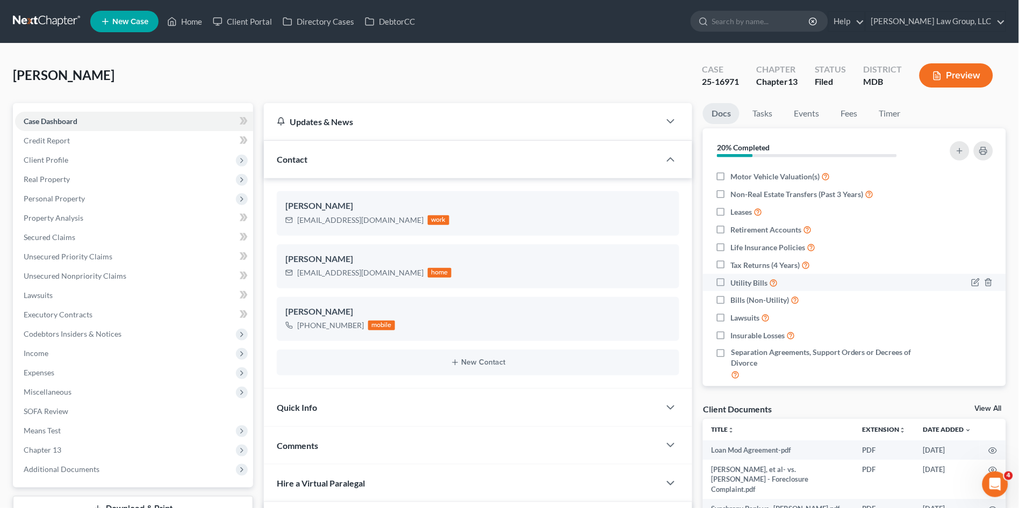
click at [731, 289] on label "Utility Bills" at bounding box center [754, 283] width 47 height 12
click at [735, 284] on input "Utility Bills" at bounding box center [738, 280] width 7 height 7
checkbox input "true"
click at [731, 306] on label "Bills (Non-Utility)" at bounding box center [765, 300] width 69 height 12
click at [735, 301] on input "Bills (Non-Utility)" at bounding box center [738, 297] width 7 height 7
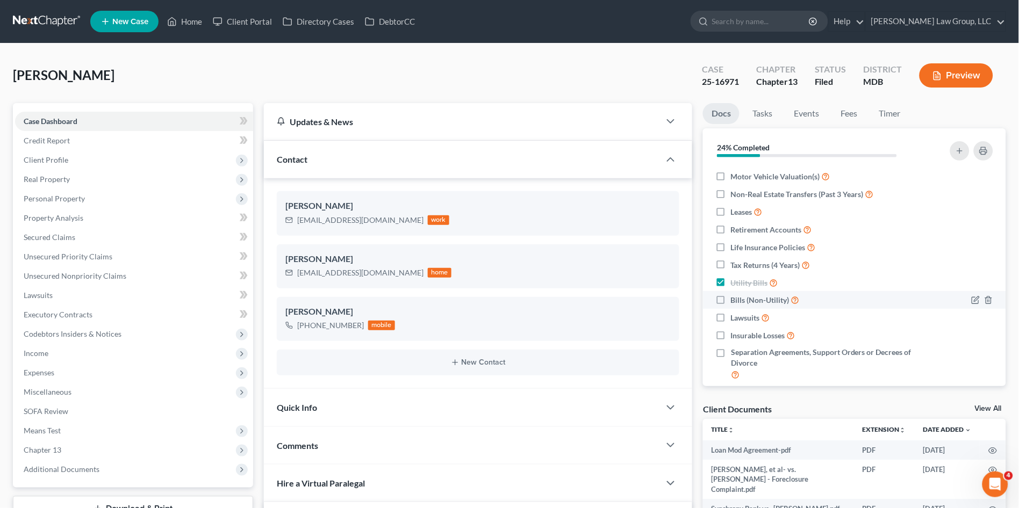
checkbox input "true"
click at [731, 324] on label "Lawsuits" at bounding box center [750, 318] width 39 height 12
click at [735, 319] on input "Lawsuits" at bounding box center [738, 315] width 7 height 7
checkbox input "true"
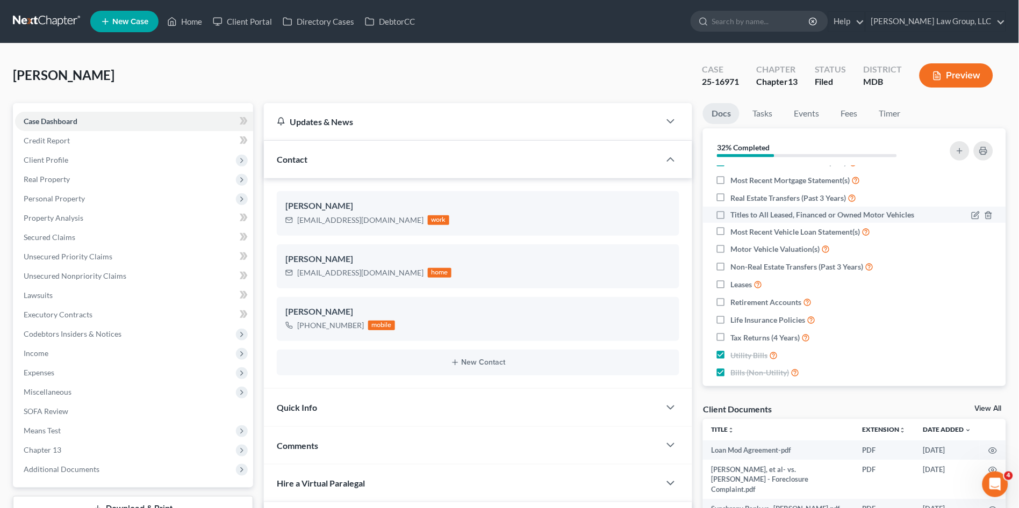
scroll to position [239, 0]
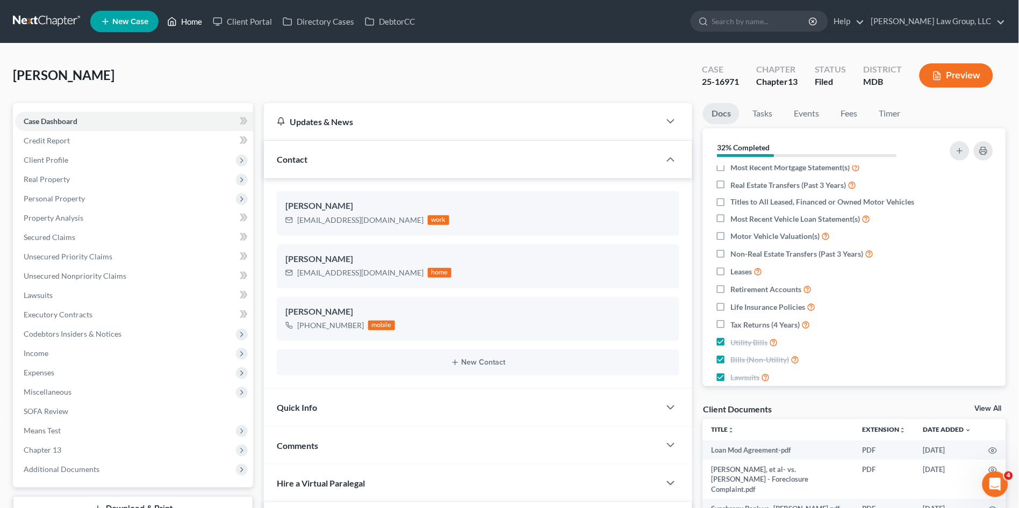
click at [192, 21] on link "Home" at bounding box center [185, 21] width 46 height 19
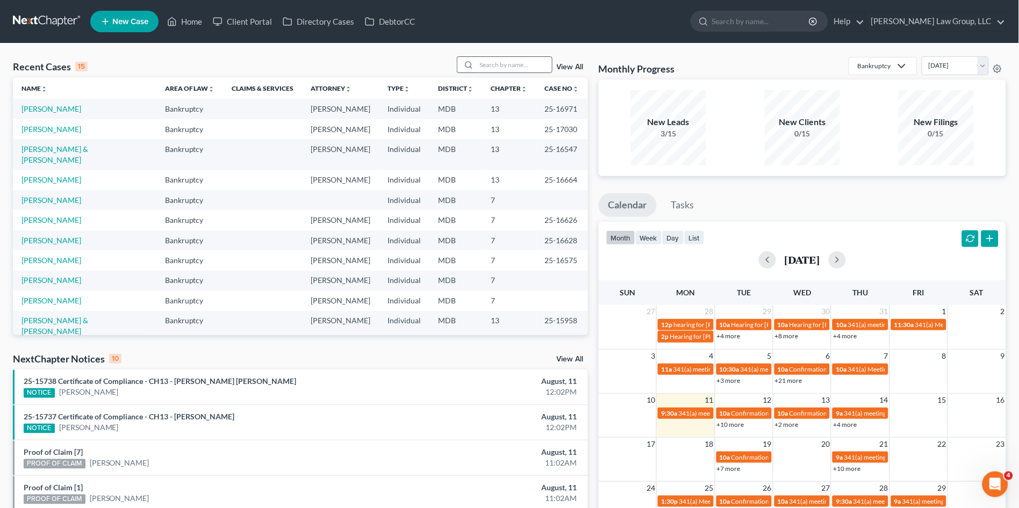
click at [510, 56] on div at bounding box center [505, 64] width 96 height 17
click at [521, 67] on input "search" at bounding box center [514, 65] width 75 height 16
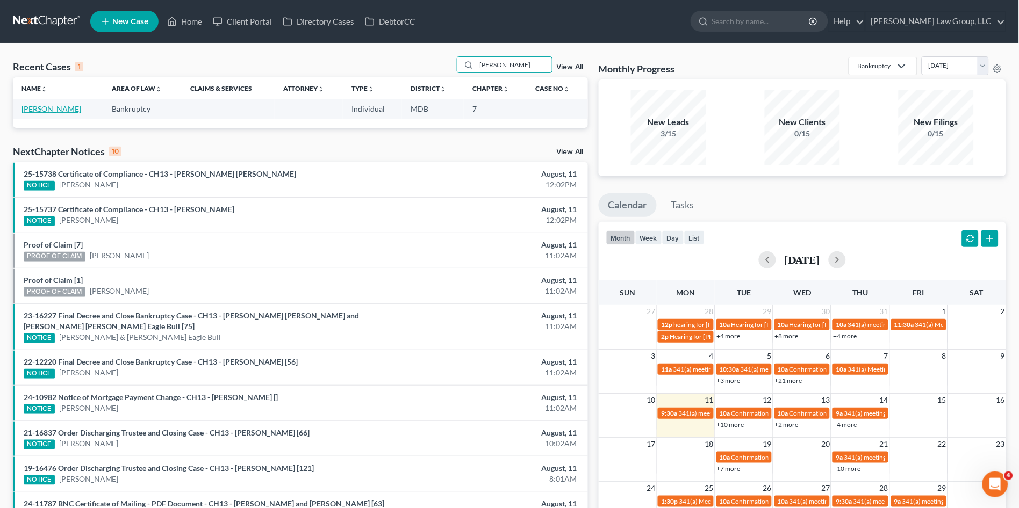
type input "bobb"
click at [35, 108] on link "Bobbitt, Keshawn" at bounding box center [51, 108] width 60 height 9
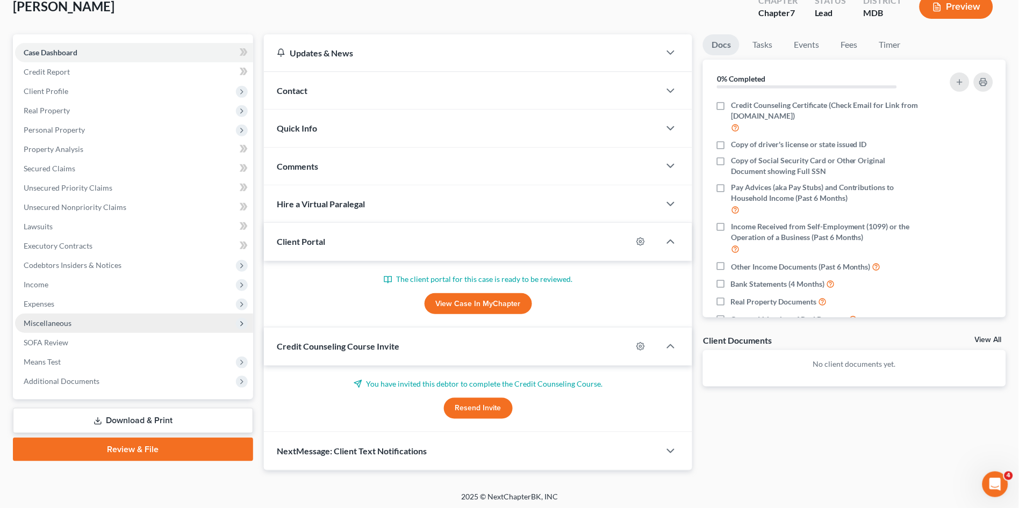
scroll to position [70, 0]
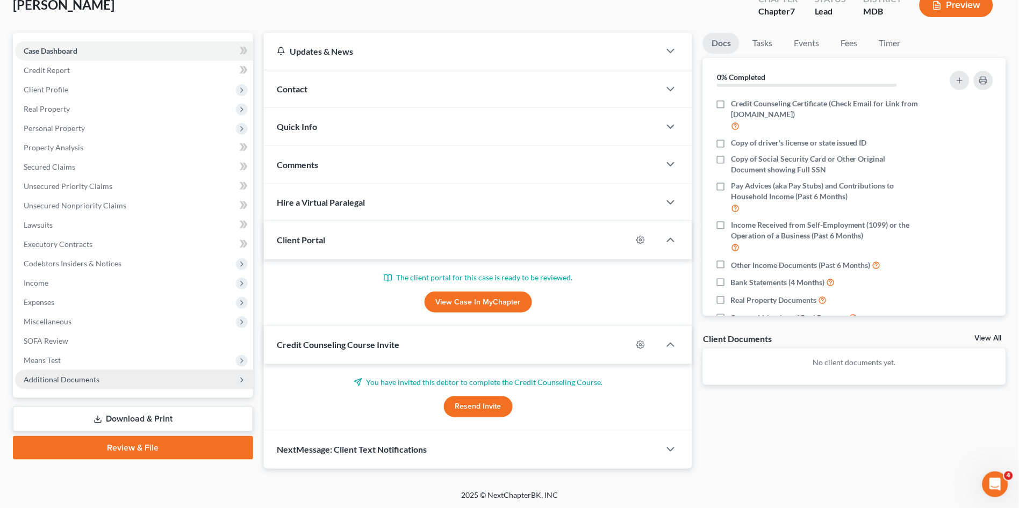
click at [124, 381] on span "Additional Documents" at bounding box center [134, 379] width 238 height 19
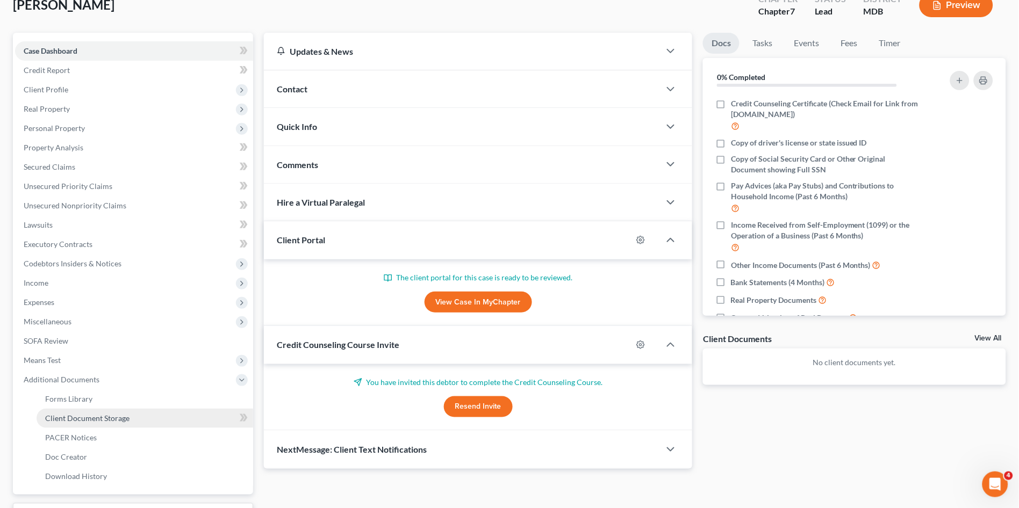
click at [106, 419] on span "Client Document Storage" at bounding box center [87, 418] width 84 height 9
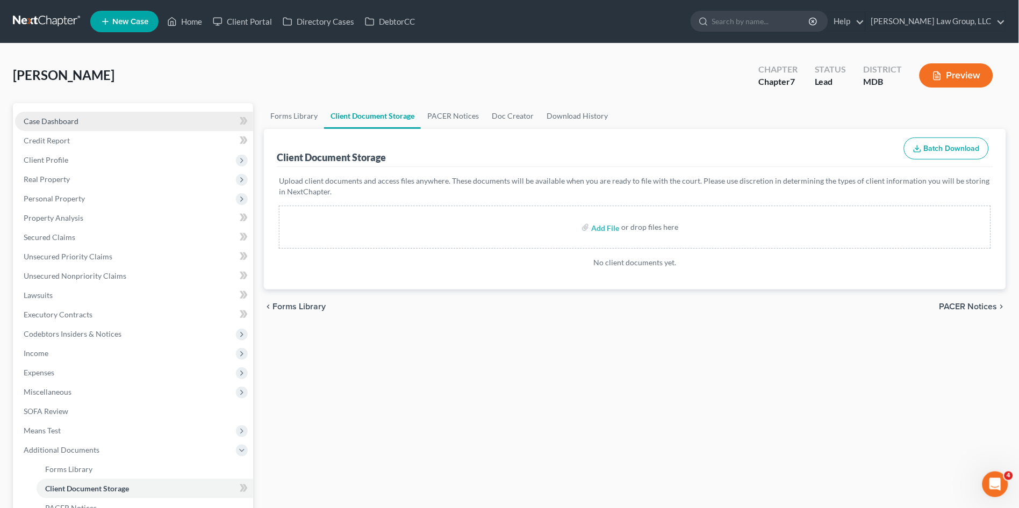
click at [96, 118] on link "Case Dashboard" at bounding box center [134, 121] width 238 height 19
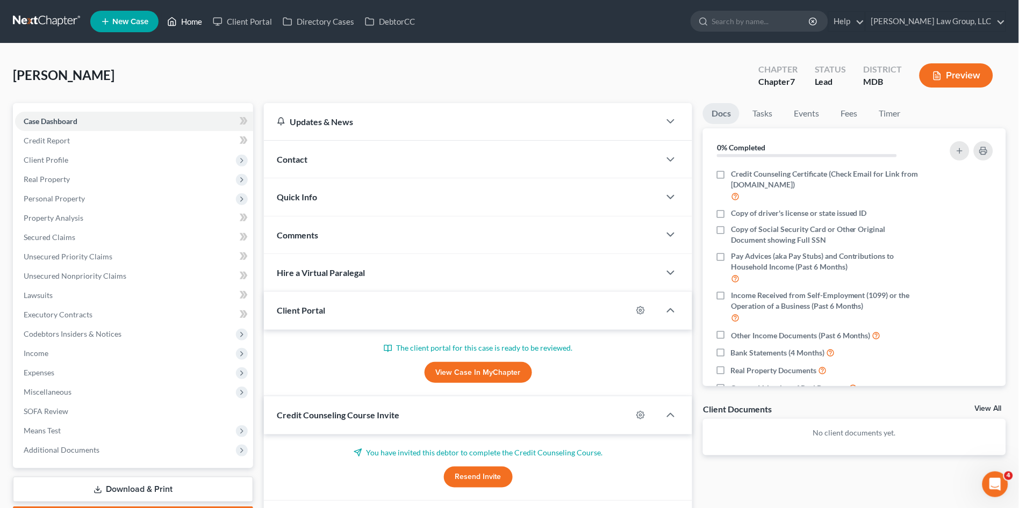
click at [197, 24] on link "Home" at bounding box center [185, 21] width 46 height 19
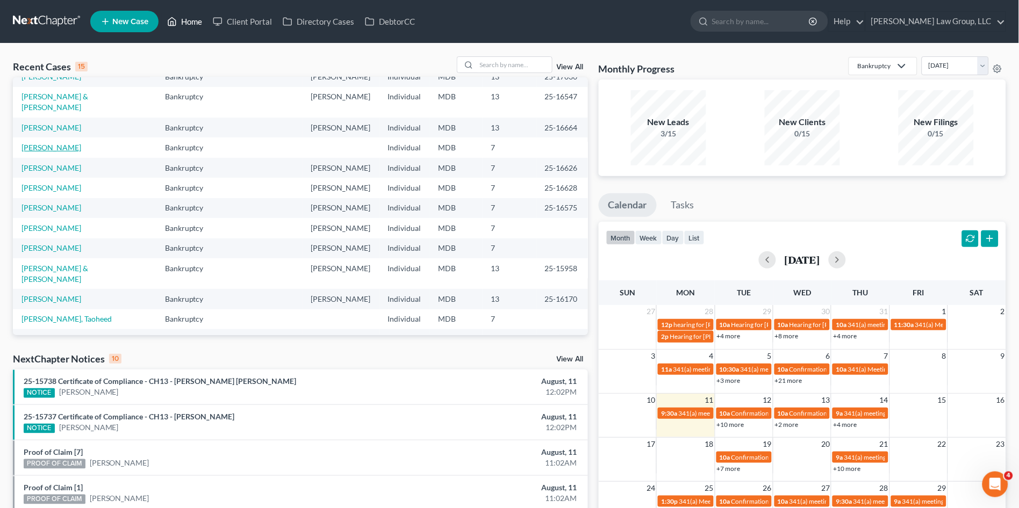
scroll to position [74, 0]
click at [185, 20] on link "Home" at bounding box center [185, 21] width 46 height 19
click at [723, 422] on link "+10 more" at bounding box center [730, 425] width 27 height 8
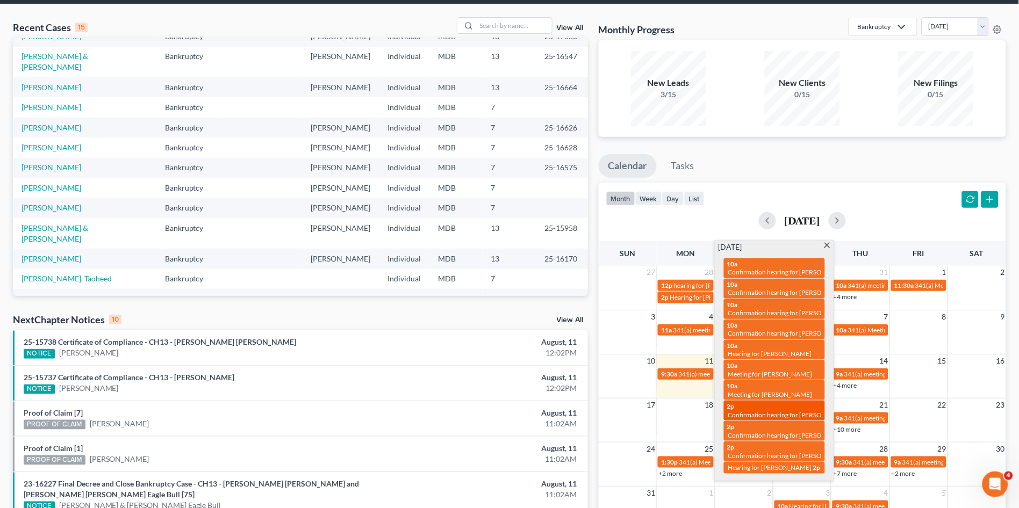
scroll to position [60, 0]
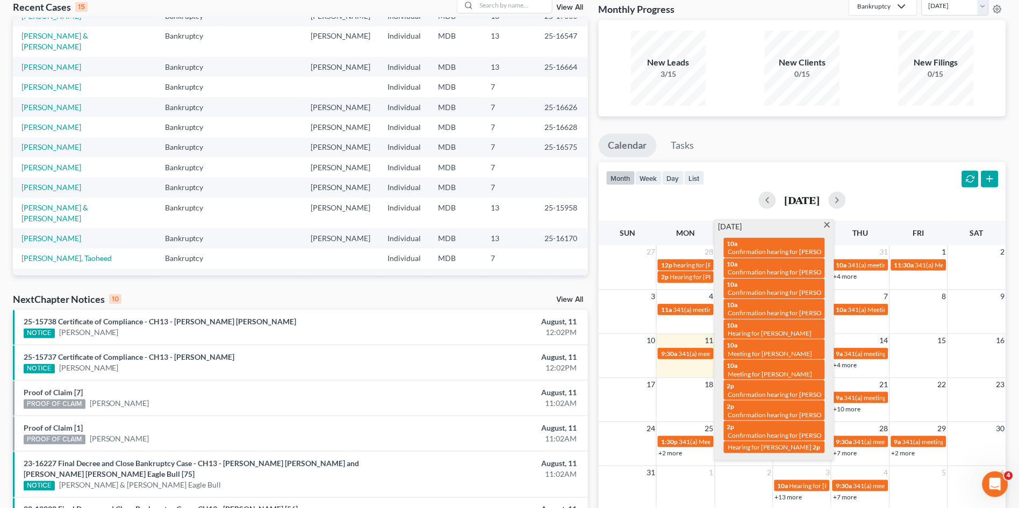
click at [454, 289] on div "Recent Cases 15 View All Name unfold_more expand_more expand_less Area of Law u…" at bounding box center [301, 344] width 586 height 695
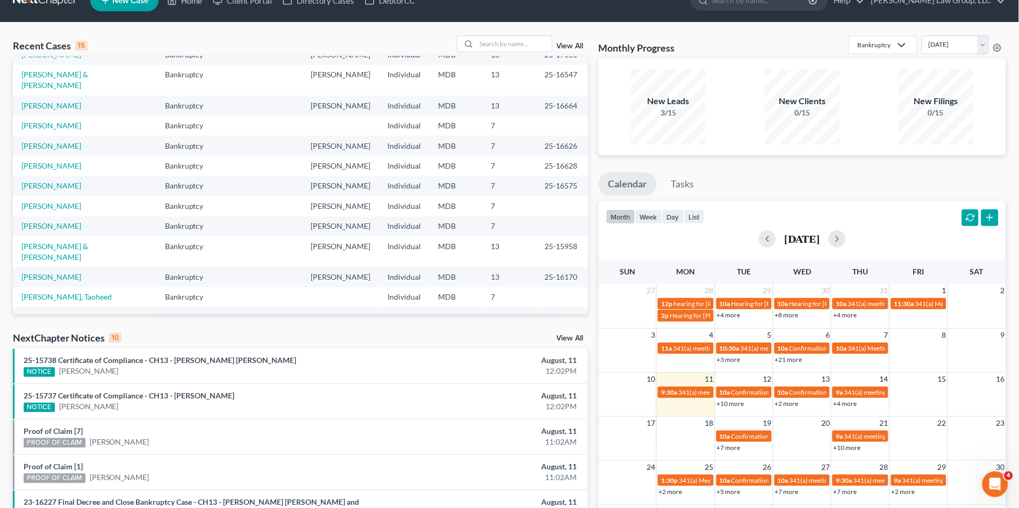
scroll to position [0, 0]
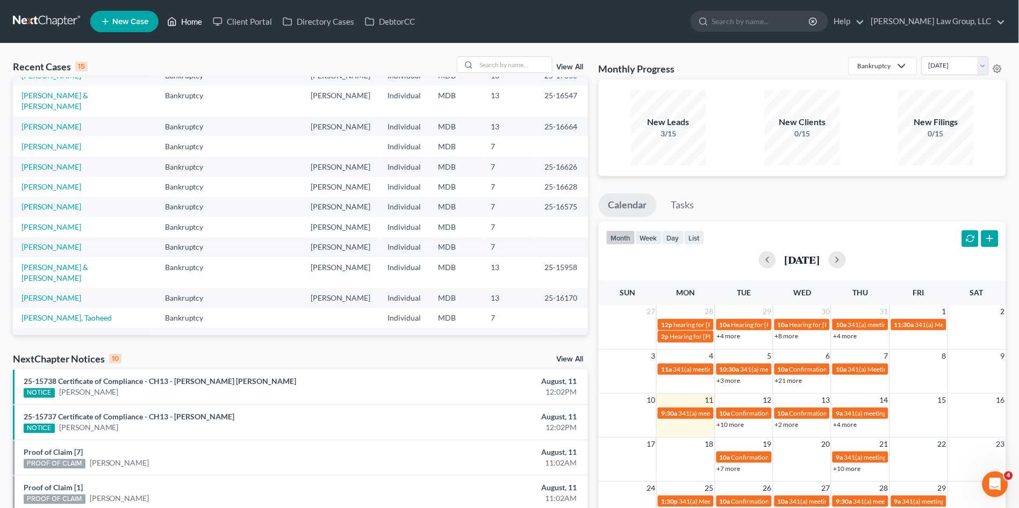
click at [190, 19] on link "Home" at bounding box center [185, 21] width 46 height 19
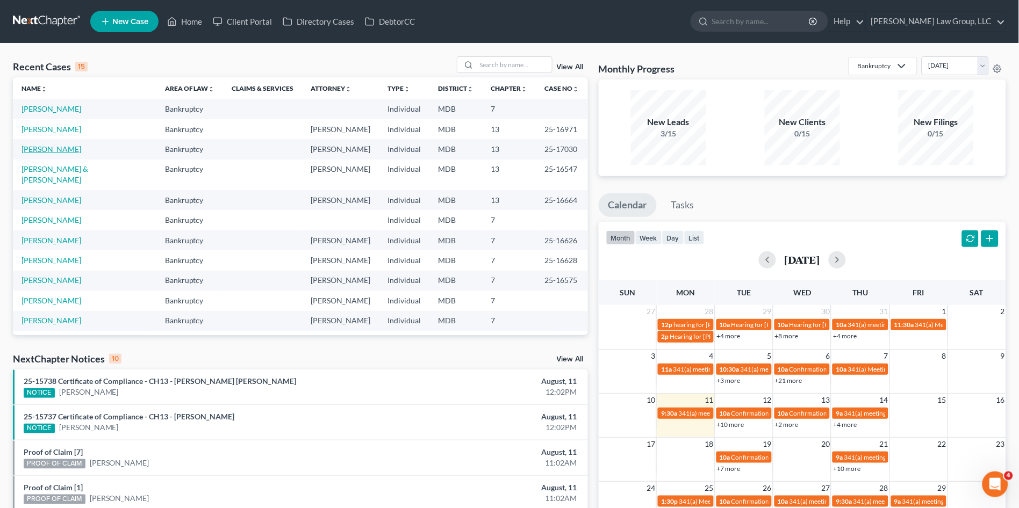
click at [71, 152] on link "[PERSON_NAME]" at bounding box center [51, 149] width 60 height 9
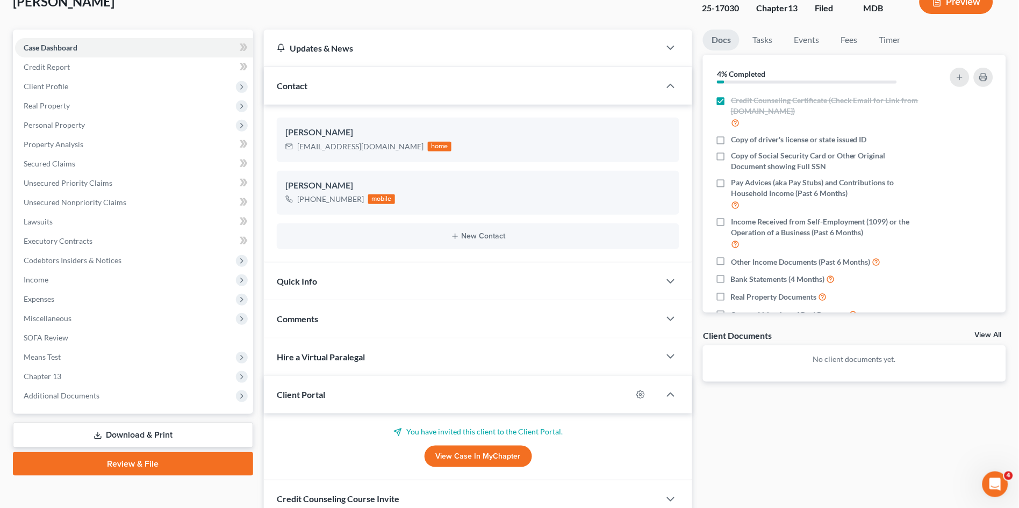
scroll to position [161, 0]
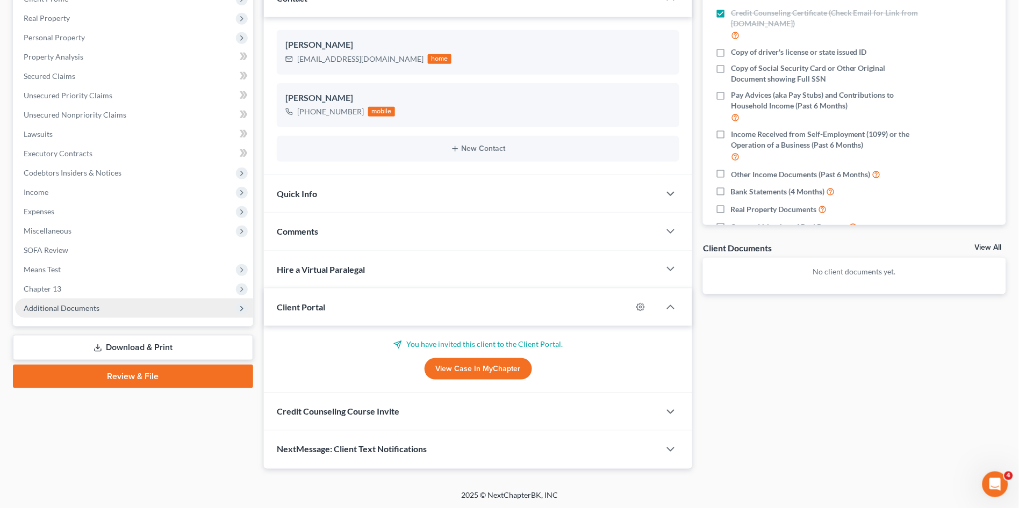
click at [82, 306] on span "Additional Documents" at bounding box center [62, 308] width 76 height 9
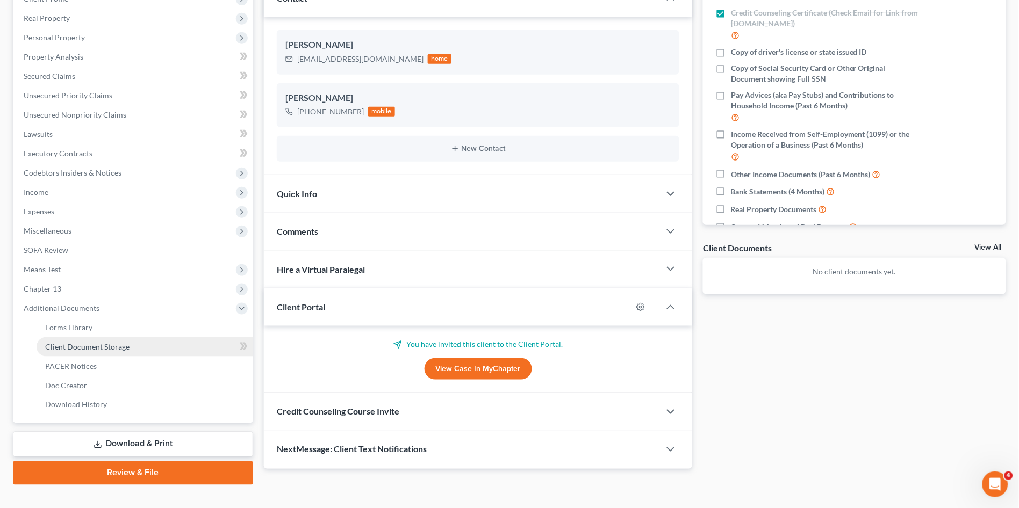
click at [97, 346] on span "Client Document Storage" at bounding box center [87, 346] width 84 height 9
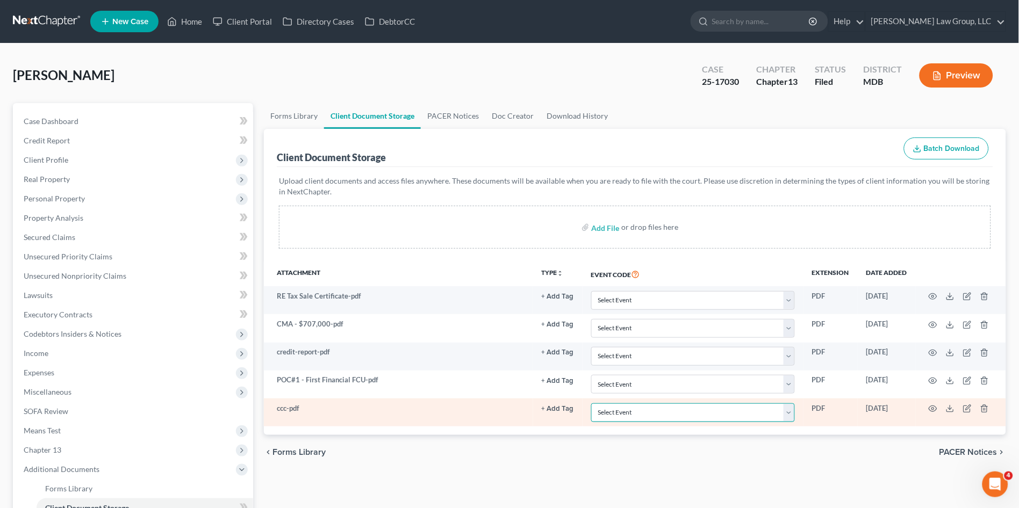
click at [604, 412] on select "Select Event Affidavit Affidavit of Adequate Protection and Lease Payments Affi…" at bounding box center [693, 413] width 204 height 19
select select "14"
click at [591, 404] on select "Select Event Affidavit Affidavit of Adequate Protection and Lease Payments Affi…" at bounding box center [693, 413] width 204 height 19
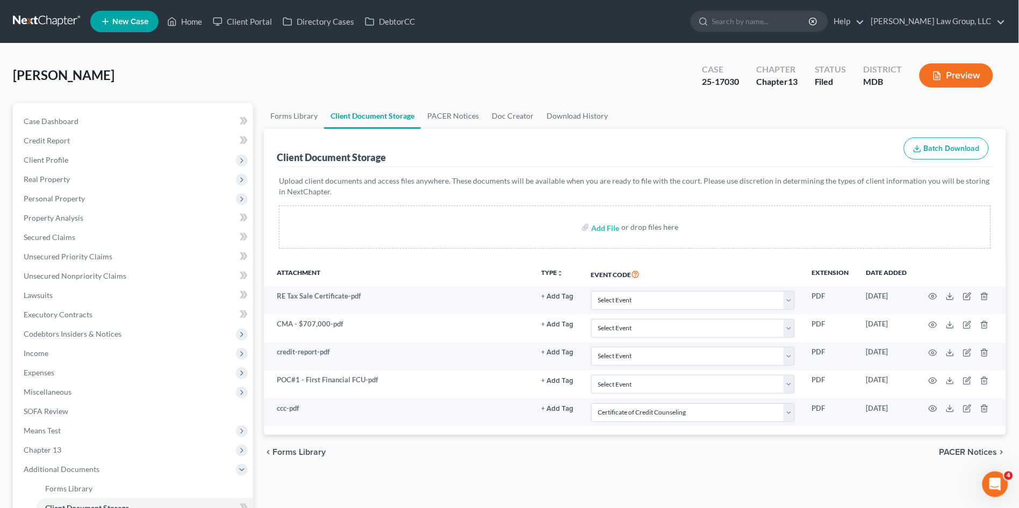
click at [467, 469] on div "Forms Library Client Document Storage PACER Notices Doc Creator Download Histor…" at bounding box center [634, 374] width 753 height 543
click at [363, 462] on div "chevron_left Forms Library PACER Notices chevron_right" at bounding box center [635, 452] width 742 height 34
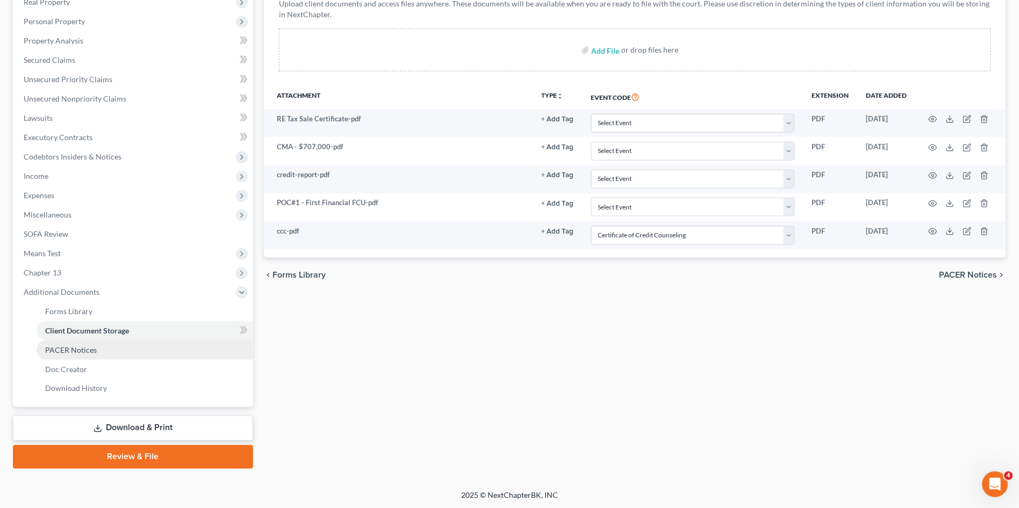
click at [95, 348] on link "PACER Notices" at bounding box center [145, 350] width 217 height 19
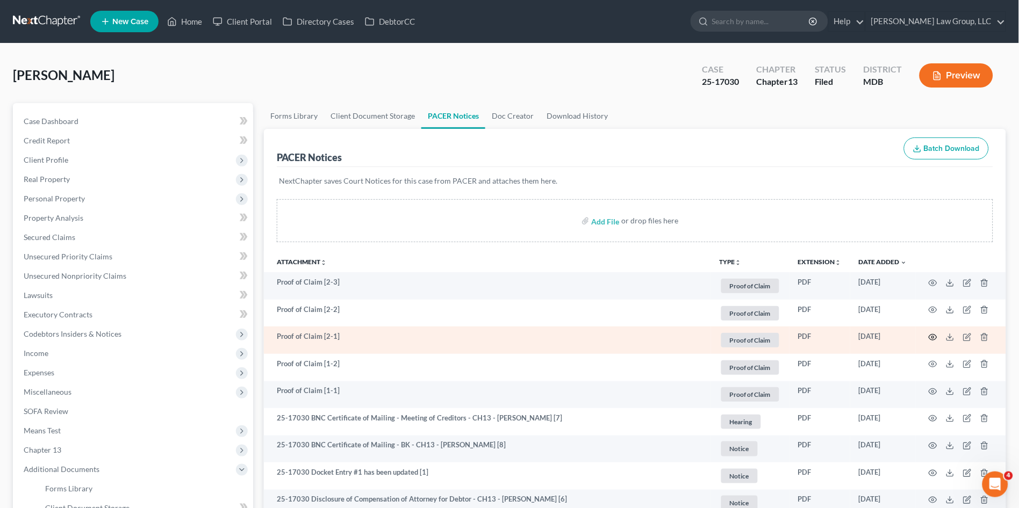
click at [930, 336] on icon "button" at bounding box center [933, 337] width 9 height 9
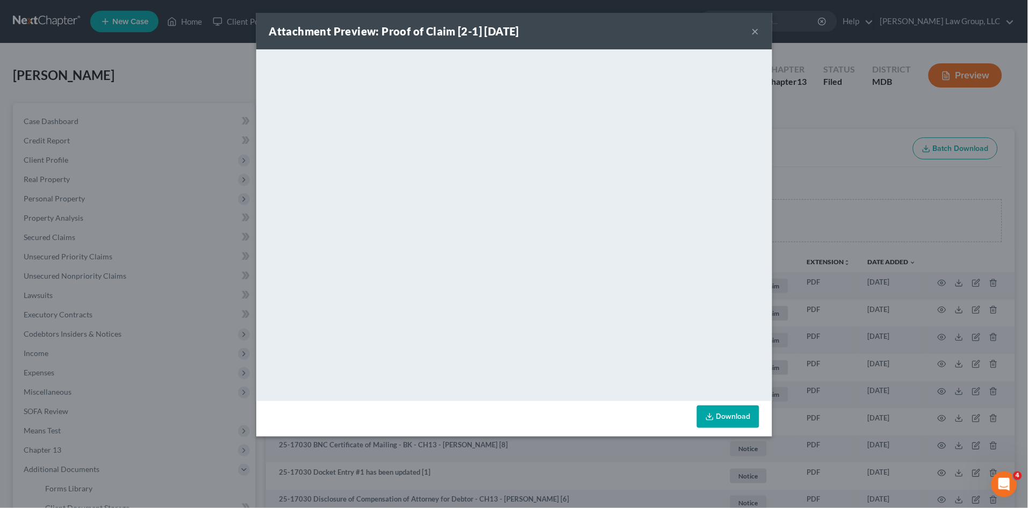
click at [756, 30] on button "×" at bounding box center [756, 31] width 8 height 13
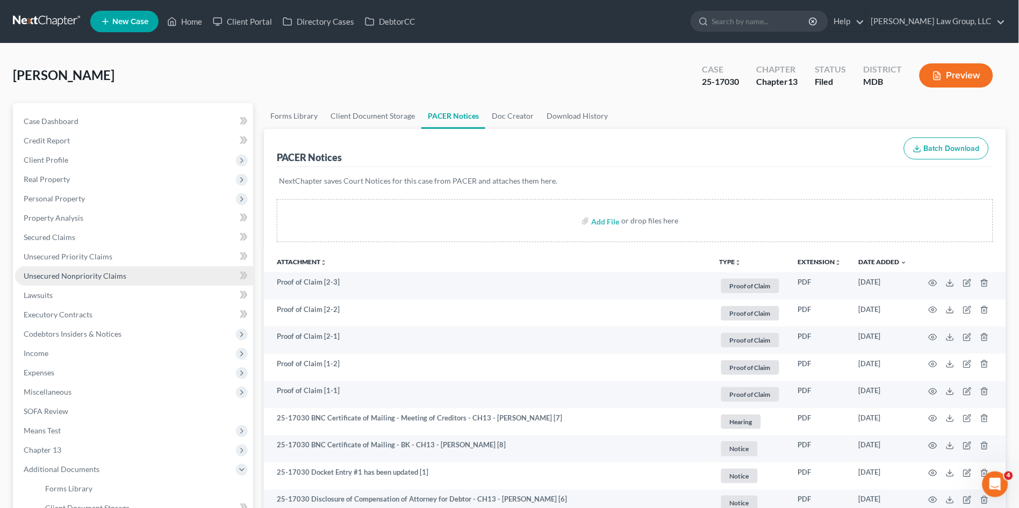
click at [100, 278] on span "Unsecured Nonpriority Claims" at bounding box center [75, 275] width 103 height 9
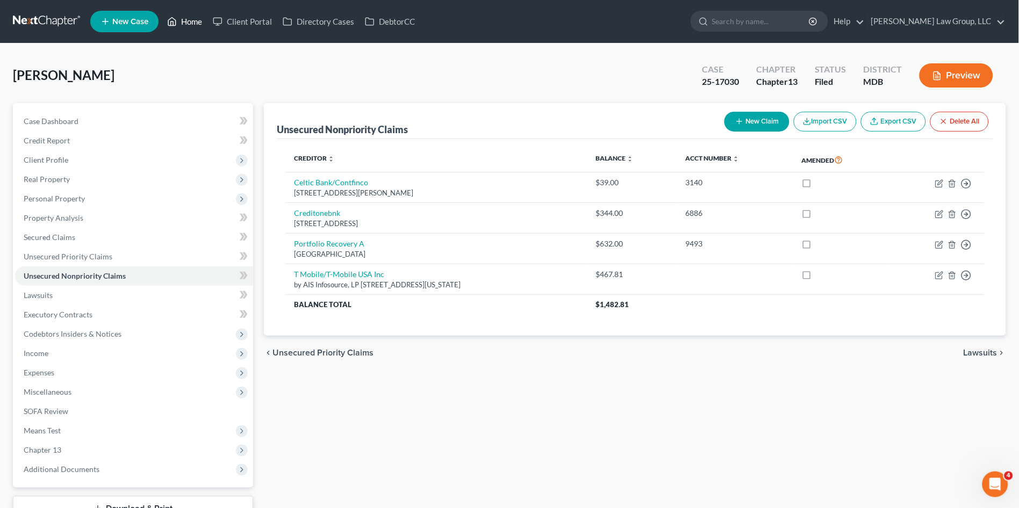
click at [189, 15] on link "Home" at bounding box center [185, 21] width 46 height 19
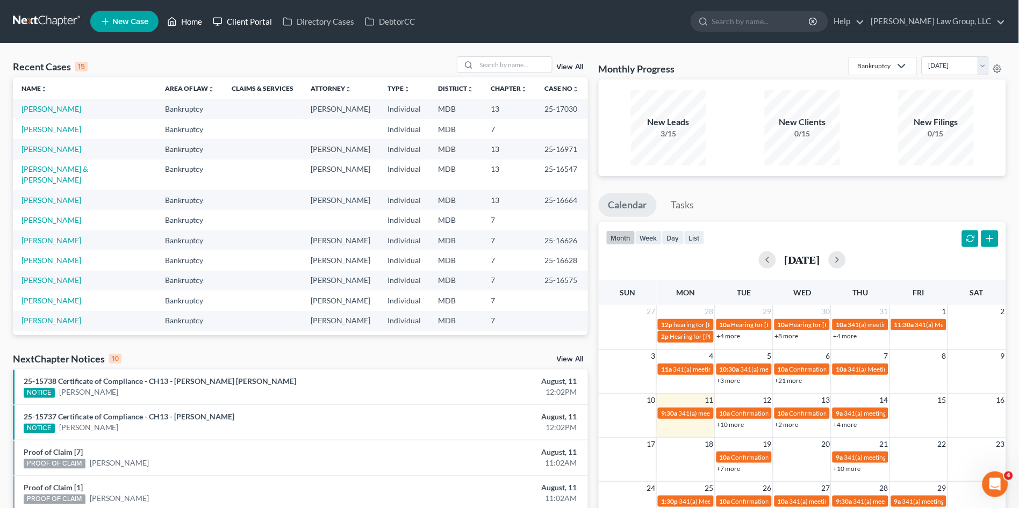
drag, startPoint x: 186, startPoint y: 18, endPoint x: 237, endPoint y: 21, distance: 50.6
click at [186, 18] on link "Home" at bounding box center [185, 21] width 46 height 19
click at [514, 63] on input "search" at bounding box center [514, 65] width 75 height 16
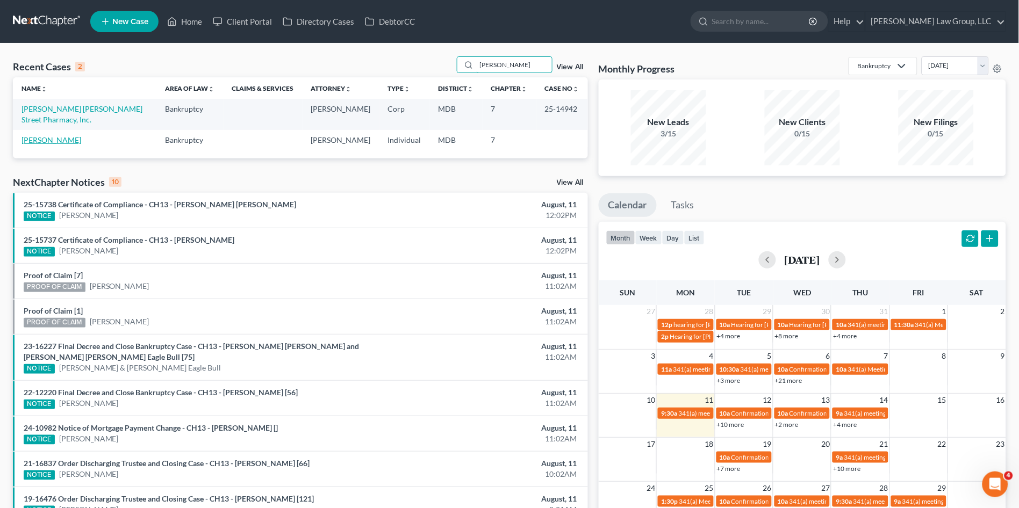
type input "BECK"
click at [35, 135] on link "Beckford, Jody Ann" at bounding box center [51, 139] width 60 height 9
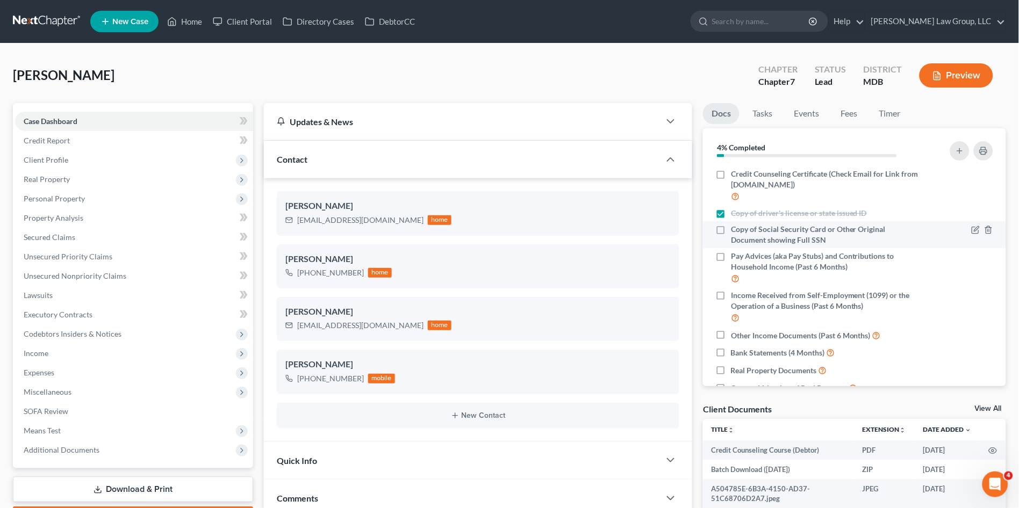
click at [731, 231] on label "Copy of Social Security Card or Other Original Document showing Full SSN" at bounding box center [826, 234] width 190 height 21
click at [735, 231] on input "Copy of Social Security Card or Other Original Document showing Full SSN" at bounding box center [738, 227] width 7 height 7
checkbox input "true"
